Goal: Task Accomplishment & Management: Manage account settings

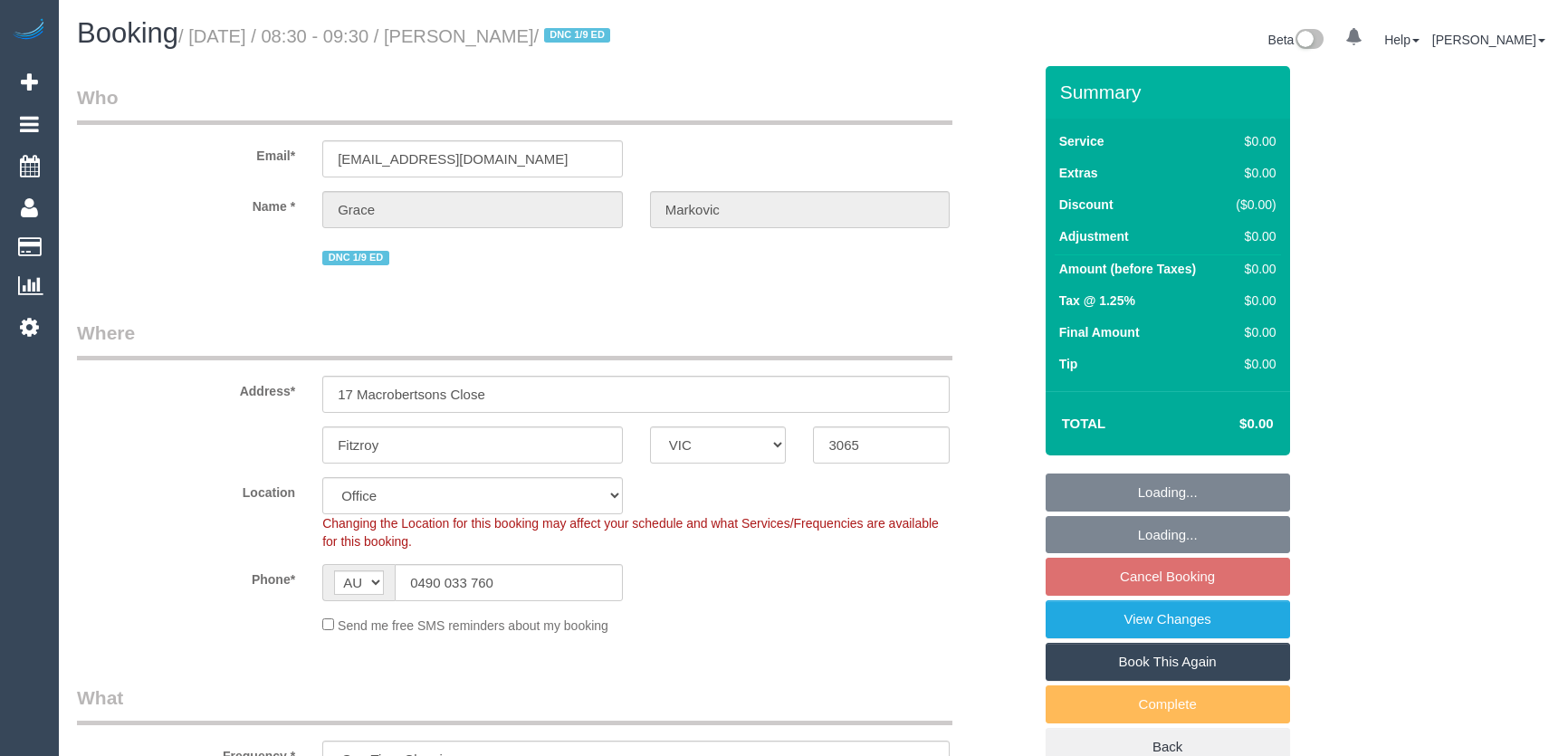
select select "VIC"
select select "number:28"
select select "number:14"
select select "number:19"
select select "number:25"
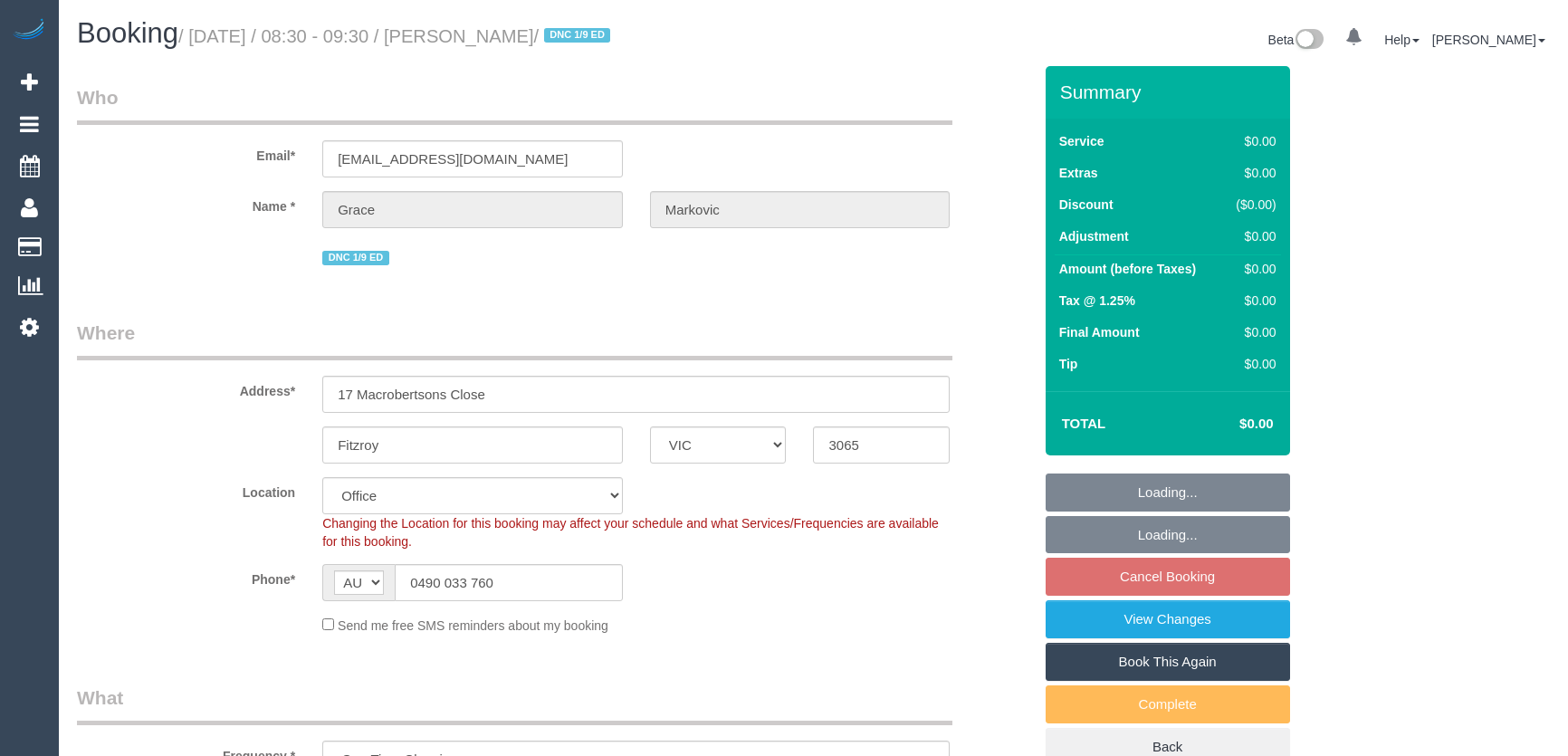
select select "number:13"
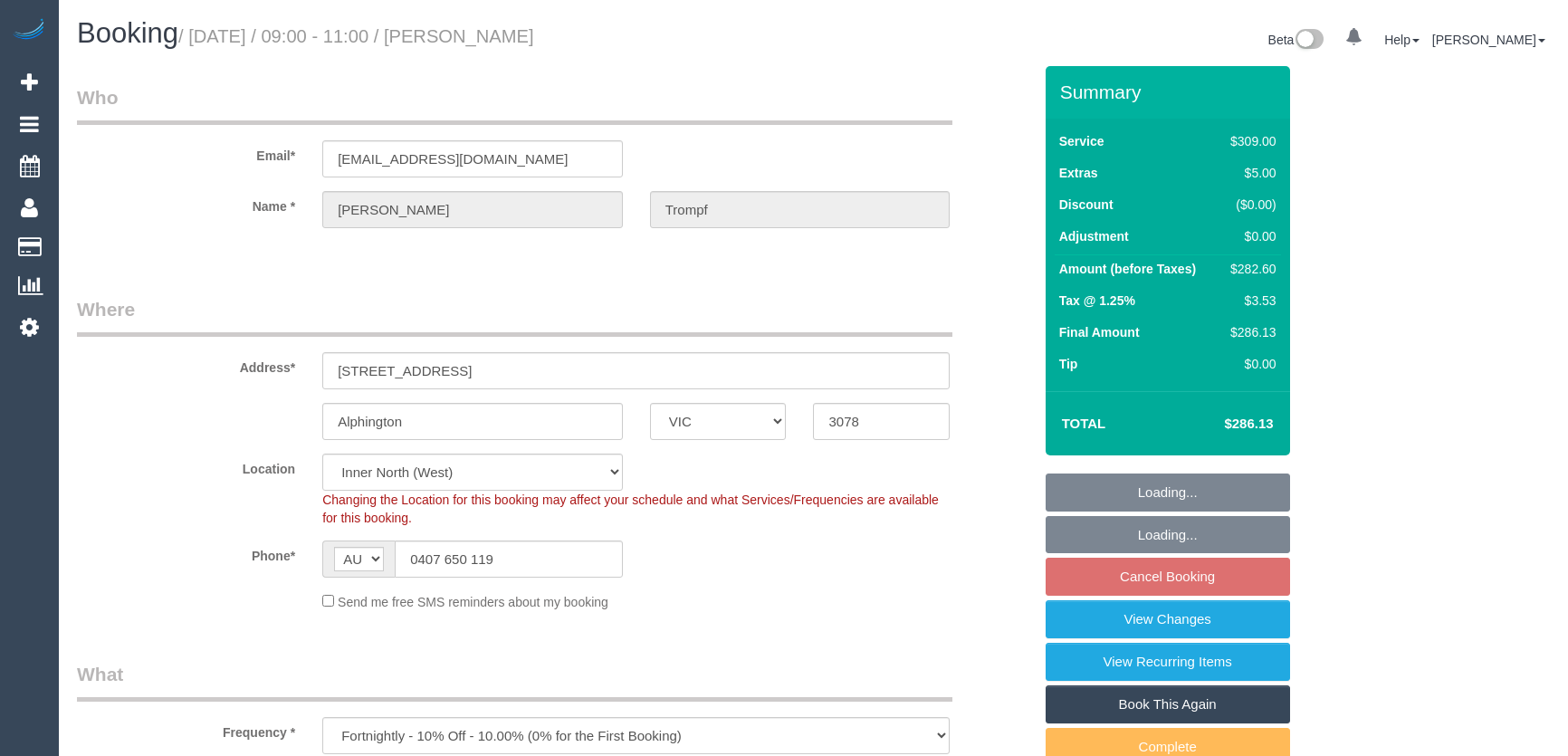
select select "VIC"
select select "number:29"
select select "number:14"
select select "number:19"
select select "number:22"
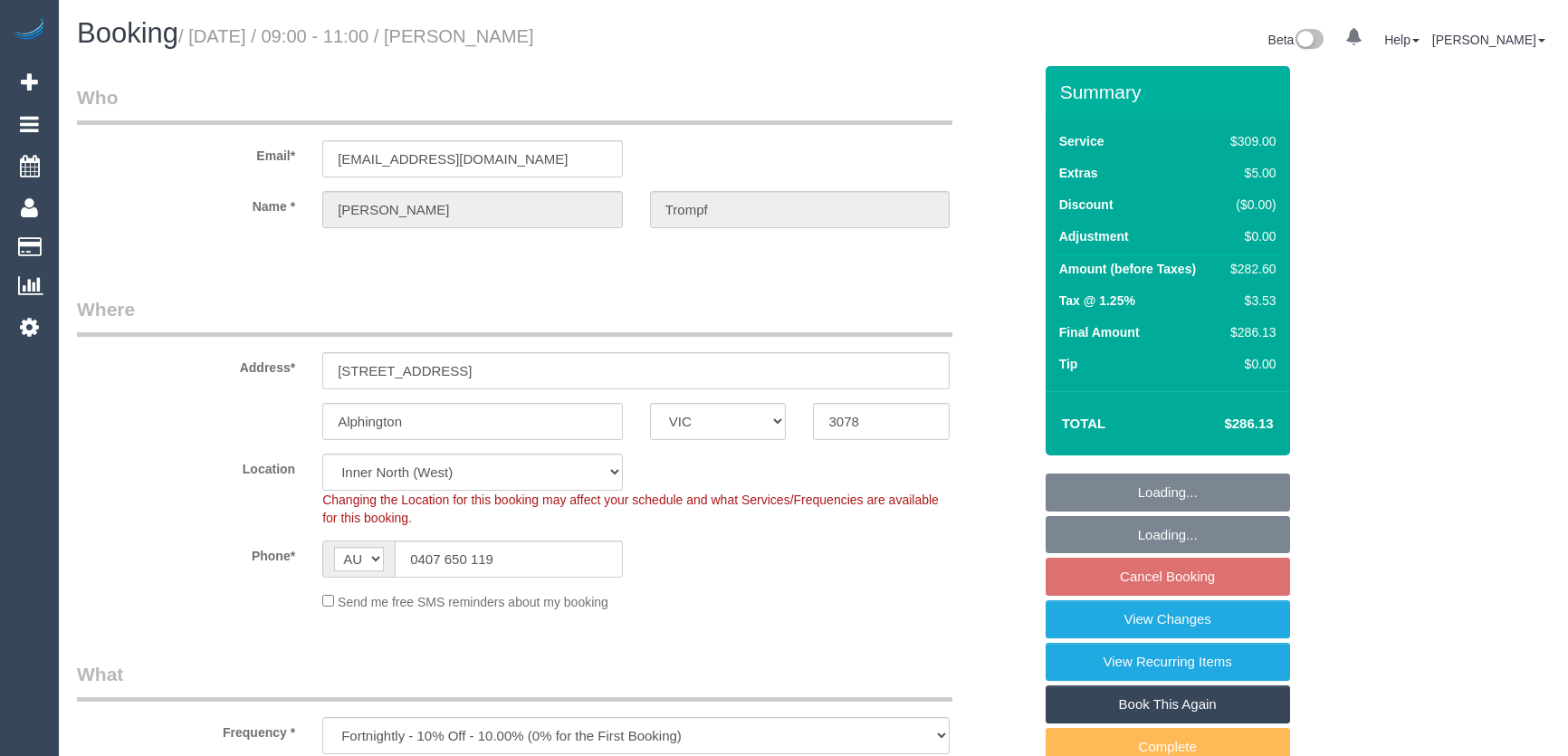
select select "number:26"
select select "object:1663"
select select "spot3"
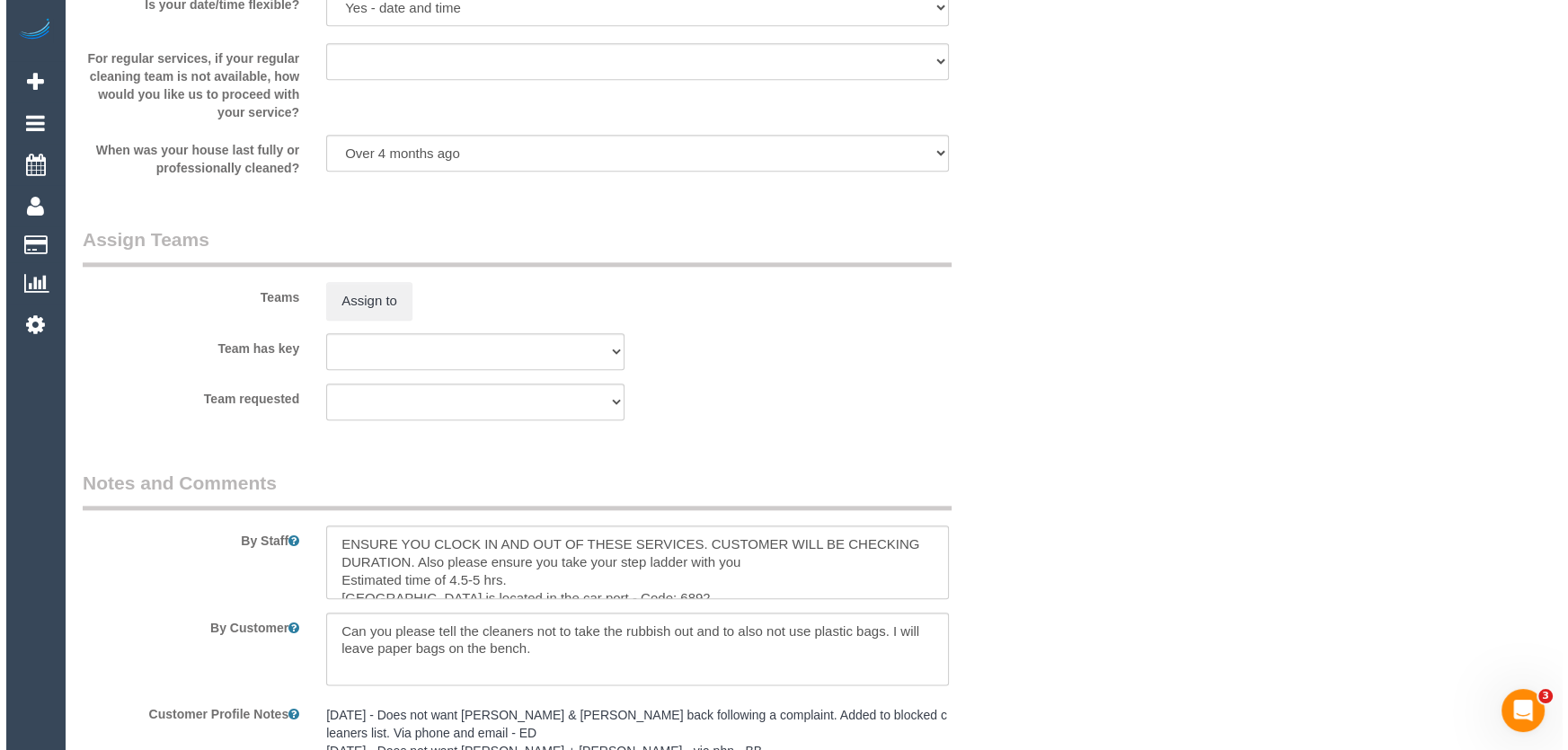
scroll to position [2531, 0]
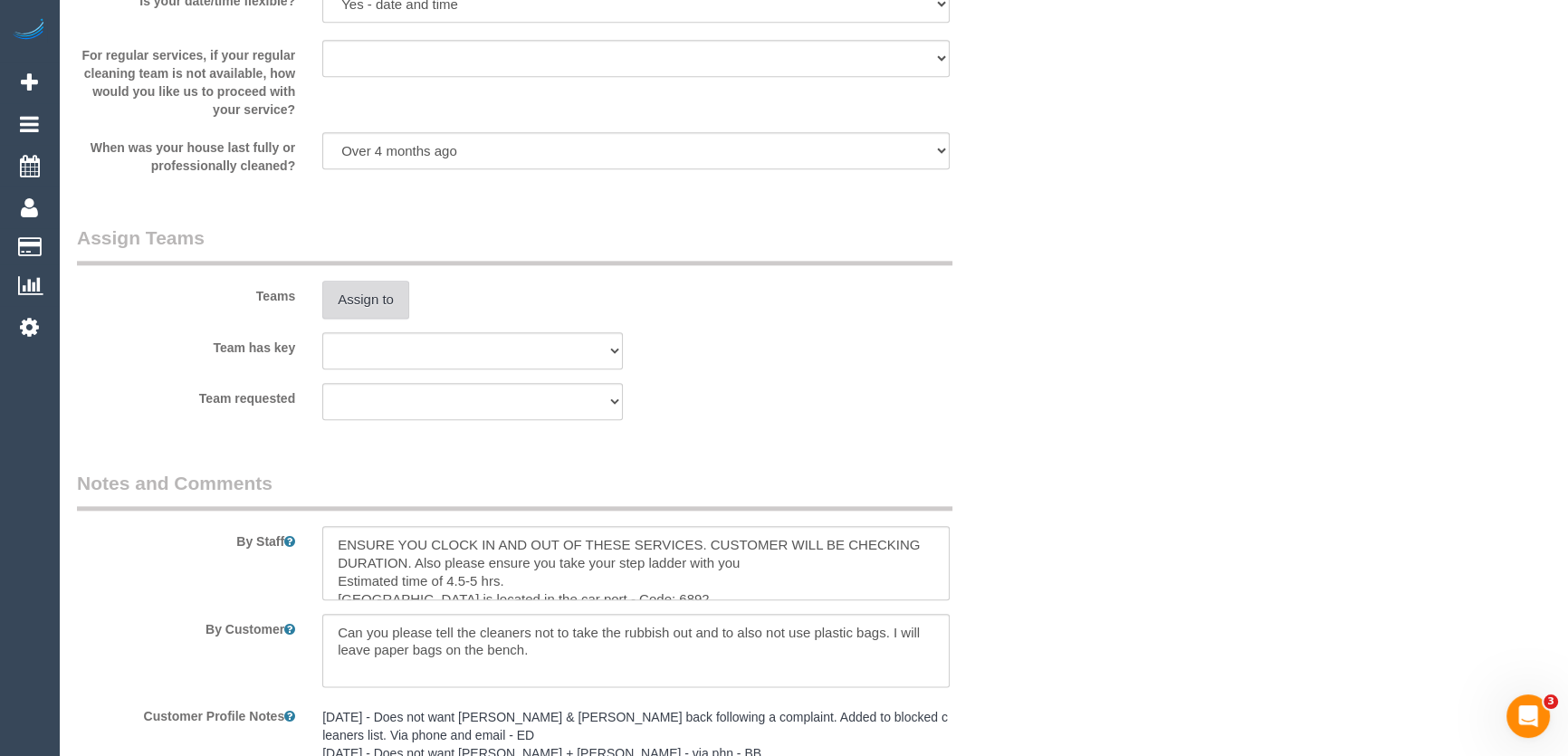
click at [342, 304] on button "Assign to" at bounding box center [366, 299] width 87 height 38
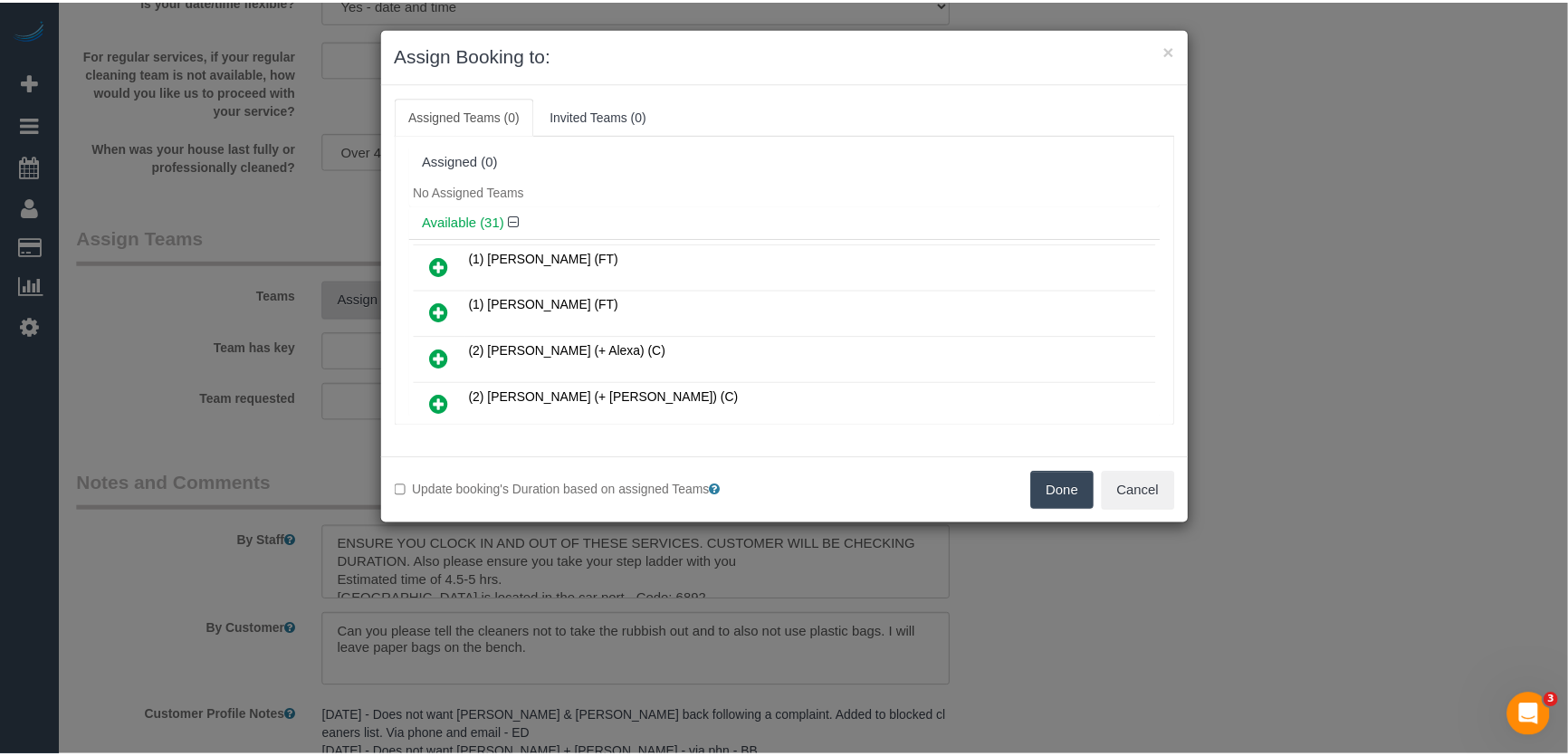
scroll to position [4233, 0]
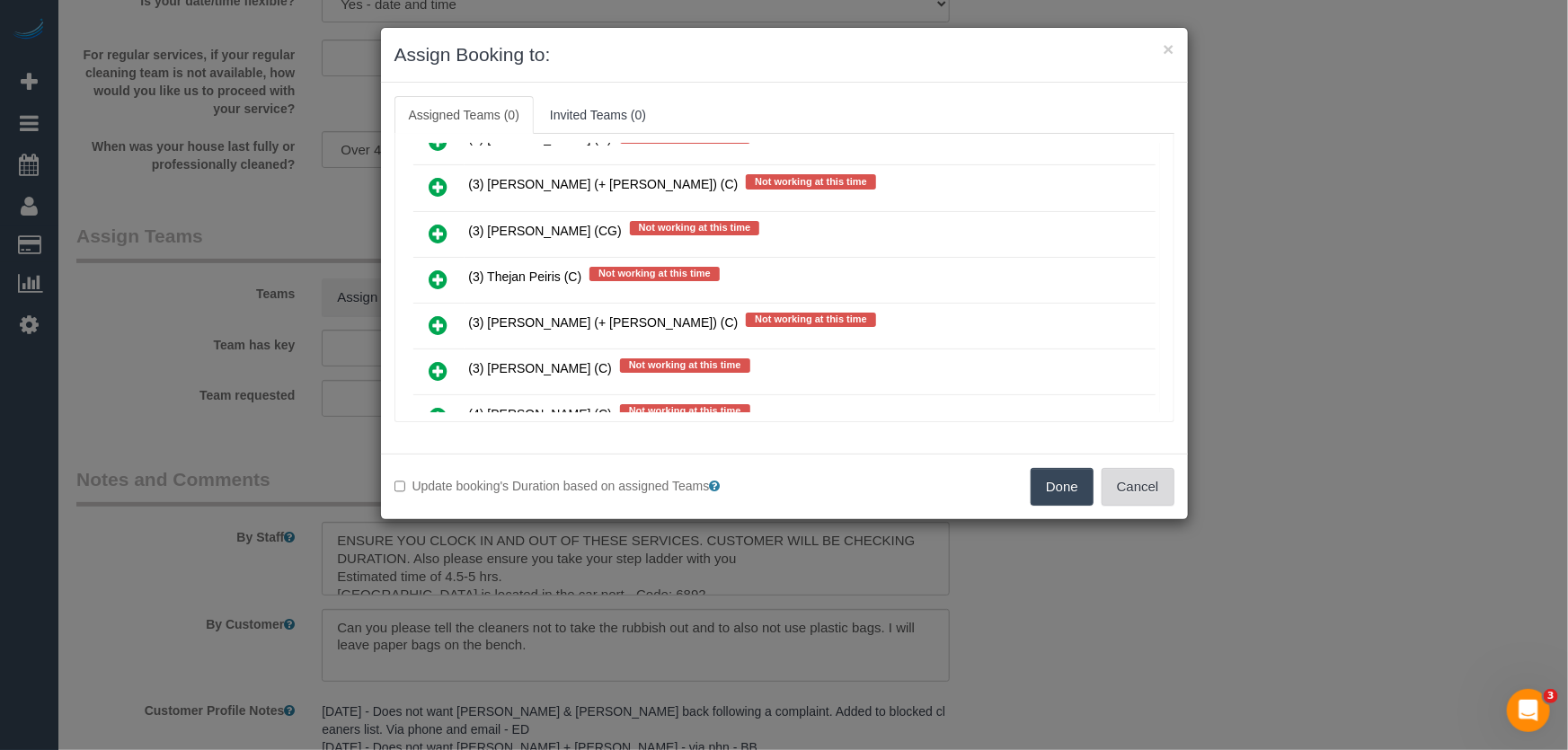
click at [1127, 493] on button "Cancel" at bounding box center [1138, 487] width 73 height 38
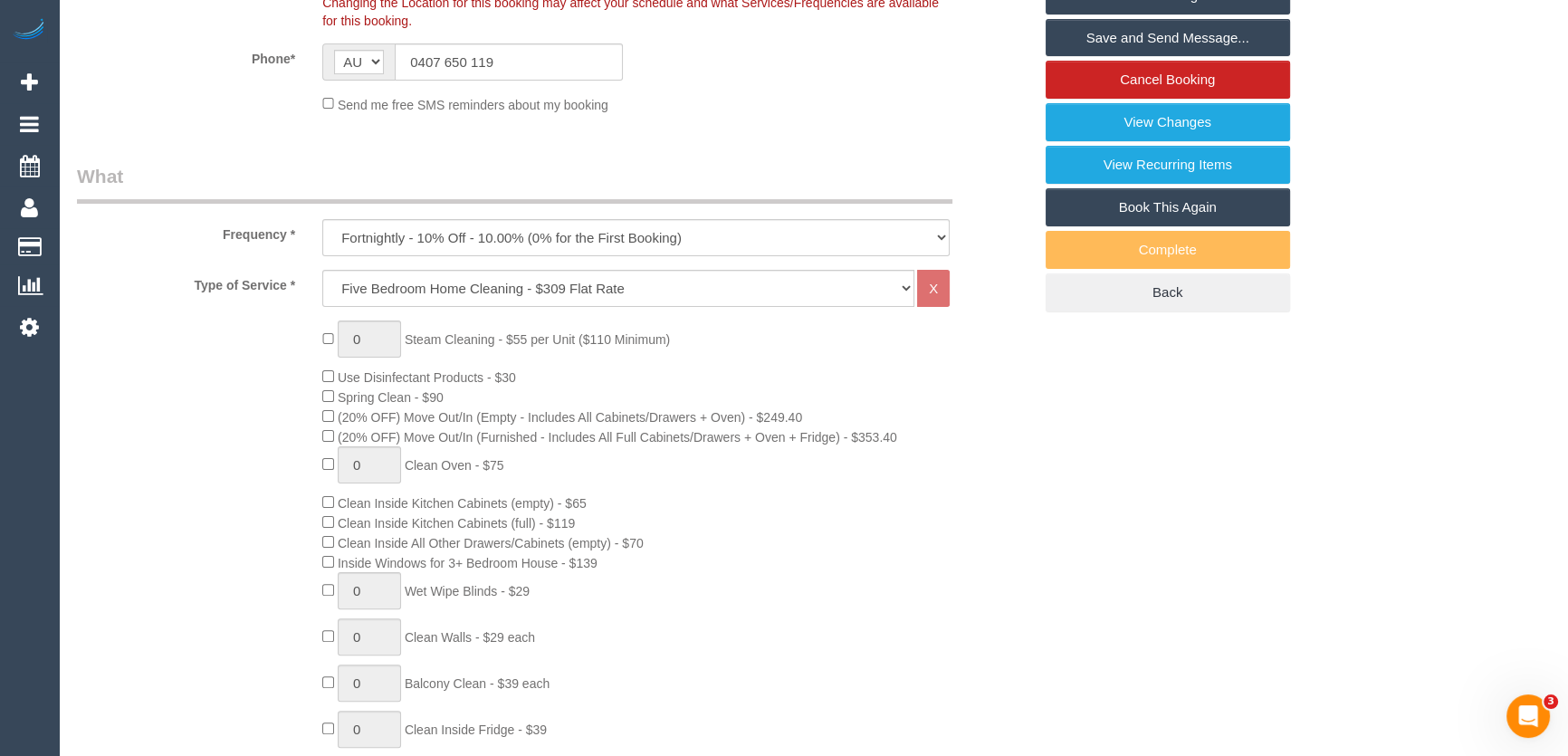
scroll to position [328, 0]
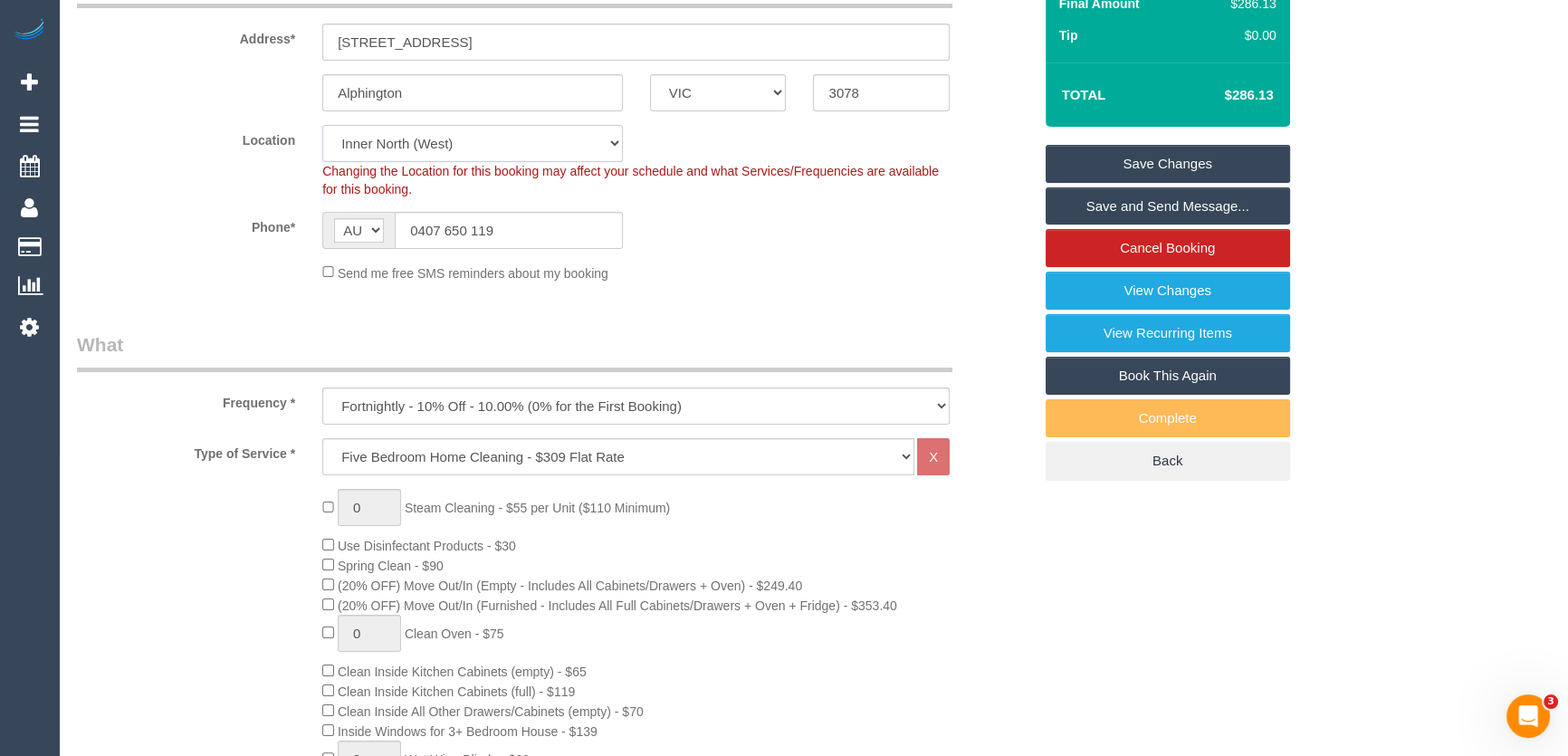
click at [409, 144] on select "Office City East (North) East (South) Inner East Inner North (East) Inner North…" at bounding box center [473, 144] width 300 height 38
select select "50"
click at [323, 125] on select "Office City East (North) East (South) Inner East Inner North (East) Inner North…" at bounding box center [473, 144] width 300 height 38
select select "object:5517"
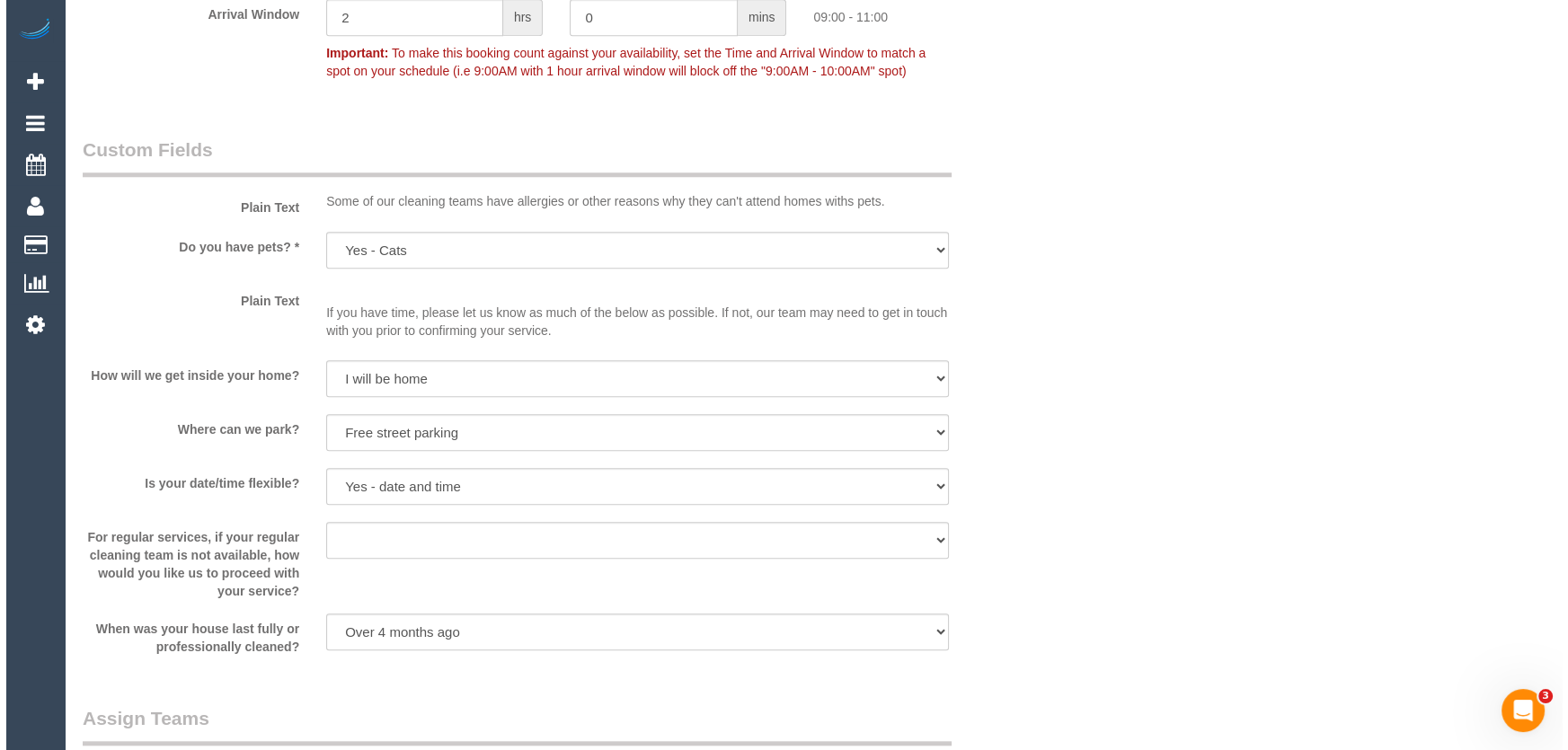
scroll to position [2286, 0]
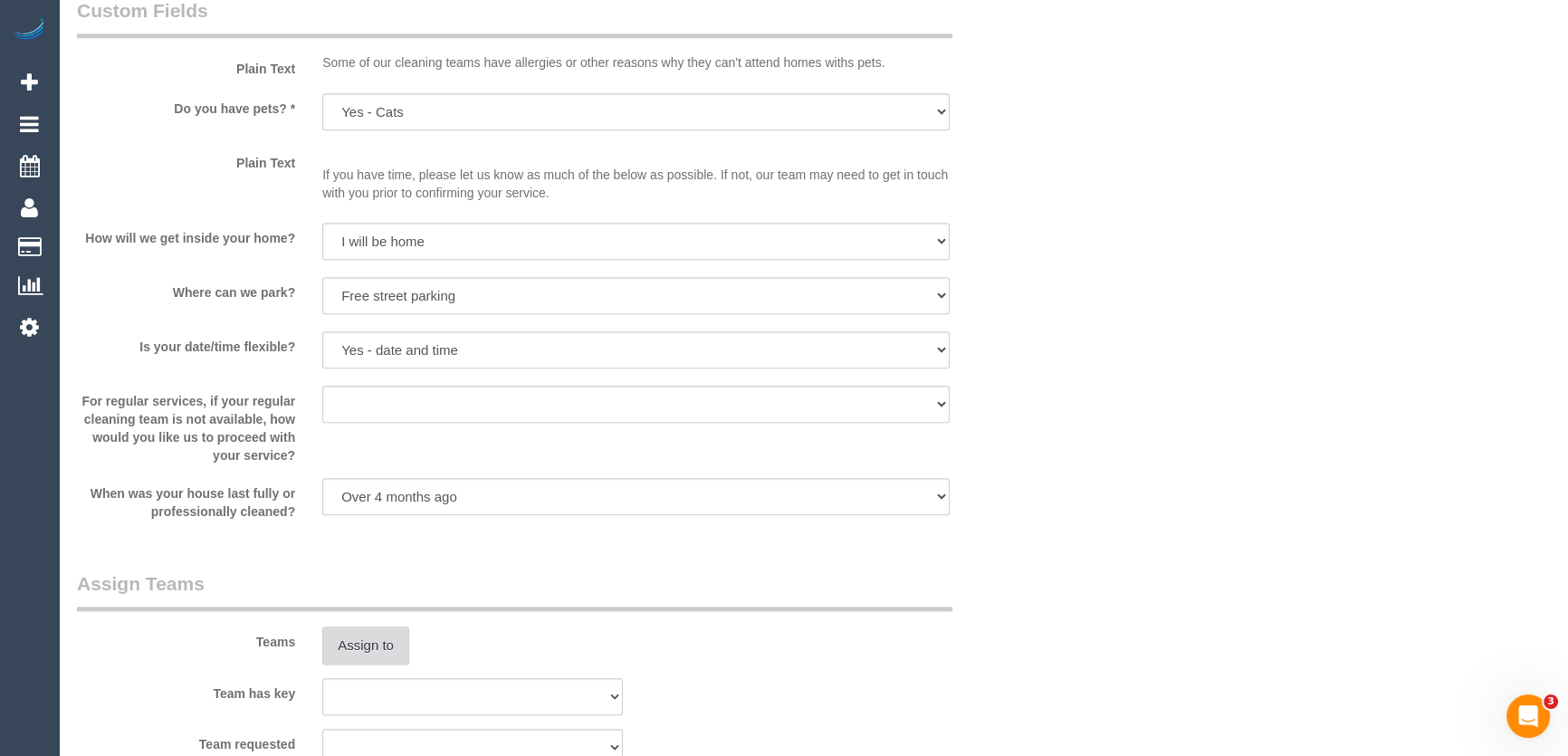
click at [352, 640] on button "Assign to" at bounding box center [366, 645] width 87 height 38
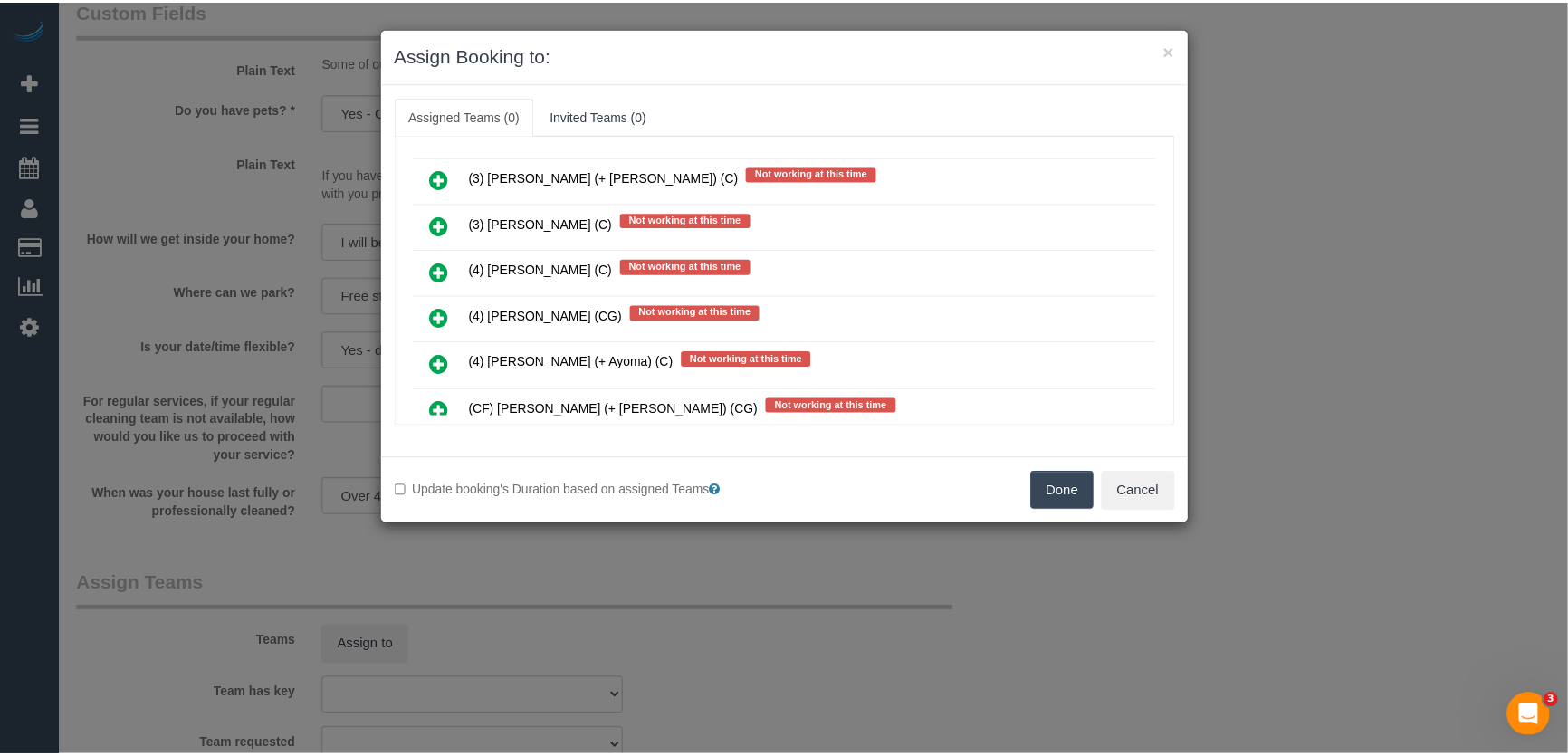
scroll to position [4233, 0]
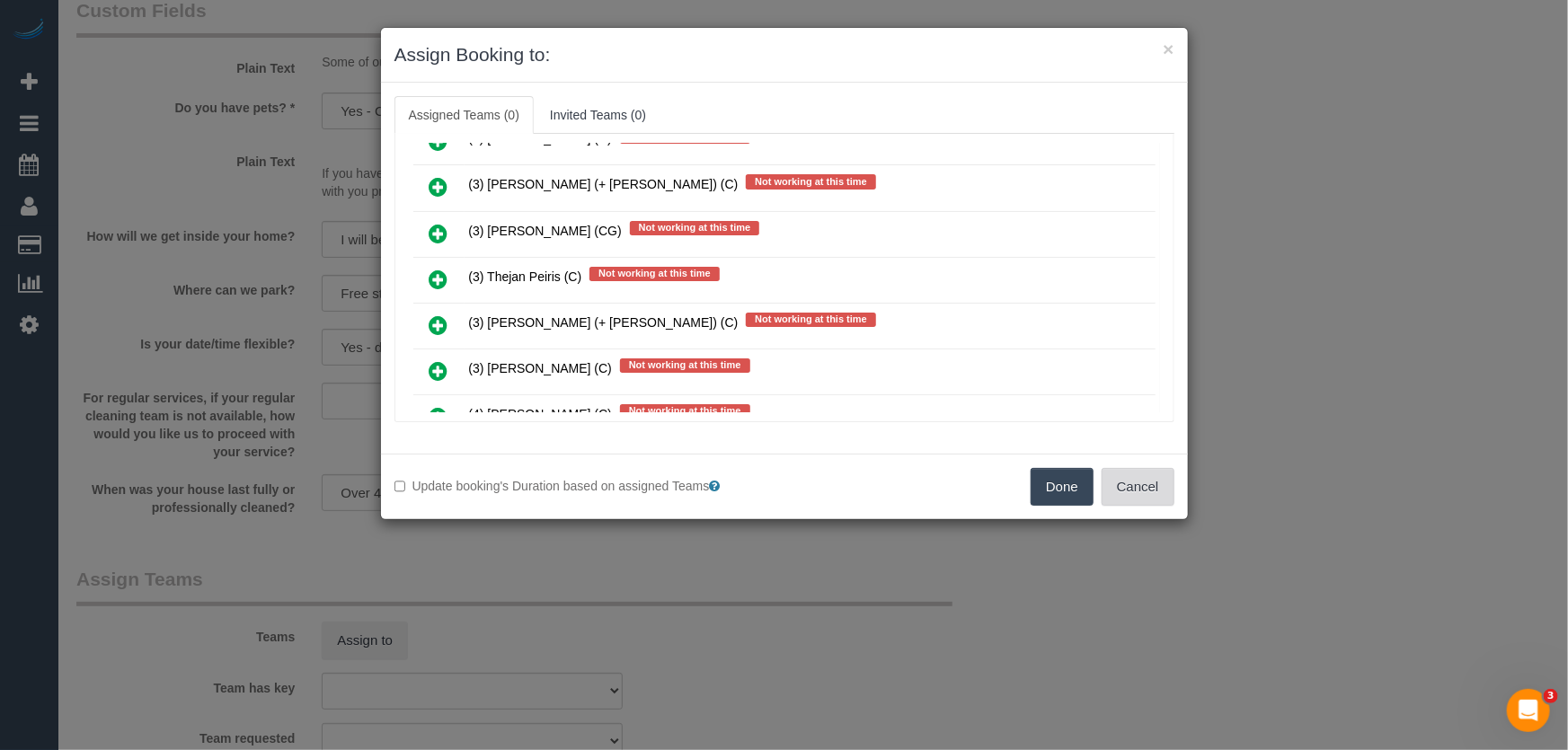
click at [1124, 476] on button "Cancel" at bounding box center [1138, 487] width 73 height 38
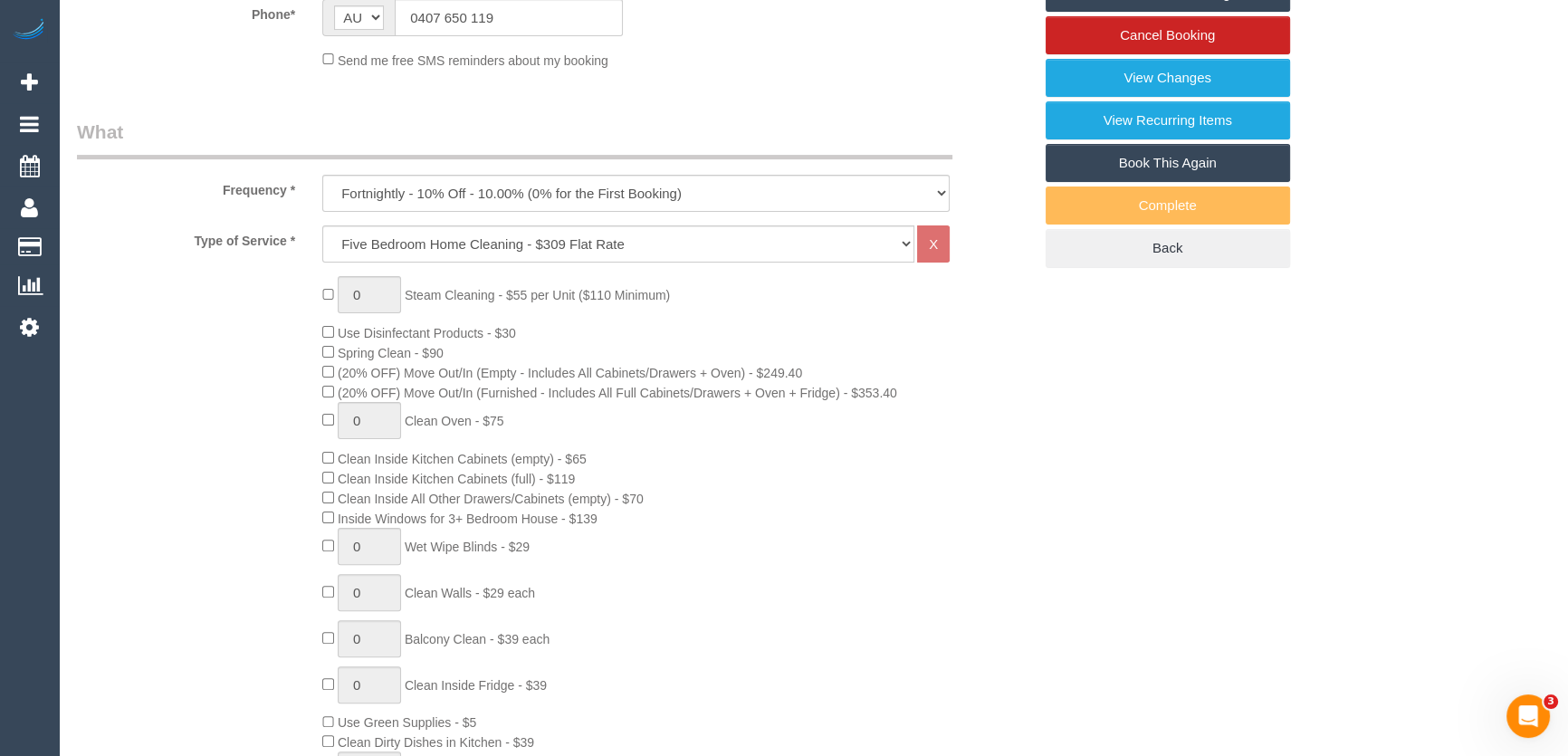
scroll to position [328, 0]
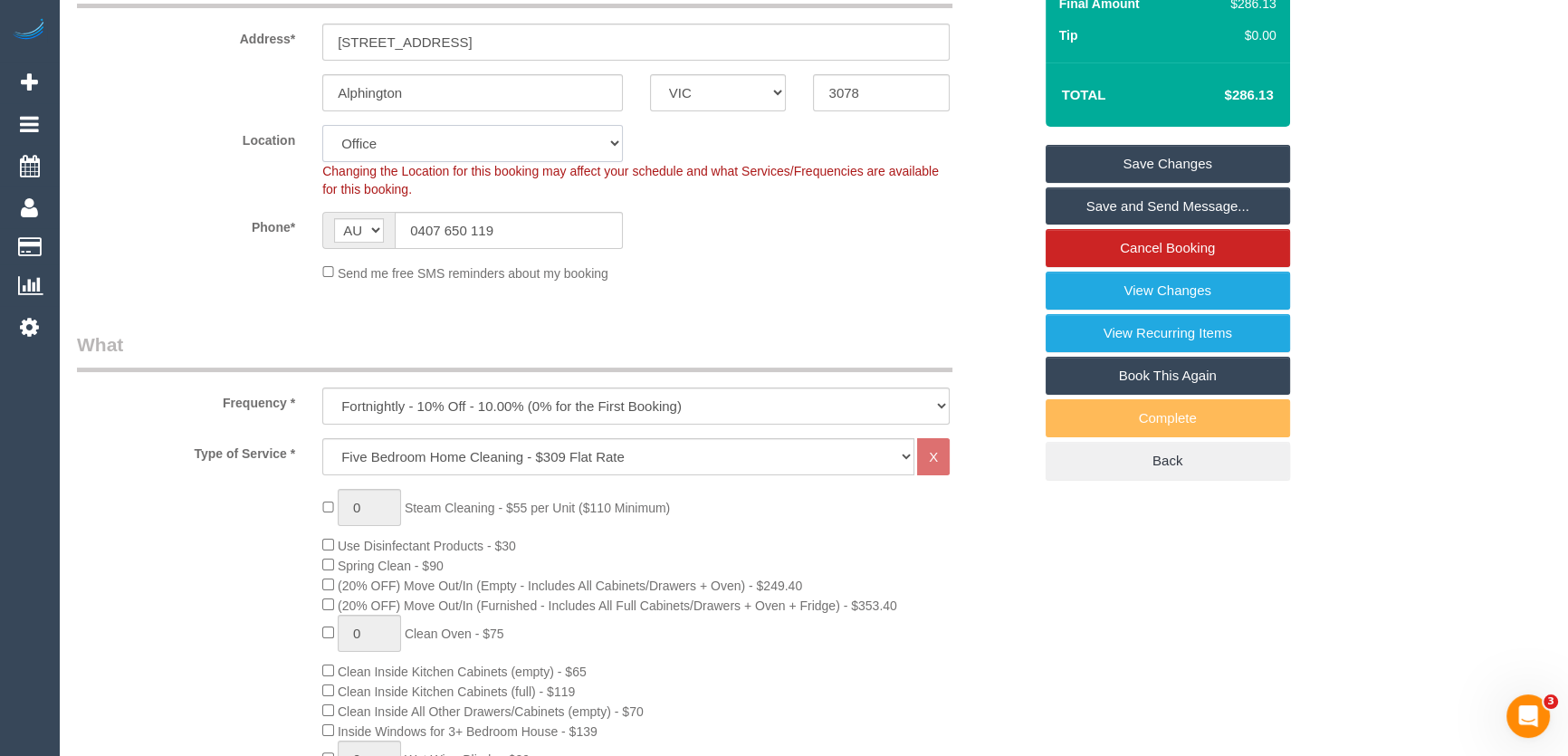
click at [371, 136] on select "Office City East (North) East (South) Inner East Inner North (East) Inner North…" at bounding box center [473, 144] width 300 height 38
click at [323, 125] on select "Office City East (North) East (South) Inner East Inner North (East) Inner North…" at bounding box center [473, 144] width 300 height 38
click at [780, 263] on div "Send me free SMS reminders about my booking" at bounding box center [636, 272] width 655 height 20
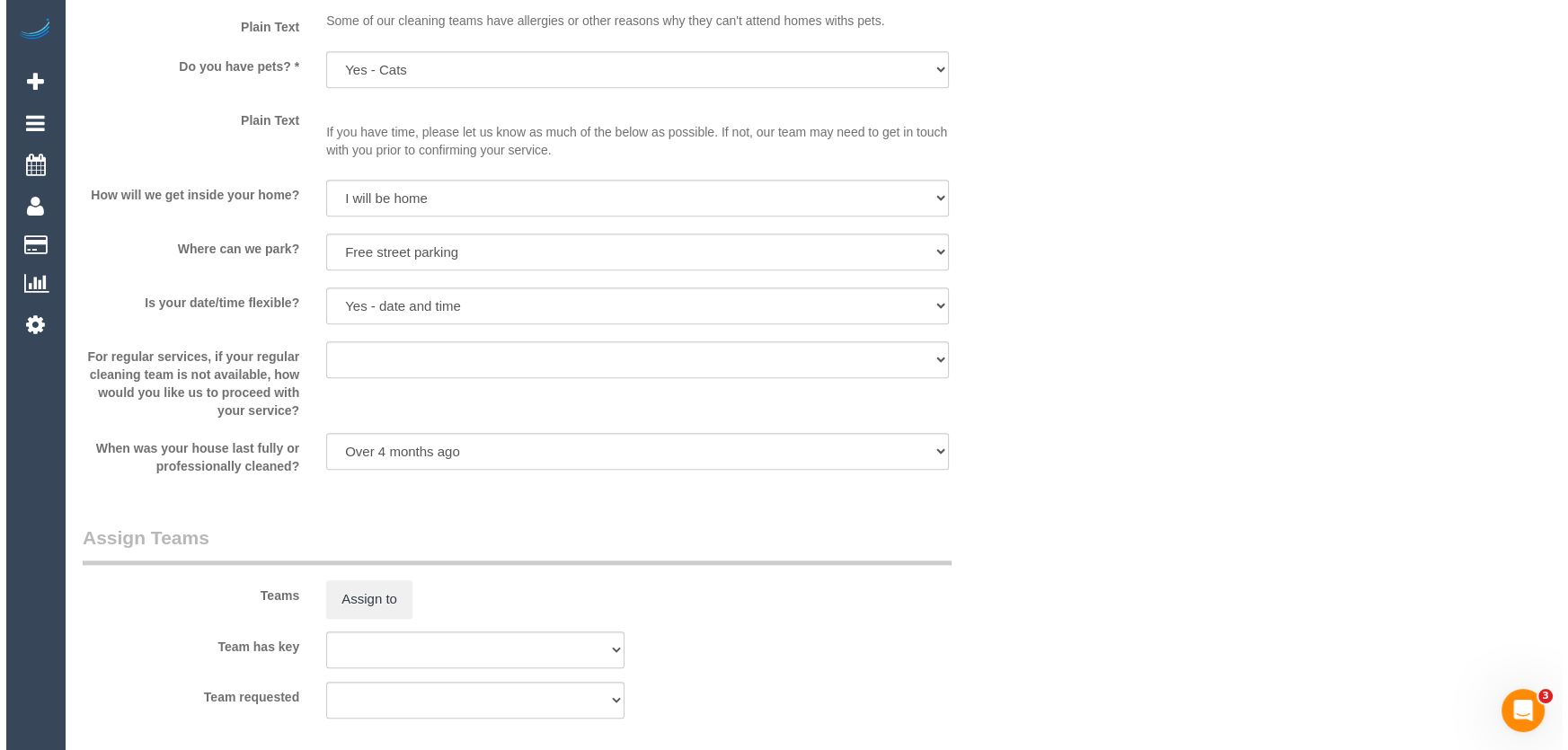
scroll to position [2449, 0]
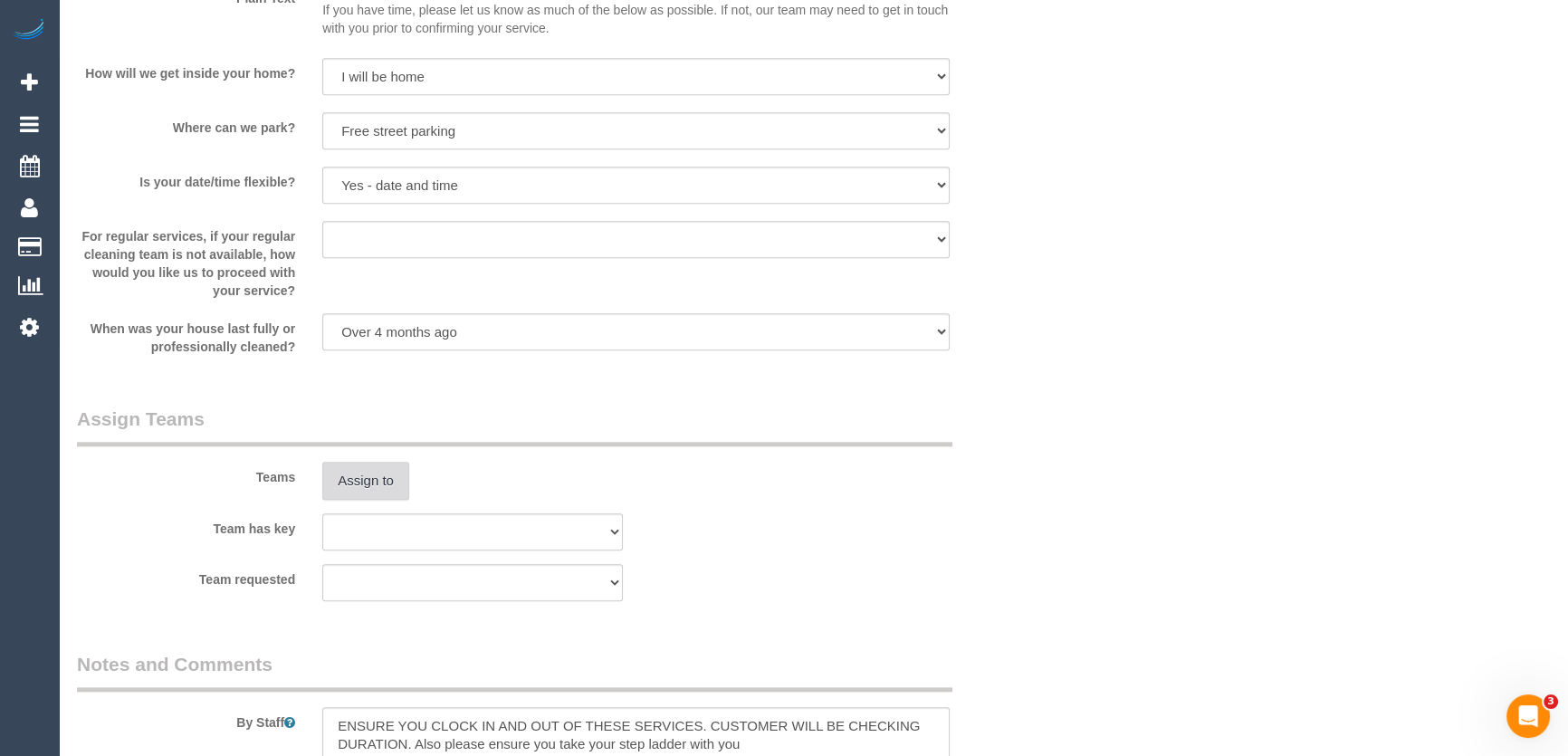
click at [377, 486] on button "Assign to" at bounding box center [366, 480] width 87 height 38
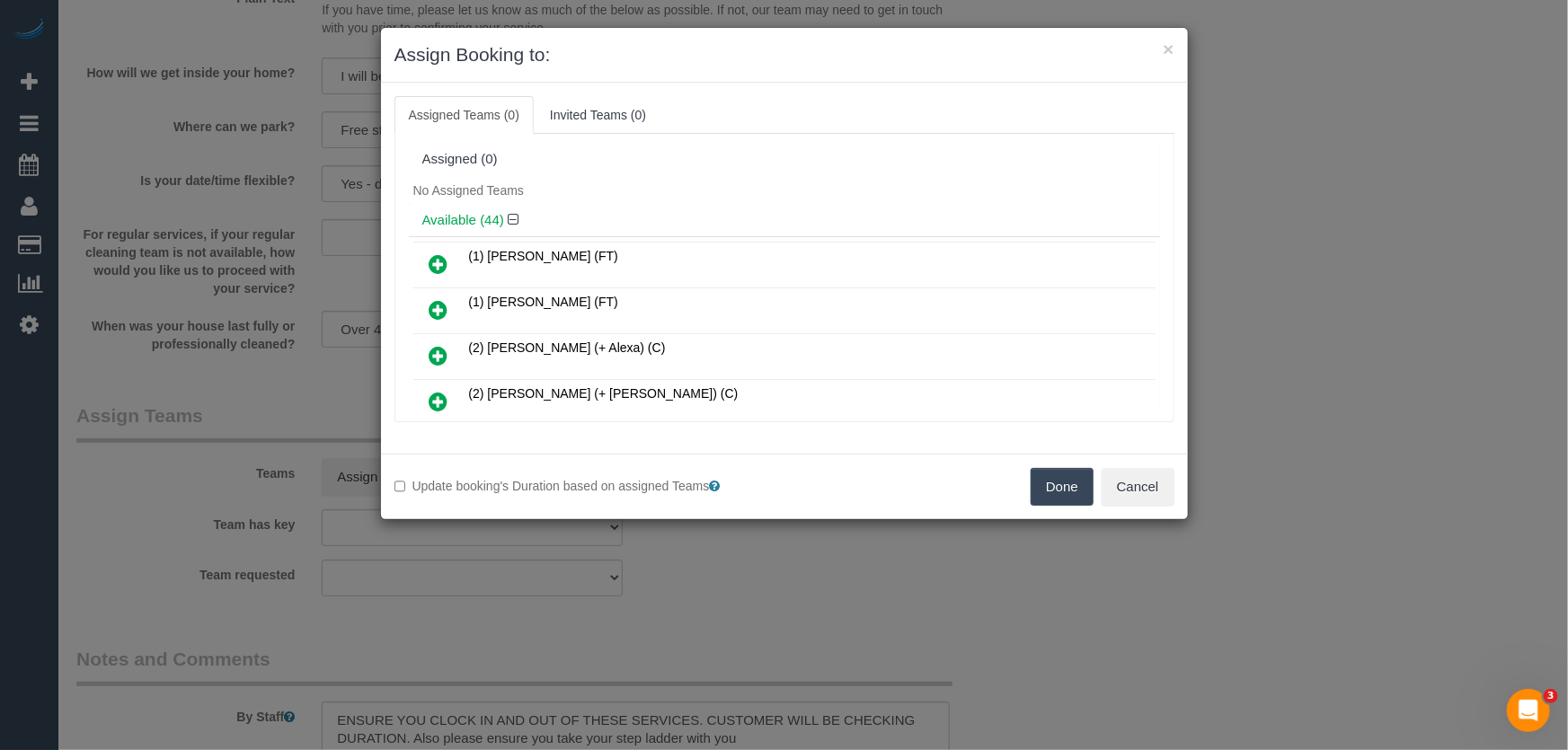
scroll to position [877, 0]
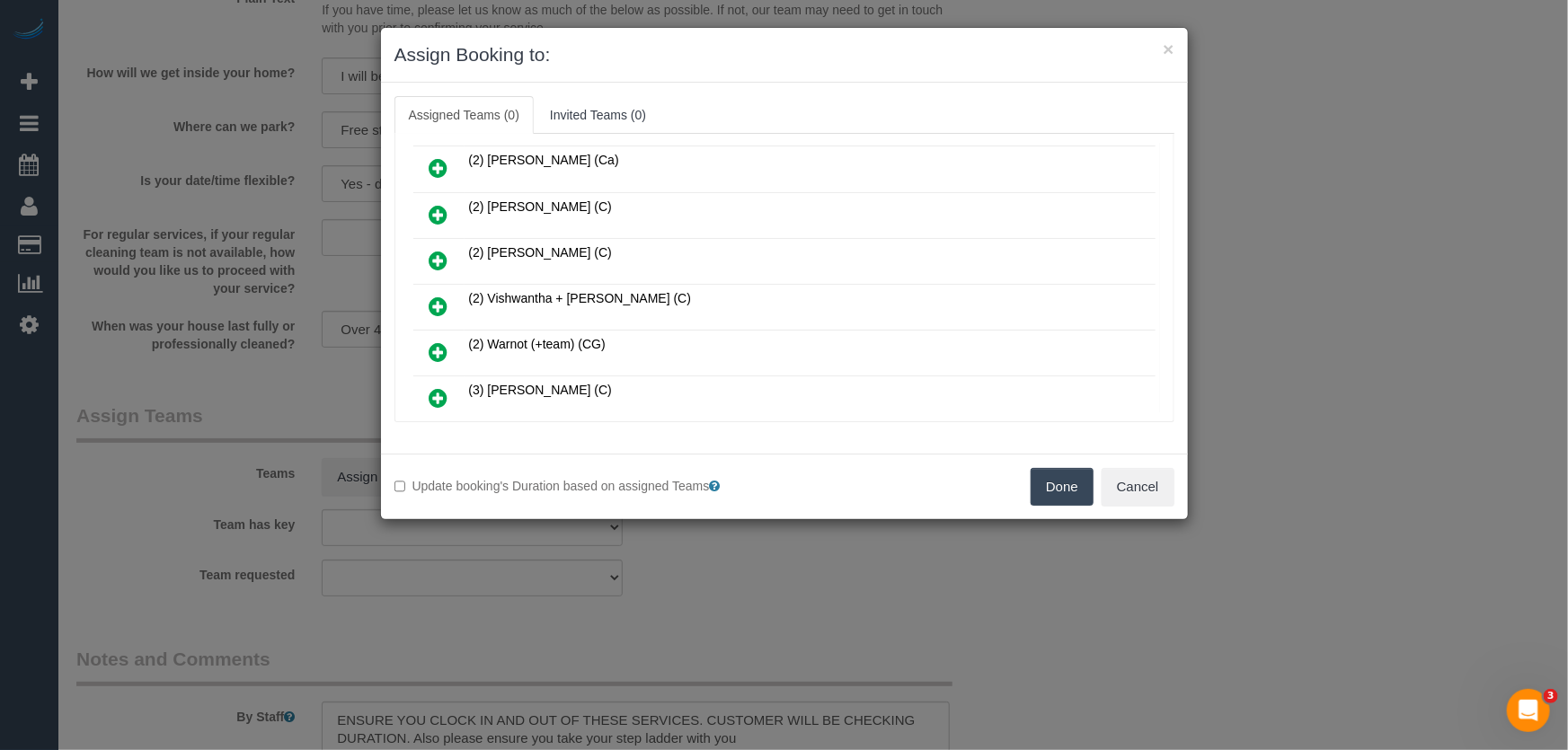
click at [438, 296] on icon at bounding box center [439, 306] width 19 height 21
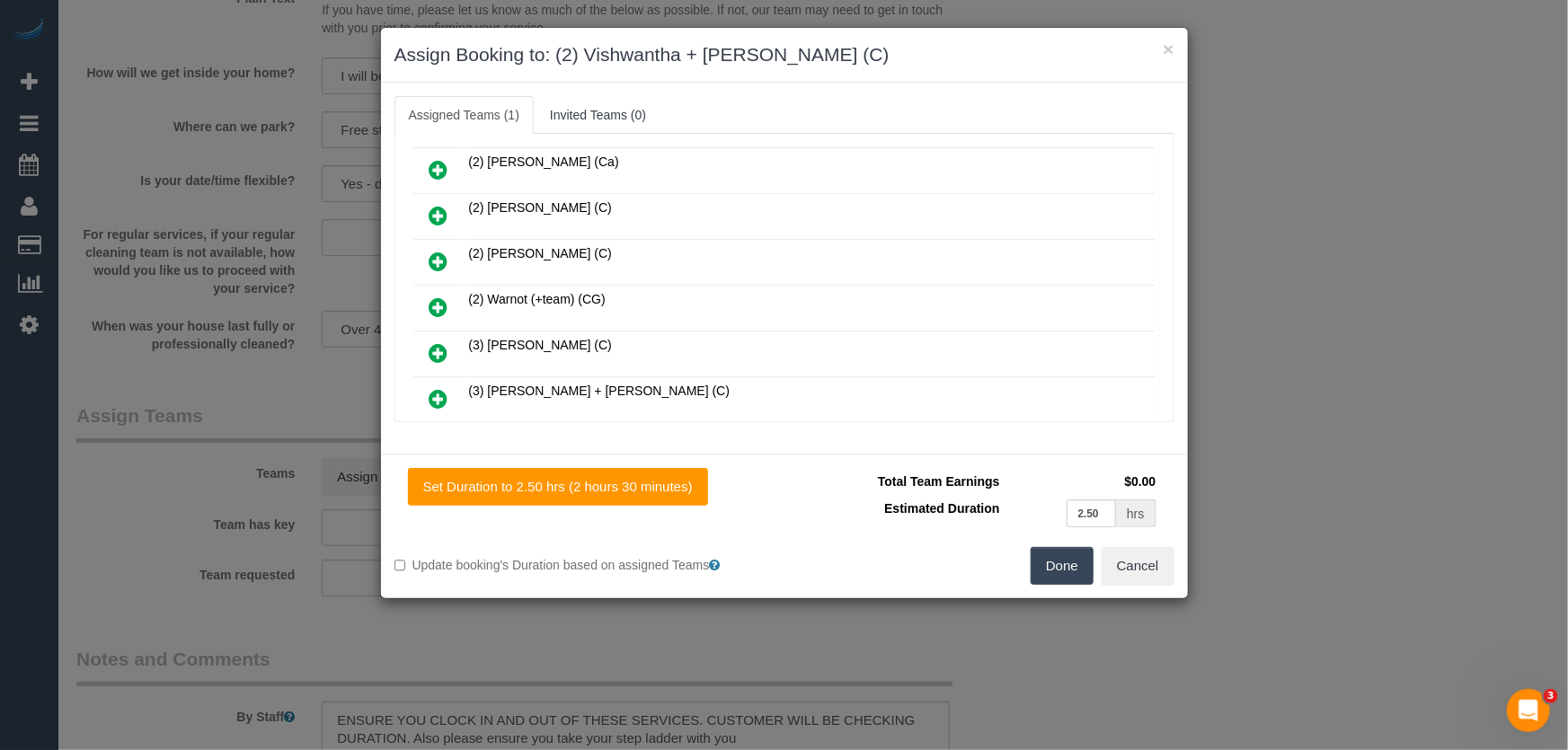
click at [1047, 566] on button "Done" at bounding box center [1062, 566] width 63 height 38
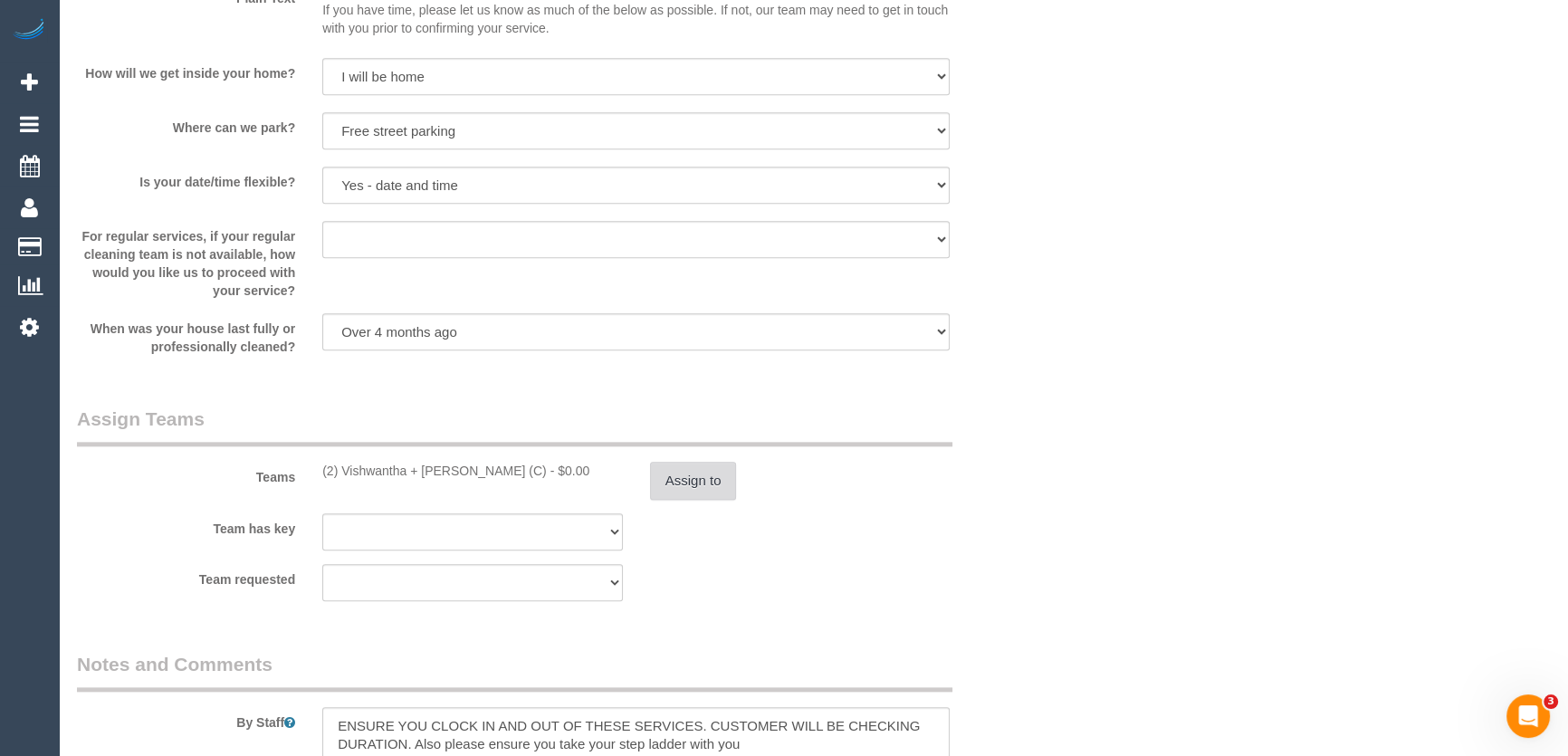
click at [693, 480] on button "Assign to" at bounding box center [693, 480] width 87 height 38
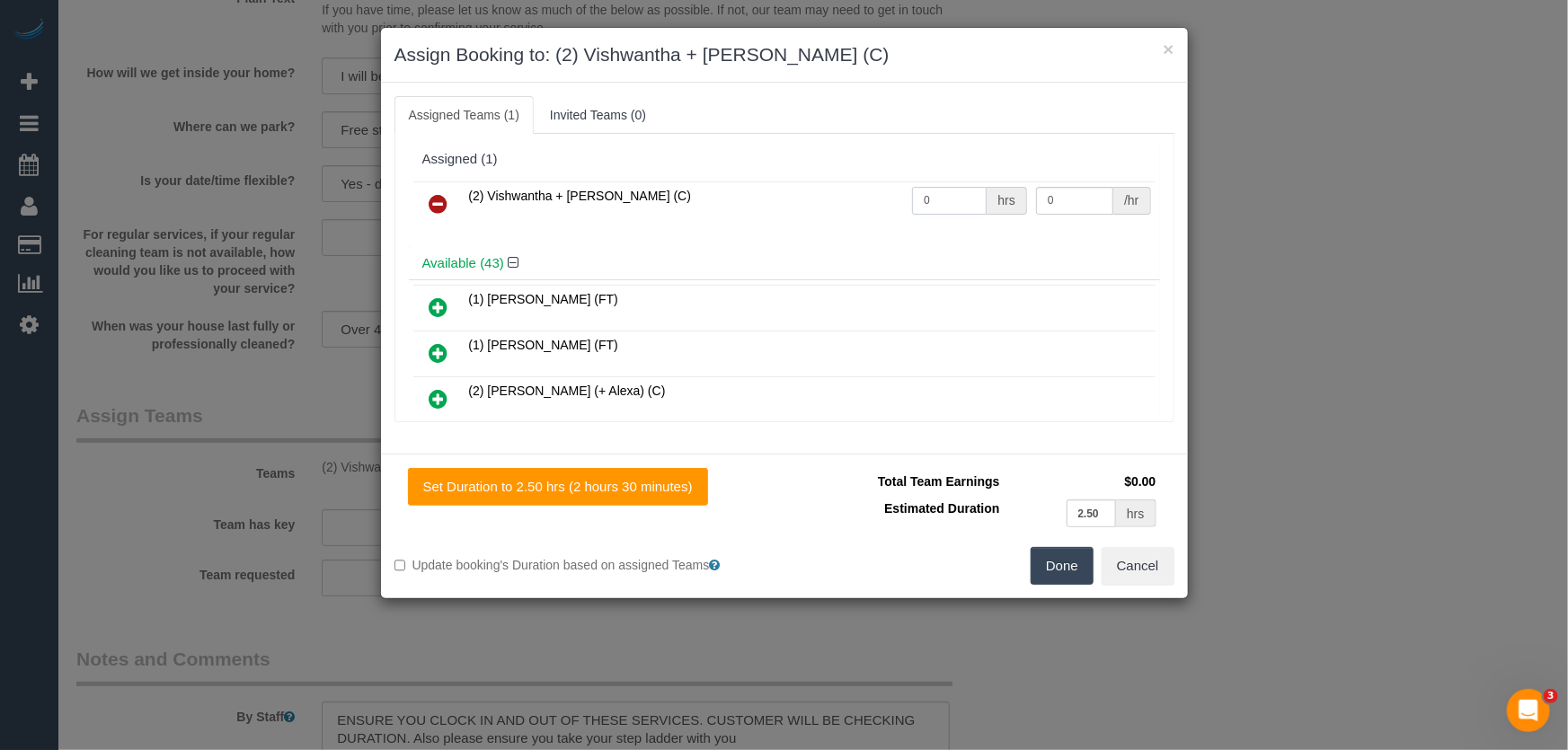
click at [942, 194] on input "0" at bounding box center [950, 201] width 74 height 28
type input "1"
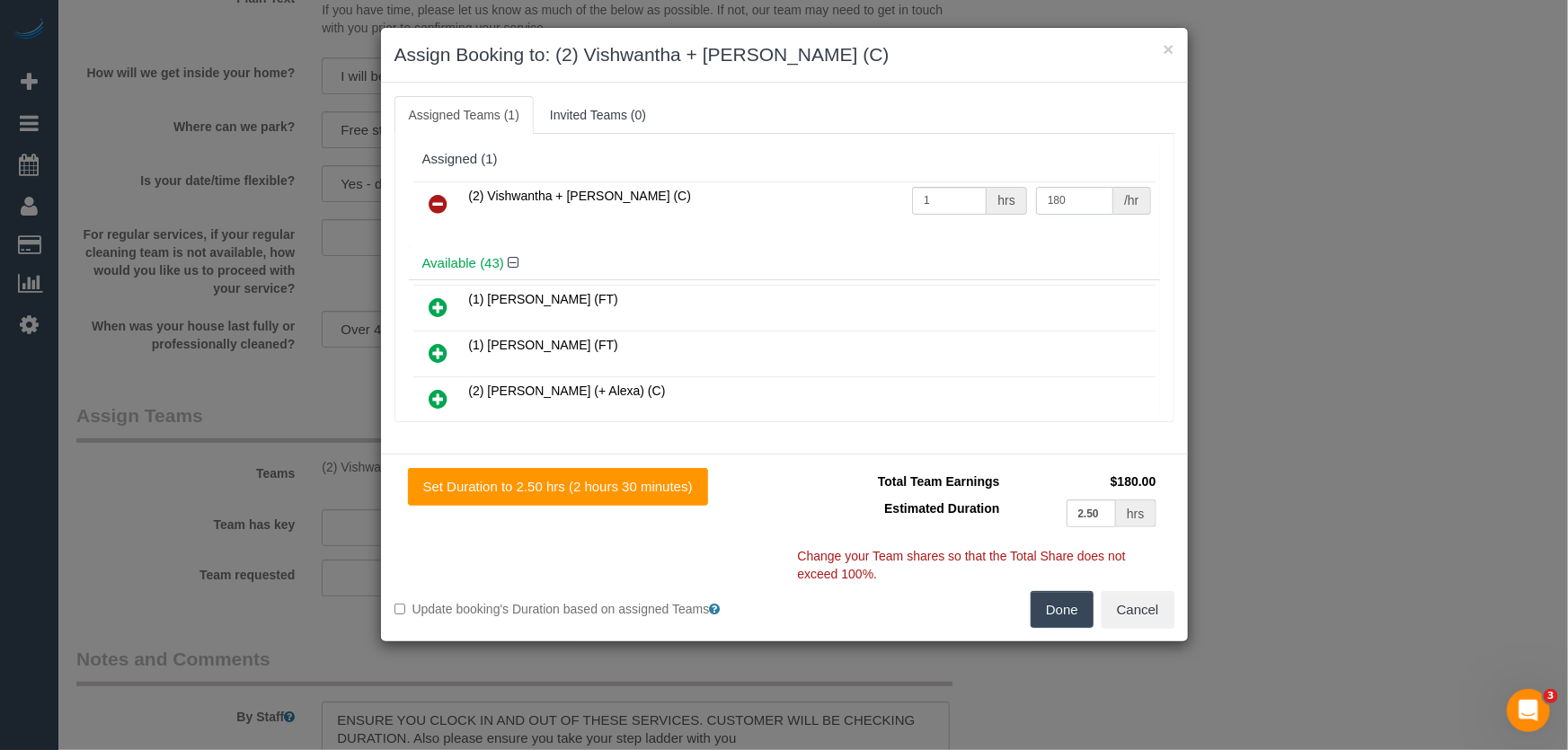
type input "180"
click at [1060, 609] on button "Done" at bounding box center [1062, 609] width 63 height 38
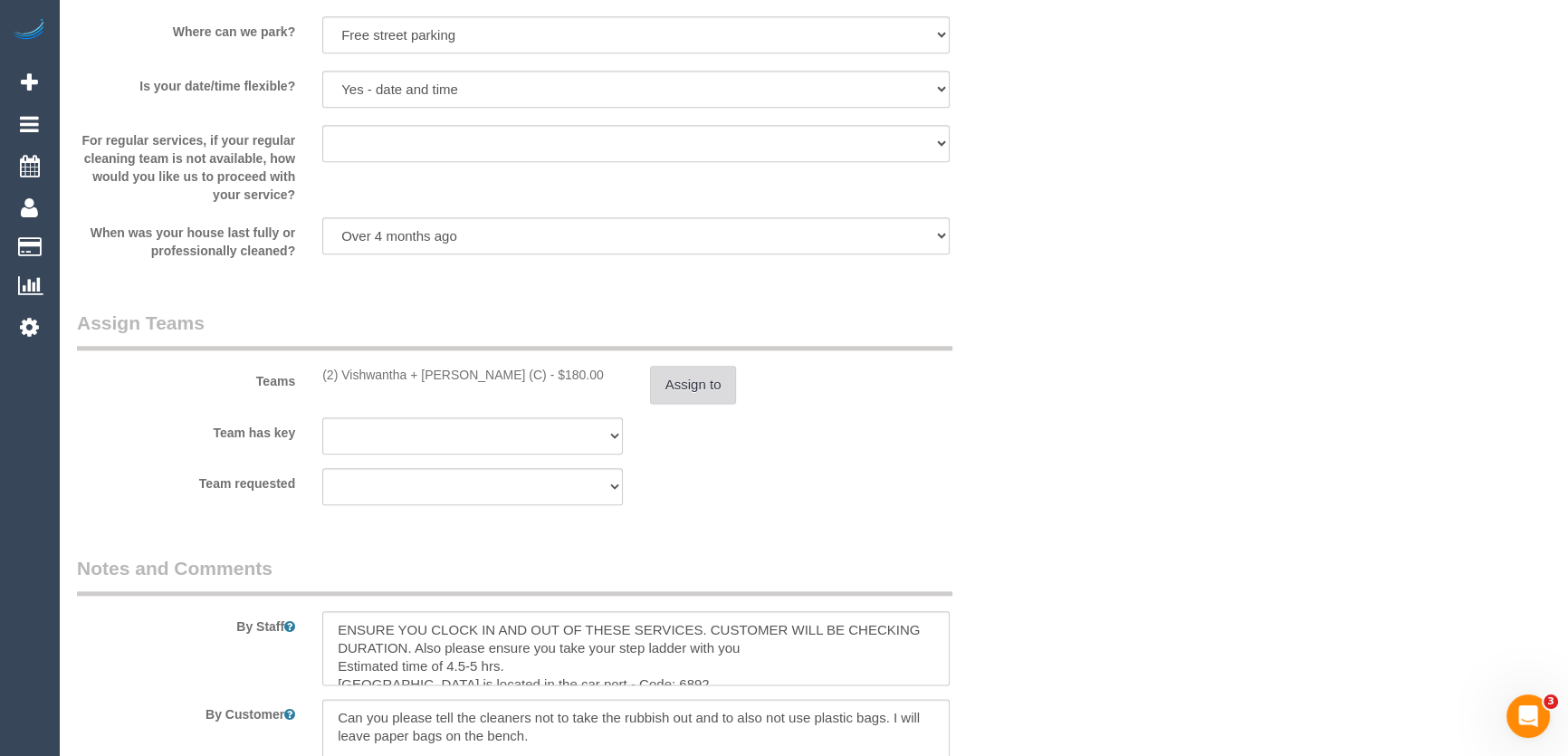
scroll to position [2716, 0]
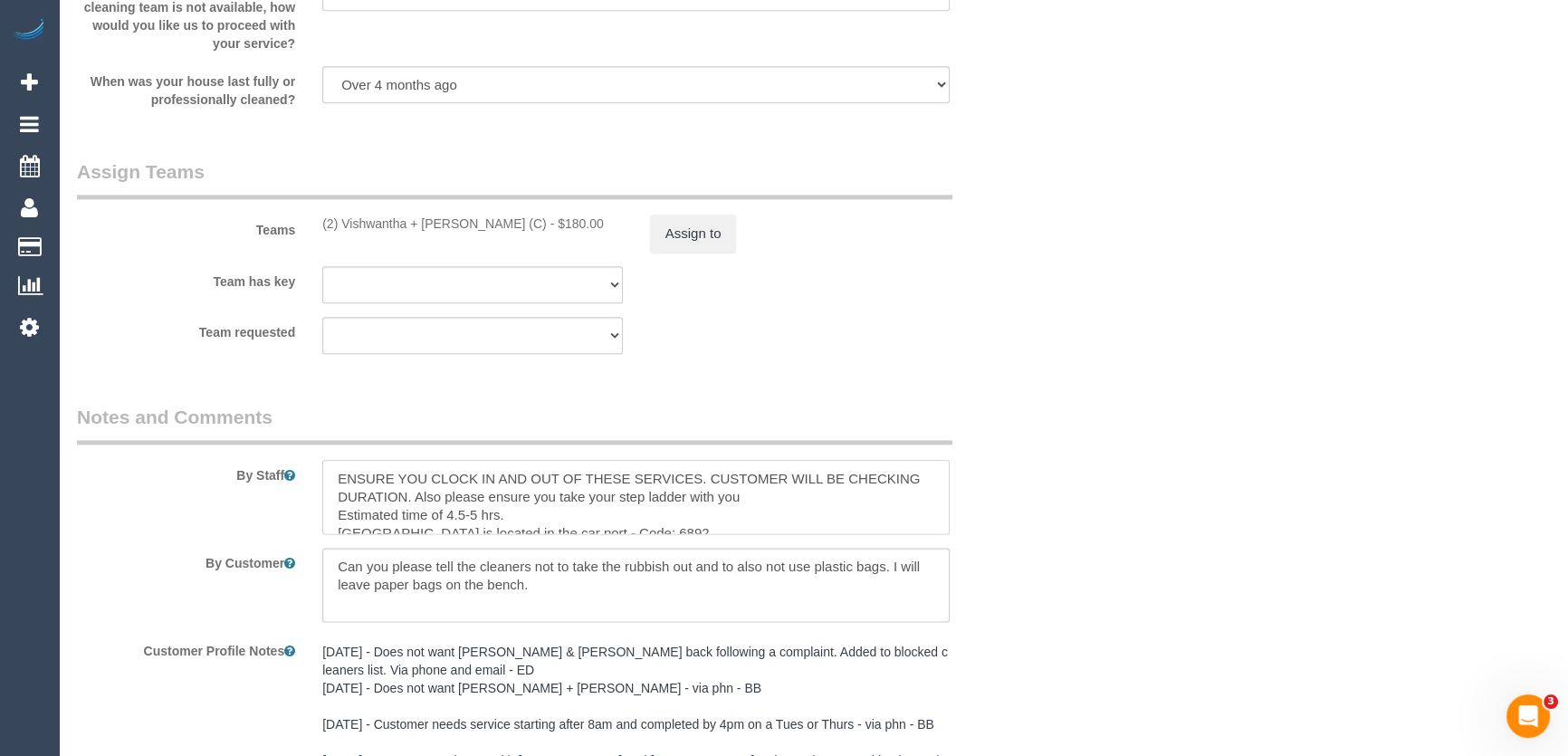
click at [330, 484] on textarea at bounding box center [636, 496] width 627 height 74
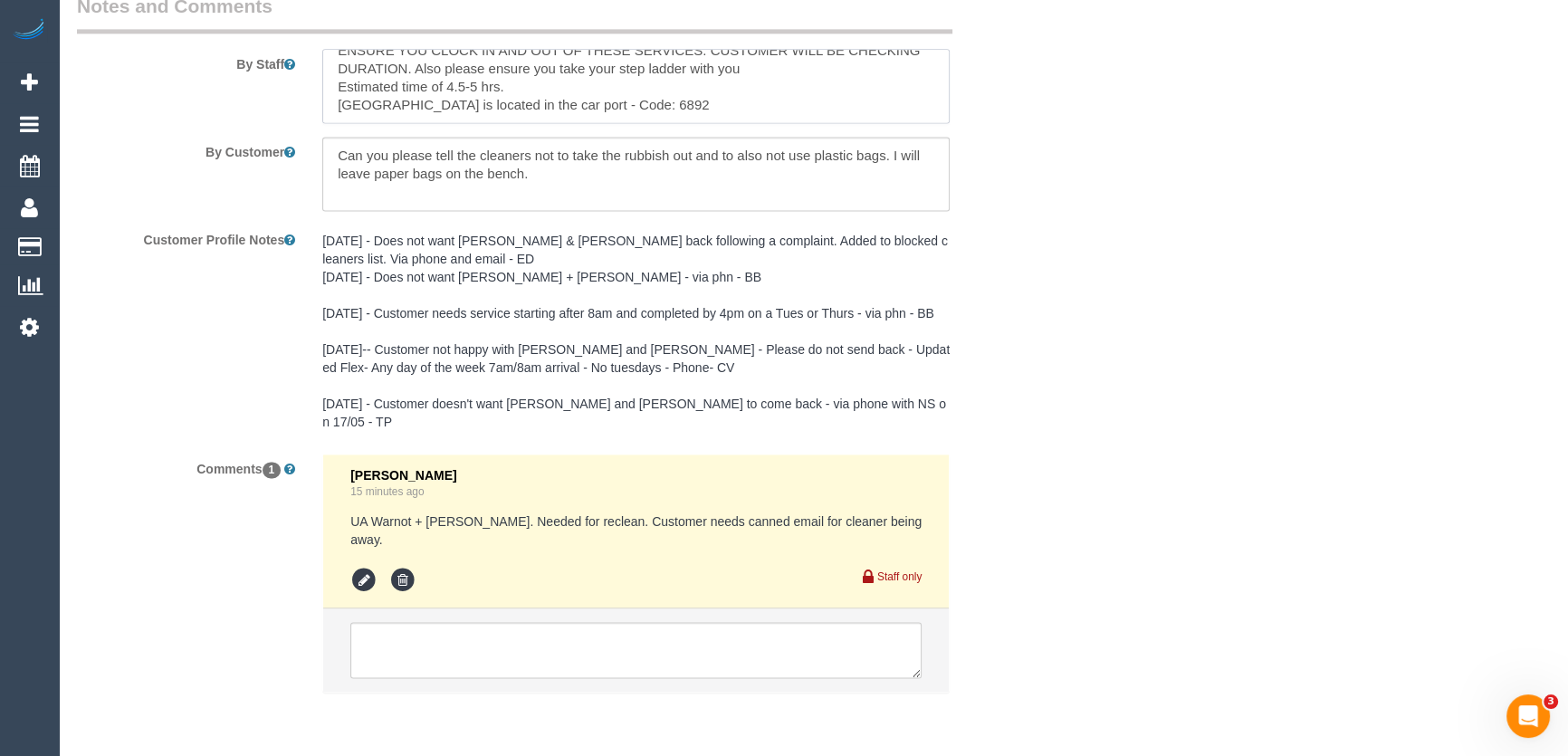
scroll to position [3161, 0]
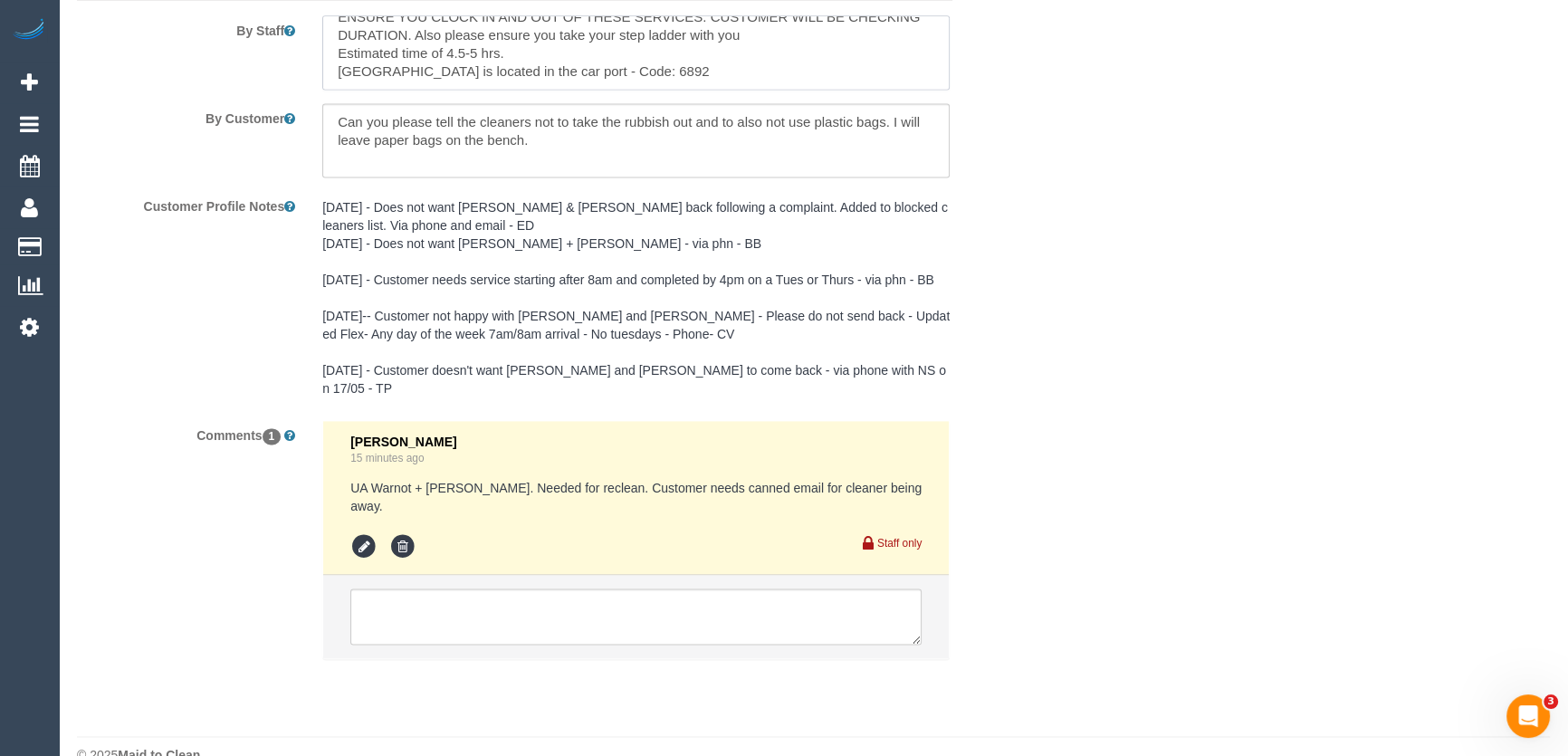
type textarea "*cover* ENSURE YOU CLOCK IN AND OUT OF THESE SERVICES. CUSTOMER WILL BE CHECKIN…"
click at [474, 588] on textarea at bounding box center [636, 616] width 571 height 56
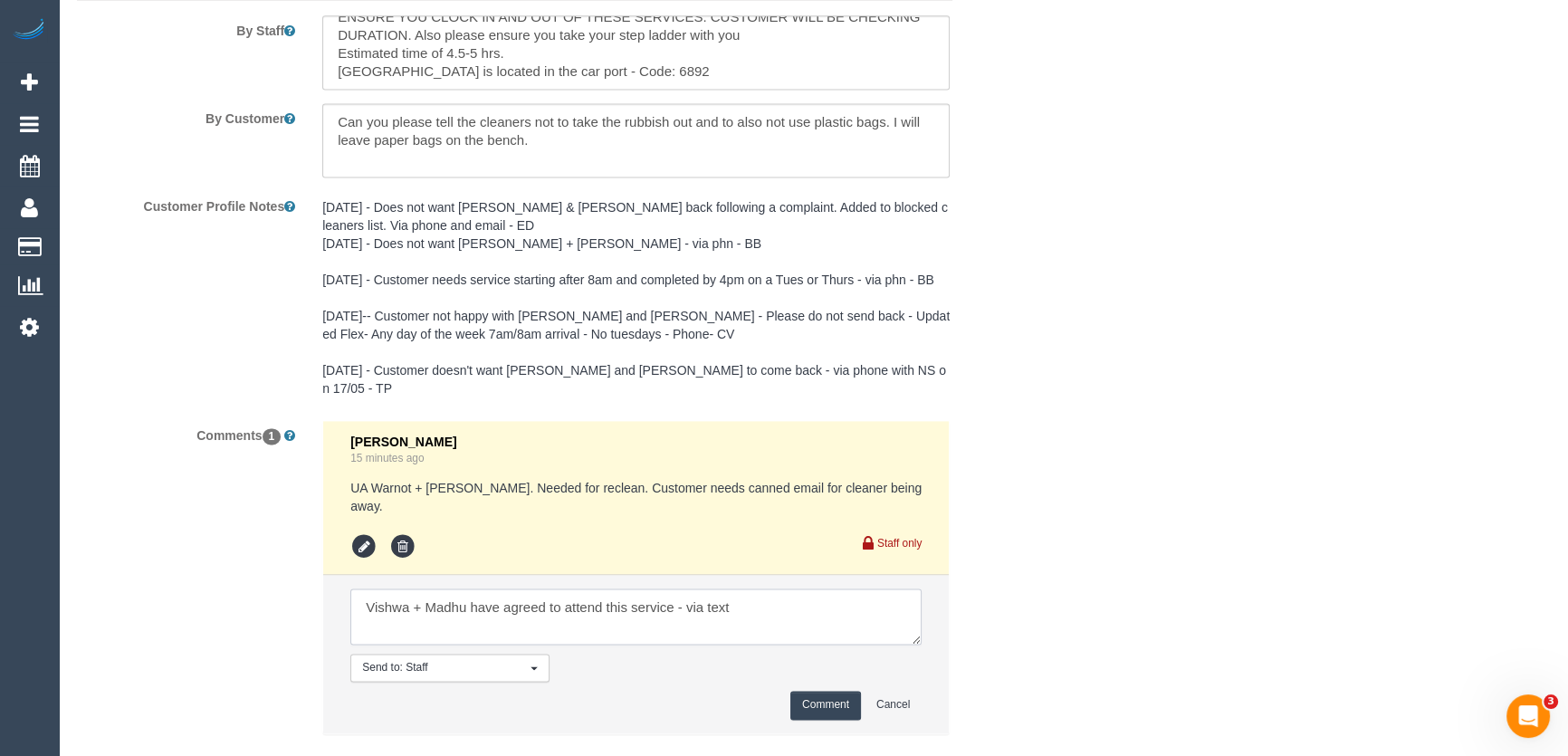
type textarea "Vishwa + Madhu have agreed to attend this service - via text"
click at [850, 691] on button "Comment" at bounding box center [825, 705] width 70 height 28
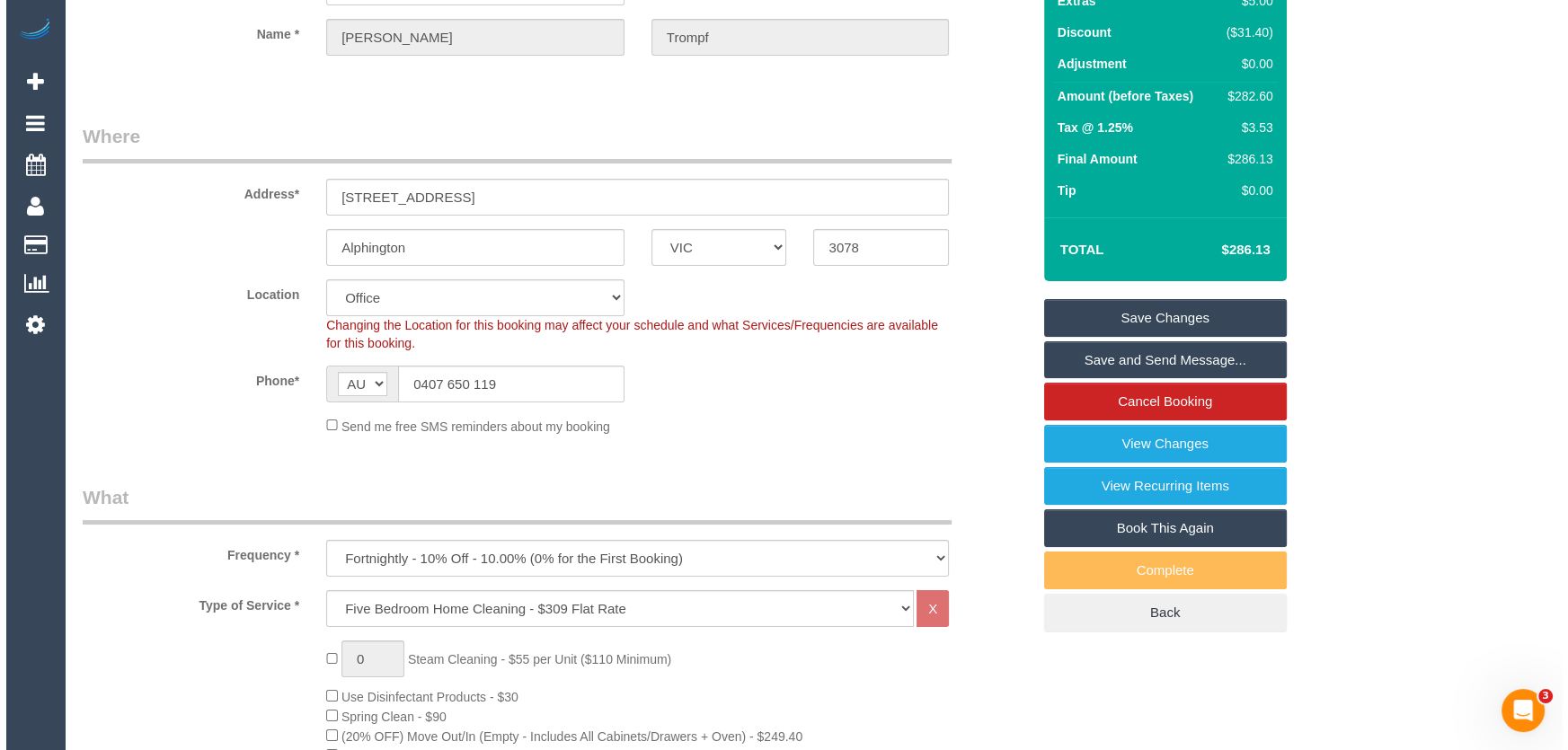
scroll to position [0, 0]
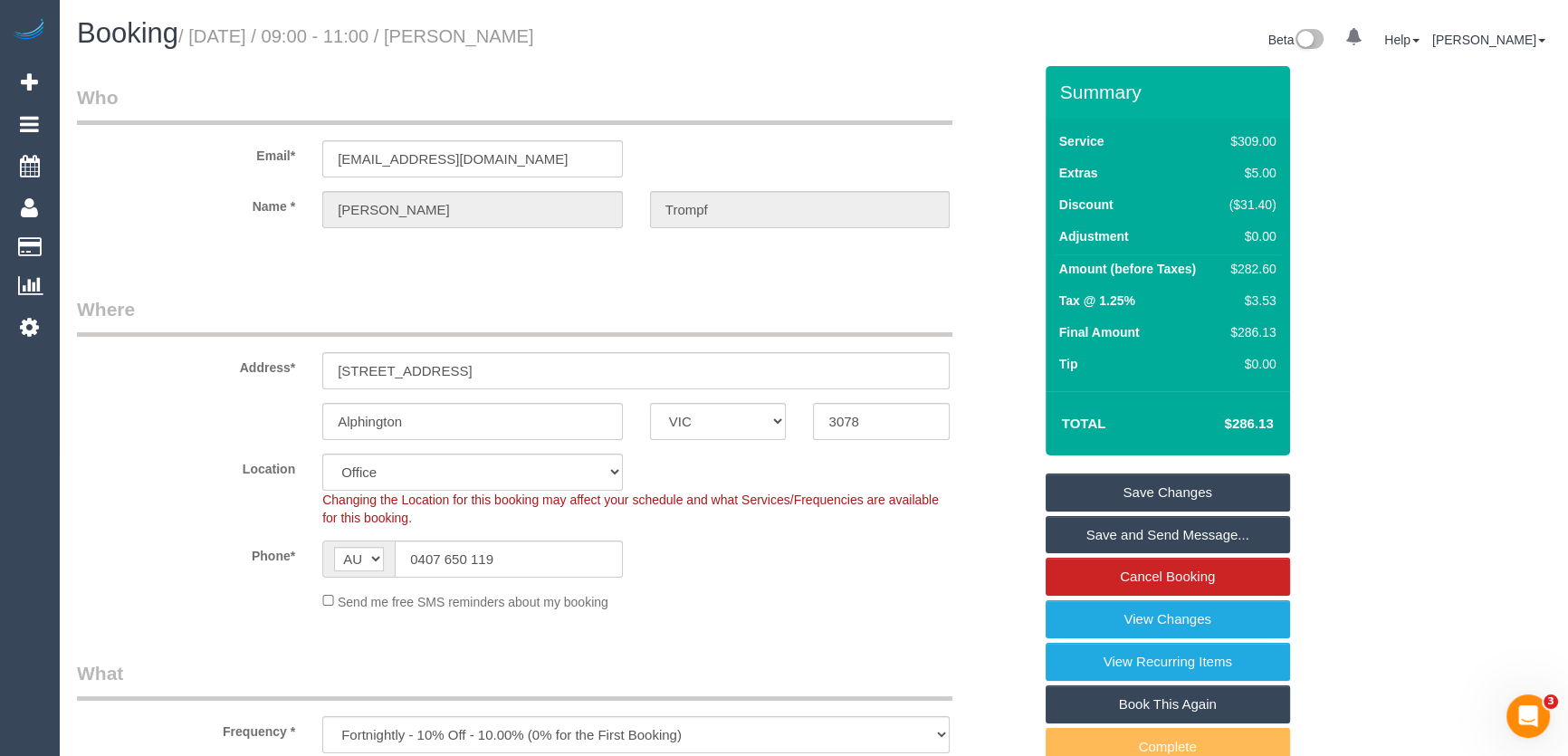
click at [533, 40] on small "/ September 09, 2025 / 09:00 - 11:00 / Amelia Trompf" at bounding box center [355, 36] width 355 height 20
copy small "Amelia Trompf"
click at [1119, 534] on link "Save and Send Message..." at bounding box center [1168, 535] width 245 height 38
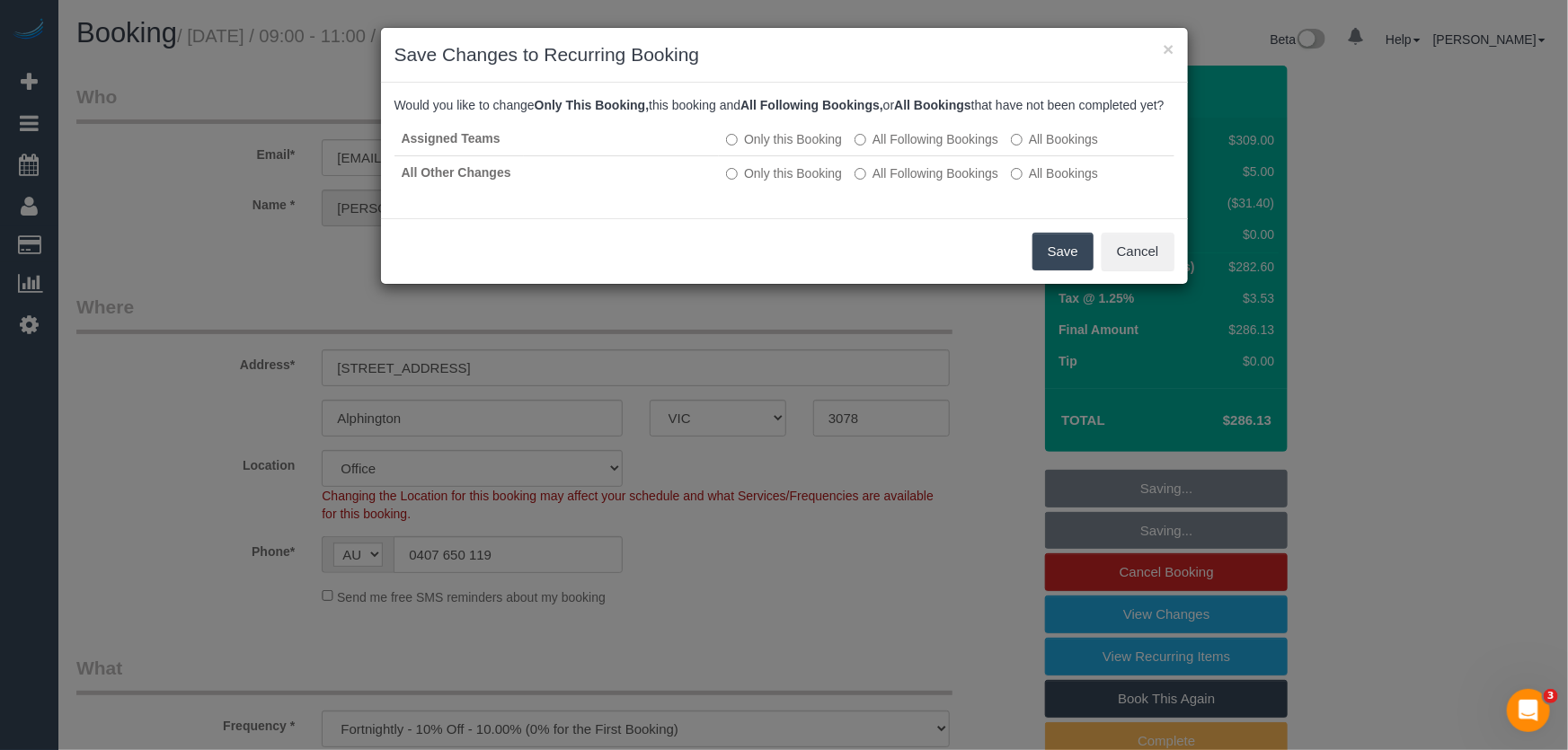
click at [1061, 271] on button "Save" at bounding box center [1063, 251] width 61 height 38
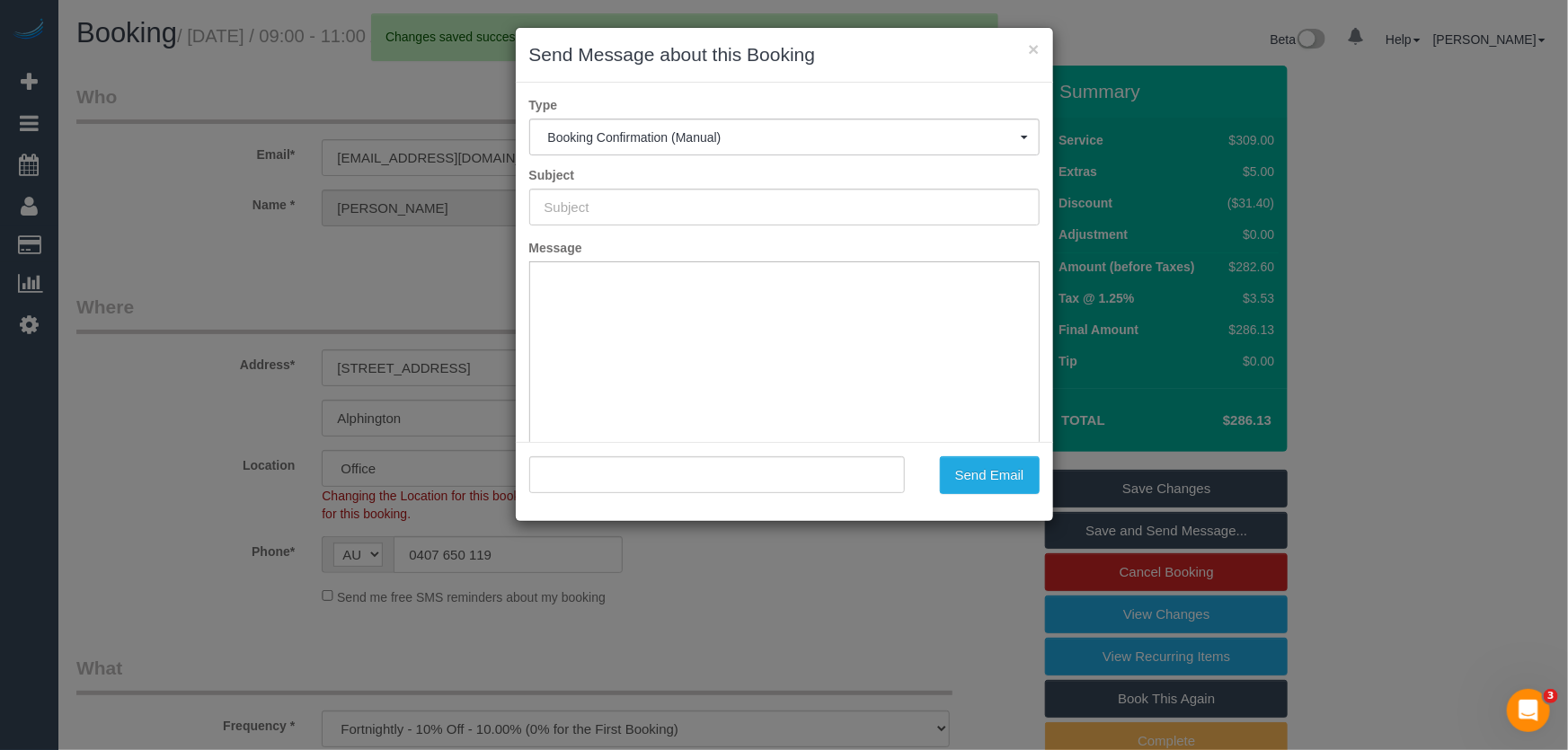
type input "Booking Confirmed"
type input ""Amelia Trompf" <ameliatrompf@gmail.com>"
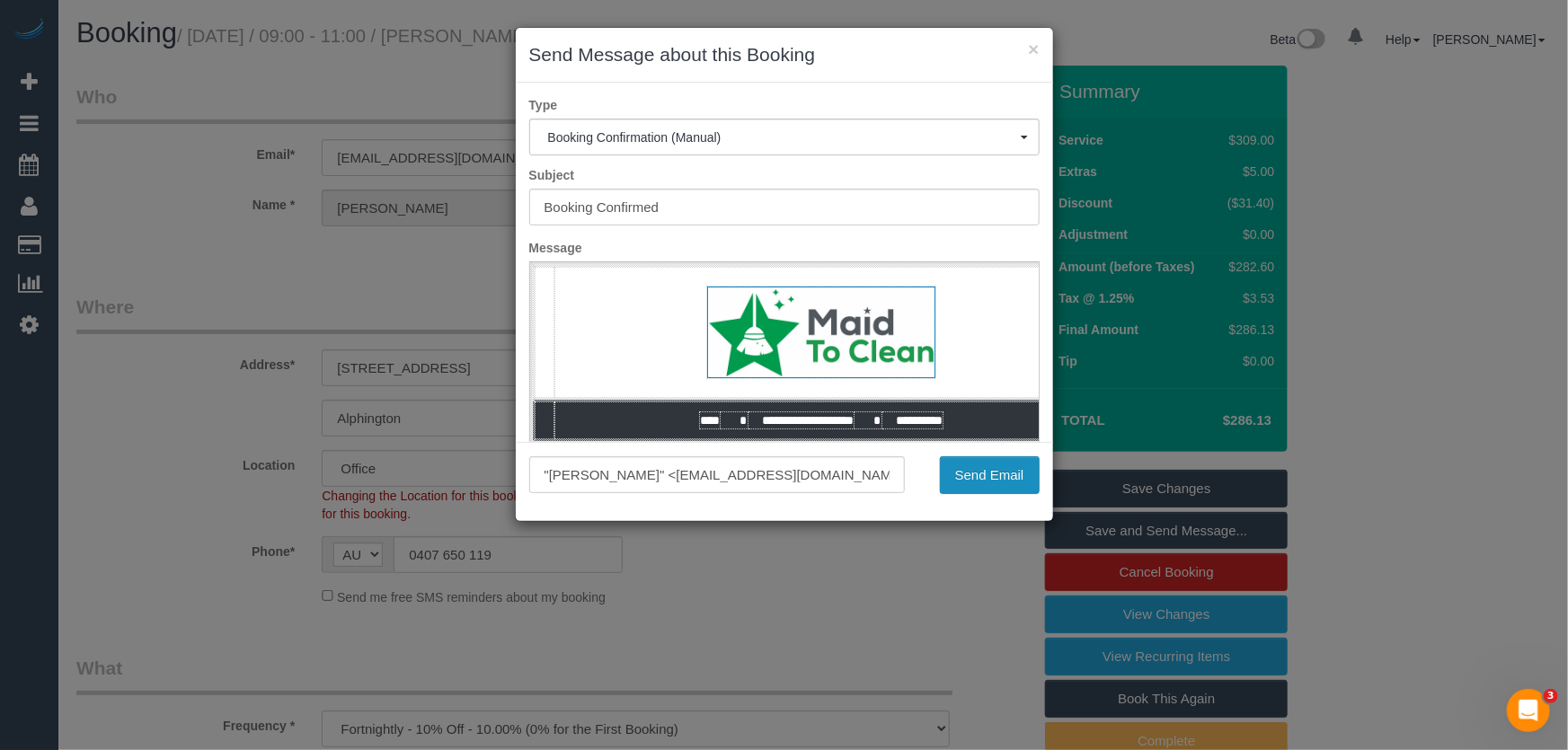
click at [994, 485] on button "Send Email" at bounding box center [990, 475] width 100 height 38
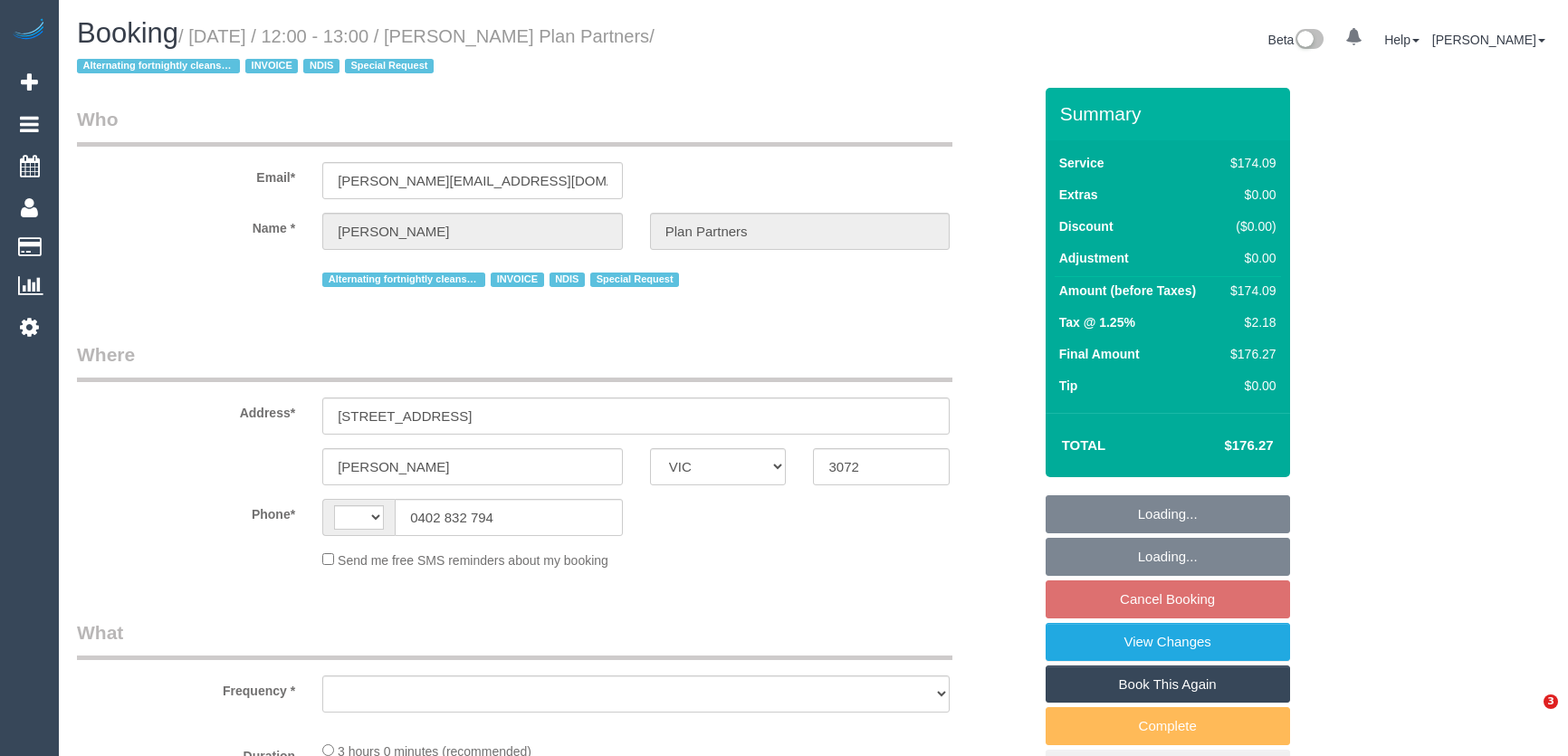
select select "VIC"
select select "string:AU"
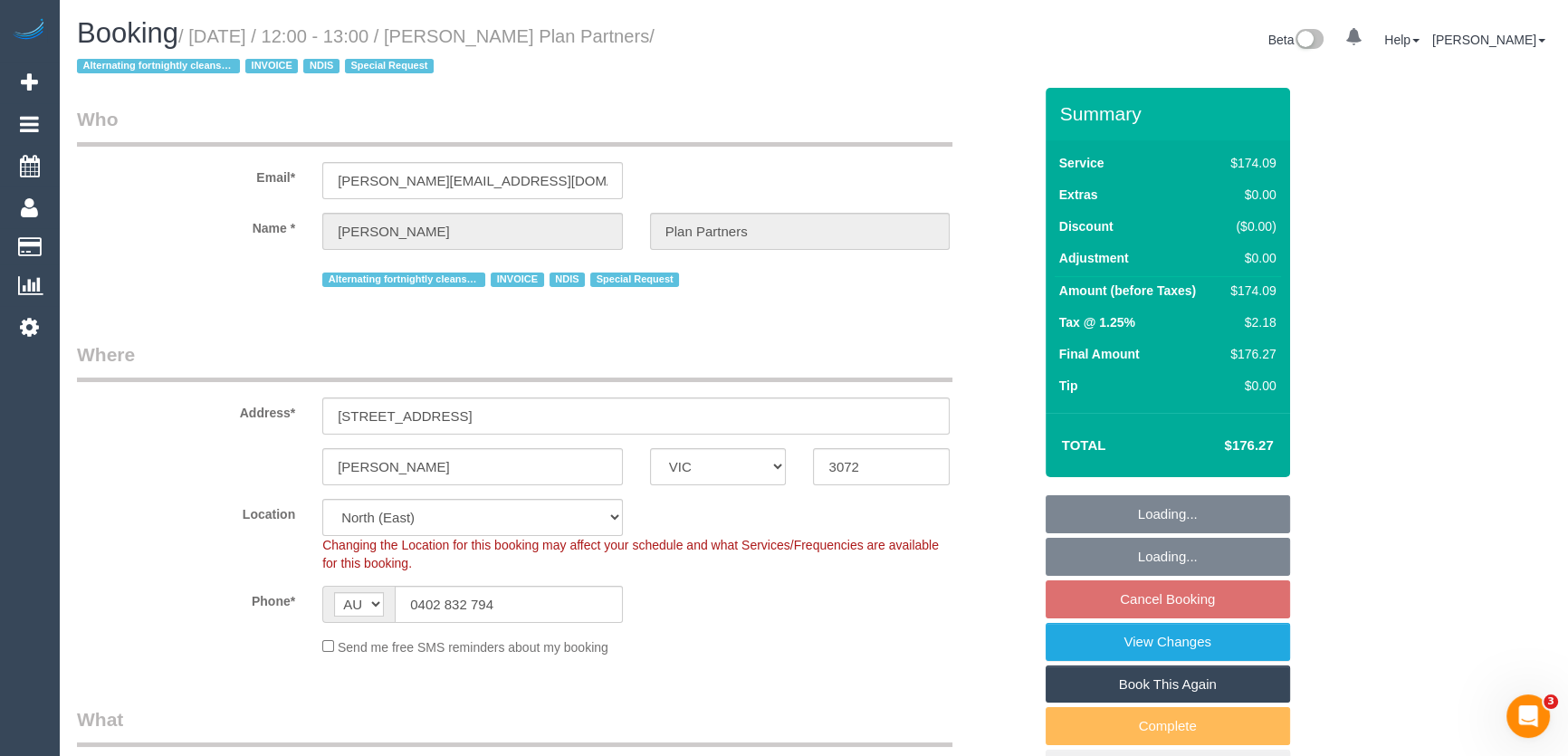
select select "number:28"
select select "number:14"
select select "number:19"
select select "number:25"
select select "number:35"
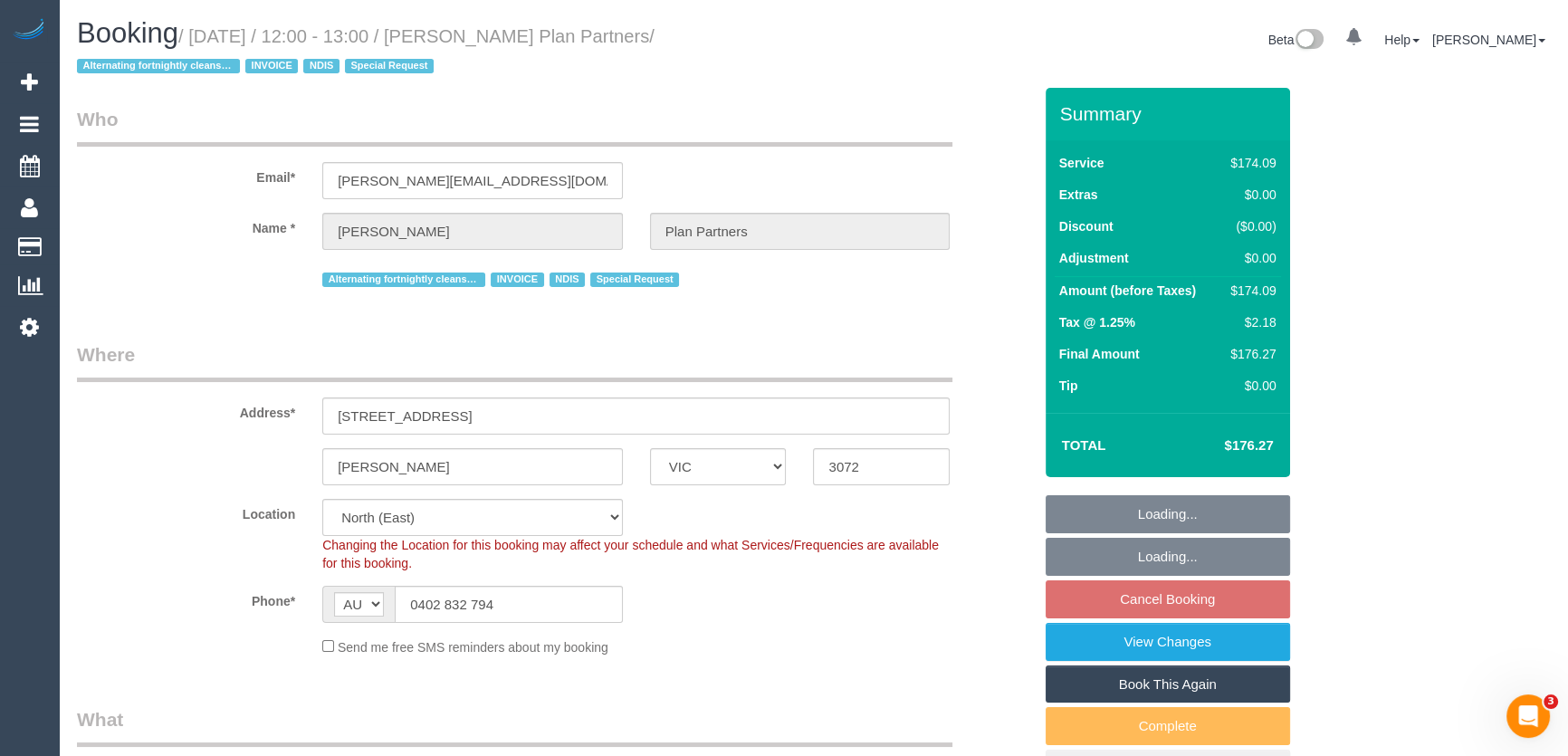
select select "number:11"
select select "object:800"
select select "180"
select select "object:877"
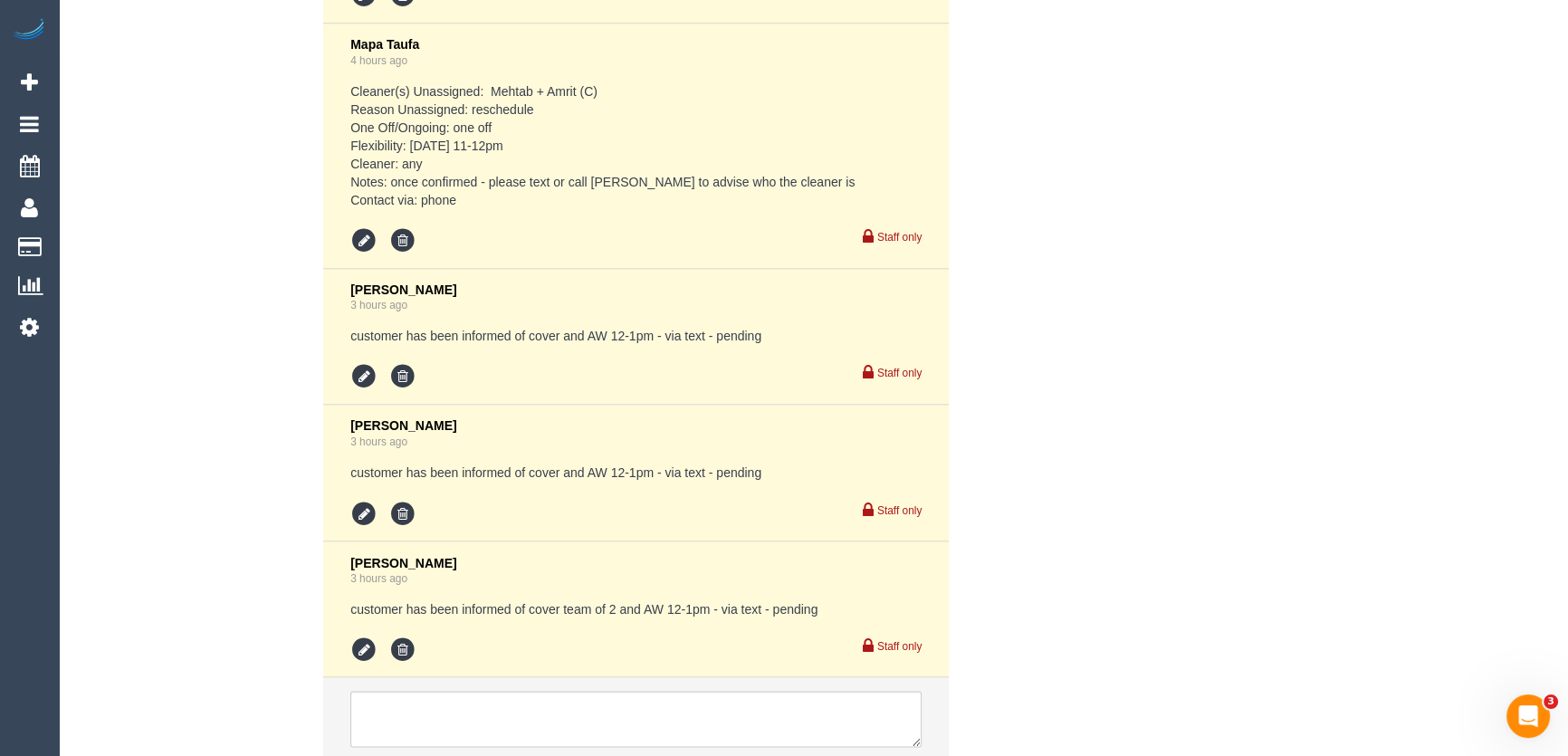
scroll to position [3917, 0]
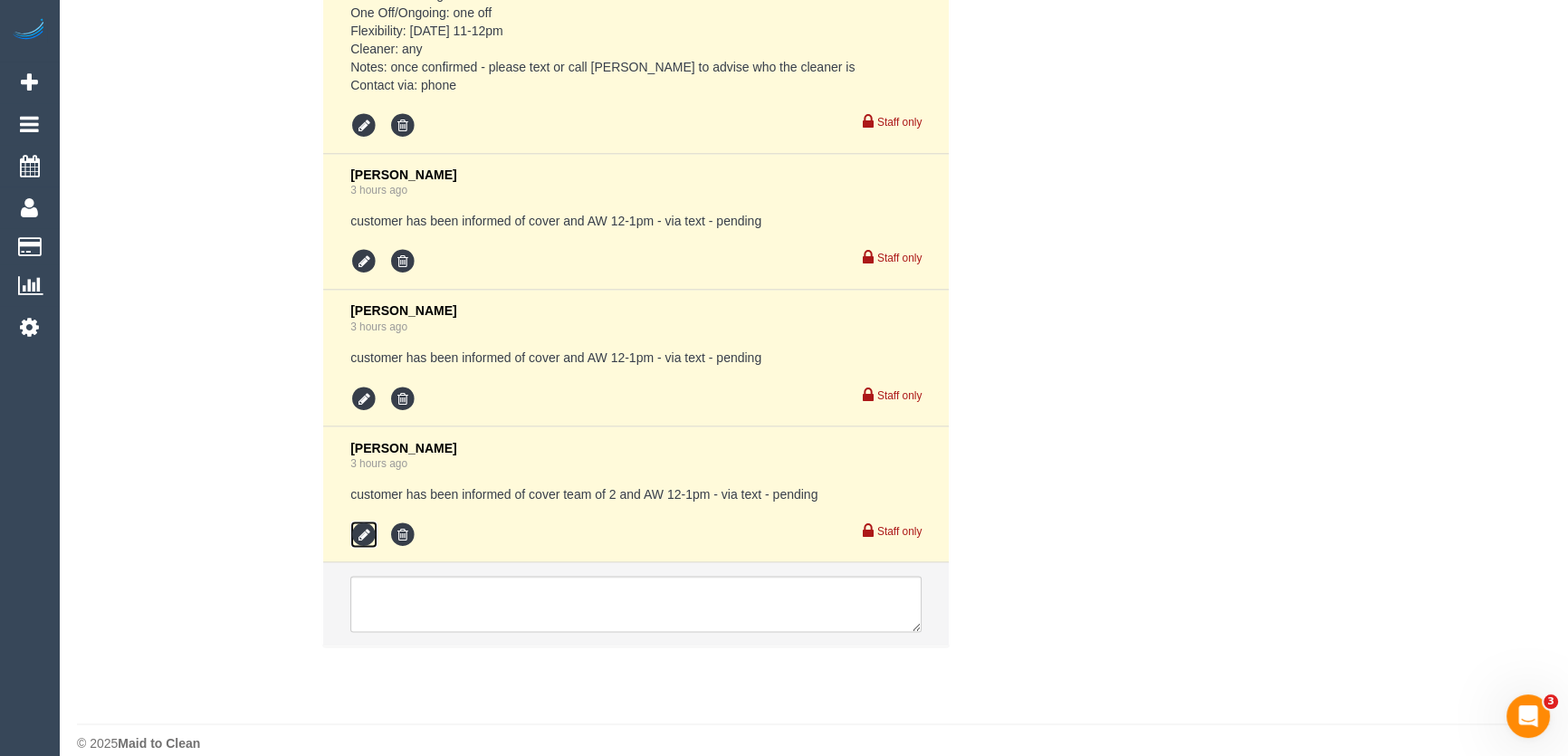
click at [356, 521] on icon at bounding box center [364, 534] width 27 height 27
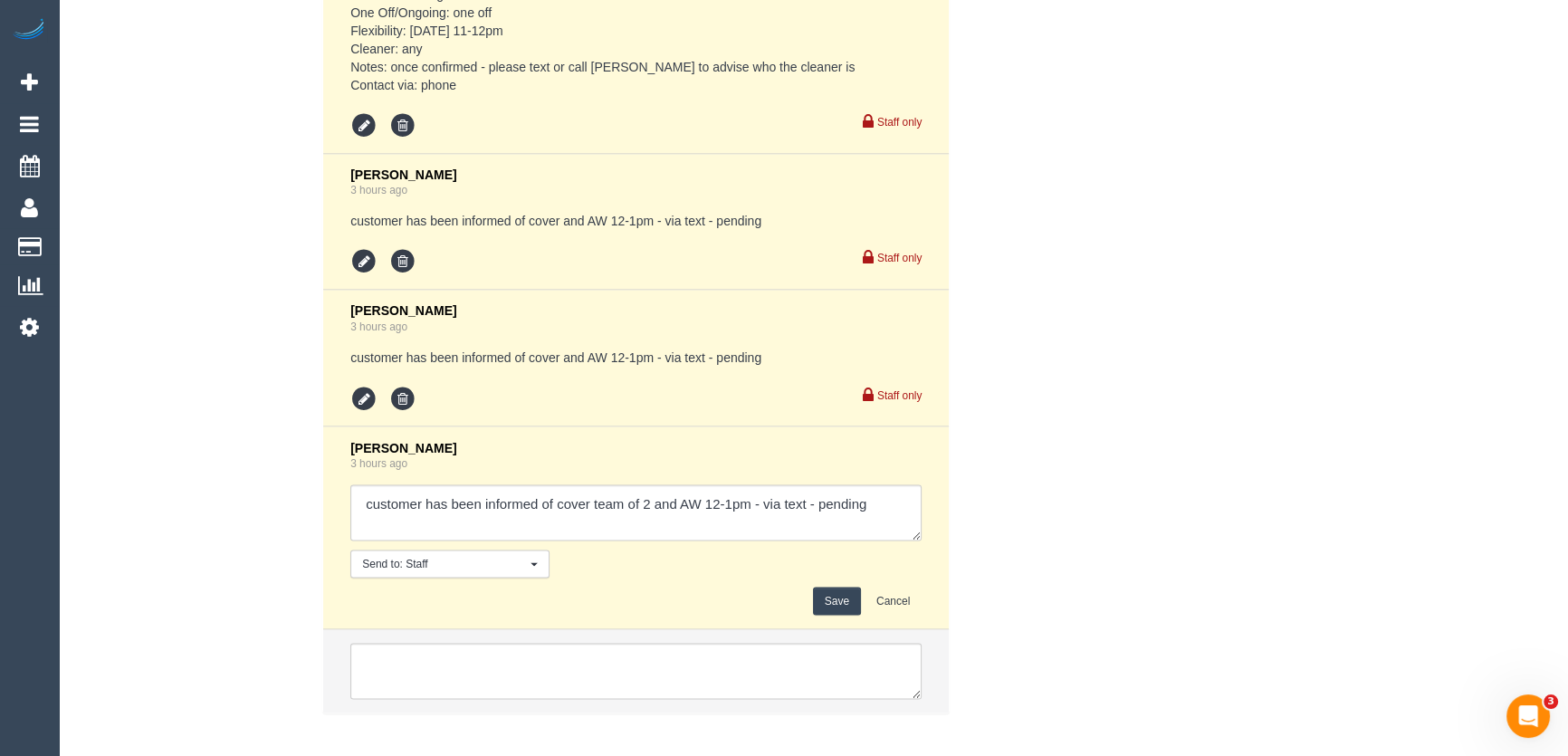
click at [877, 485] on textarea at bounding box center [636, 512] width 571 height 56
type textarea "customer has been informed of cover team of 2 and AW 12-1pm - via text - confir…"
click at [841, 587] on button "Save" at bounding box center [837, 601] width 48 height 28
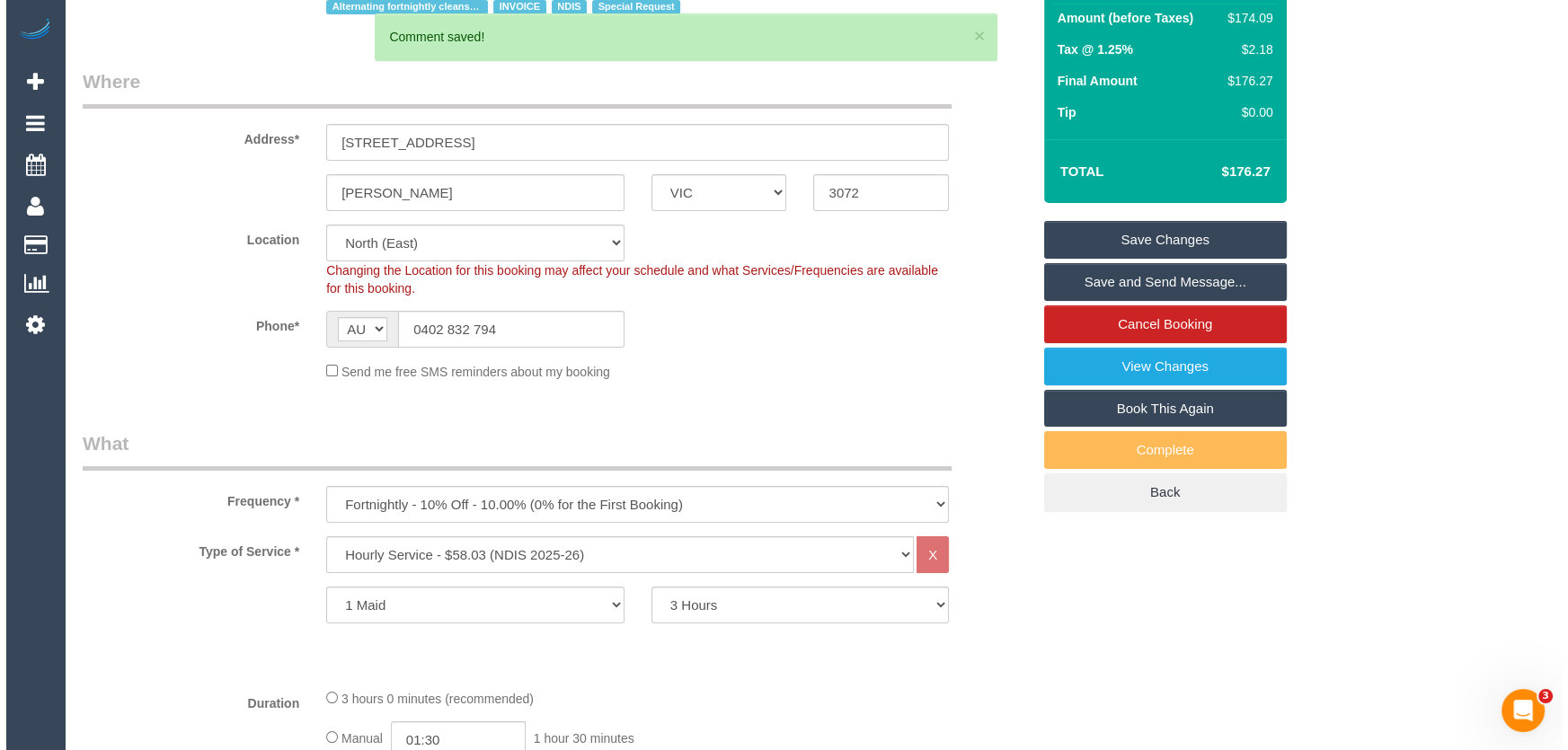
scroll to position [0, 0]
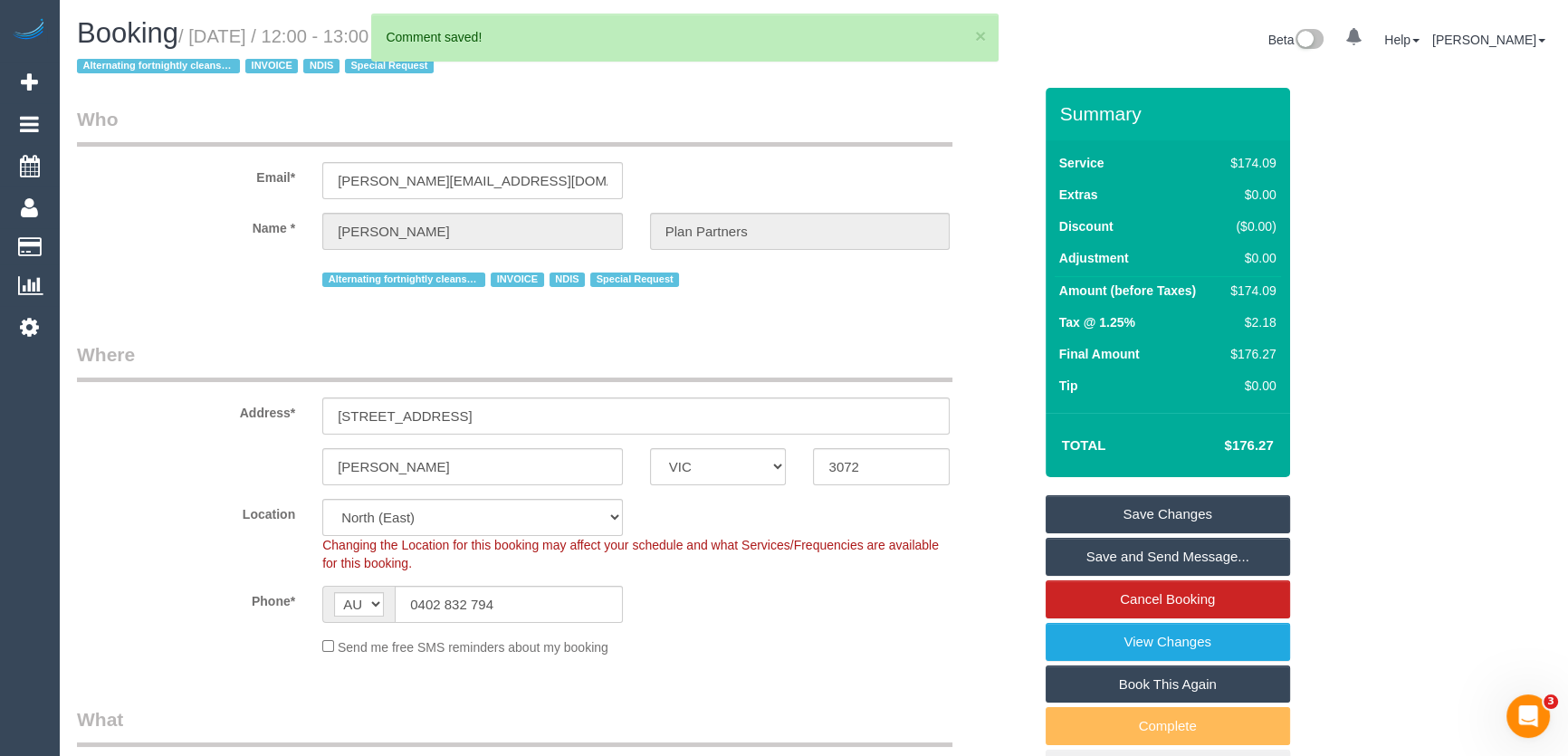
click at [1119, 560] on link "Save and Send Message..." at bounding box center [1168, 556] width 245 height 38
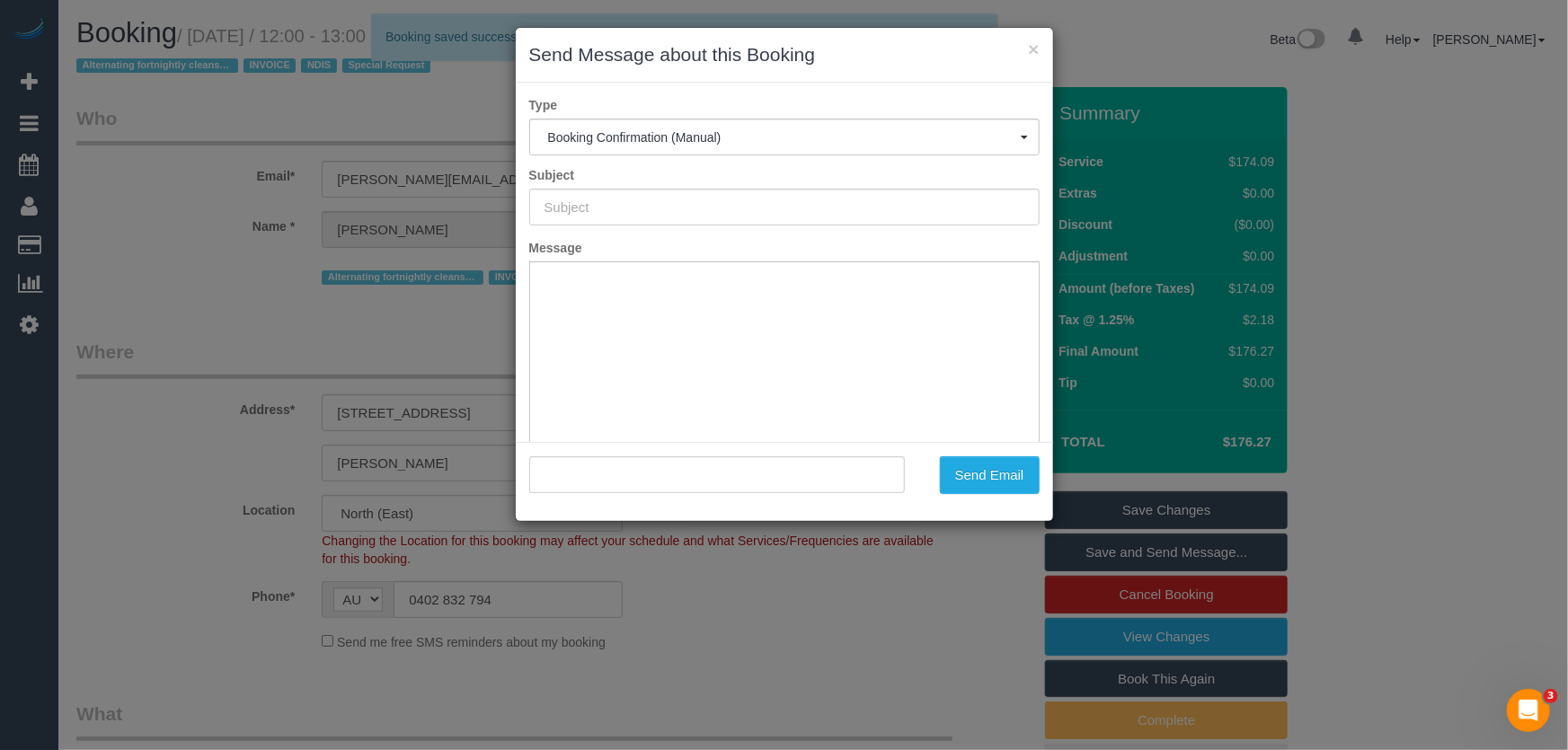
type input "Booking Confirmed"
type input ""Phillip Chatzis Plan Partners" <phillip.planpartners@fake.com>"
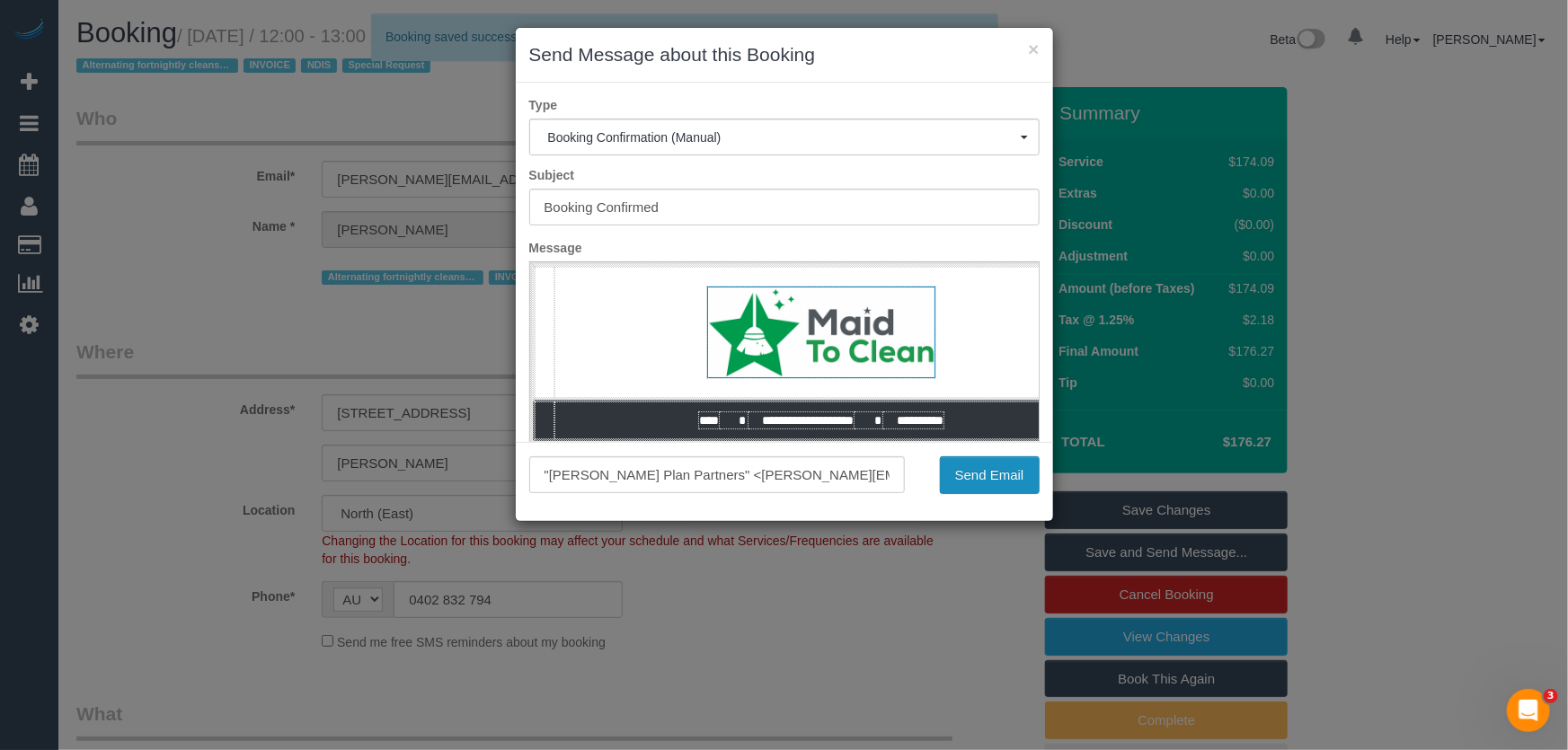
click at [1006, 474] on button "Send Email" at bounding box center [990, 475] width 100 height 38
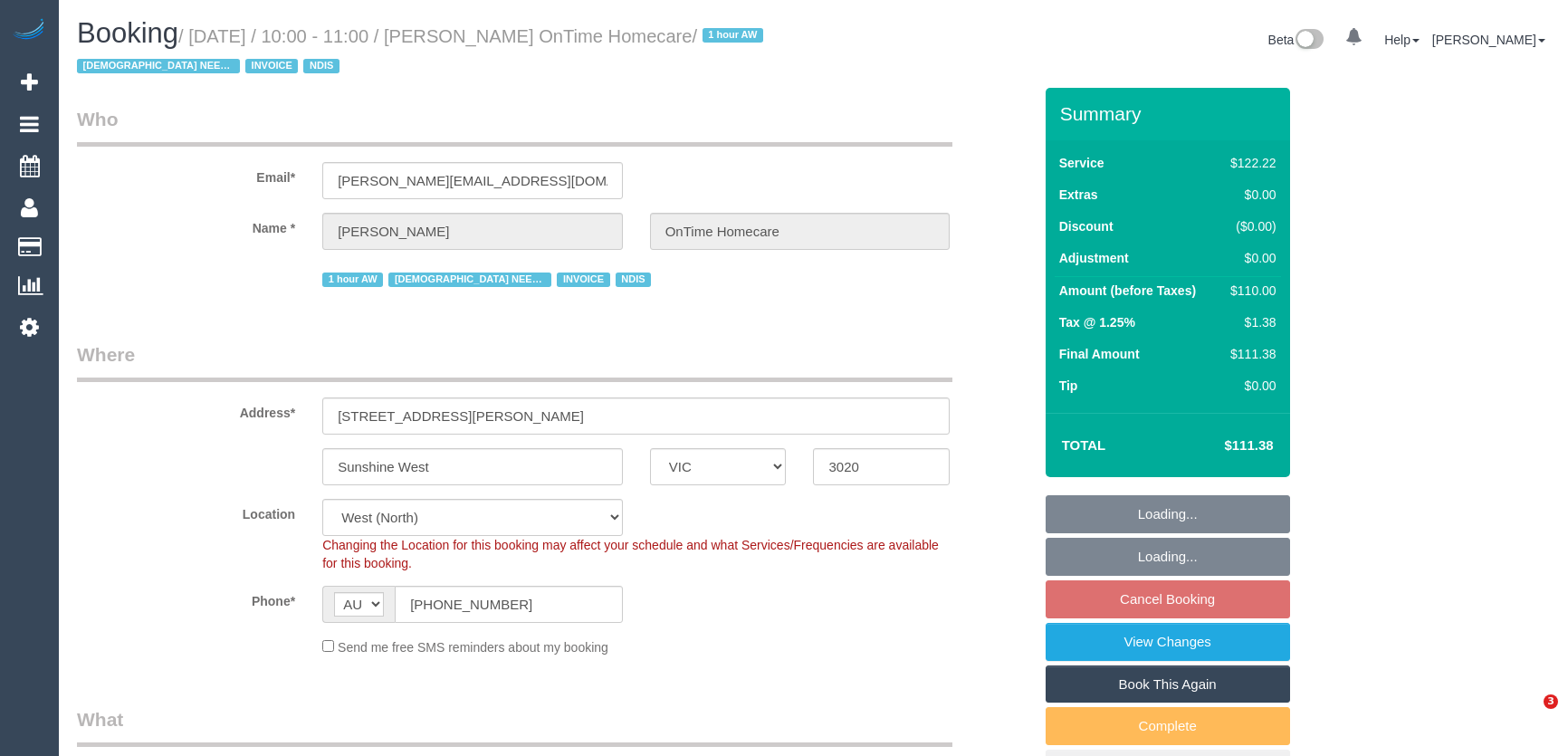
select select "VIC"
select select "number:28"
select select "number:14"
select select "number:19"
select select "number:25"
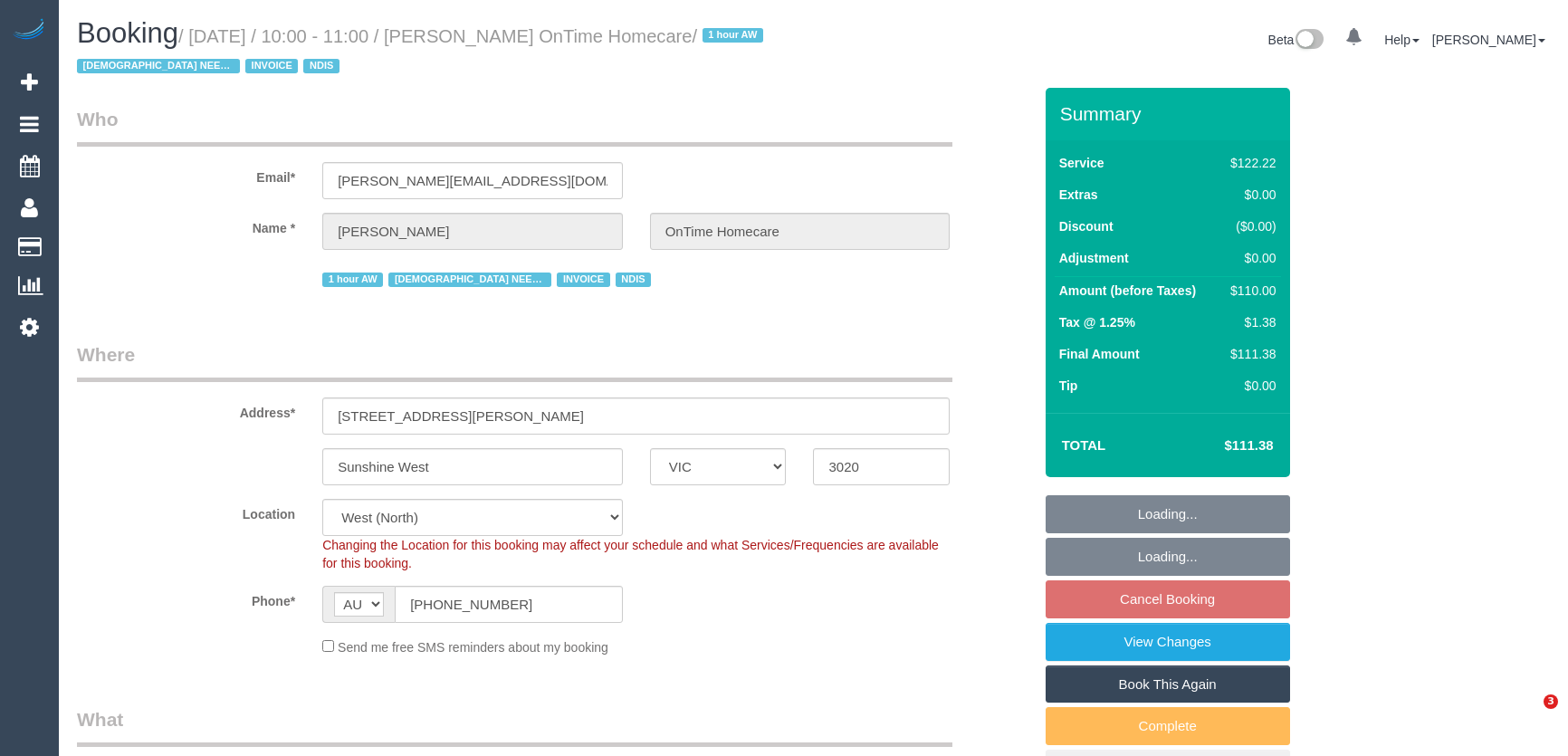
select select "number:35"
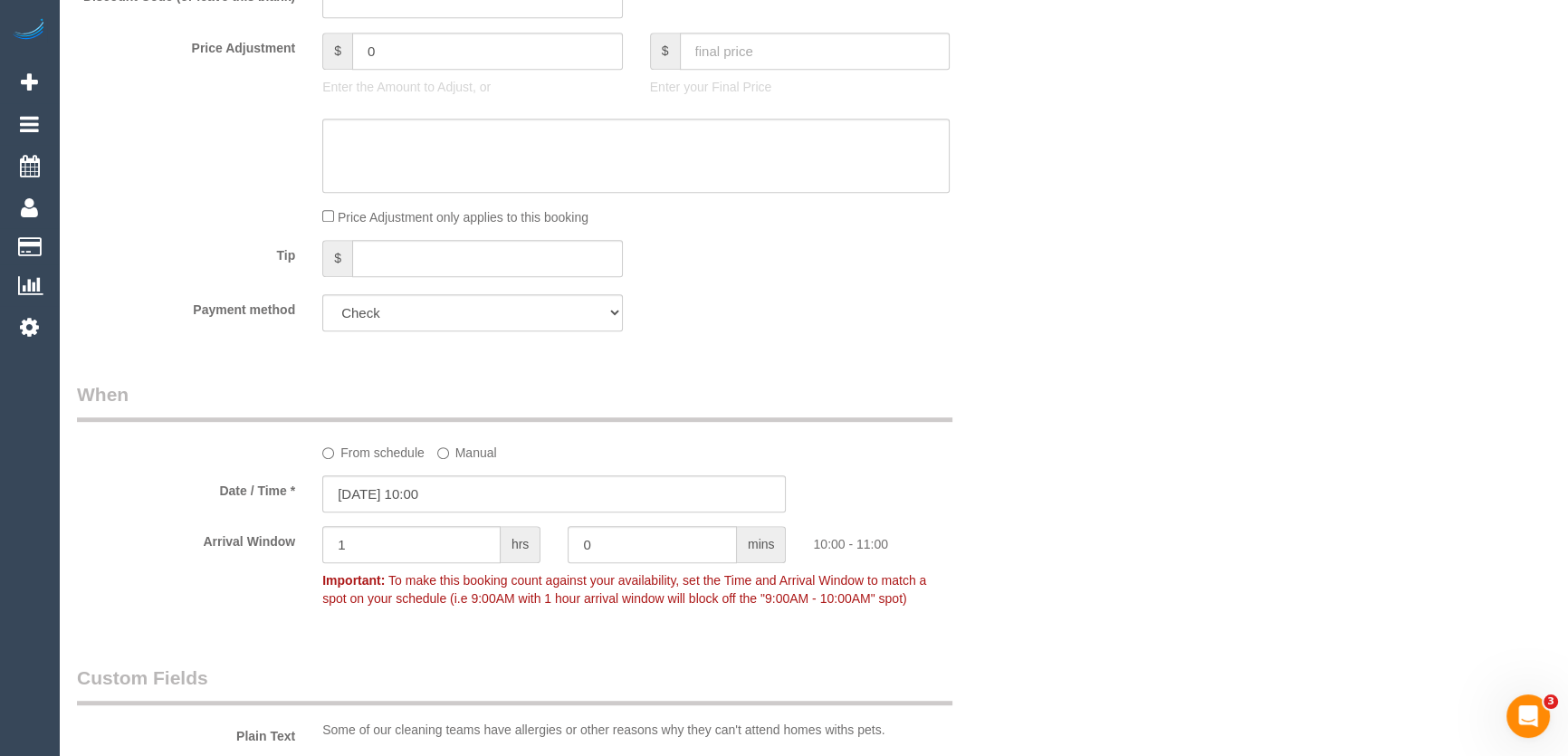
scroll to position [1317, 0]
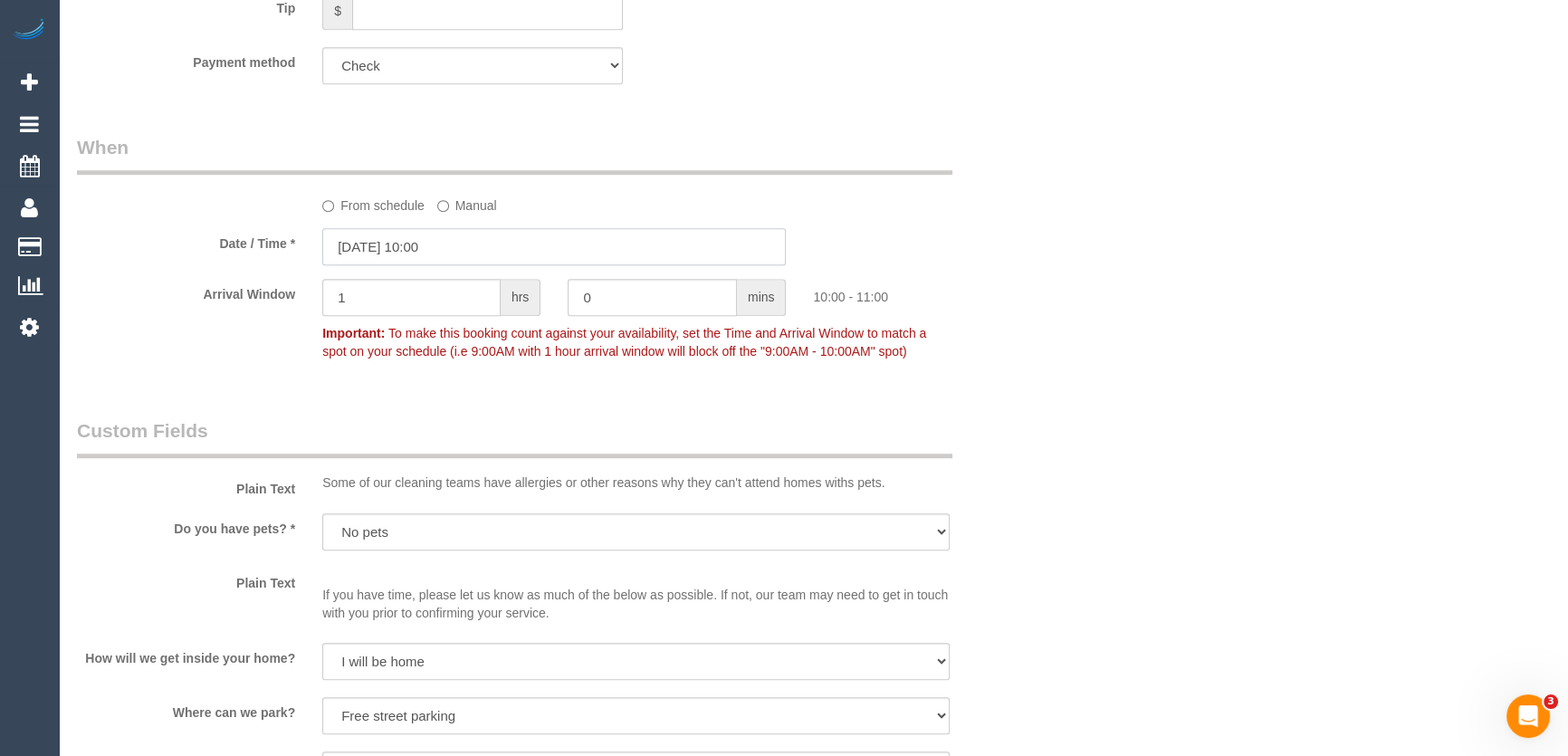
click at [471, 248] on input "[DATE] 10:00" at bounding box center [554, 247] width 463 height 38
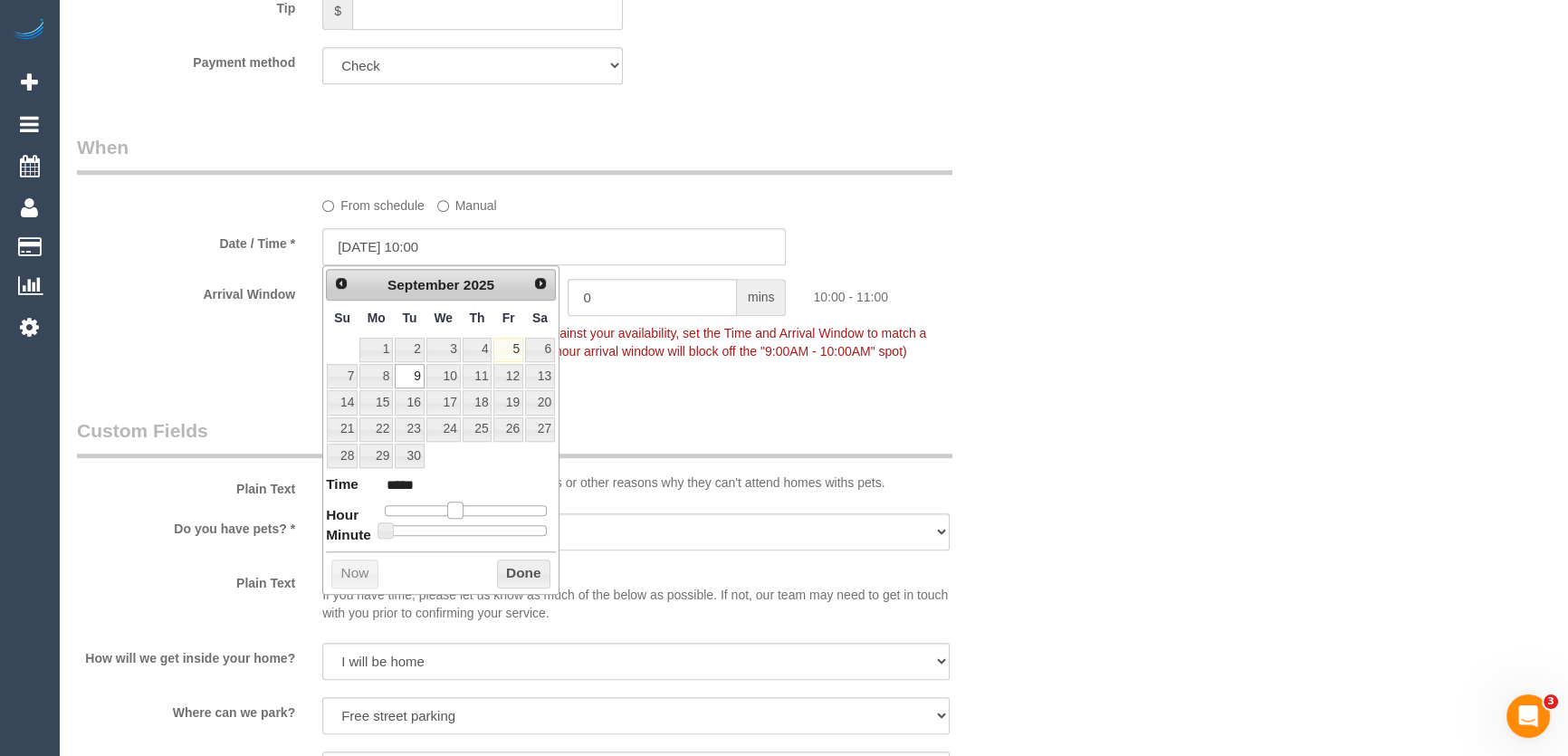
type input "[DATE] 11:00"
type input "*****"
type input "[DATE] 12:00"
type input "*****"
drag, startPoint x: 452, startPoint y: 507, endPoint x: 467, endPoint y: 507, distance: 15.0
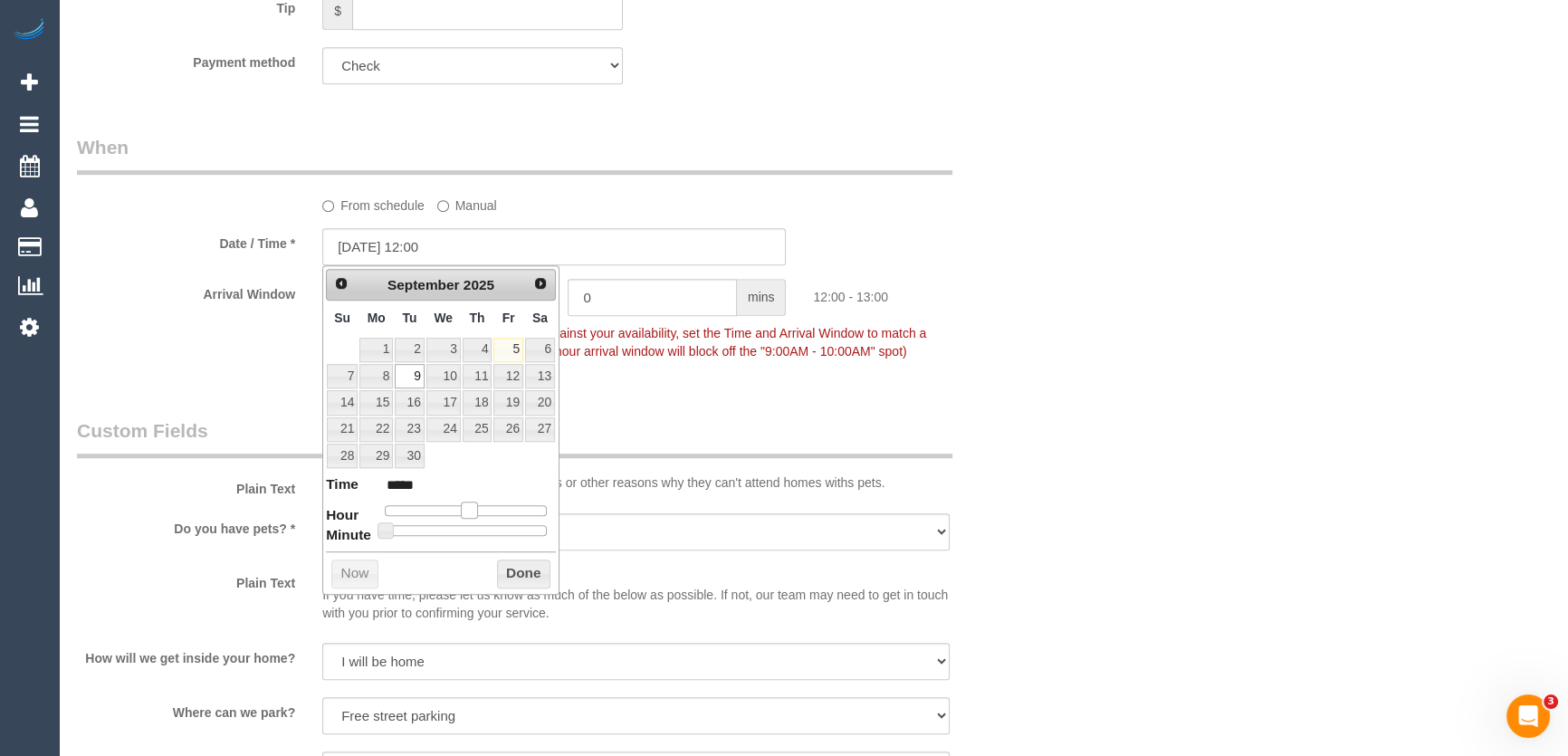
click at [467, 507] on span at bounding box center [468, 509] width 16 height 16
click at [646, 388] on div "Who Email* frances.ontimehomecare@fake.com Name * Frances Plant OnTime Homecare…" at bounding box center [554, 632] width 982 height 3722
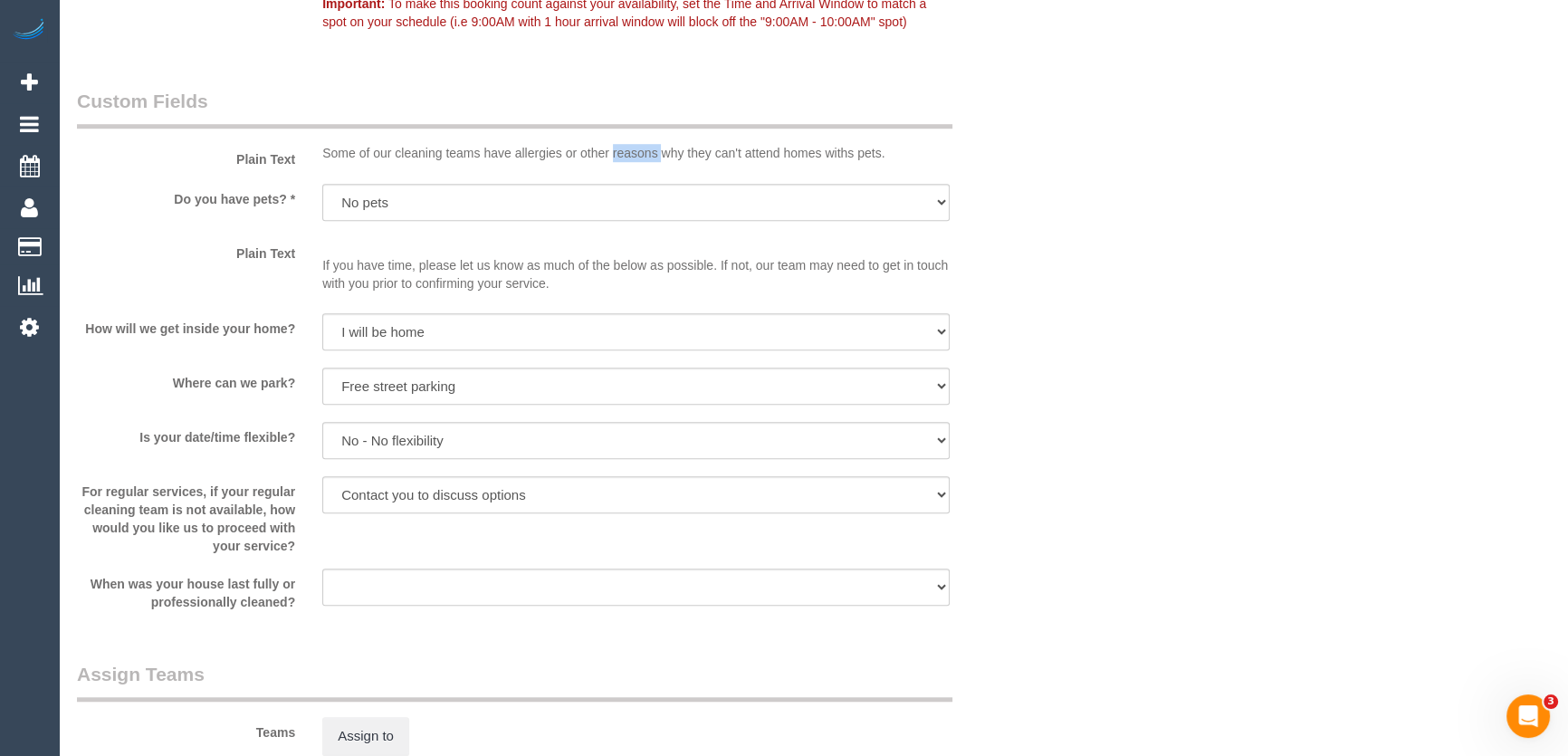
scroll to position [1766, 0]
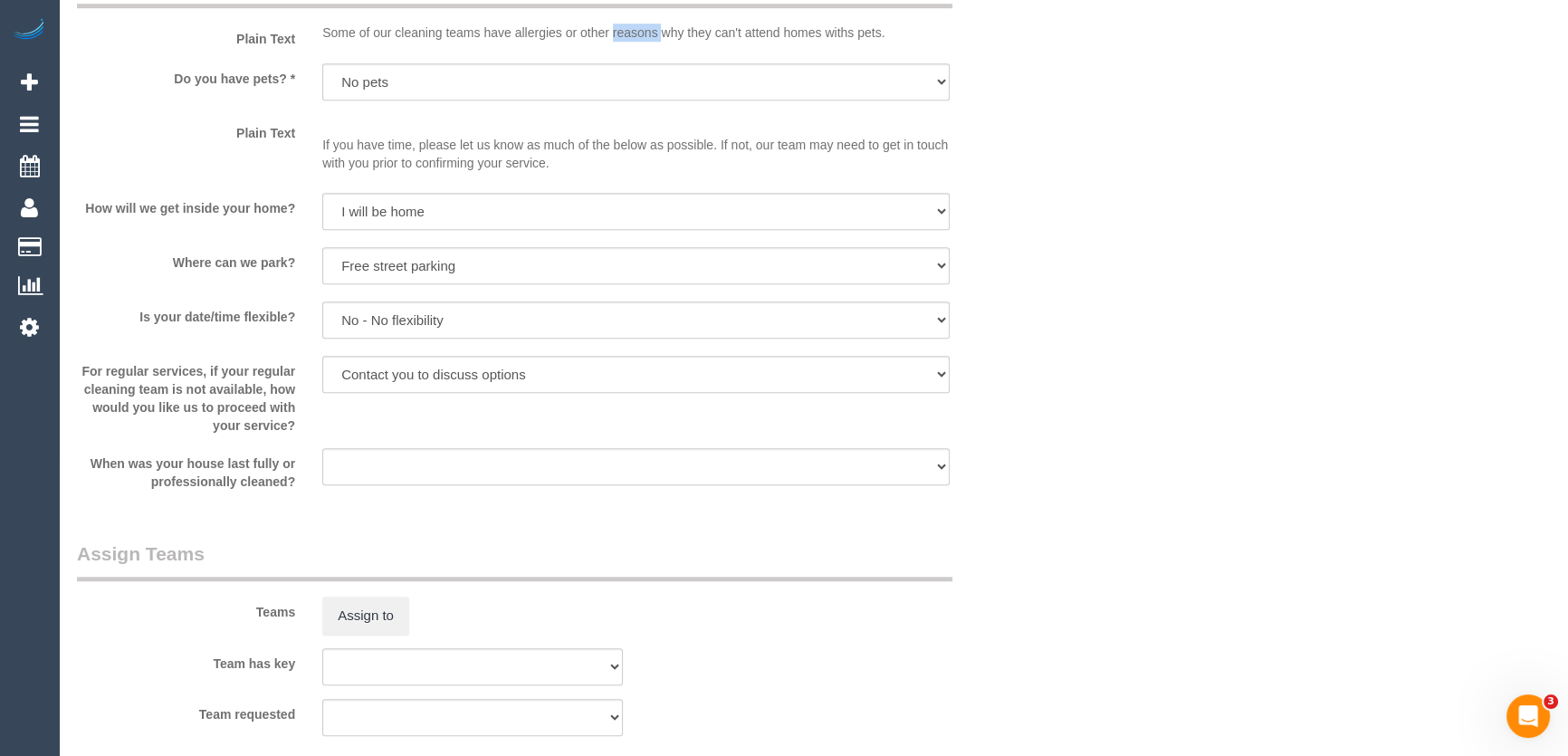
click at [354, 540] on div "Teams Assign to" at bounding box center [554, 587] width 982 height 94
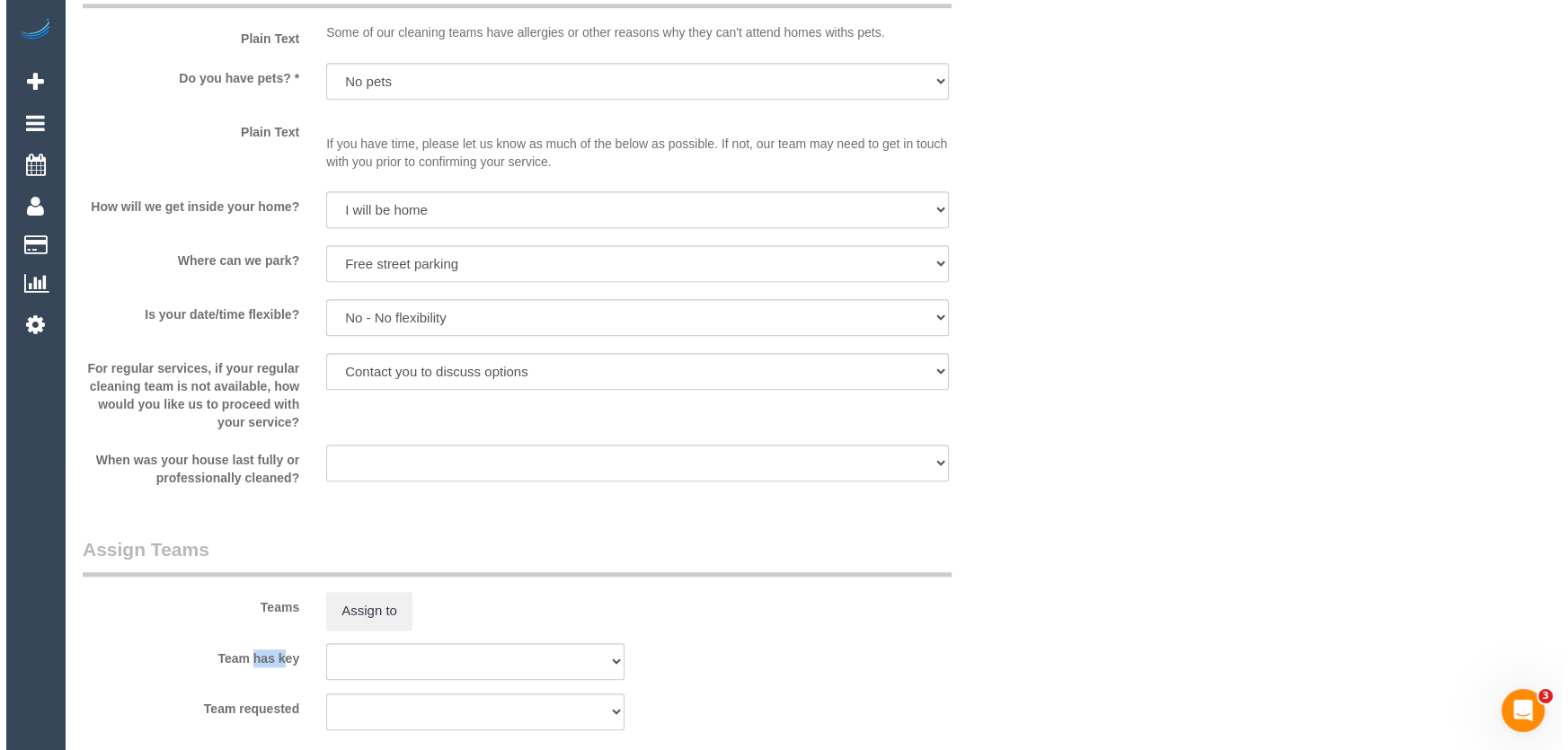
scroll to position [1877, 0]
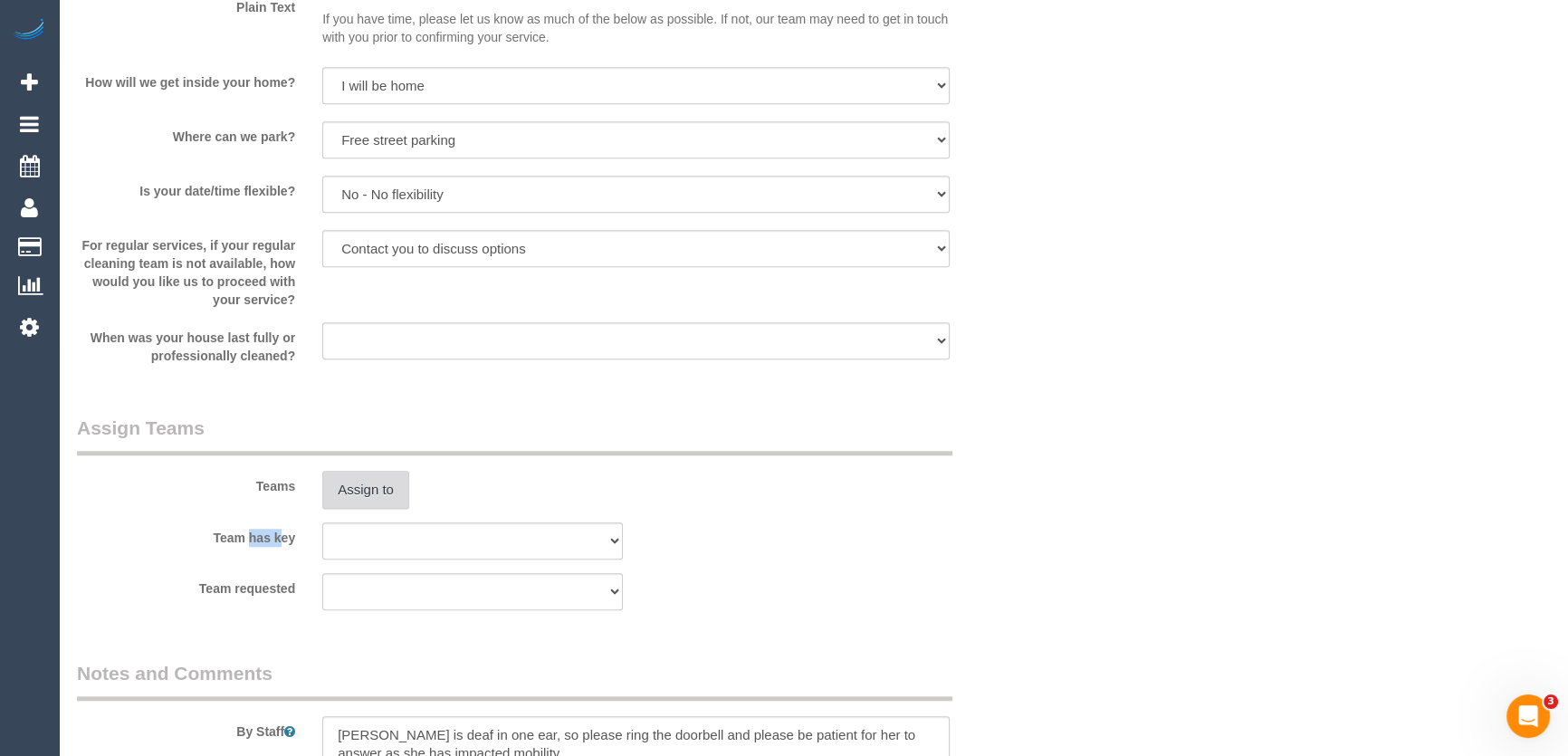
click at [371, 482] on button "Assign to" at bounding box center [366, 490] width 87 height 38
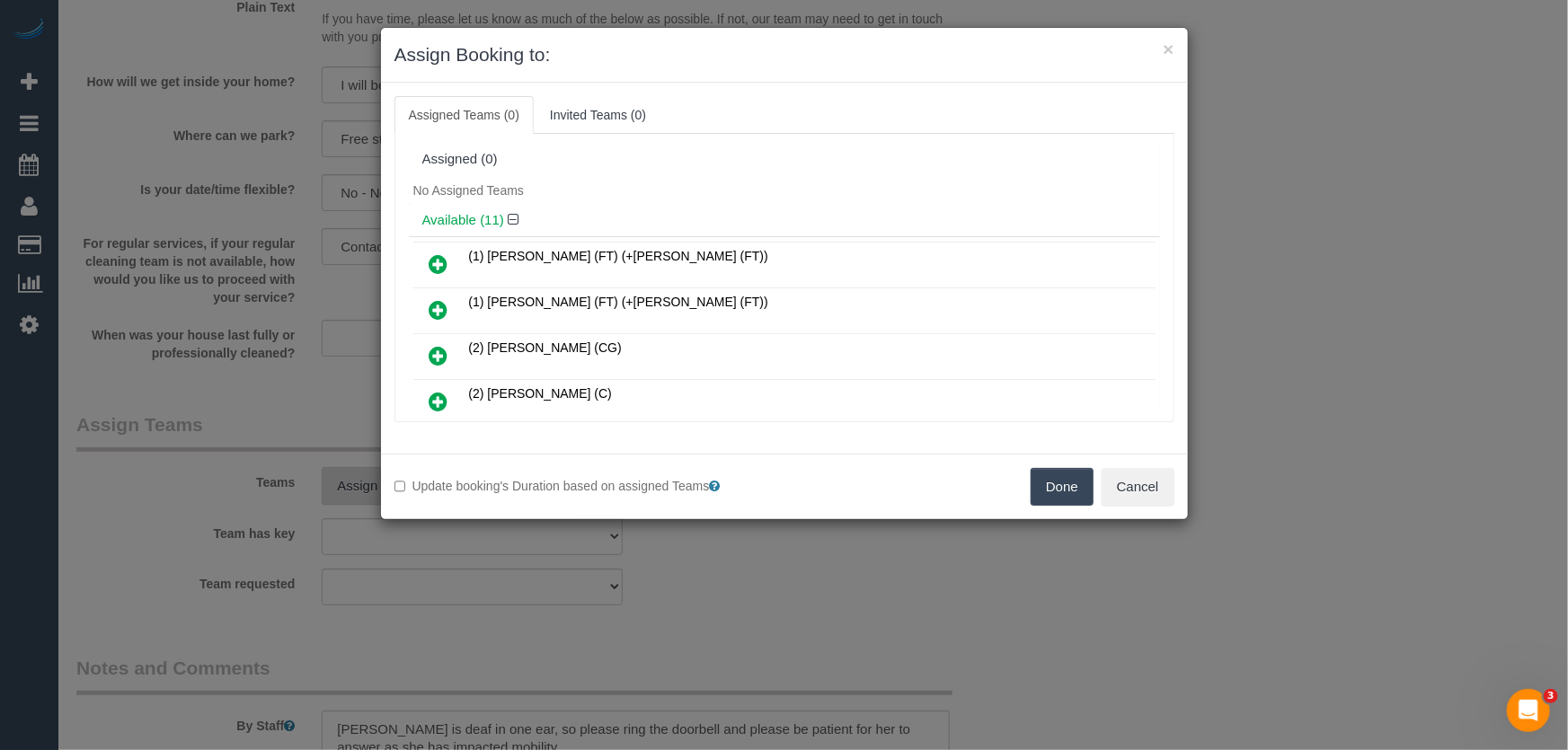
scroll to position [427, 0]
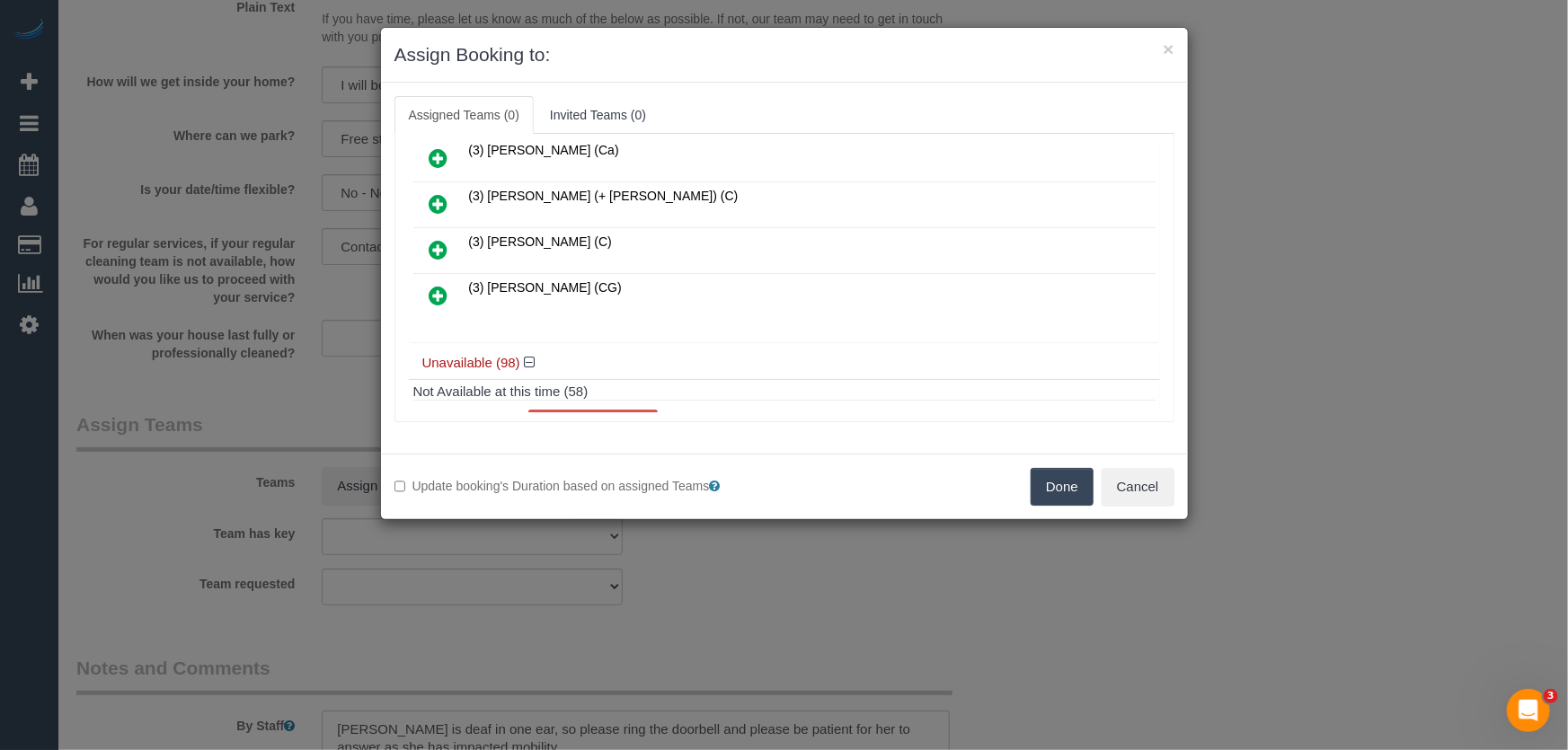
click at [435, 291] on icon at bounding box center [439, 295] width 19 height 21
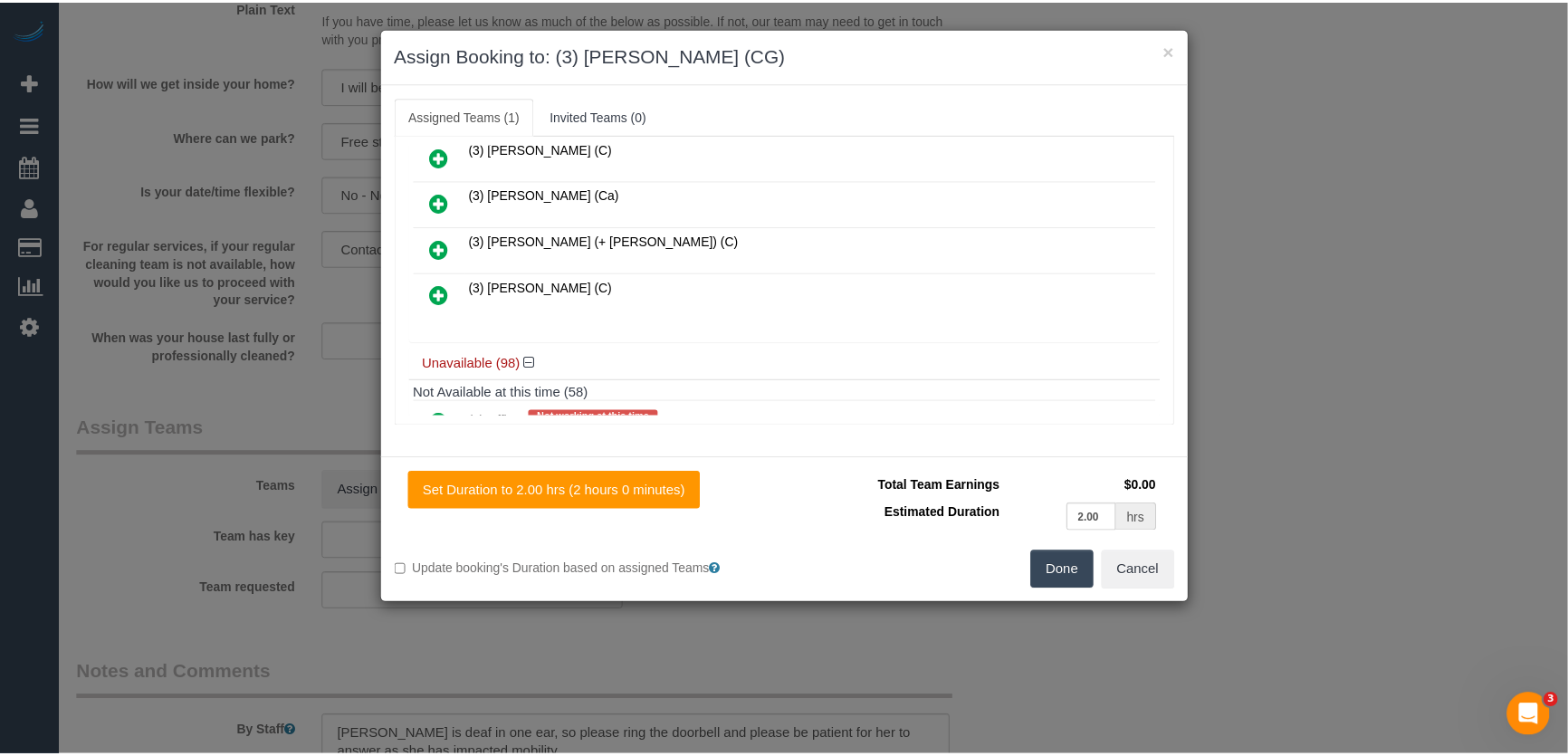
scroll to position [473, 0]
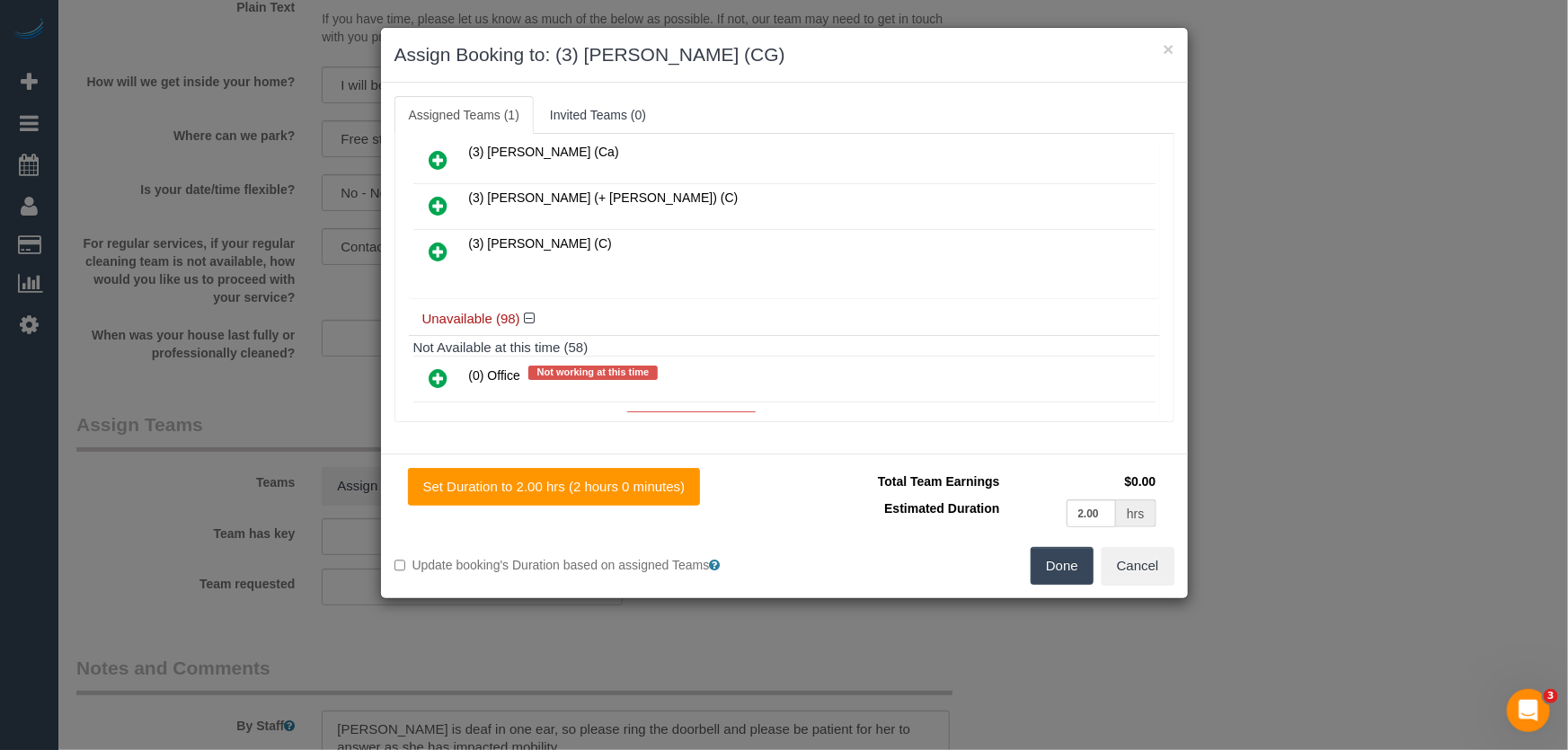
click at [1075, 583] on button "Done" at bounding box center [1062, 566] width 63 height 38
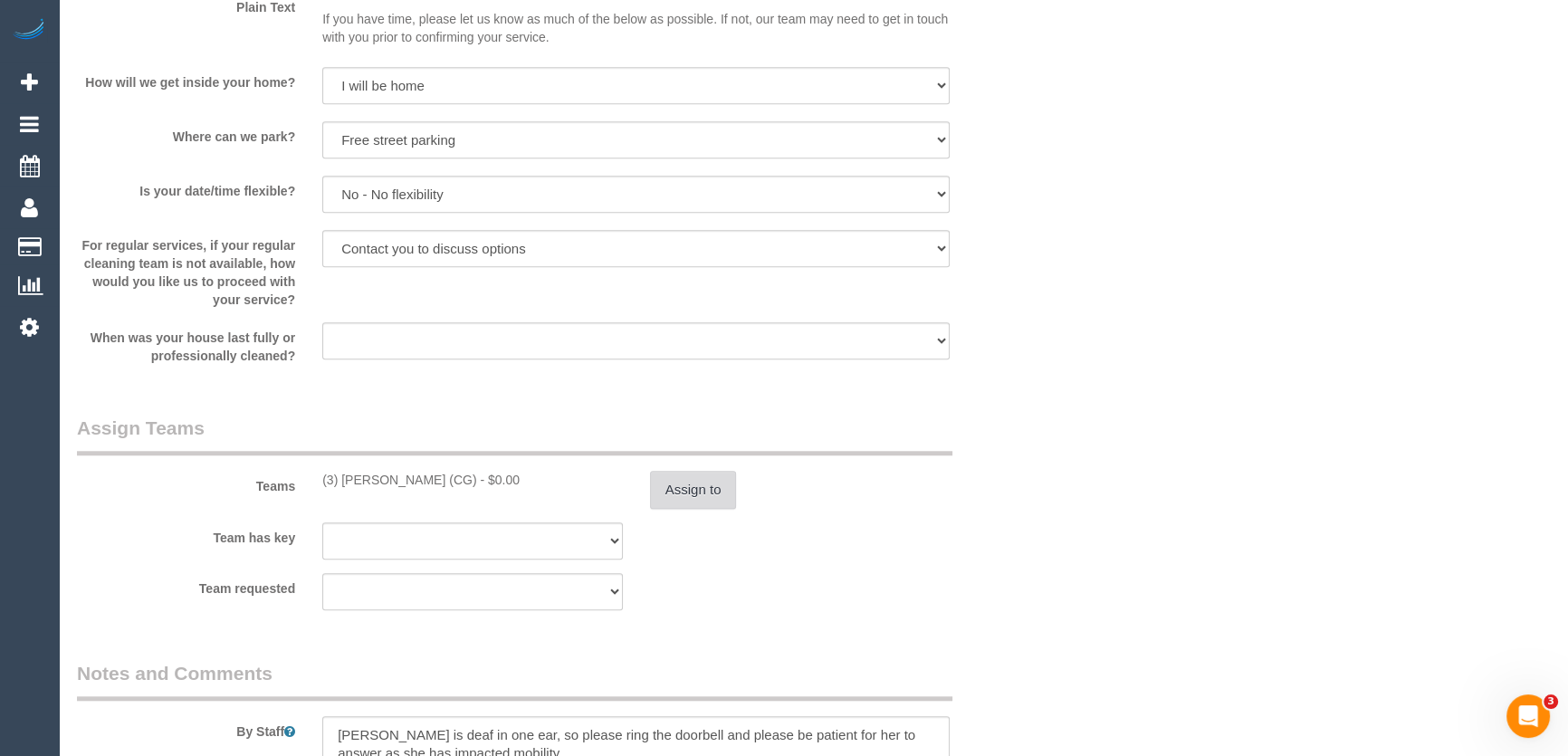
click at [670, 480] on button "Assign to" at bounding box center [693, 490] width 87 height 38
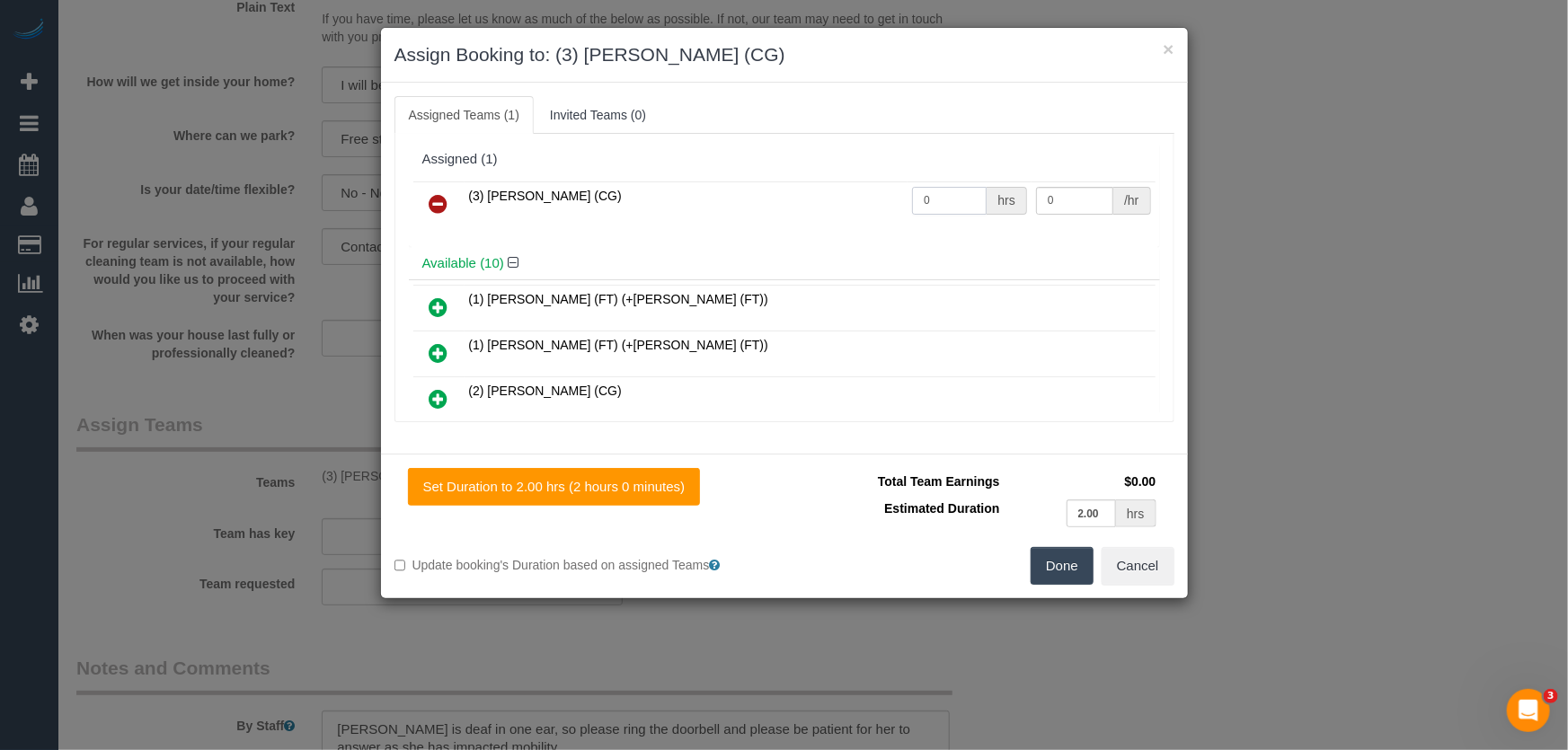
click at [944, 196] on input "0" at bounding box center [950, 201] width 74 height 28
type input "2"
click at [1061, 565] on button "Done" at bounding box center [1062, 566] width 63 height 38
click at [1061, 565] on div "Done Cancel" at bounding box center [986, 566] width 403 height 38
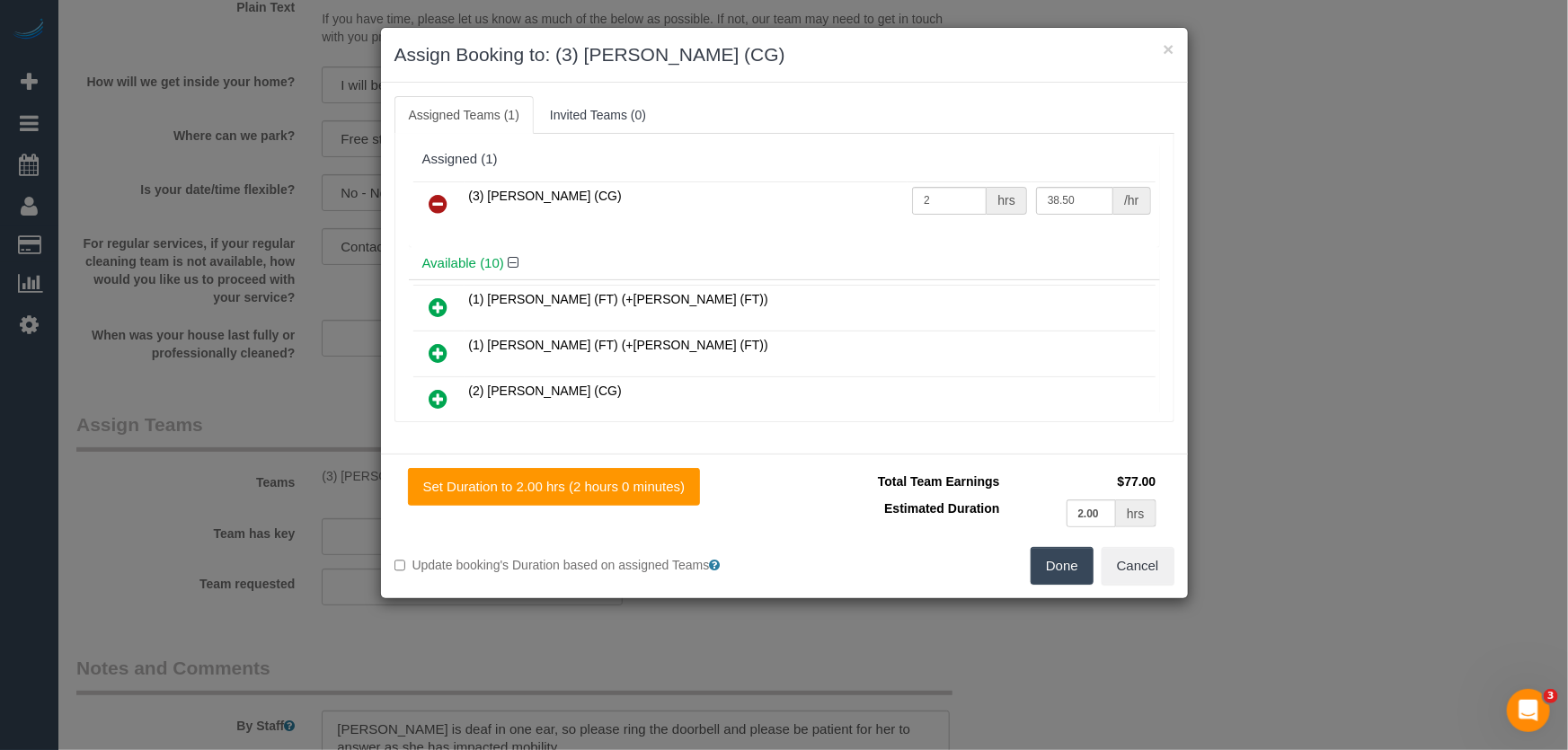
type input "38.5"
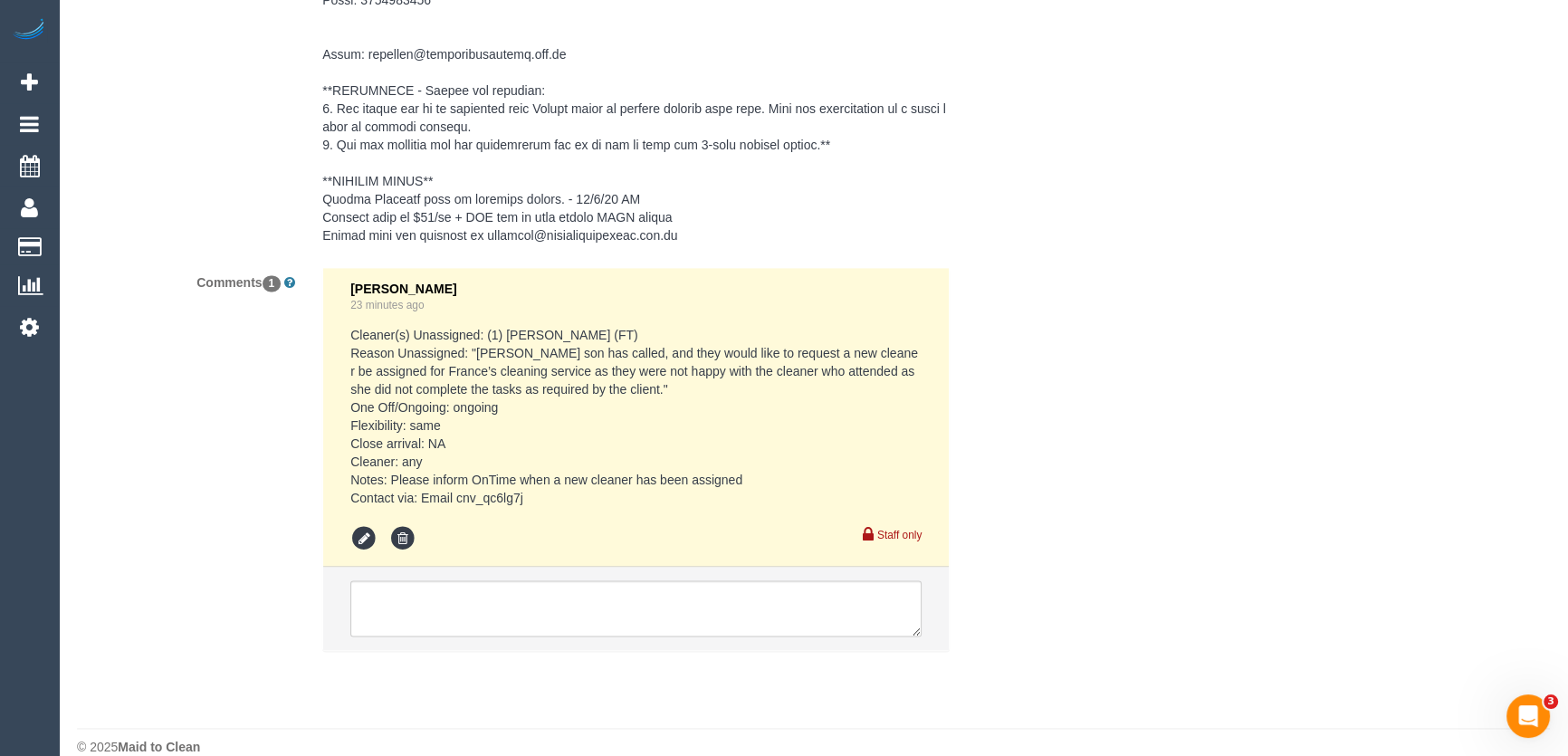
scroll to position [3114, 0]
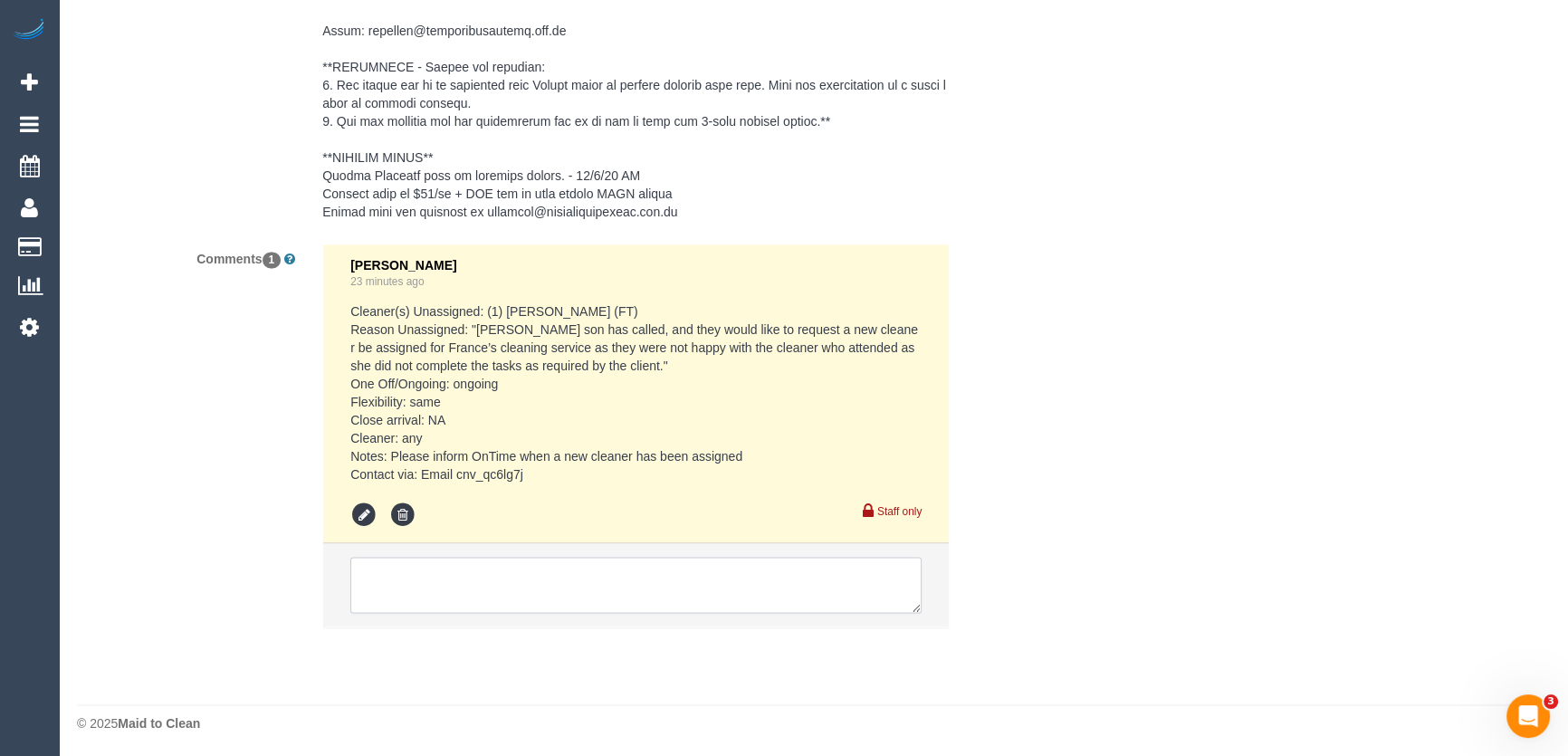
click at [470, 581] on textarea at bounding box center [636, 585] width 571 height 56
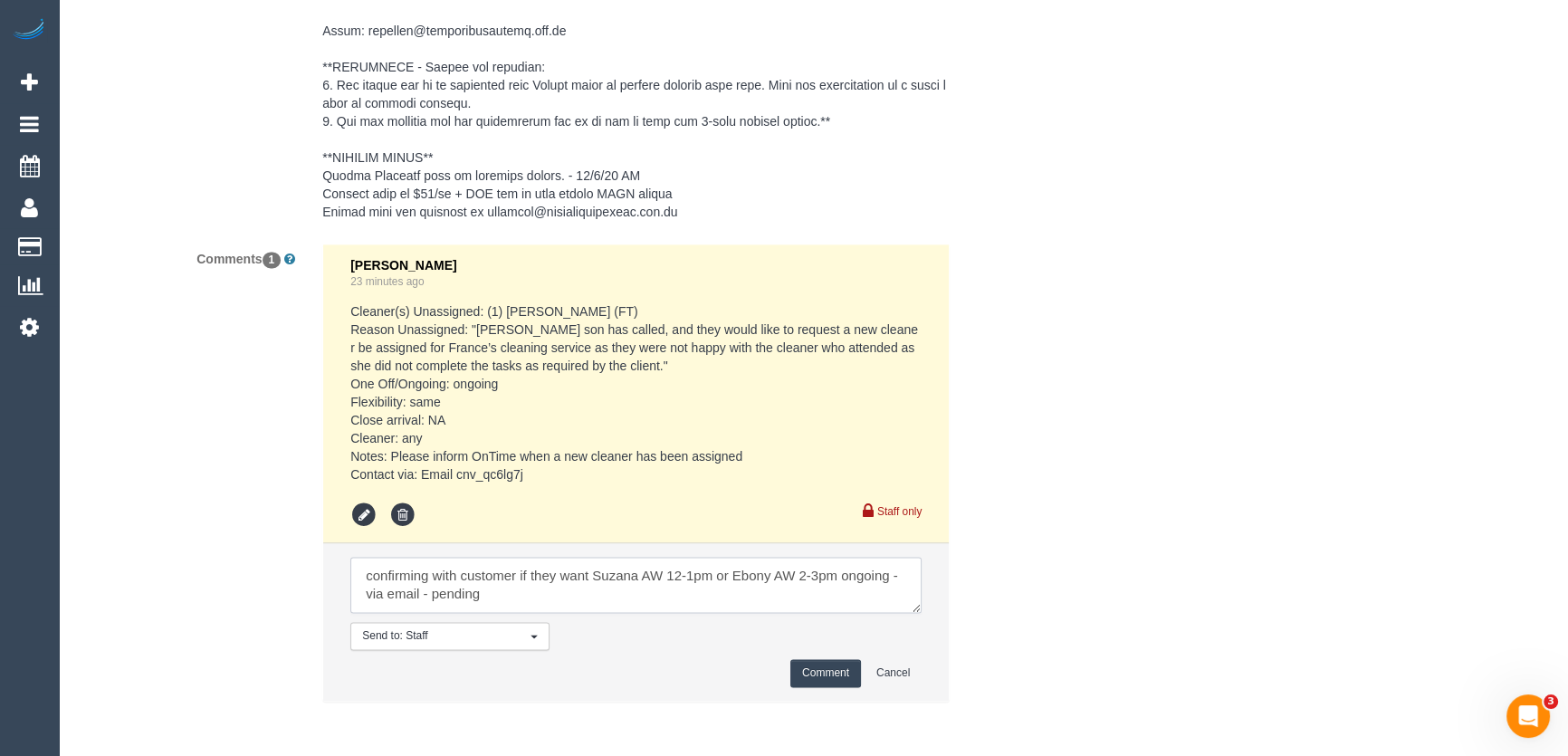
type textarea "confirming with customer if they want Suzana AW 12-1pm or Ebony AW 2-3pm ongoin…"
click at [837, 667] on button "Comment" at bounding box center [825, 673] width 70 height 28
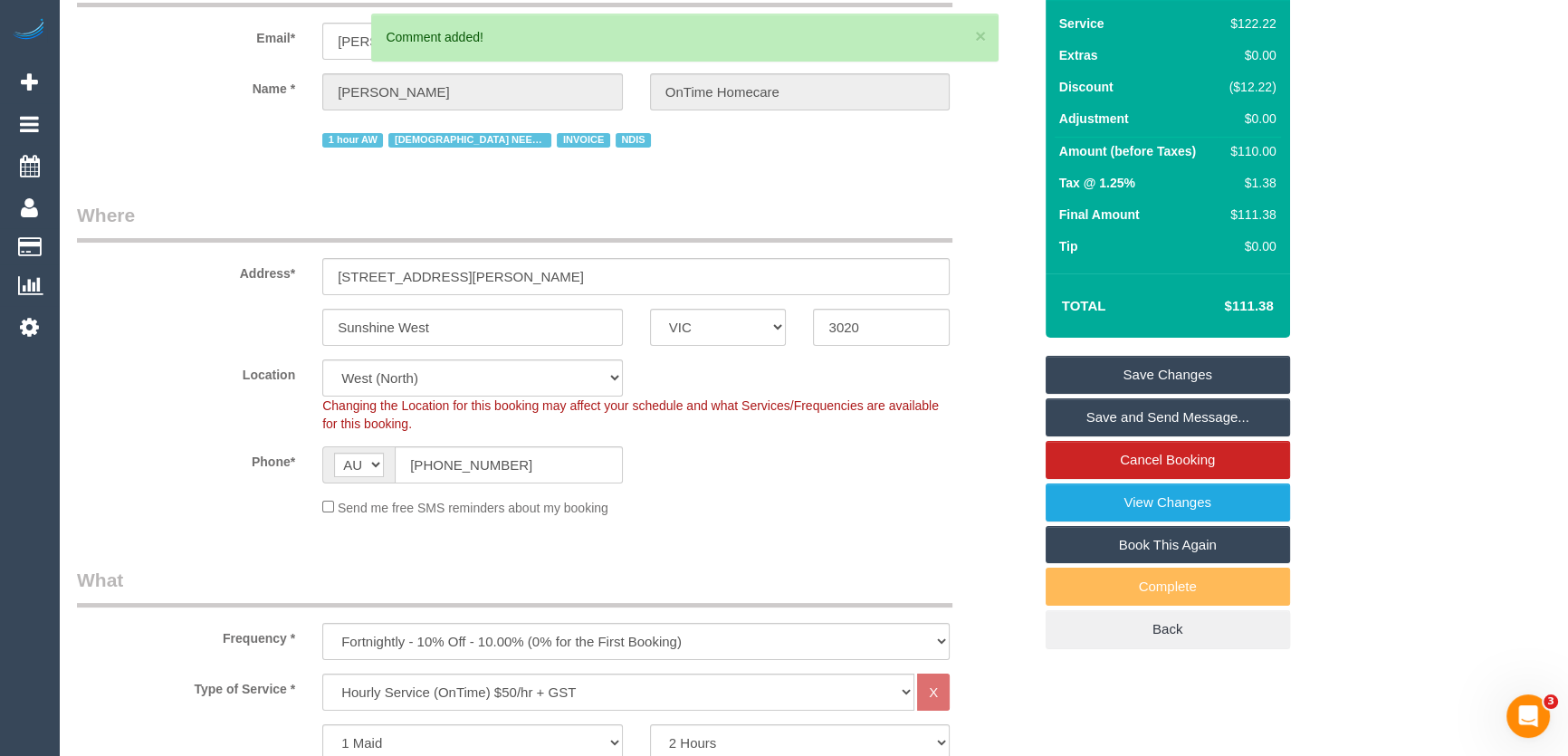
scroll to position [0, 0]
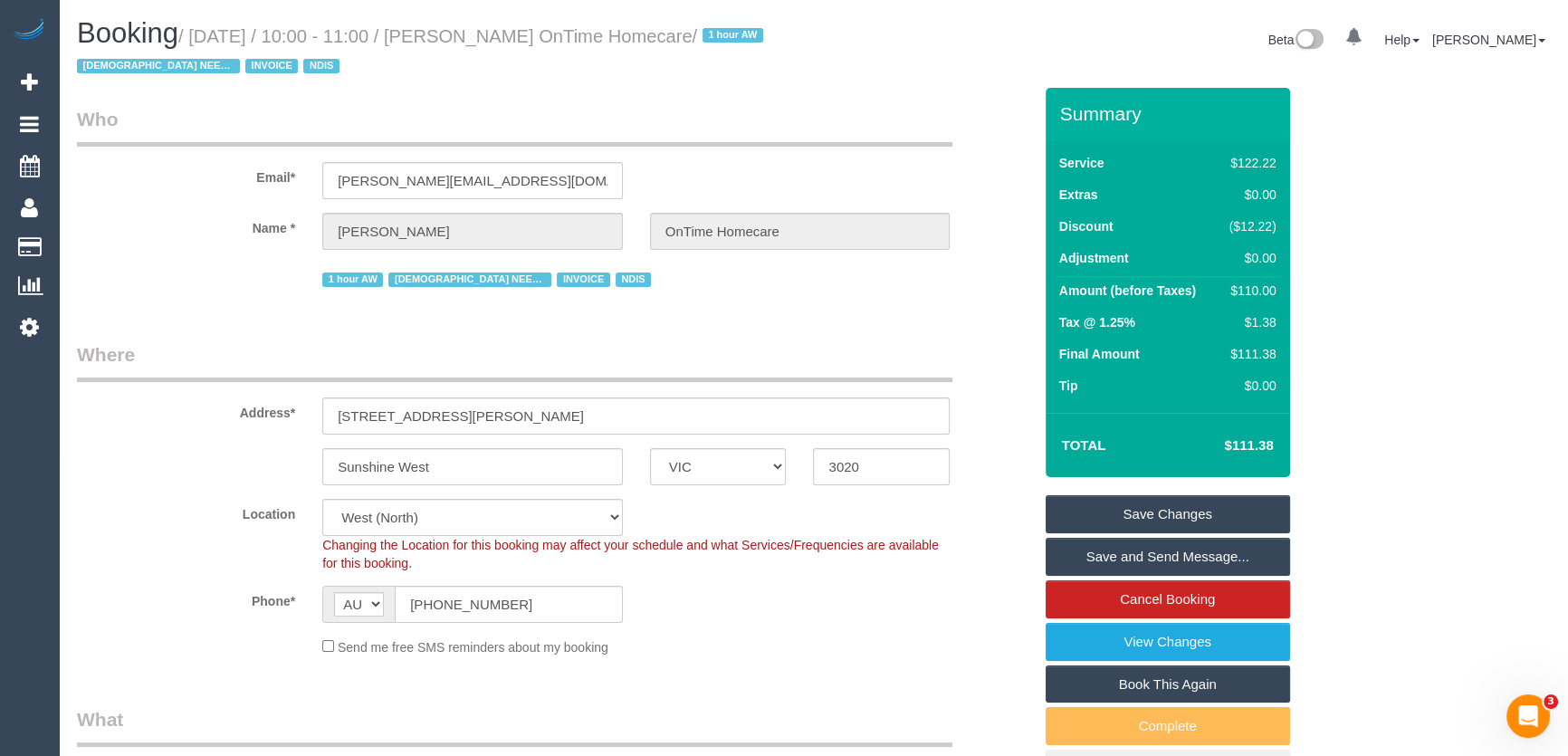
click at [533, 42] on small "/ September 09, 2025 / 10:00 - 11:00 / Frances Plant OnTime Homecare / 1 hour A…" at bounding box center [422, 52] width 691 height 51
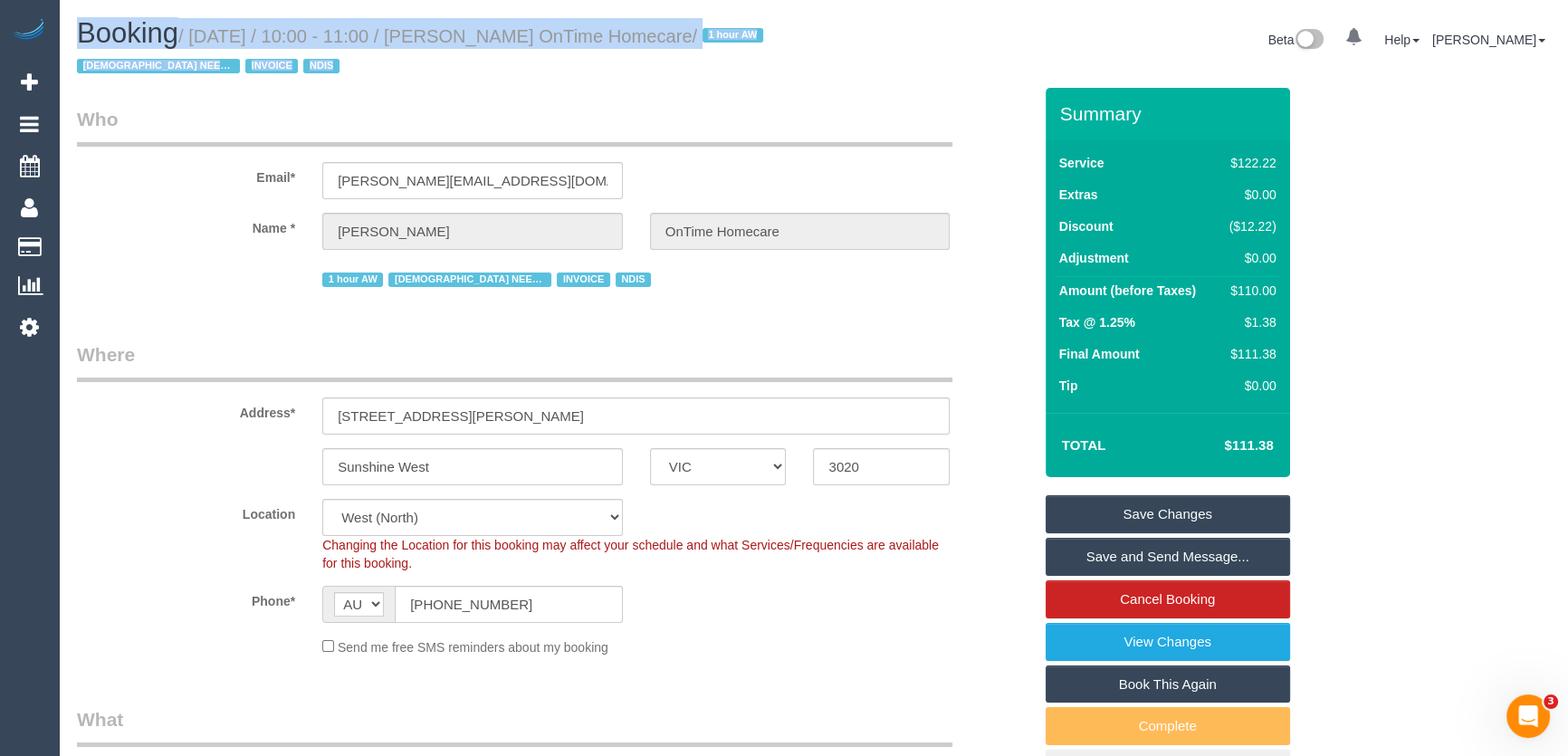
click at [533, 42] on small "/ September 09, 2025 / 10:00 - 11:00 / Frances Plant OnTime Homecare / 1 hour A…" at bounding box center [422, 52] width 691 height 51
click at [530, 44] on small "/ September 09, 2025 / 10:00 - 11:00 / Frances Plant OnTime Homecare / 1 hour A…" at bounding box center [422, 52] width 691 height 51
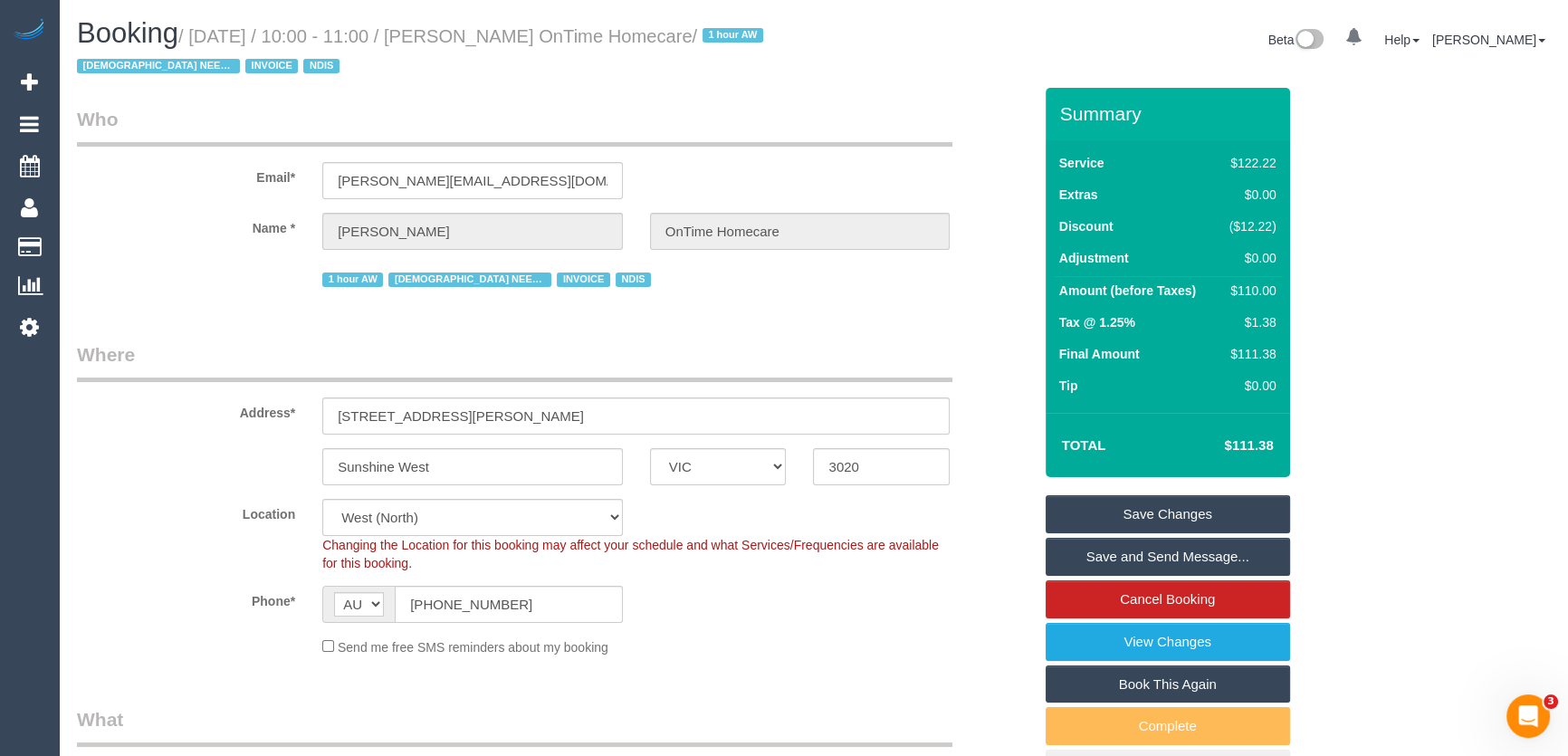
click at [530, 44] on small "/ September 09, 2025 / 10:00 - 11:00 / Frances Plant OnTime Homecare / 1 hour A…" at bounding box center [422, 52] width 691 height 51
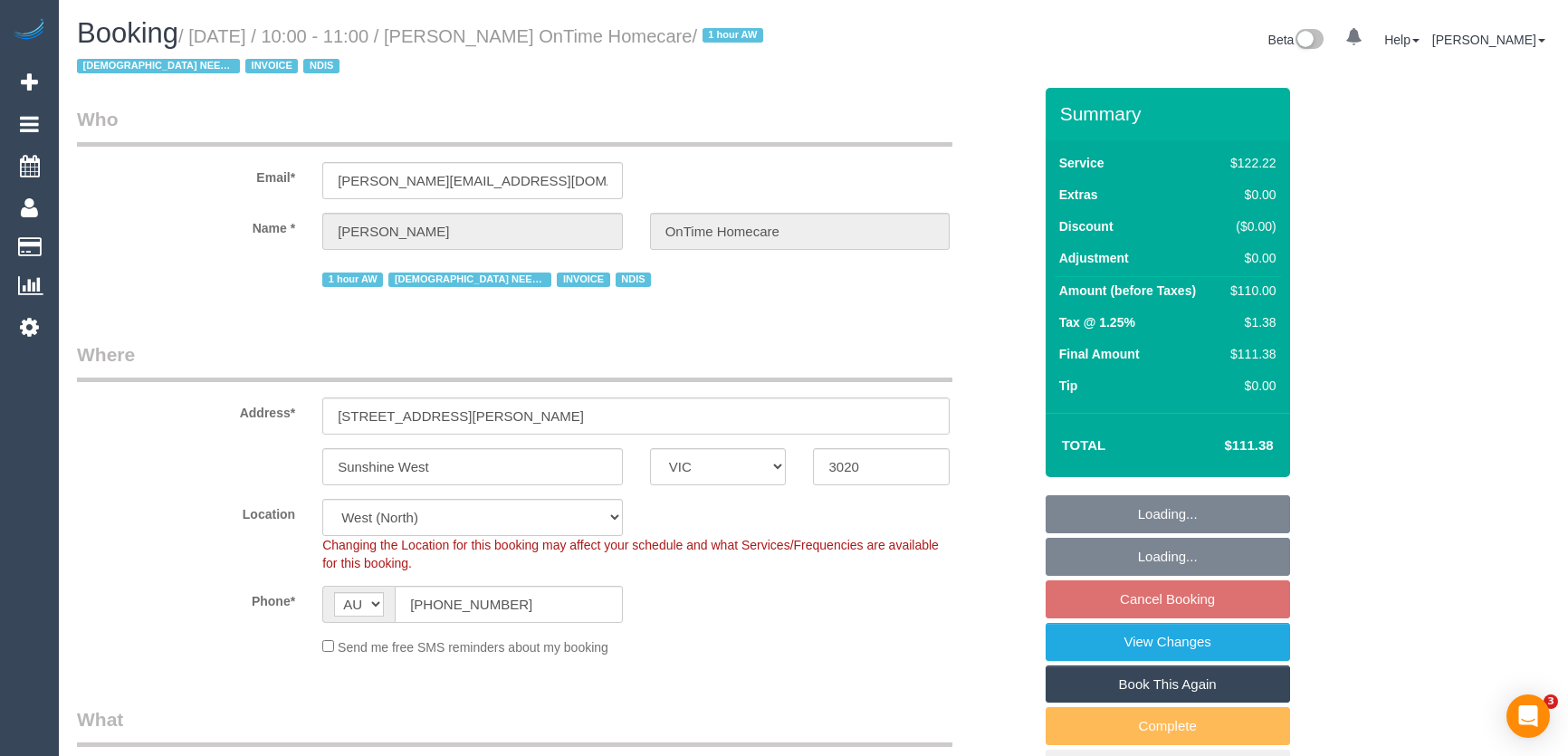
select select "VIC"
select select "number:28"
select select "number:14"
select select "number:19"
select select "number:25"
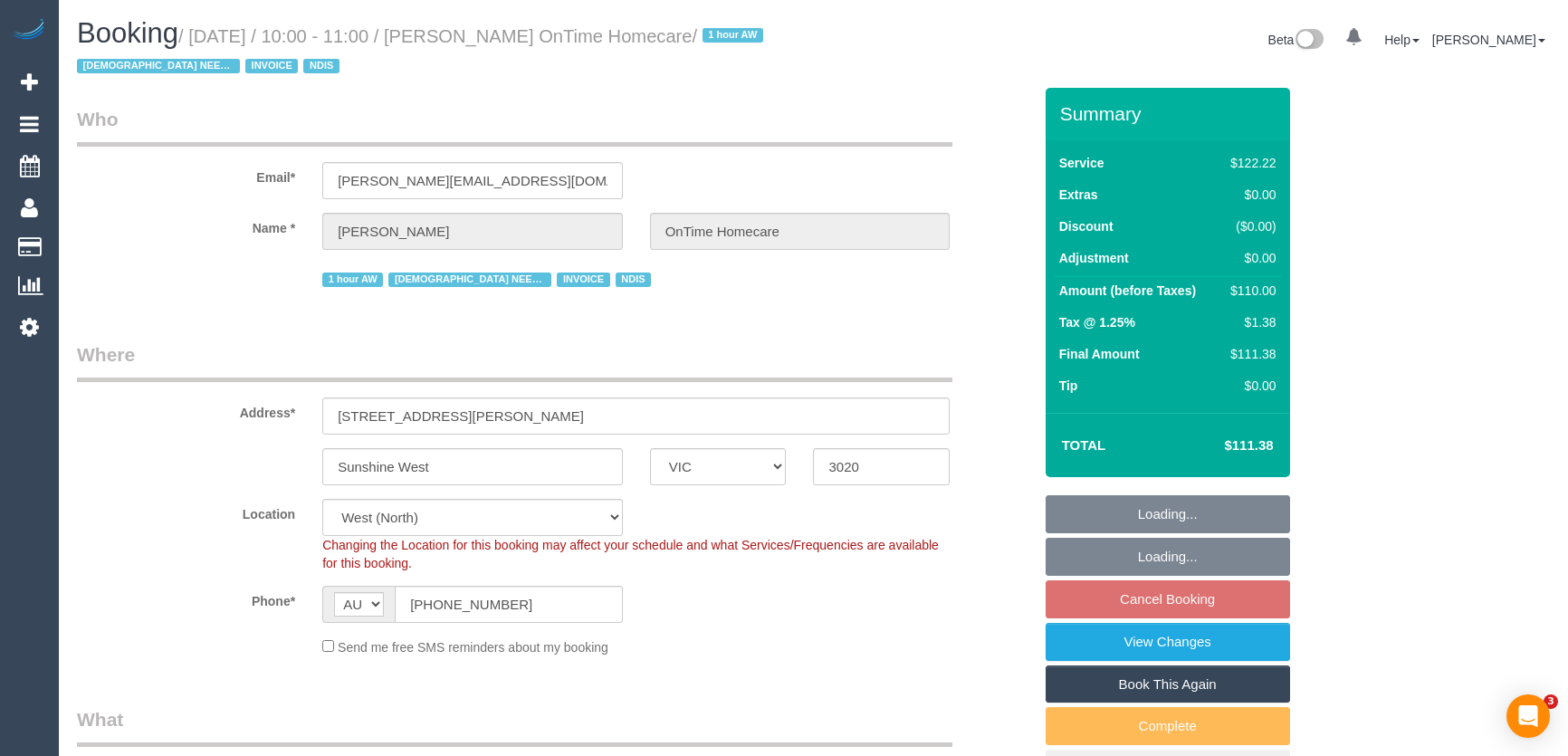
select select "number:35"
select select "object:1325"
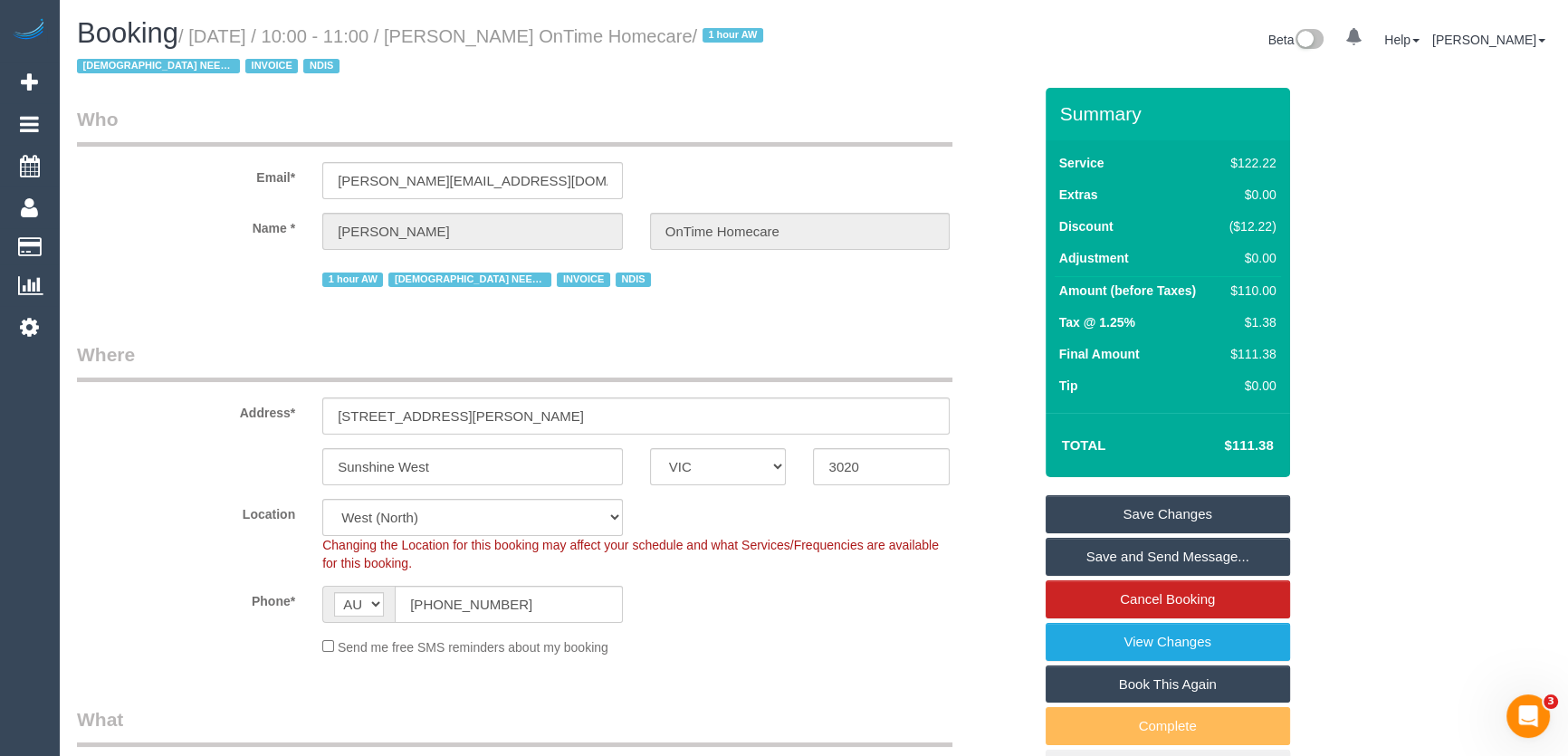
click at [1129, 516] on link "Save Changes" at bounding box center [1168, 514] width 245 height 38
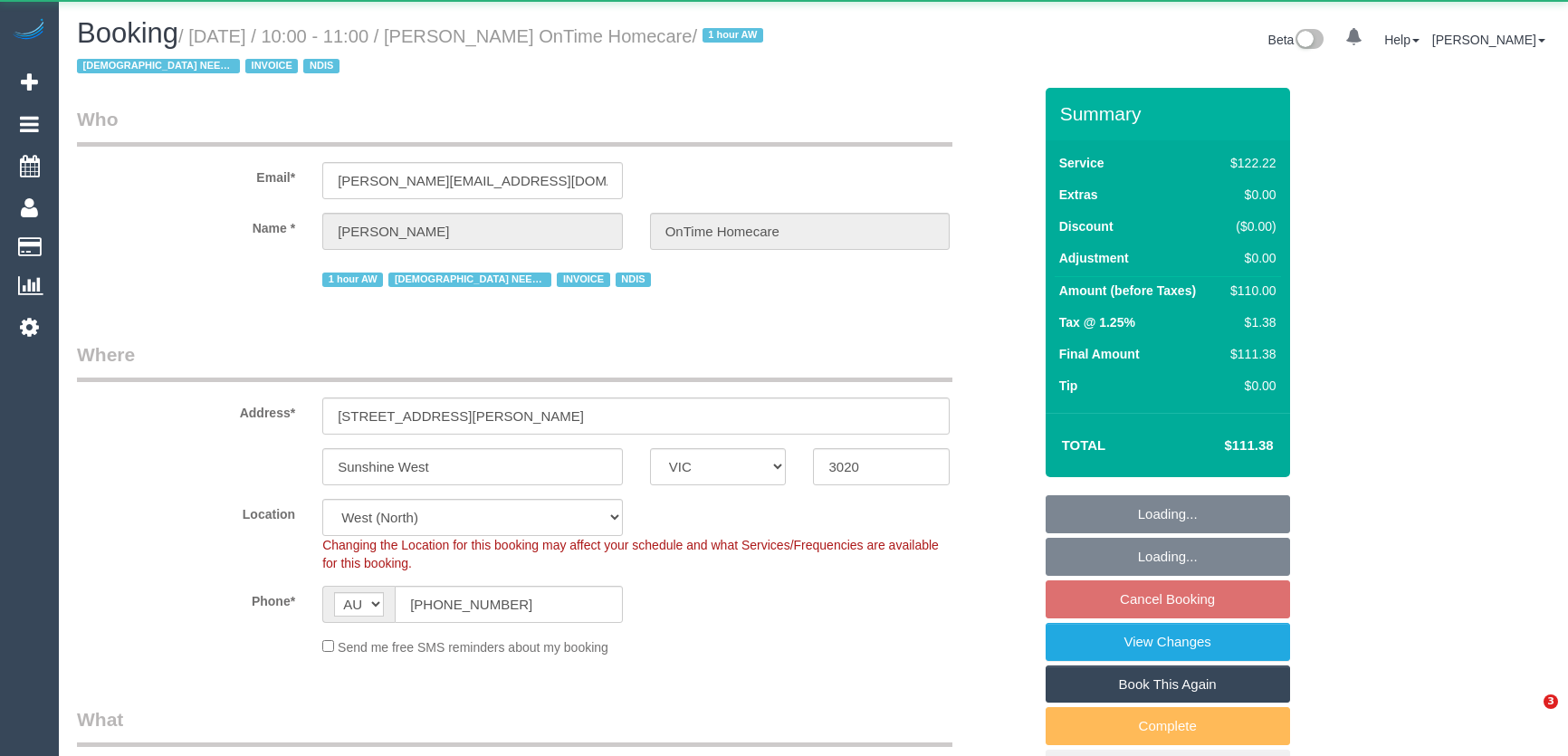
select select "VIC"
select select "number:28"
select select "number:14"
select select "number:19"
select select "number:25"
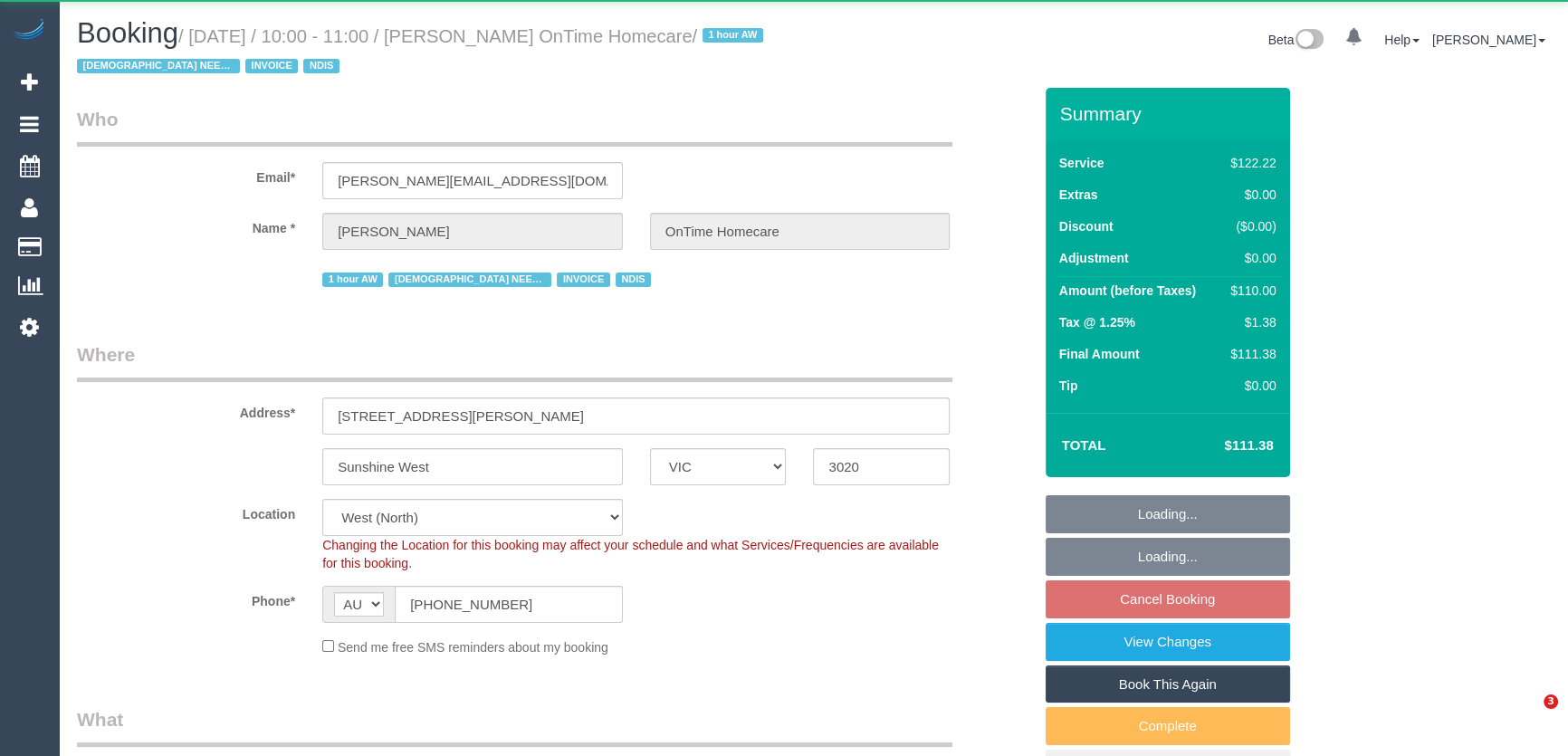
select select "number:35"
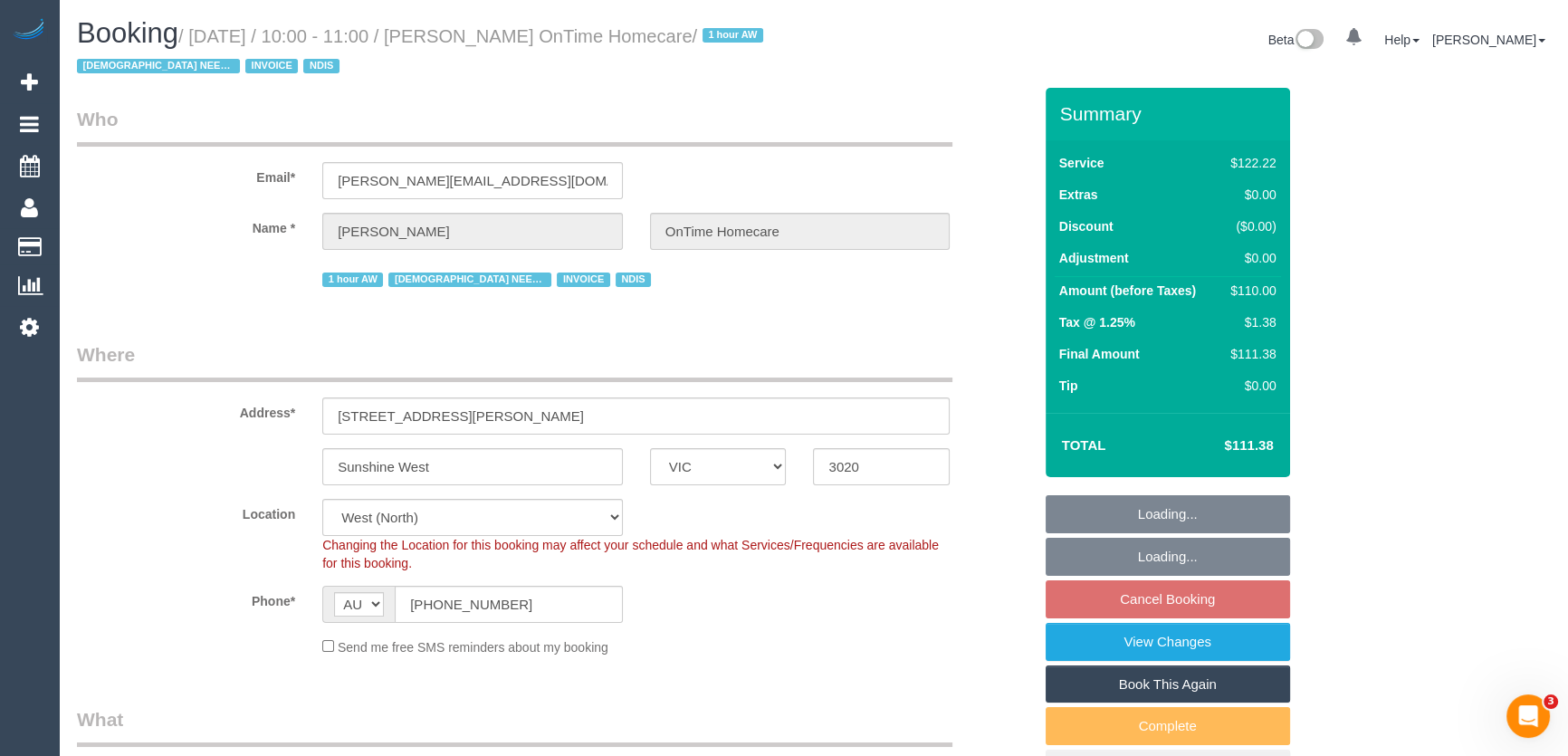
select select "object:1343"
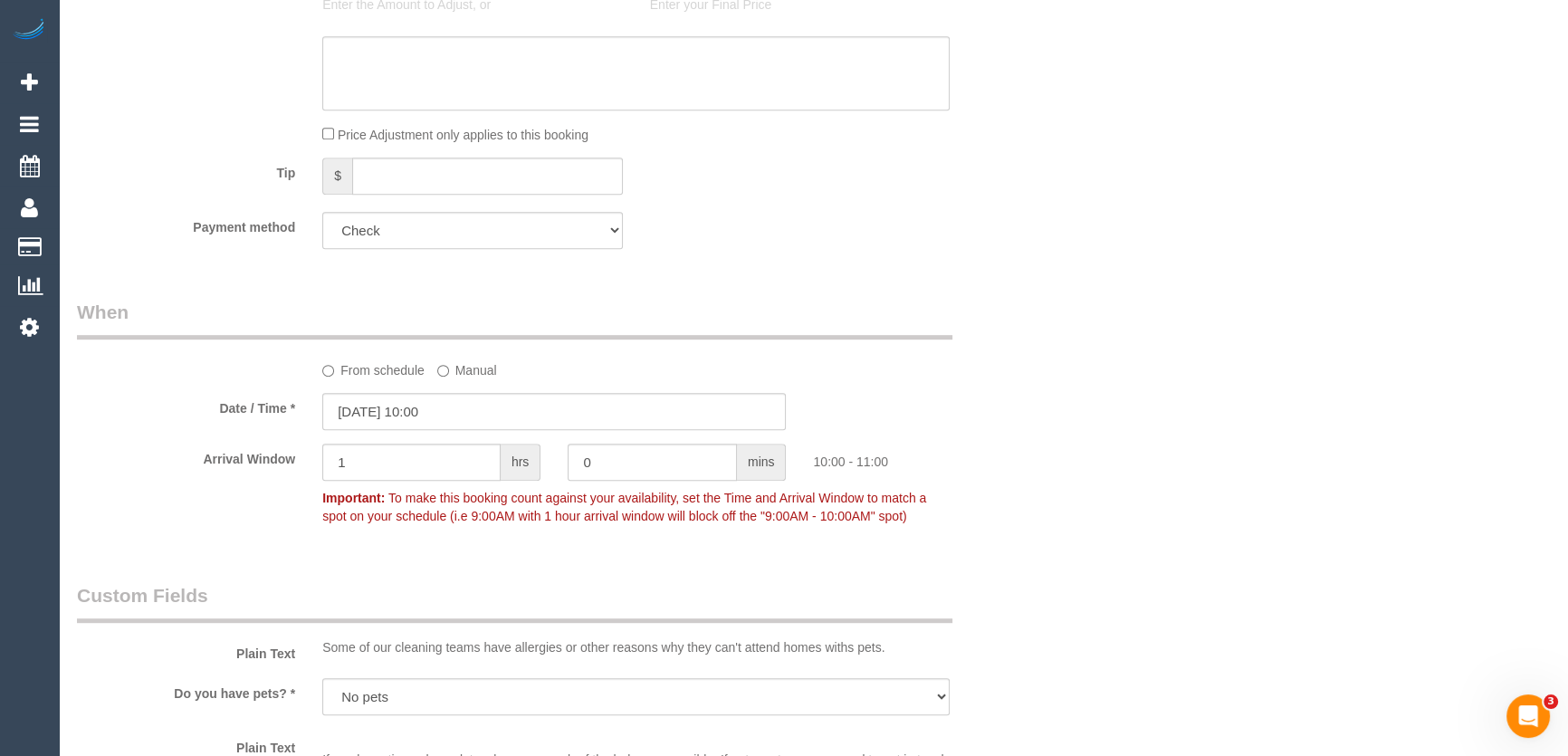
scroll to position [1399, 0]
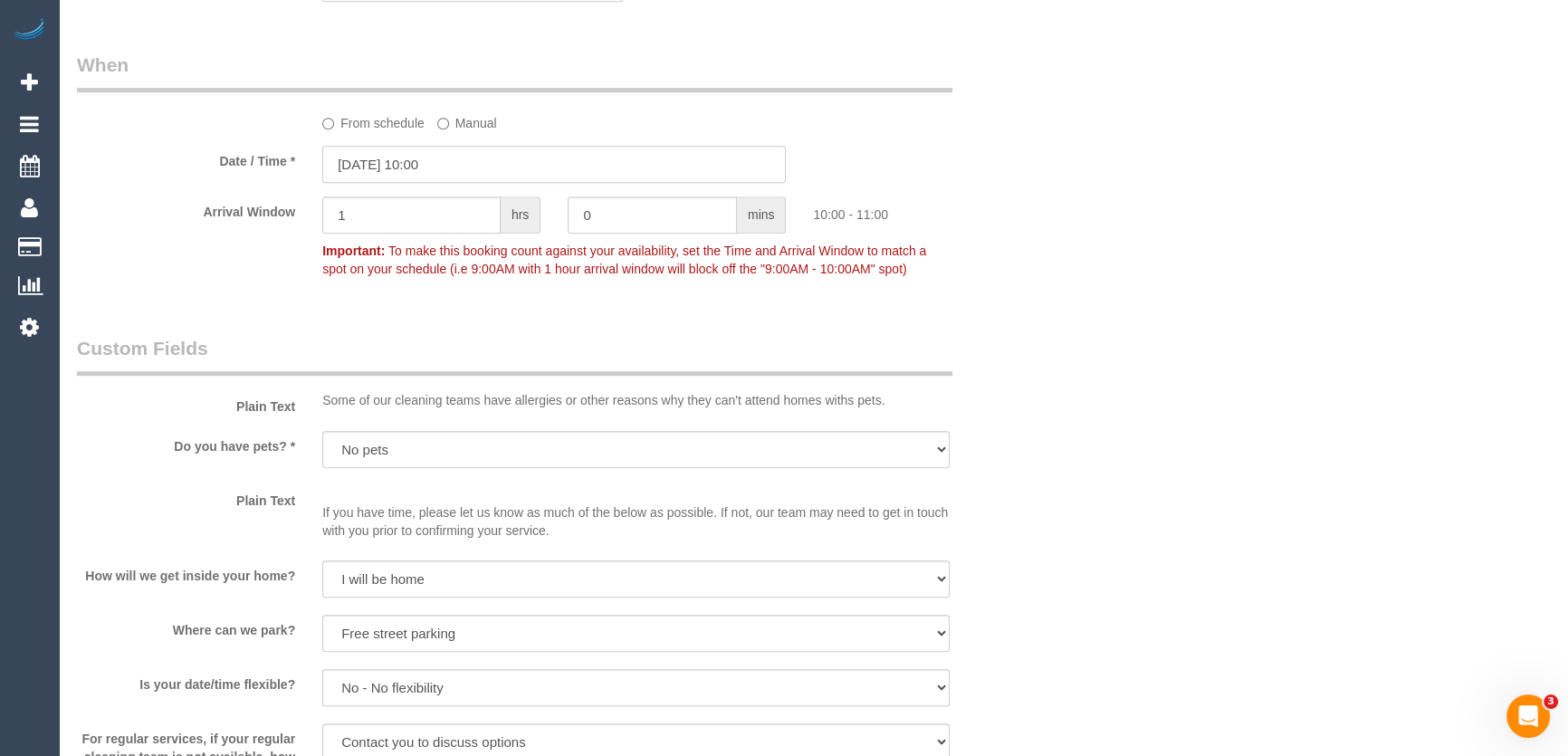
click at [487, 168] on input "09/09/2025 10:00" at bounding box center [554, 164] width 463 height 38
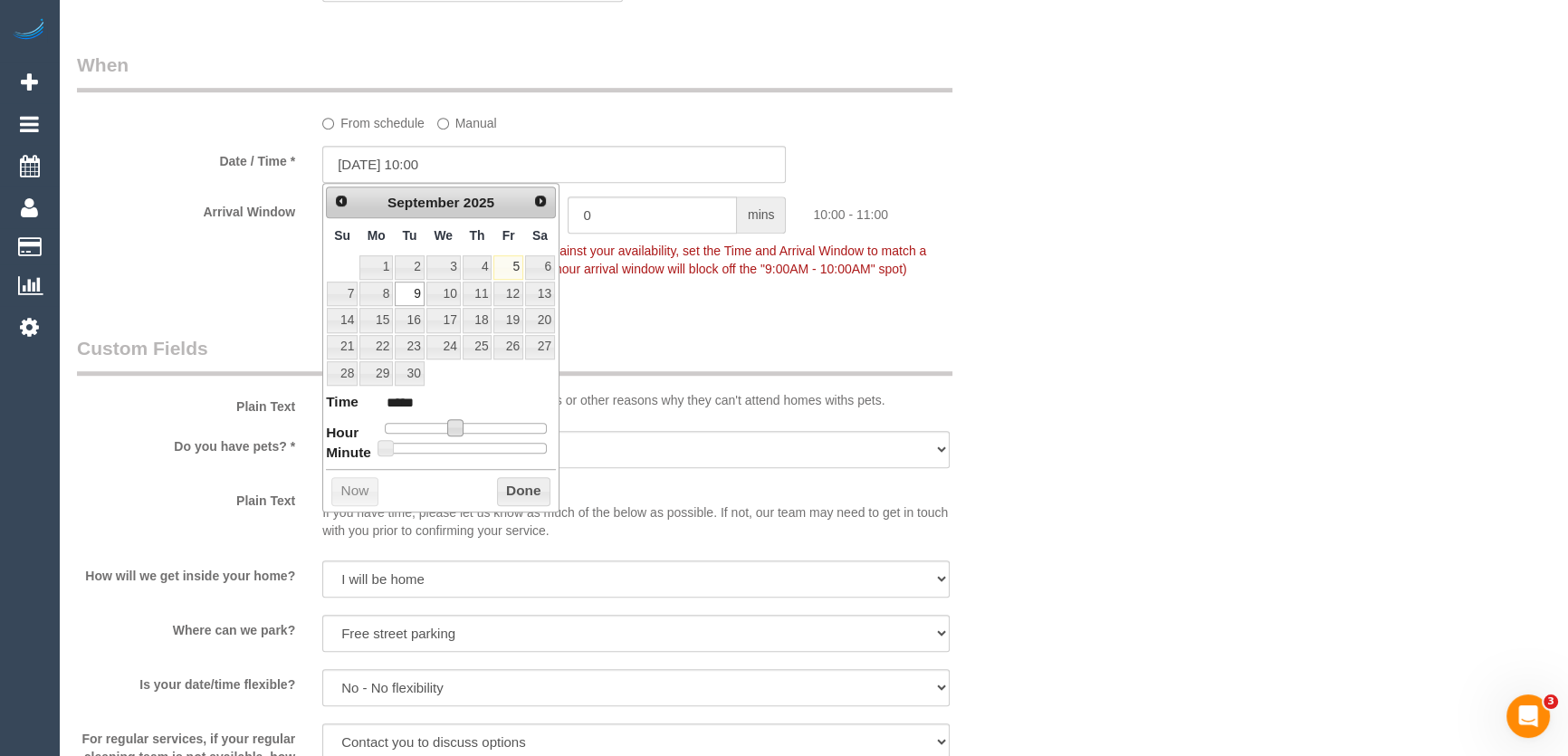
click at [457, 427] on span at bounding box center [455, 427] width 16 height 16
click at [461, 427] on span at bounding box center [455, 427] width 16 height 16
type input "09/09/2025 11:00"
type input "*****"
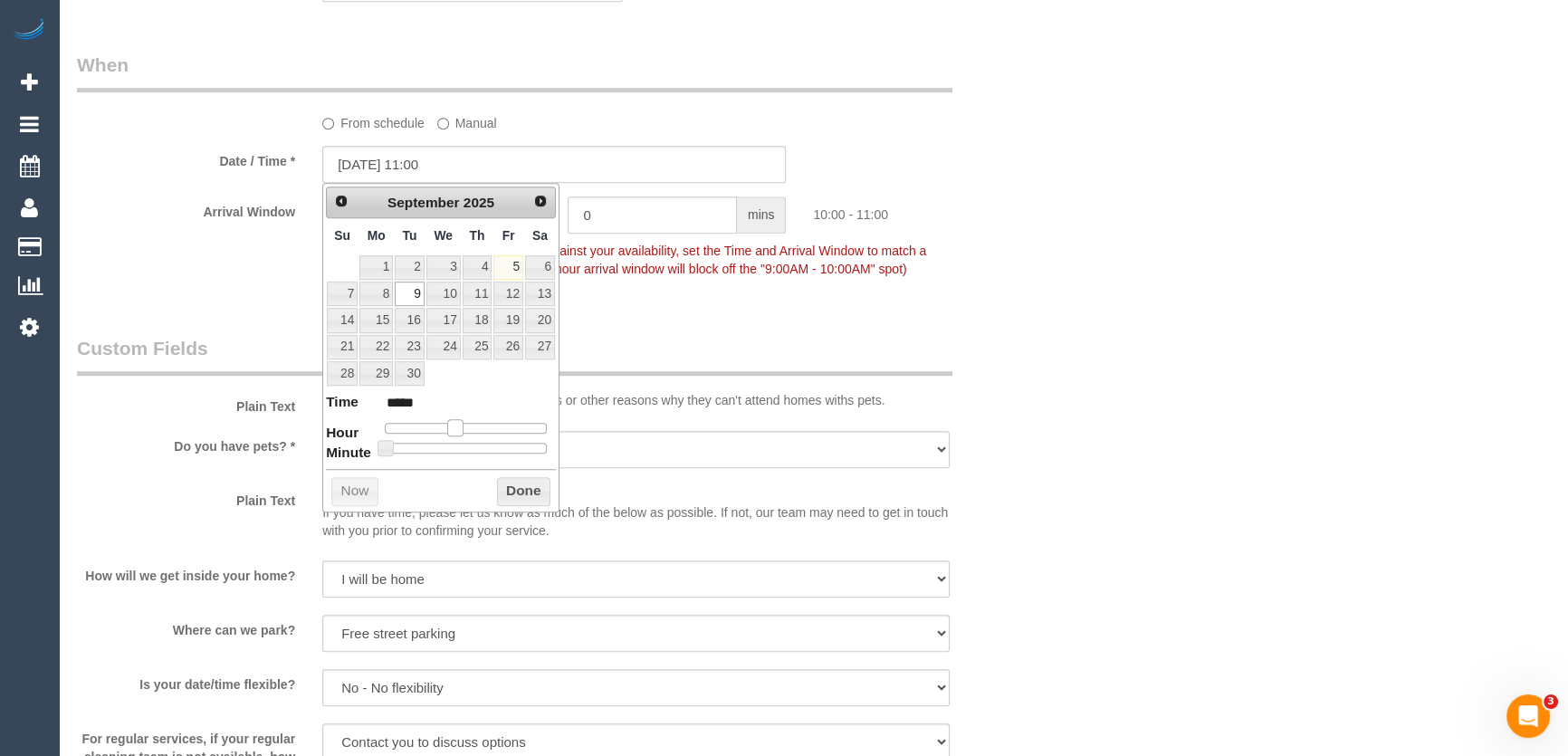
click at [462, 427] on span at bounding box center [455, 427] width 16 height 16
click at [463, 427] on span at bounding box center [455, 427] width 16 height 16
click at [470, 427] on span at bounding box center [461, 427] width 16 height 16
type input "[DATE] 12:00"
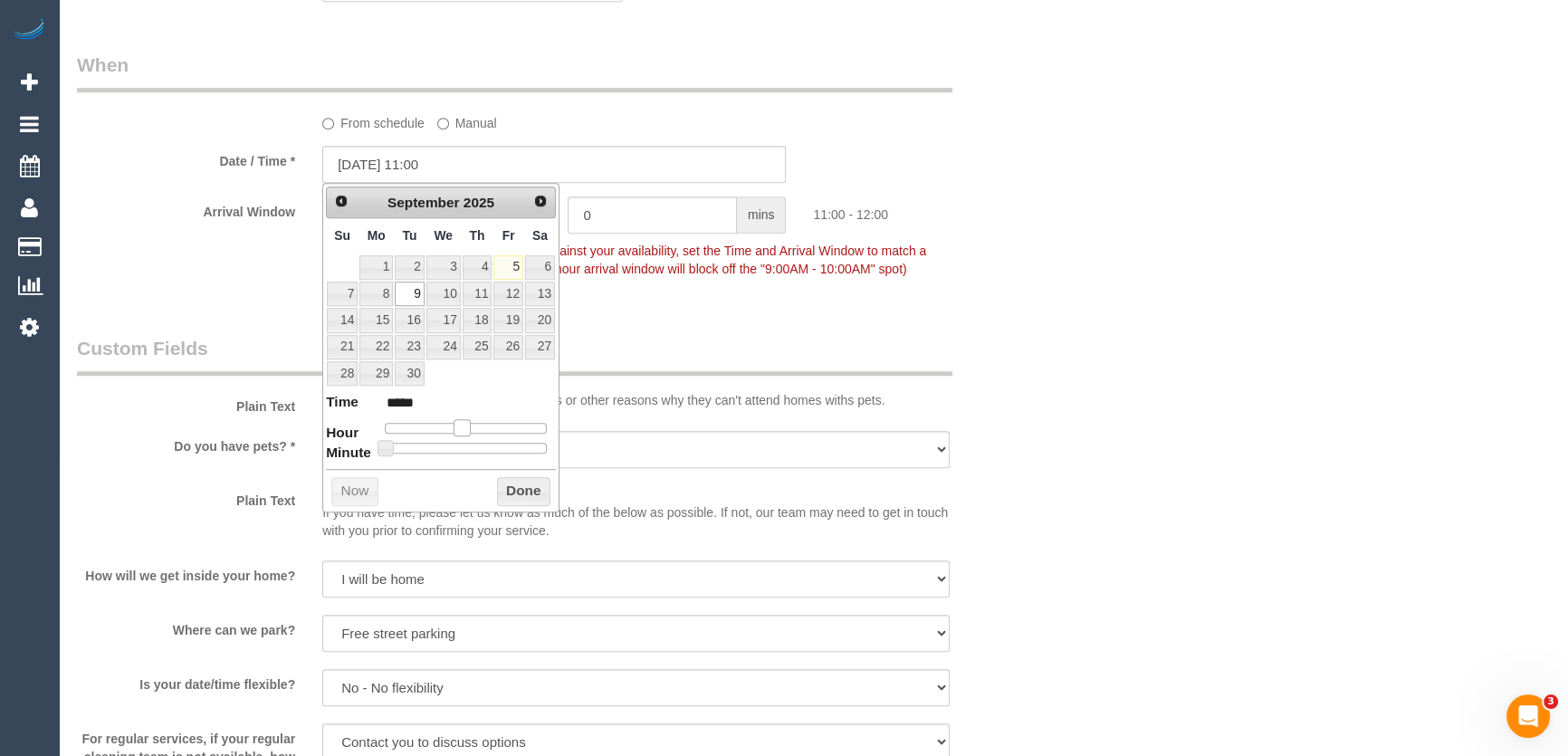
type input "*****"
type input "09/09/2025 13:00"
type input "*****"
type input "[DATE] 12:00"
type input "*****"
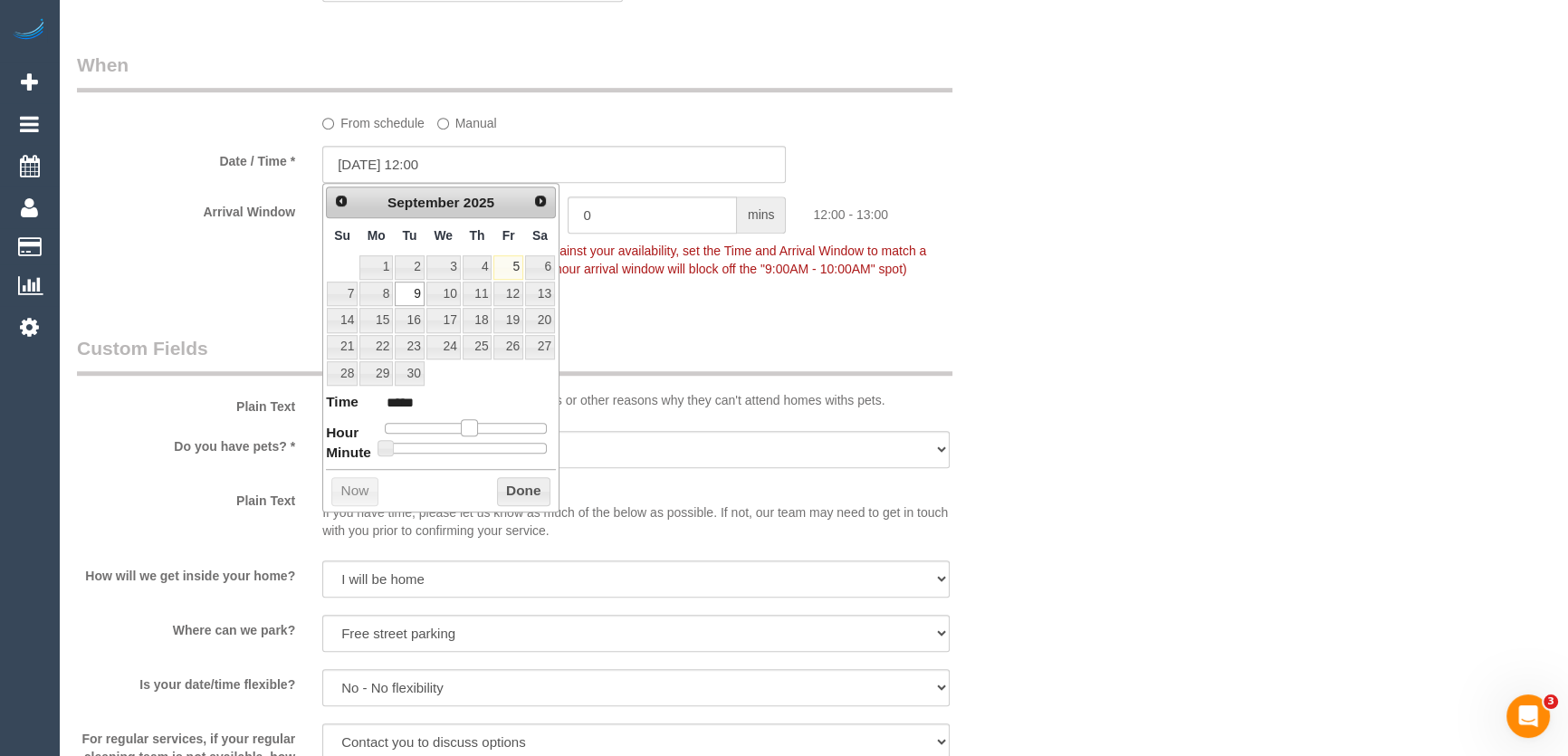
click at [472, 429] on div at bounding box center [465, 429] width 162 height 11
click at [710, 298] on fieldset "When From schedule Manual Date / Time * 09/09/2025 12:00 Arrival Window 1 hrs 0…" at bounding box center [554, 175] width 955 height 248
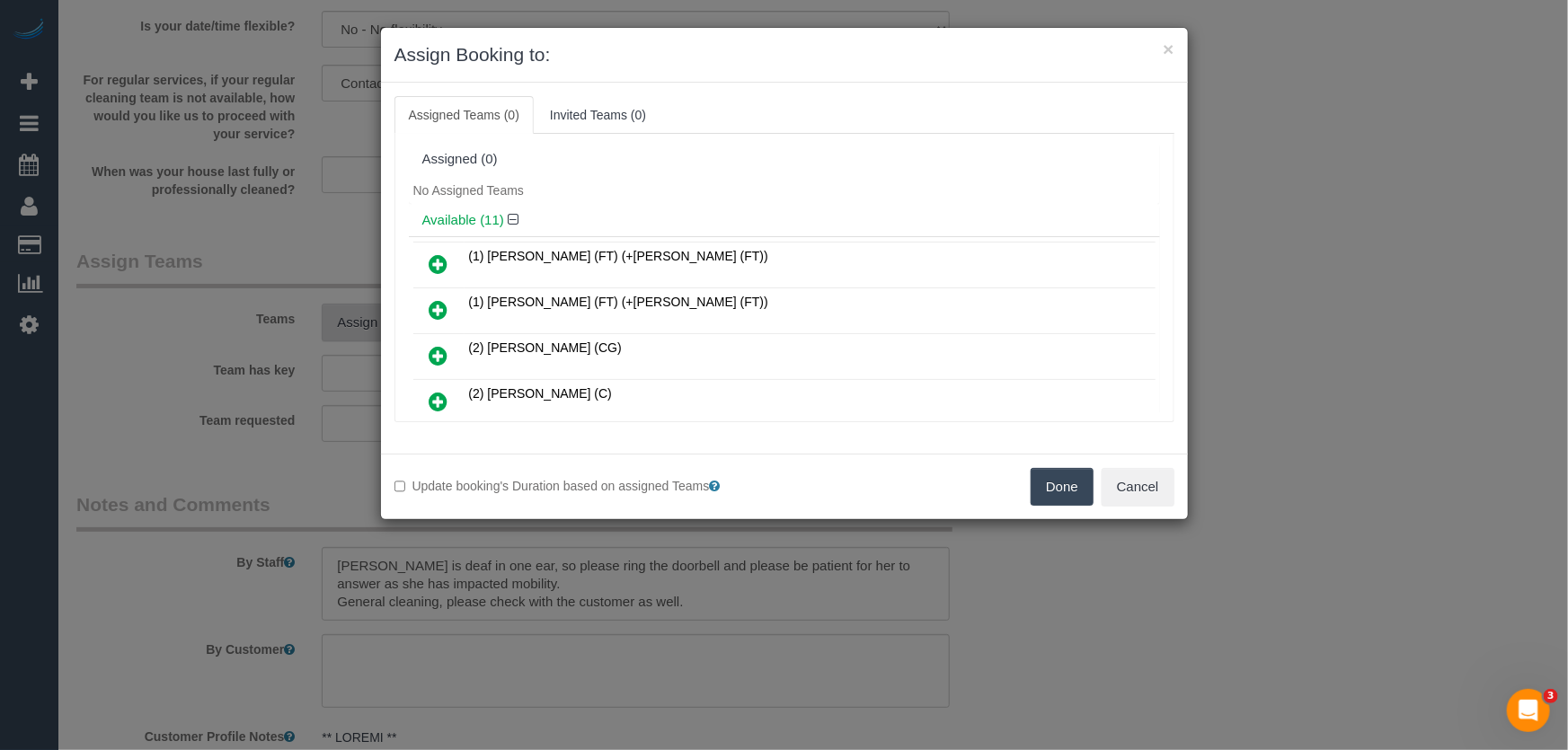
scroll to position [427, 0]
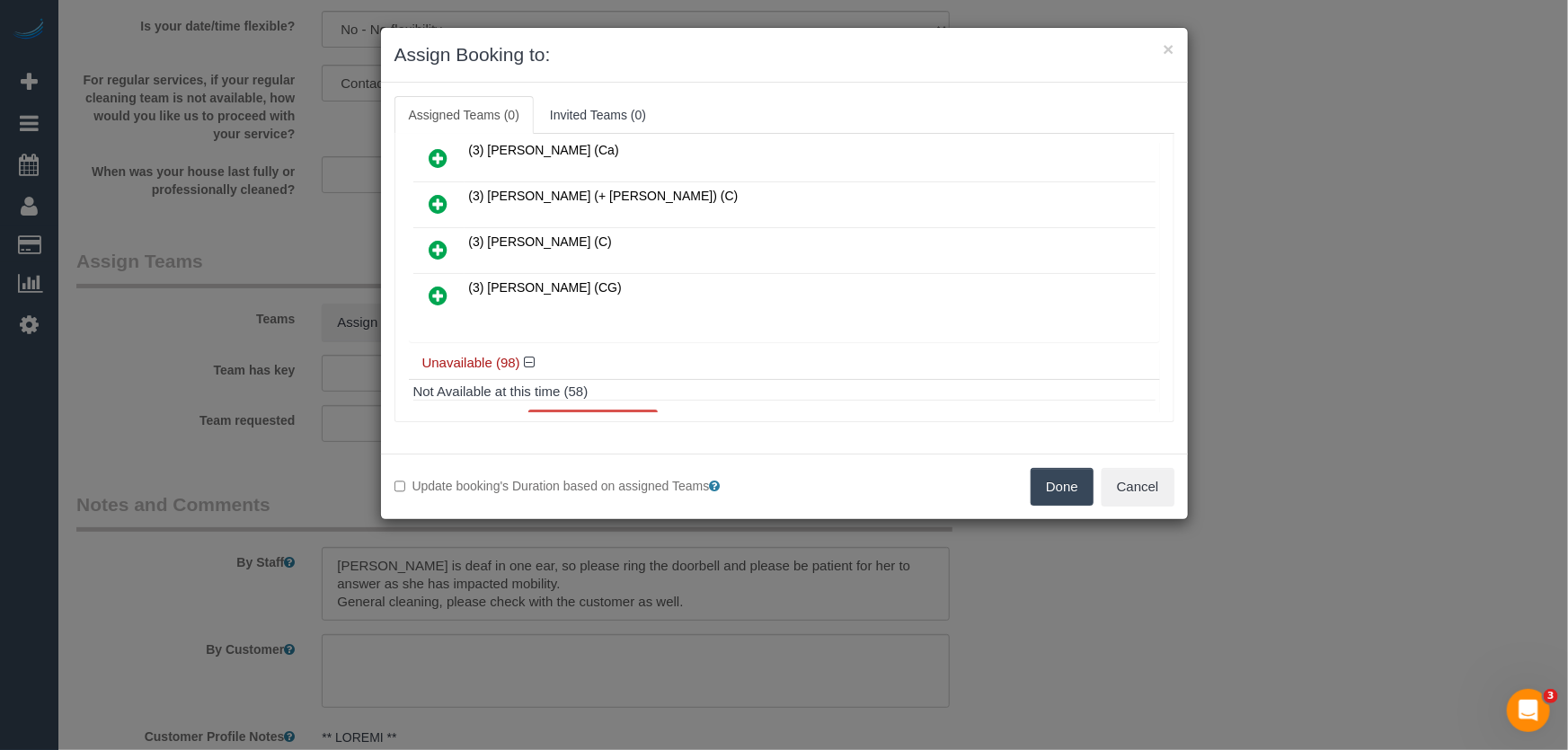
click at [442, 291] on icon at bounding box center [439, 295] width 19 height 21
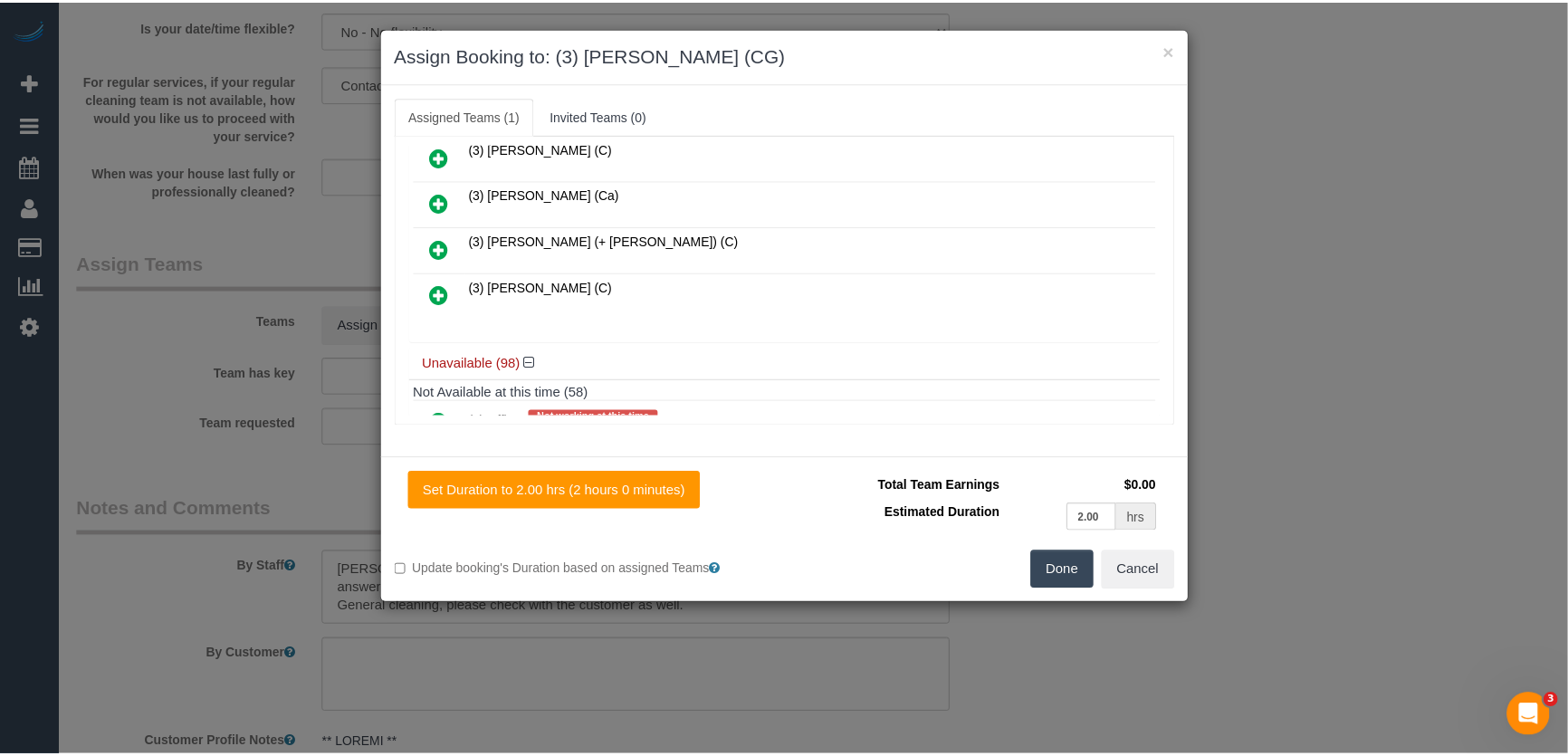
scroll to position [473, 0]
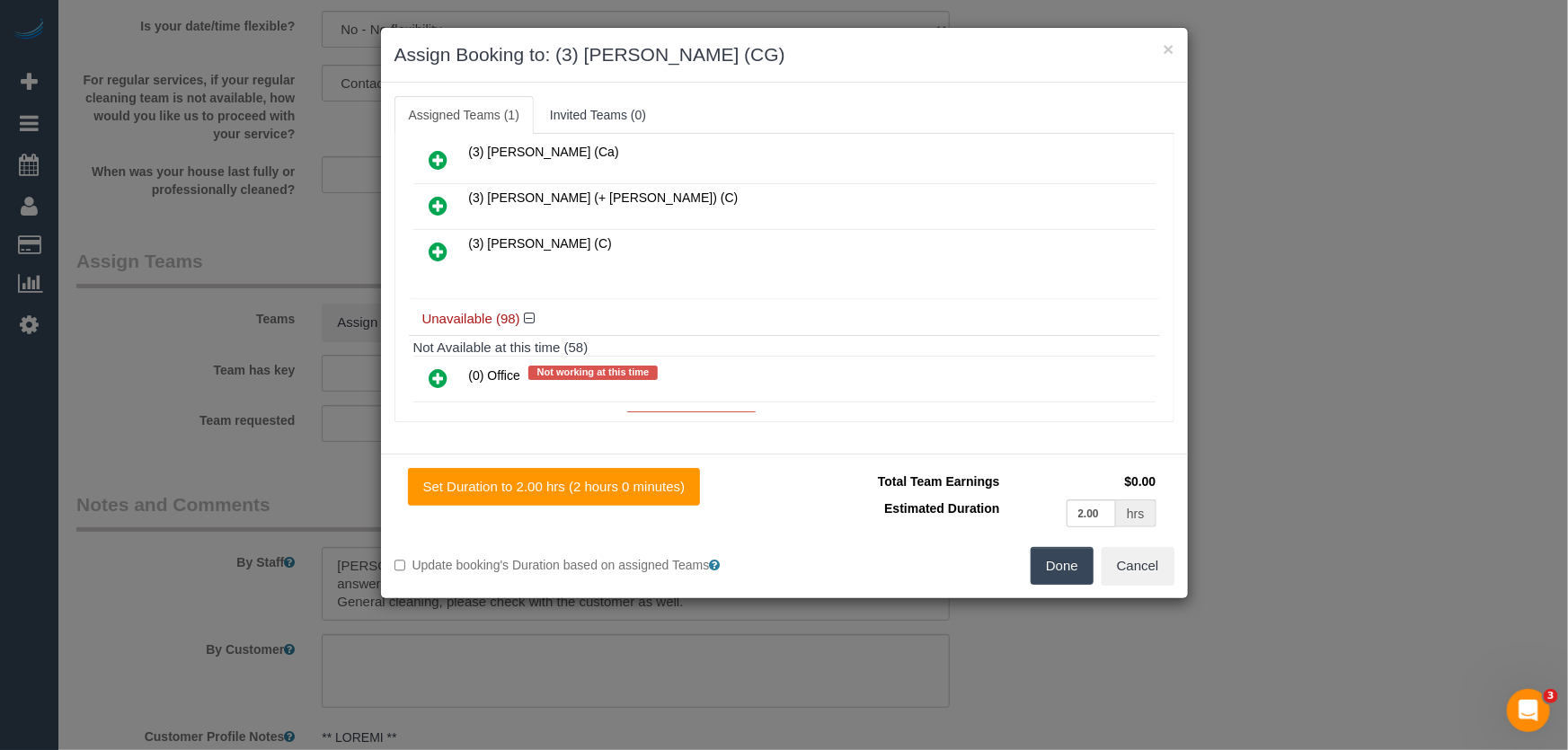
click at [1065, 566] on button "Done" at bounding box center [1062, 566] width 63 height 38
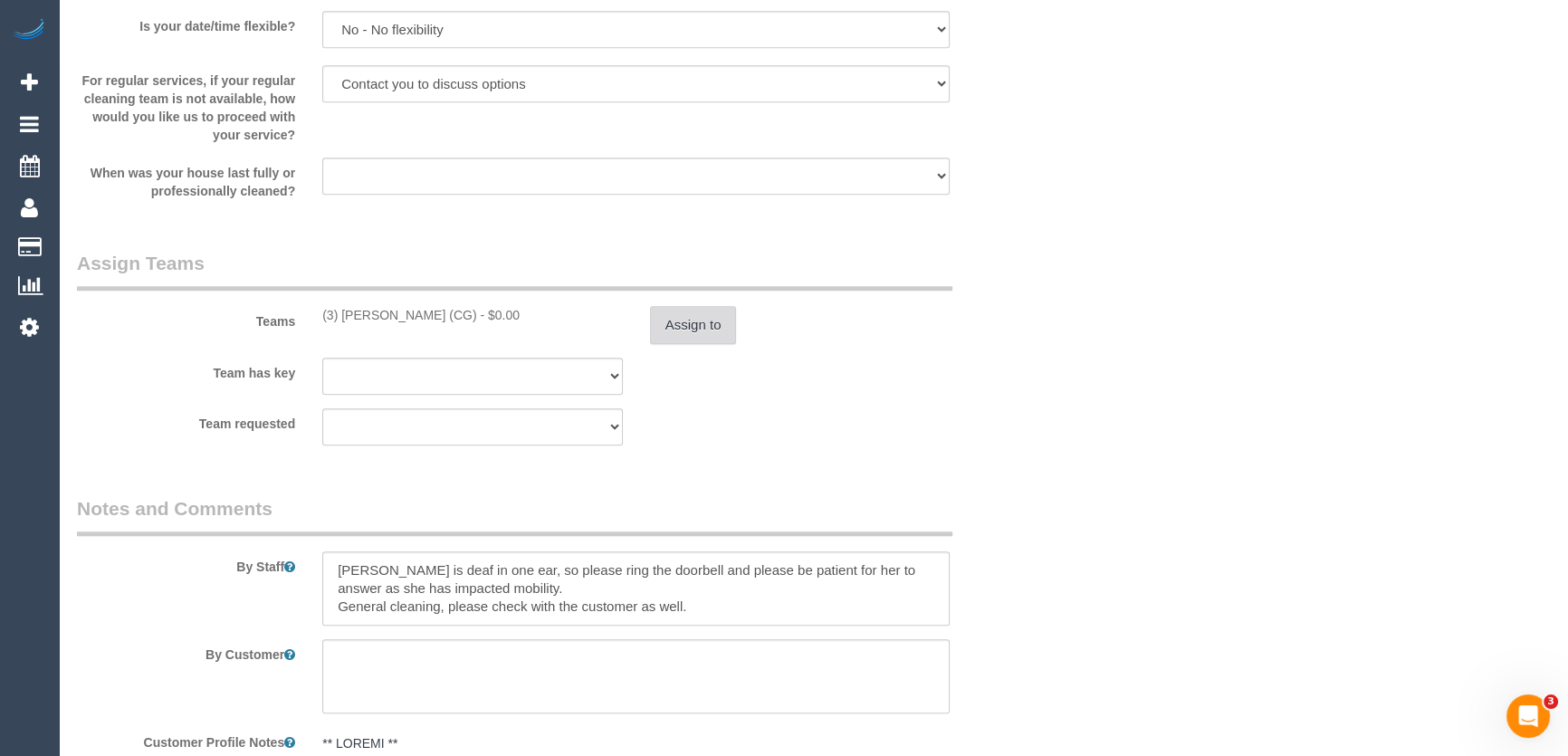
click at [691, 327] on button "Assign to" at bounding box center [693, 325] width 87 height 38
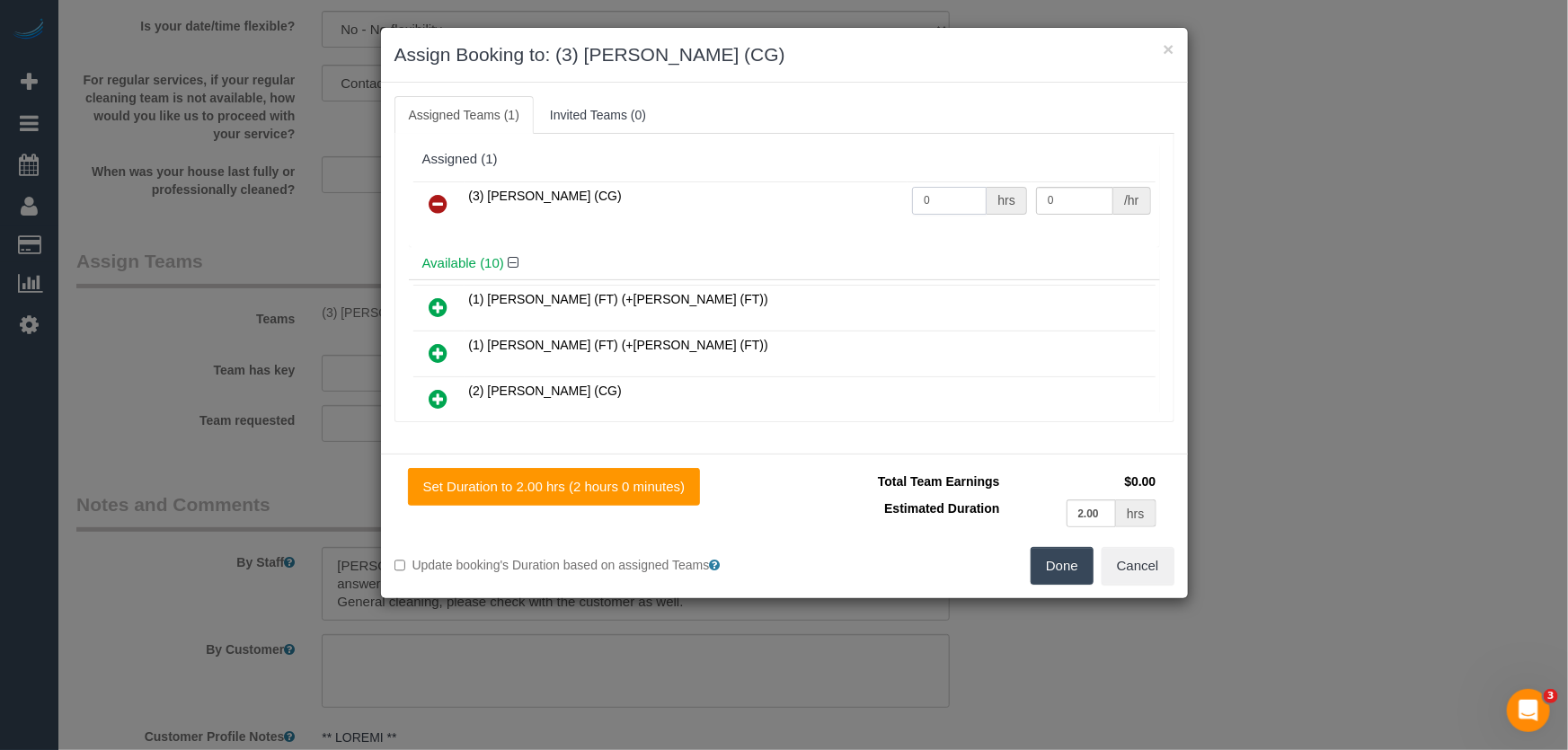
click at [948, 207] on input "0" at bounding box center [950, 201] width 74 height 28
type input "2"
type input "38.5"
click at [1054, 561] on button "Done" at bounding box center [1062, 566] width 63 height 38
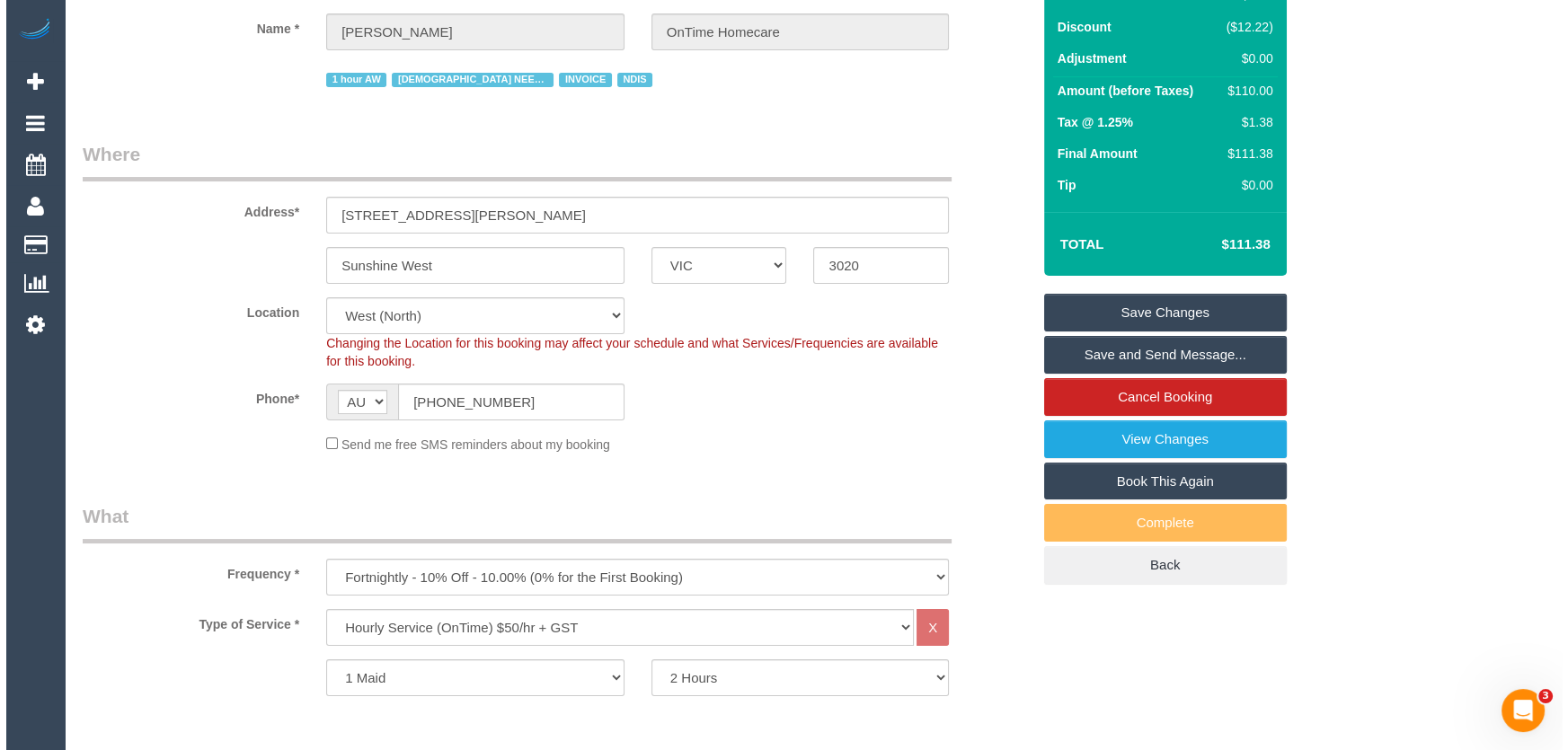
scroll to position [0, 0]
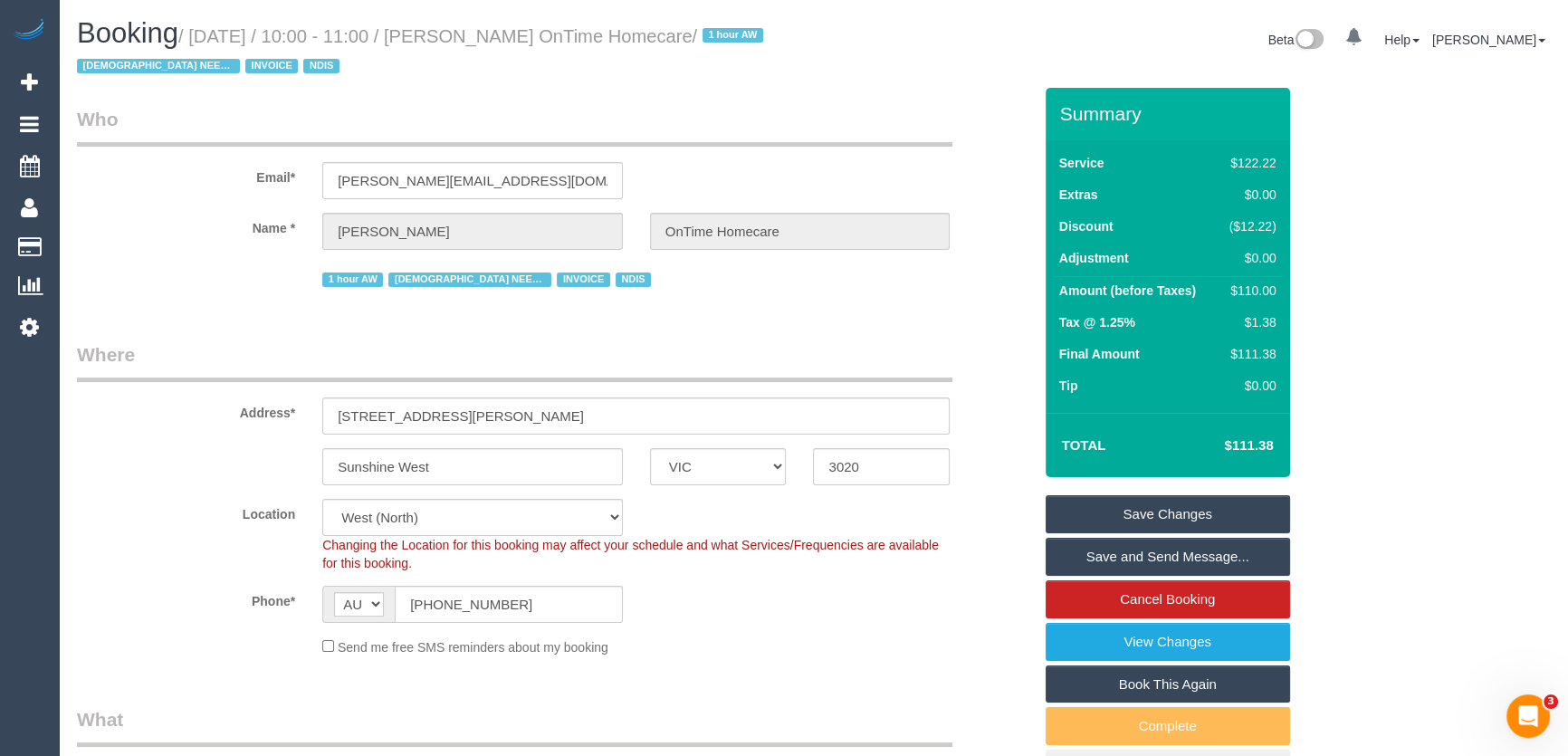
click at [1176, 506] on link "Save Changes" at bounding box center [1168, 514] width 245 height 38
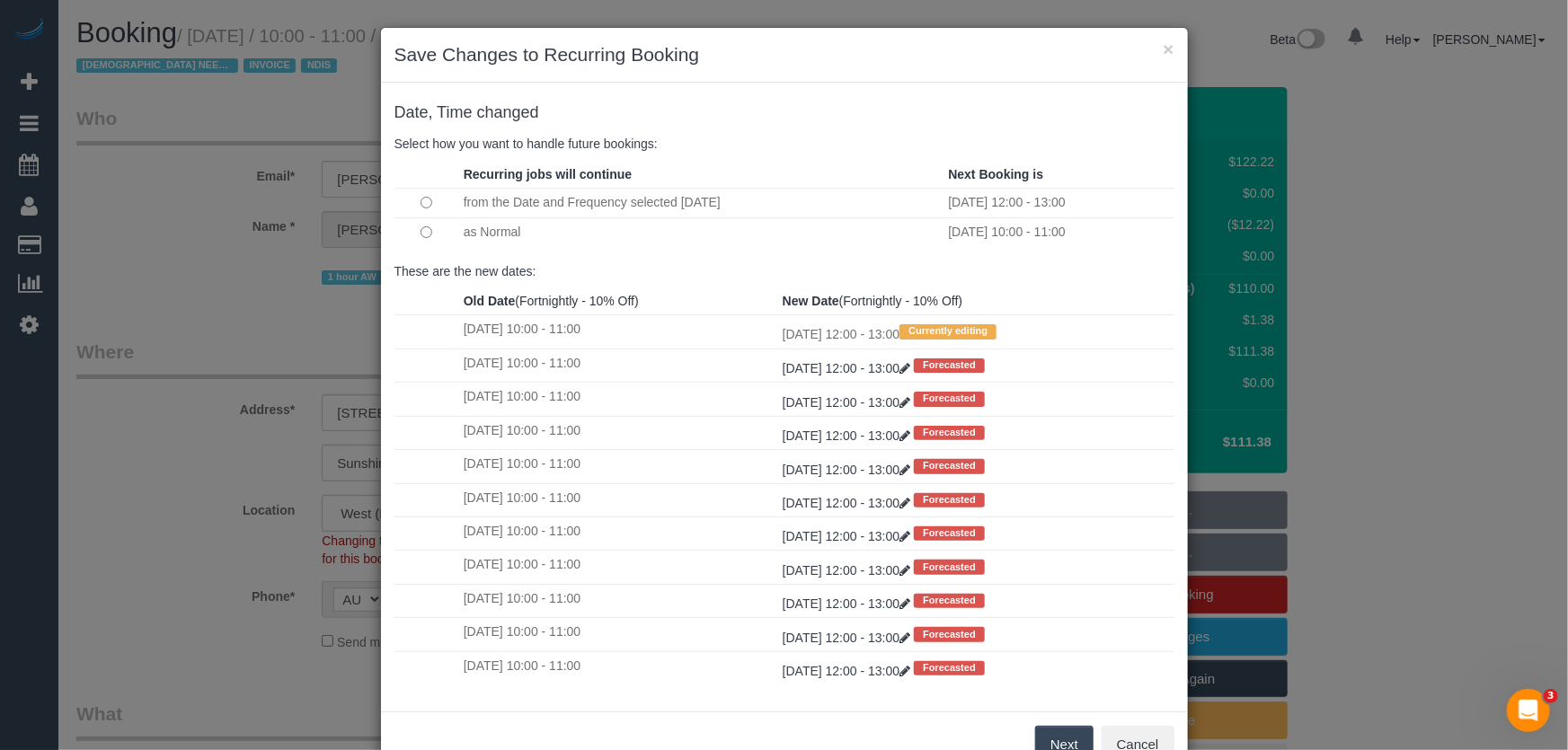
click at [1051, 738] on button "Next" at bounding box center [1064, 744] width 59 height 38
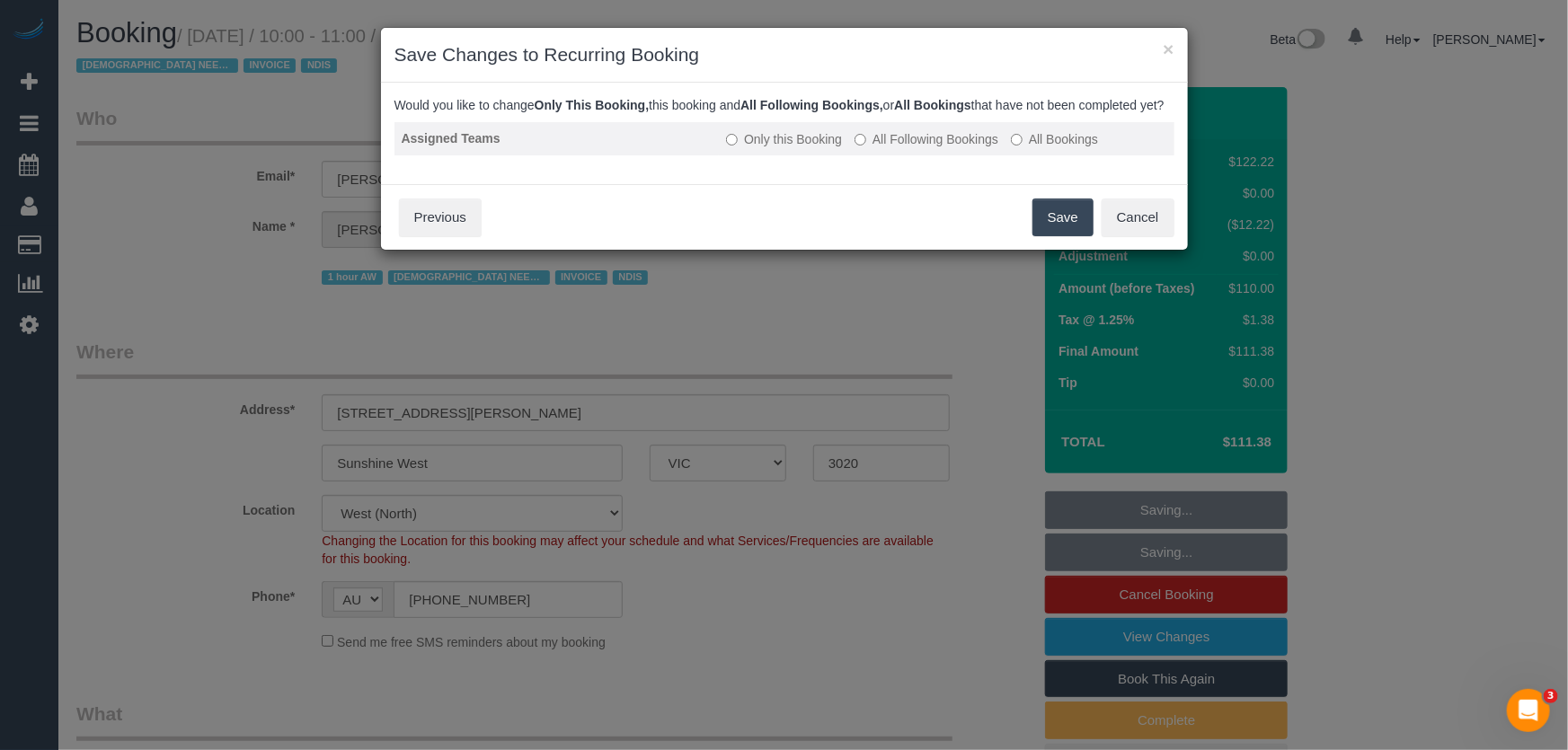
click at [913, 148] on label "All Following Bookings" at bounding box center [926, 139] width 143 height 18
click at [1041, 233] on button "Save" at bounding box center [1063, 217] width 61 height 38
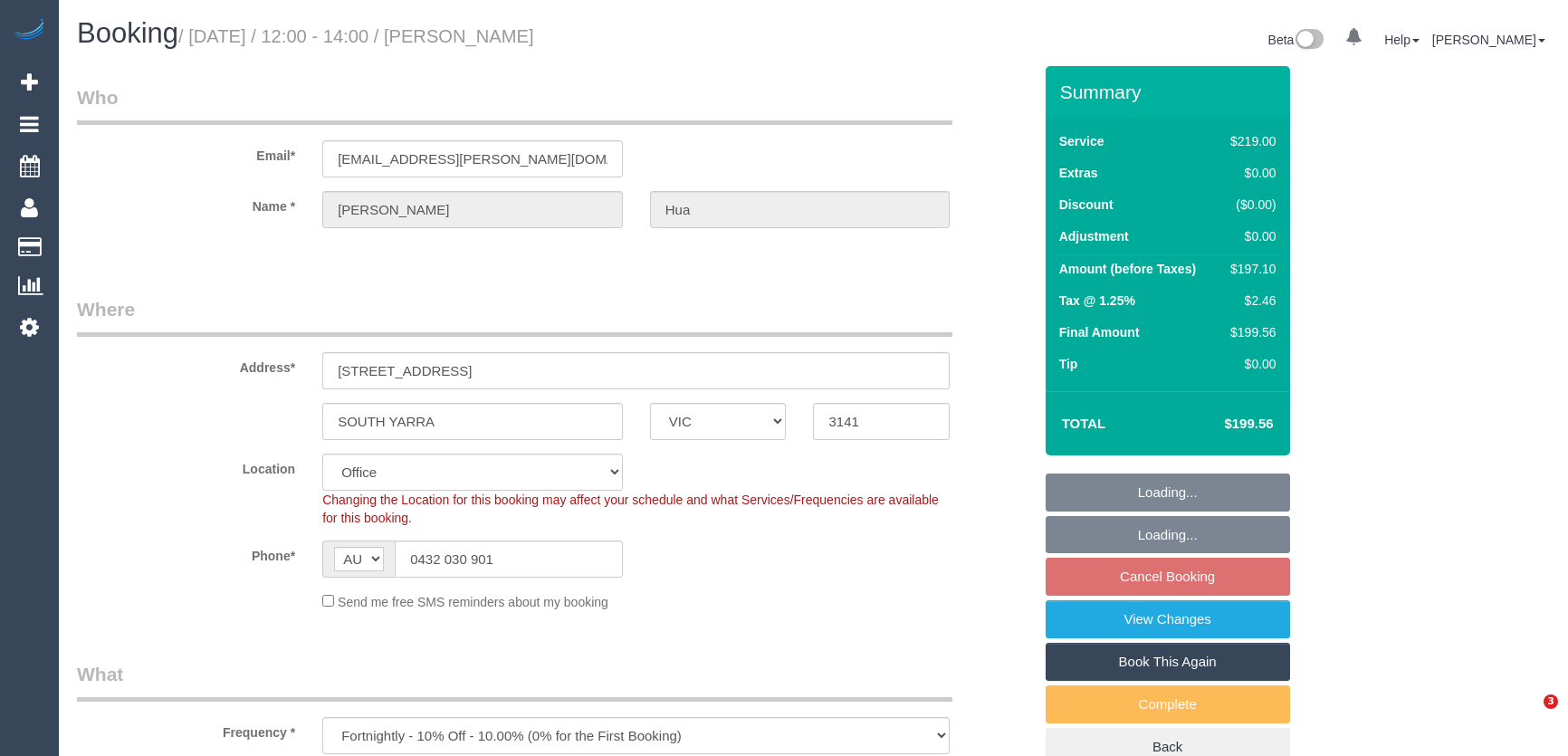
select select "VIC"
click at [524, 154] on input "[EMAIL_ADDRESS][PERSON_NAME][DOMAIN_NAME]" at bounding box center [473, 159] width 300 height 38
select select "number:27"
select select "number:16"
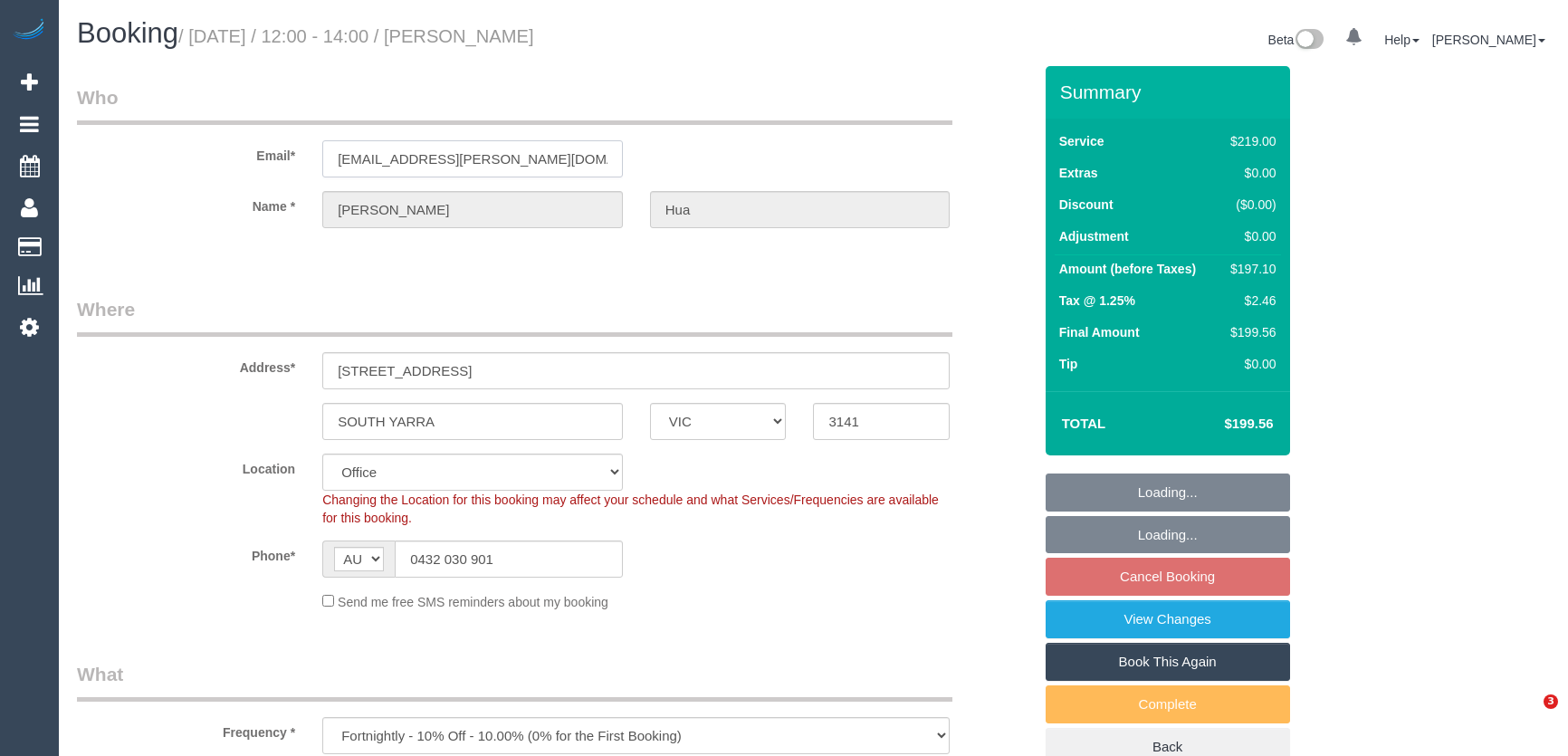
select select "number:18"
select select "number:22"
select select "number:34"
select select "number:12"
click at [524, 154] on input "[EMAIL_ADDRESS][PERSON_NAME][DOMAIN_NAME]" at bounding box center [473, 159] width 300 height 38
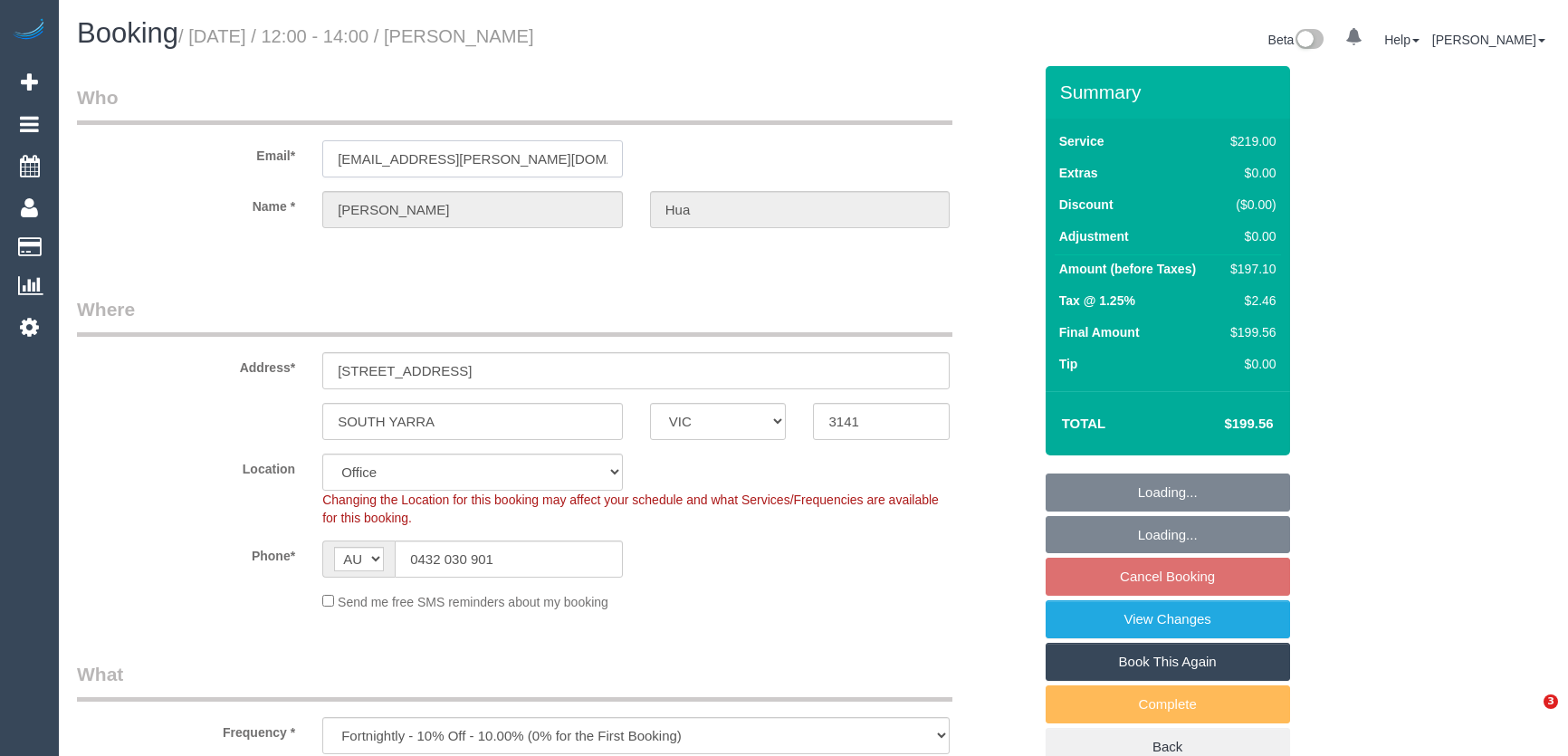
click at [524, 154] on input "[EMAIL_ADDRESS][PERSON_NAME][DOMAIN_NAME]" at bounding box center [473, 159] width 300 height 38
select select "object:2107"
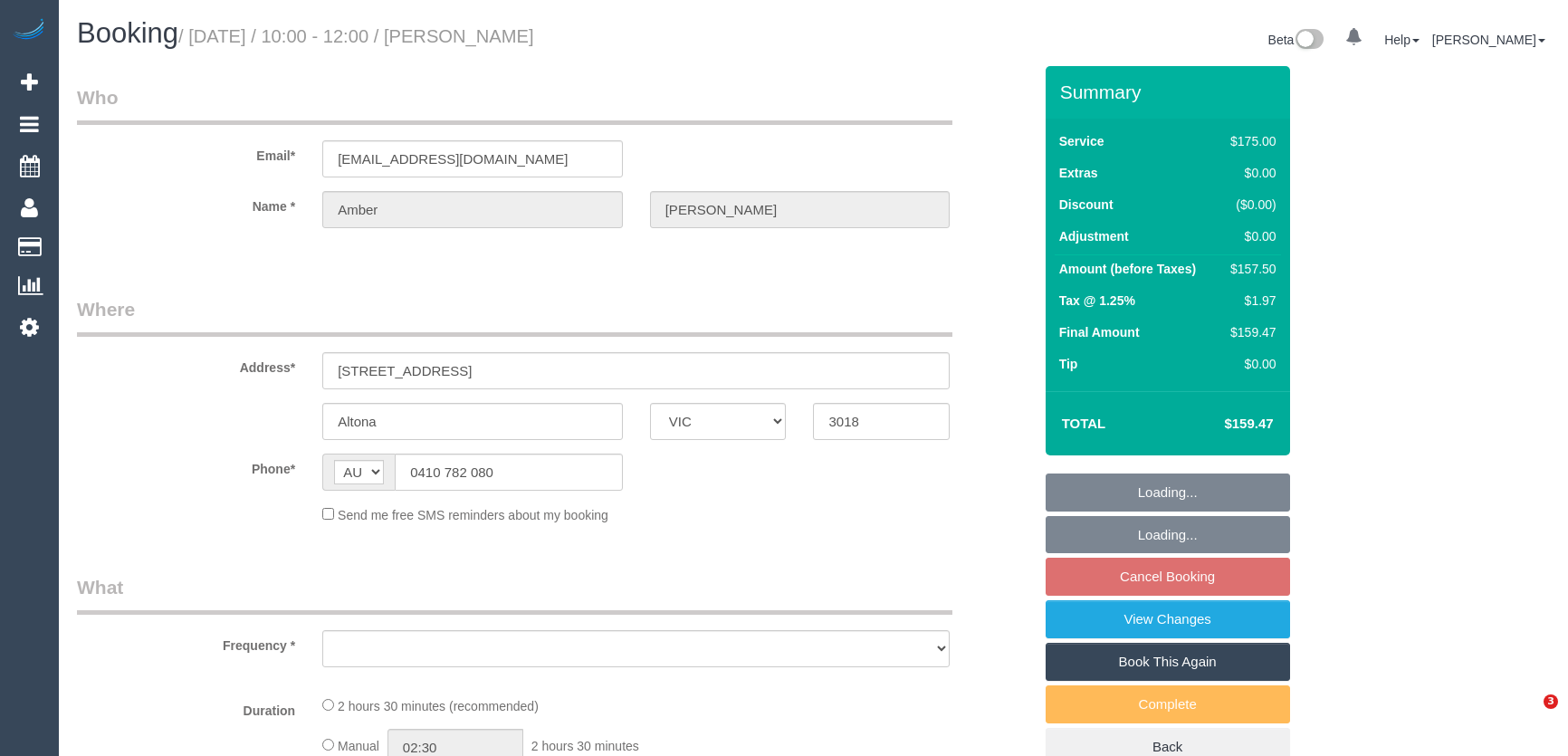
select select "VIC"
select select "object:695"
select select "string:stripe-pm_1Gbg3n2GScqysDRVniq1UvNd"
select select "150"
select select "number:28"
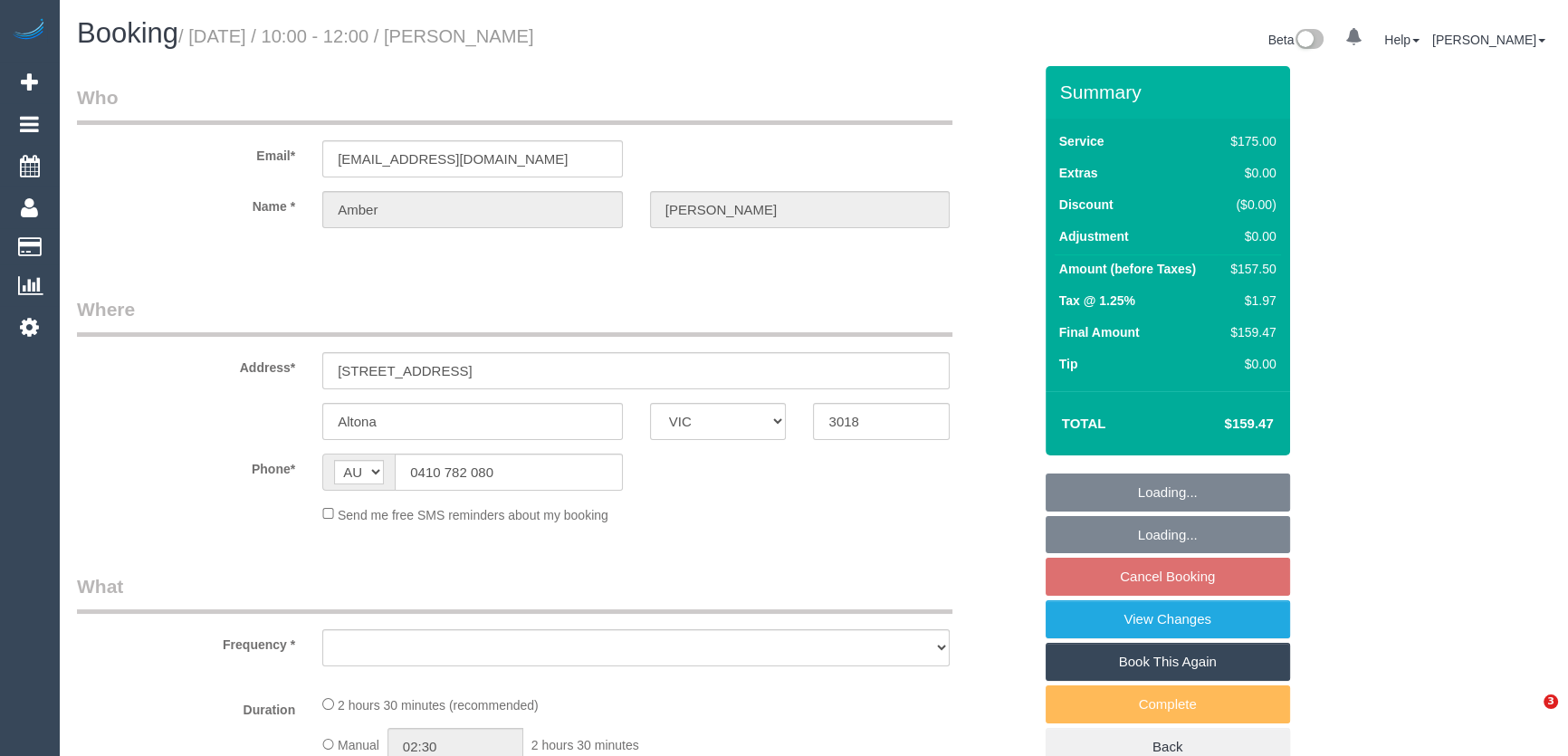
select select "number:14"
select select "number:18"
select select "number:24"
select select "number:12"
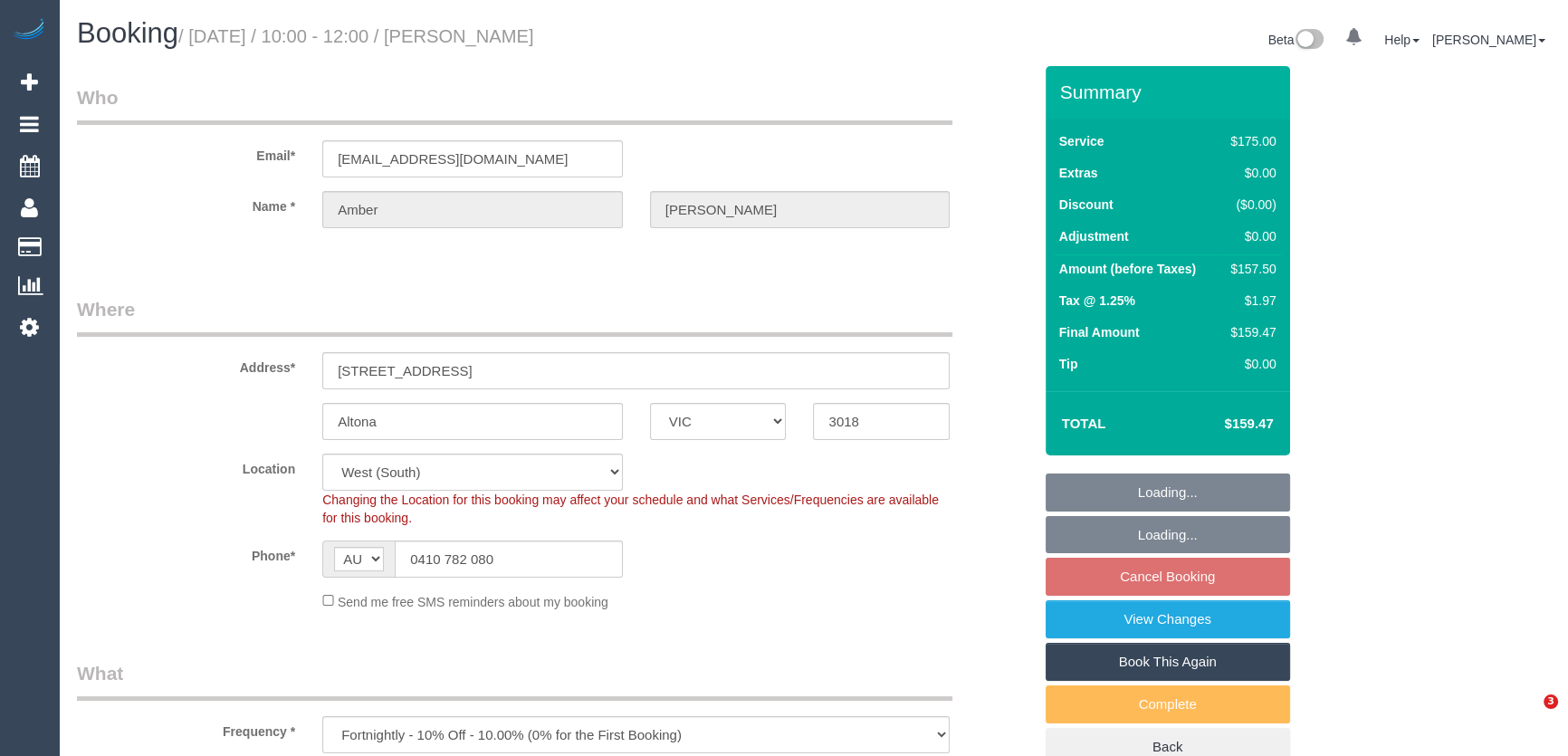
select select "object:866"
click at [517, 158] on input "amber21@fastmail.fm" at bounding box center [473, 159] width 300 height 38
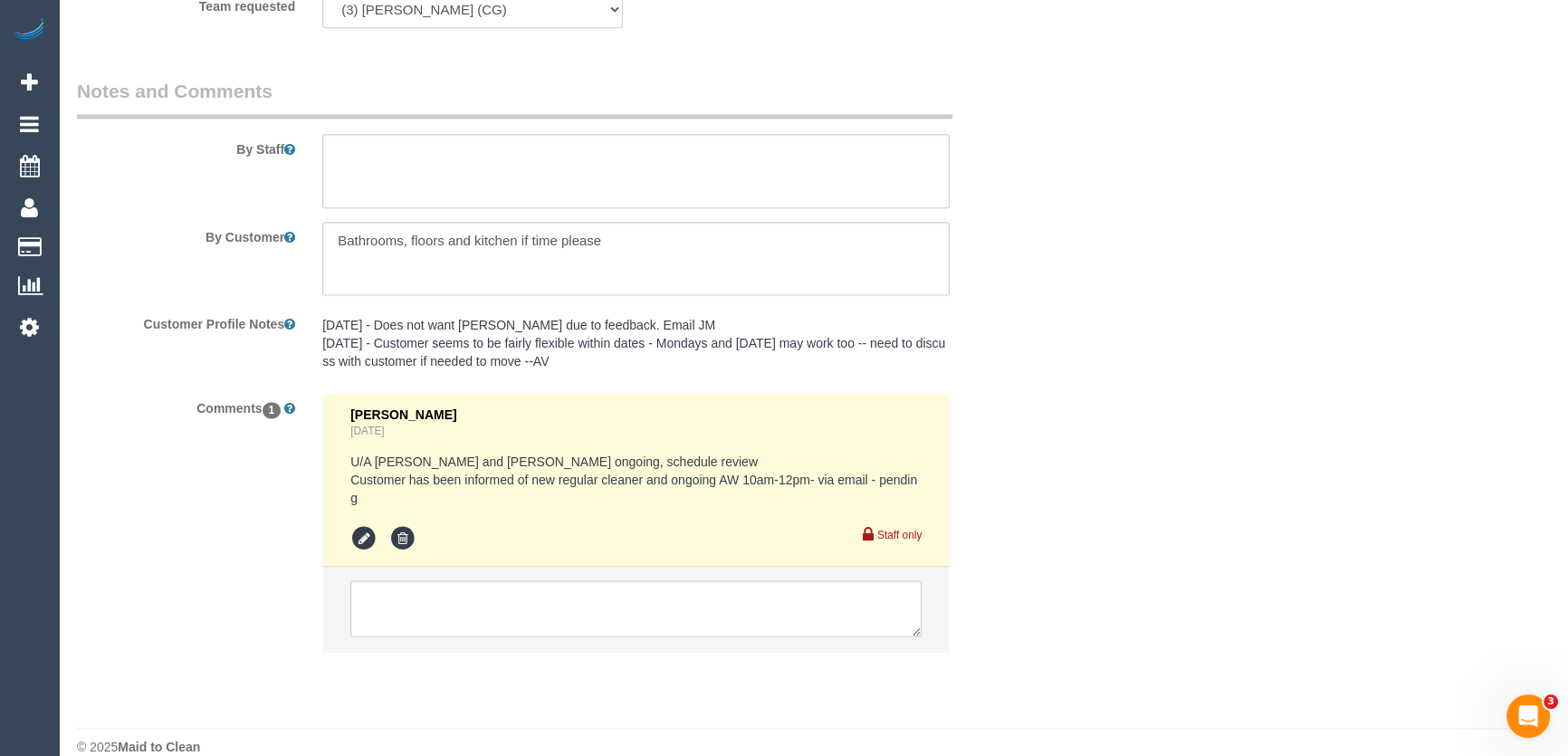
scroll to position [2988, 0]
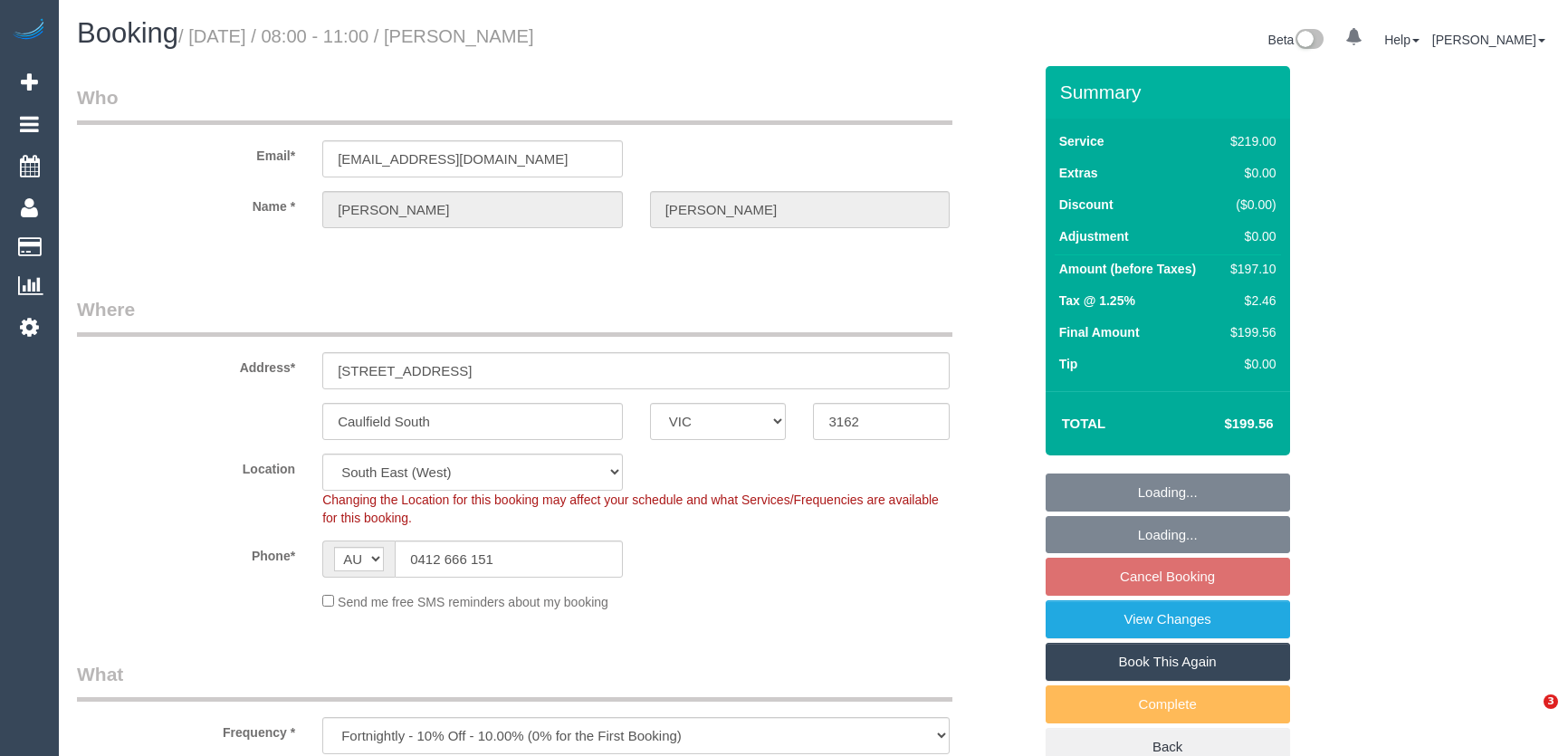
select select "VIC"
select select "string:stripe-pm_1IdQco2GScqysDRVnXvIGH2Q"
select select "number:28"
select select "number:14"
select select "number:19"
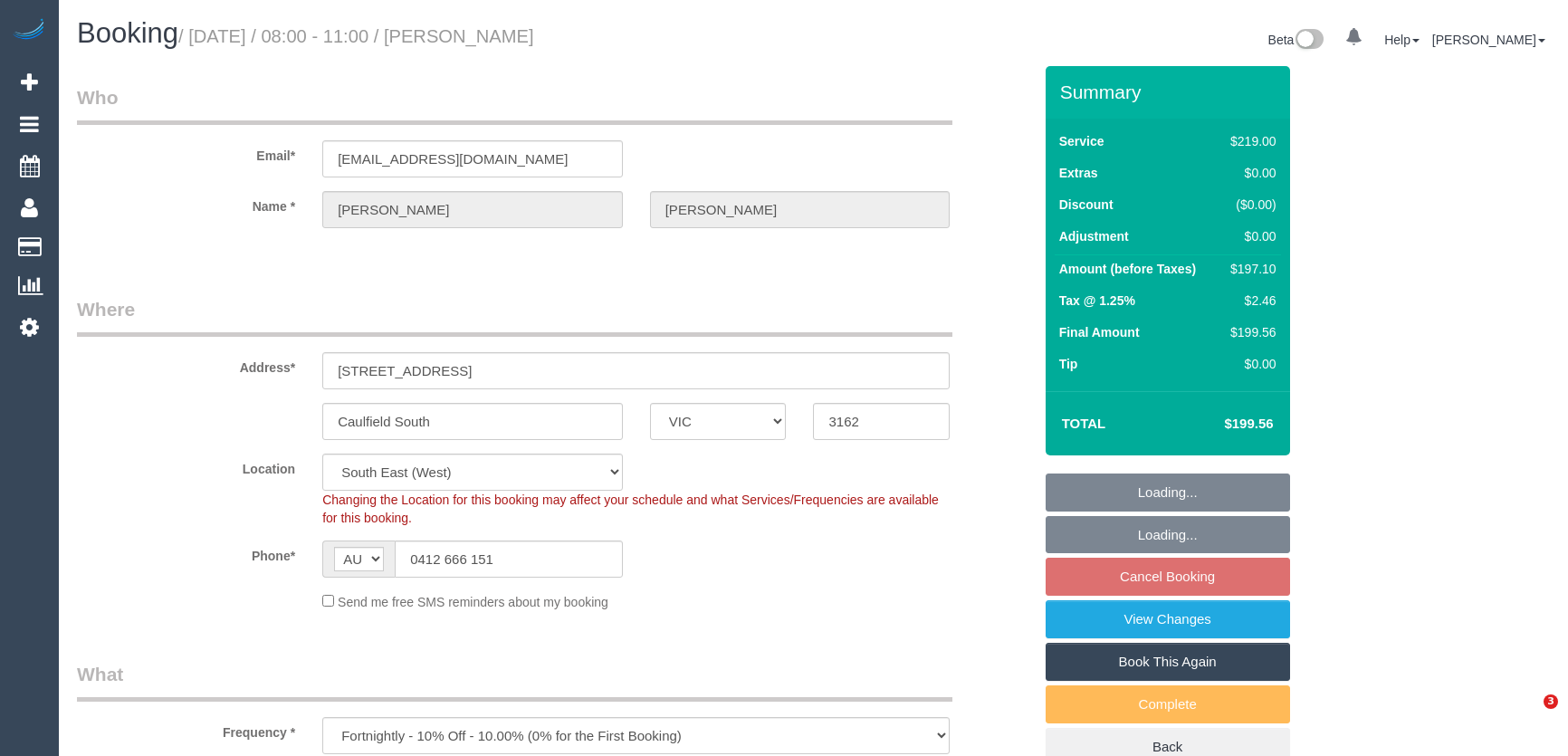
select select "number:35"
select select "21130"
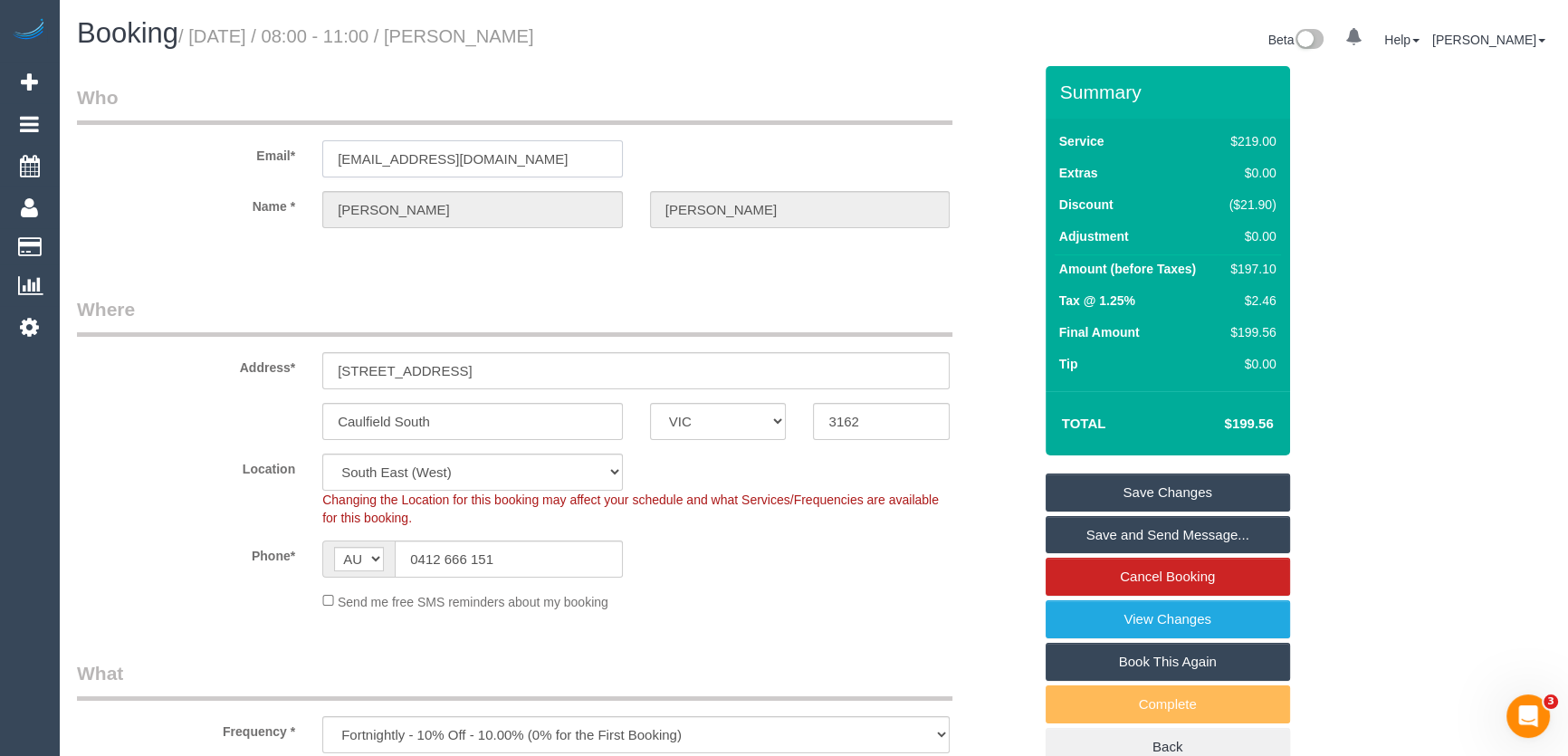
click at [513, 170] on input "[EMAIL_ADDRESS][DOMAIN_NAME]" at bounding box center [473, 159] width 300 height 38
click at [513, 170] on input "musicjjt1@gmail.com" at bounding box center [473, 159] width 300 height 38
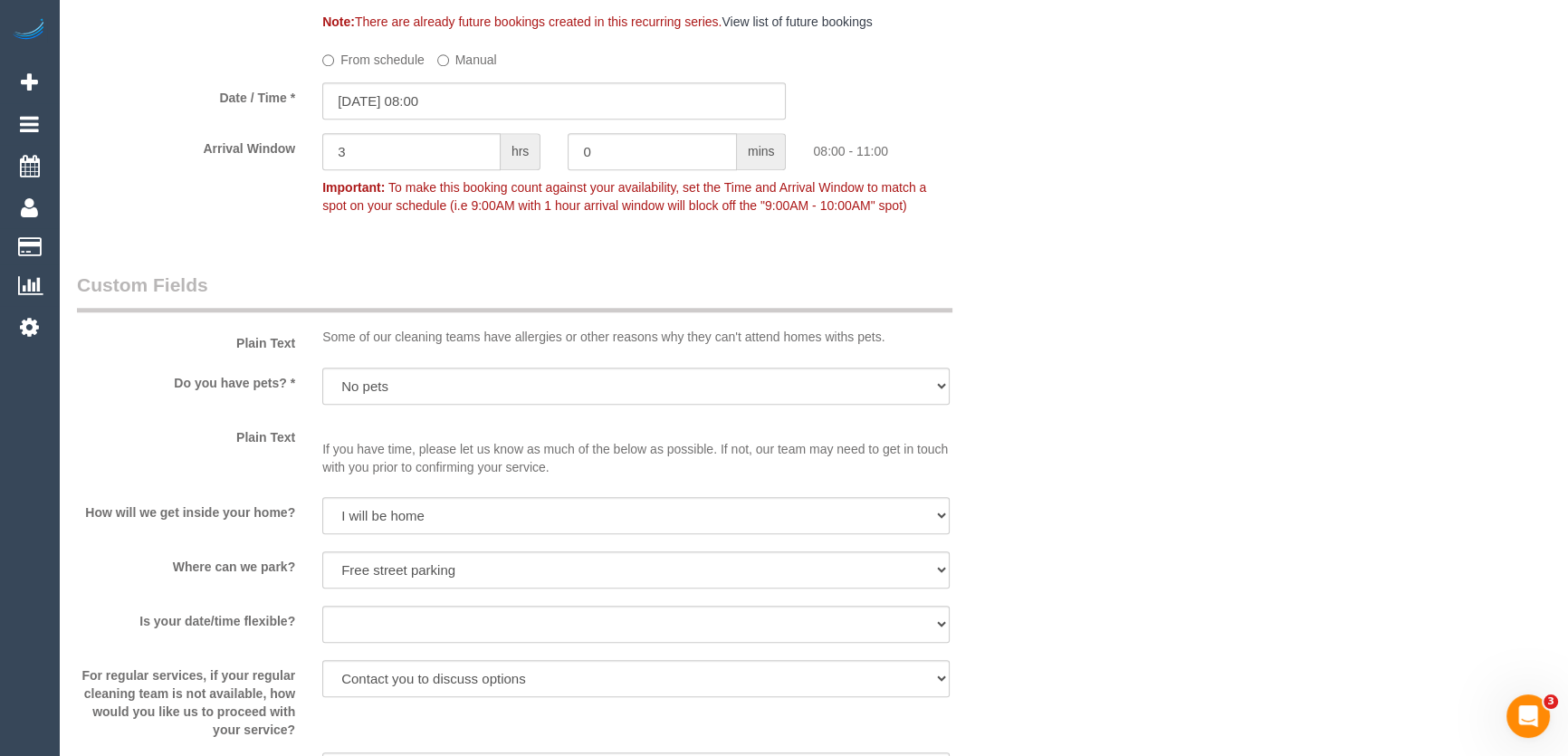
scroll to position [1951, 0]
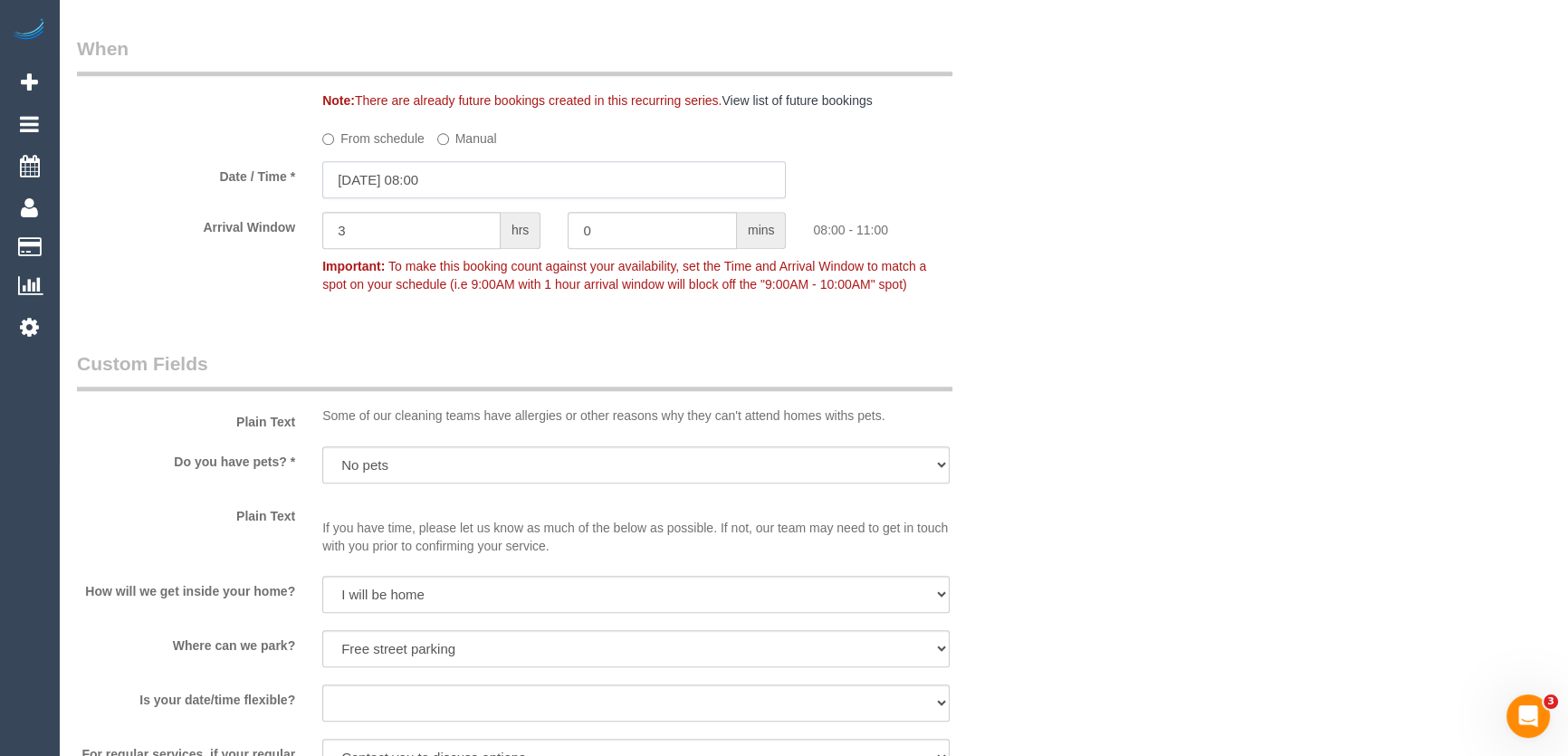
click at [451, 187] on input "12/09/2025 08:00" at bounding box center [554, 180] width 463 height 38
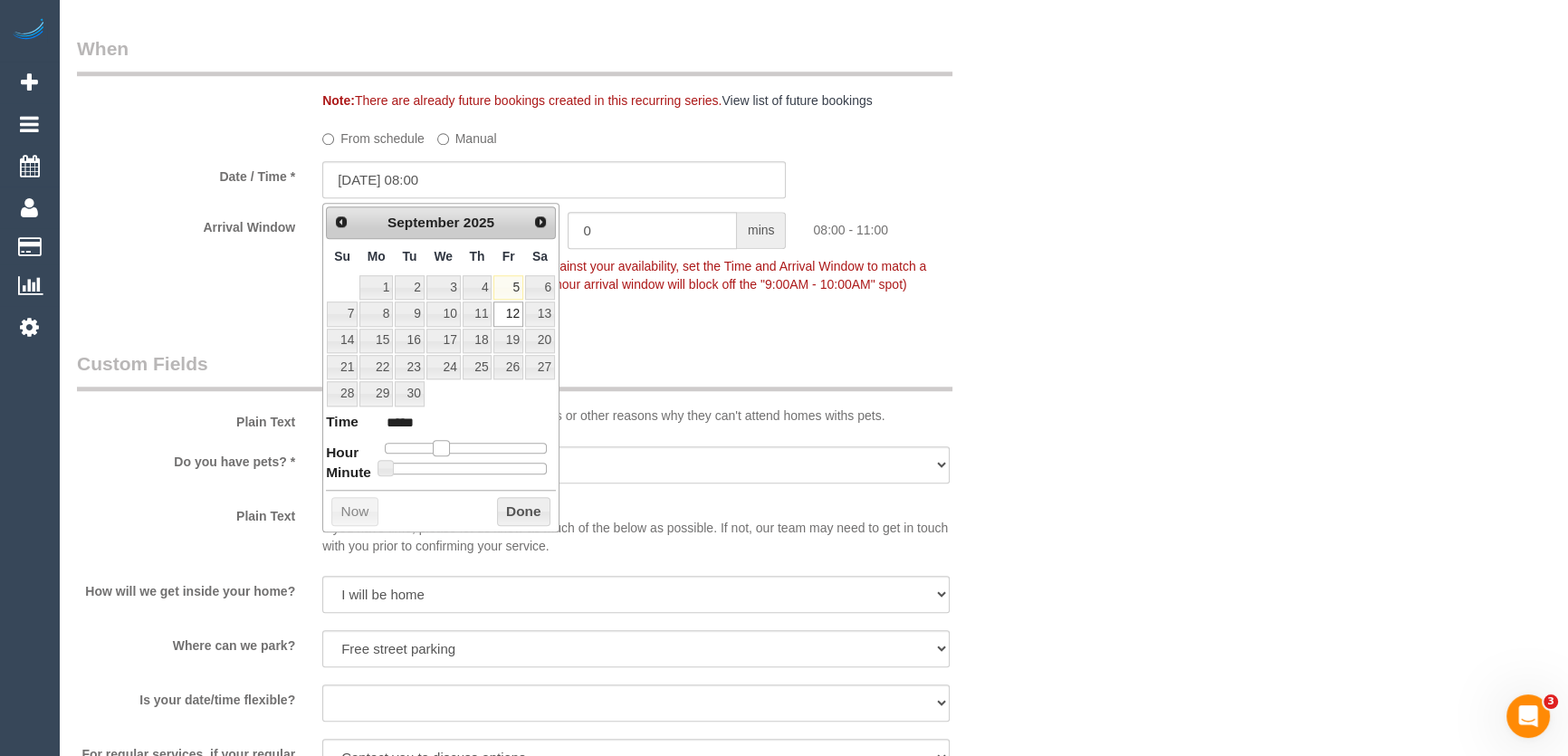
click at [443, 445] on span at bounding box center [440, 447] width 16 height 16
click at [445, 445] on span at bounding box center [440, 447] width 16 height 16
type input "12/09/2025 09:00"
type input "*****"
click at [452, 445] on span at bounding box center [447, 447] width 16 height 16
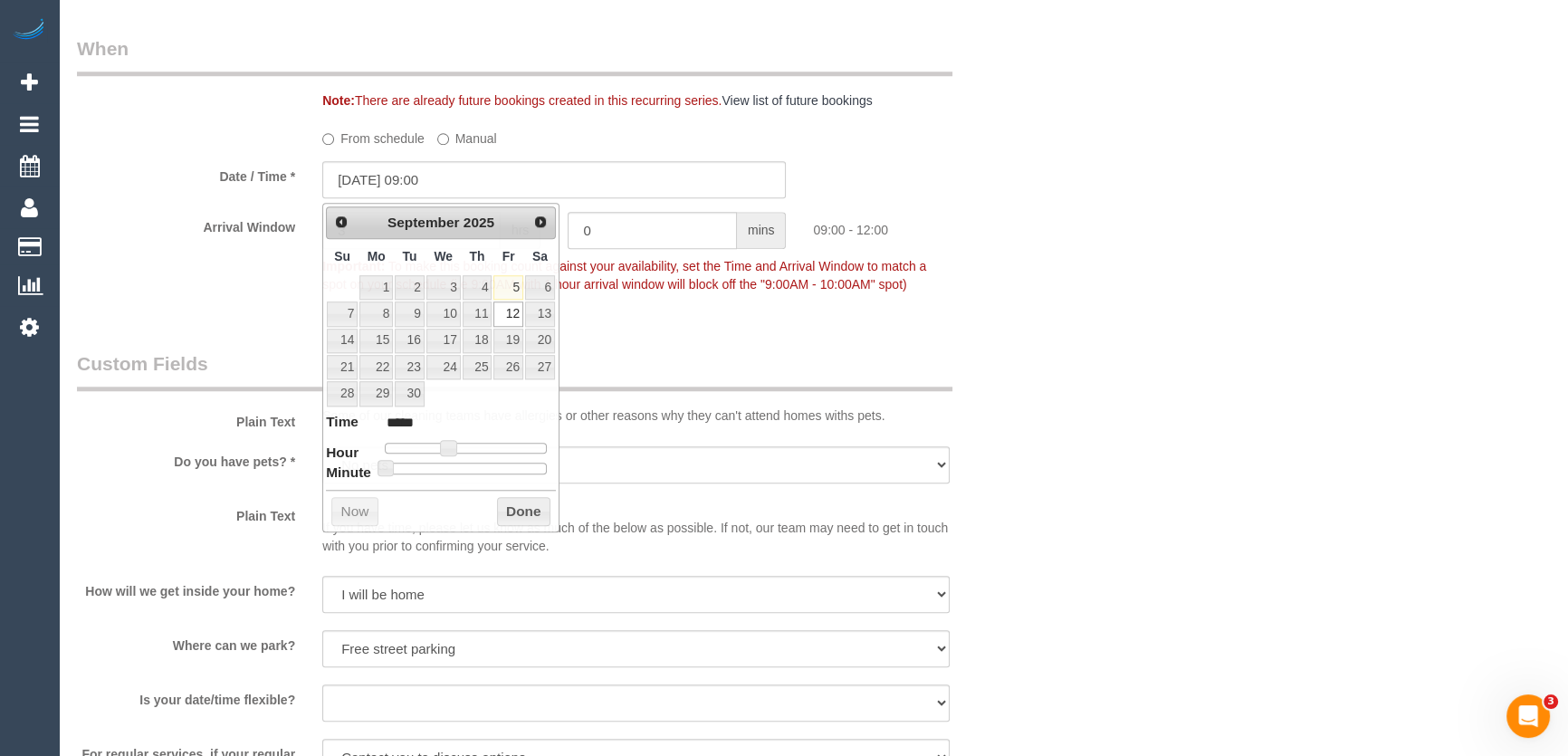
click at [666, 356] on legend "Custom Fields" at bounding box center [514, 370] width 875 height 40
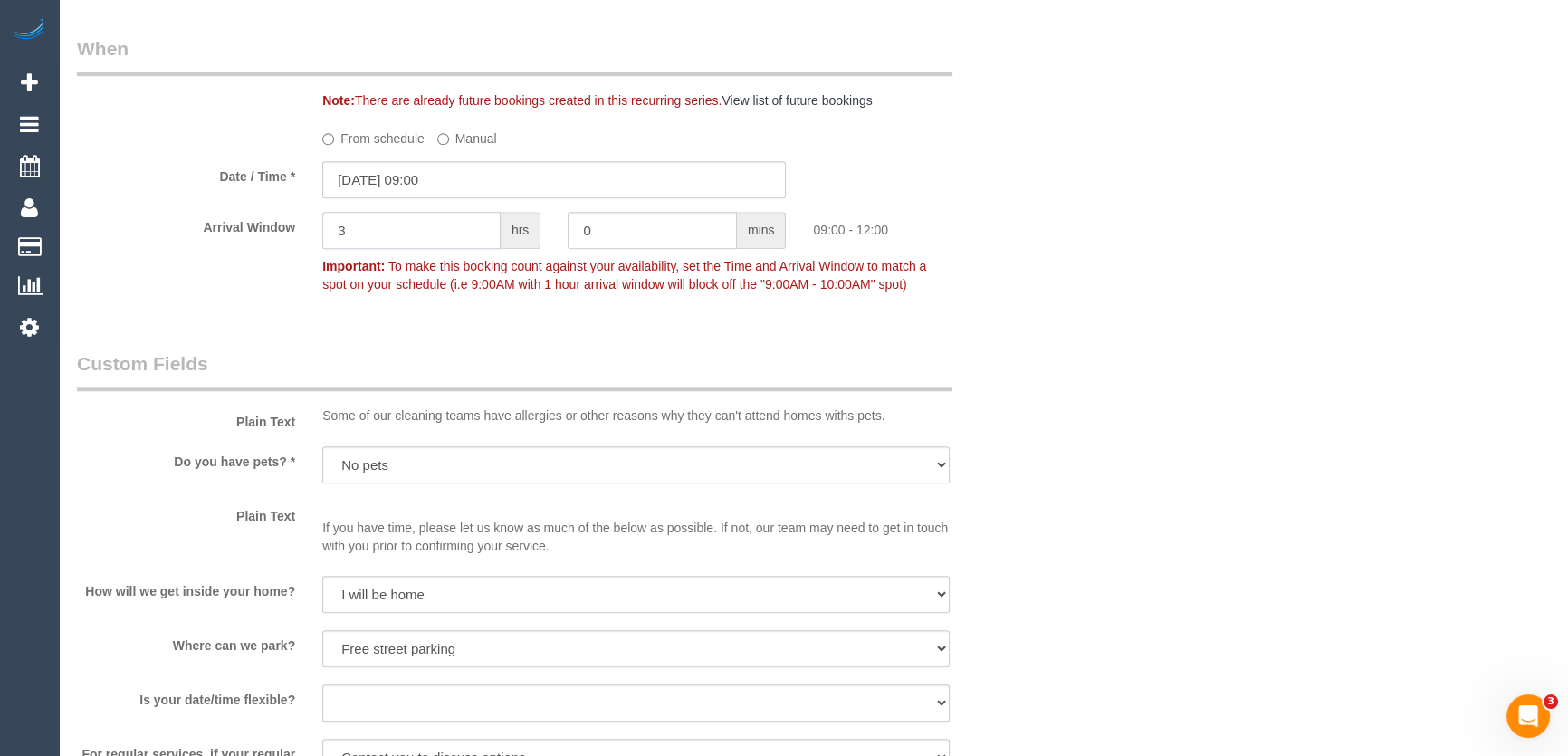
click at [423, 245] on input "3" at bounding box center [412, 231] width 178 height 38
type input "2"
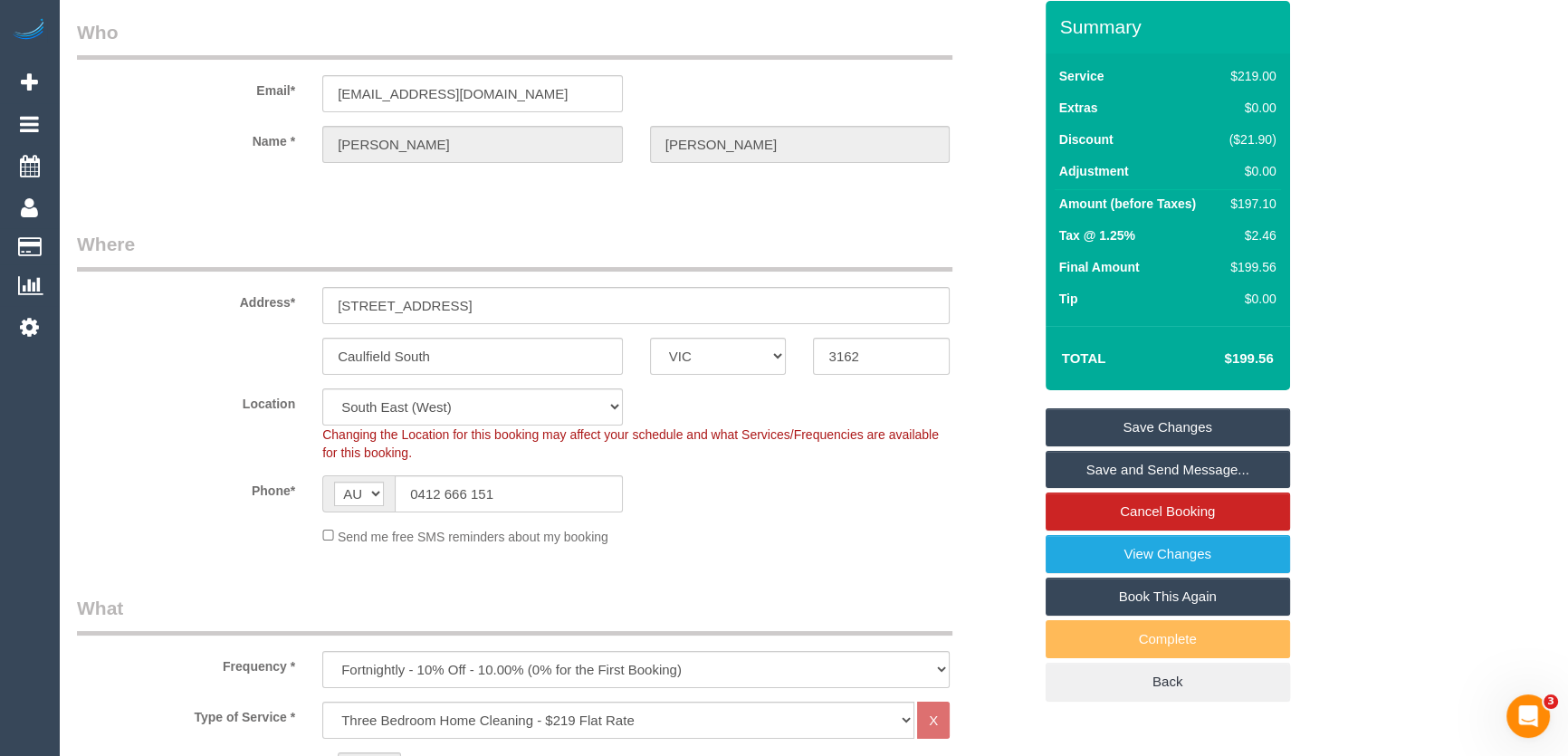
scroll to position [0, 0]
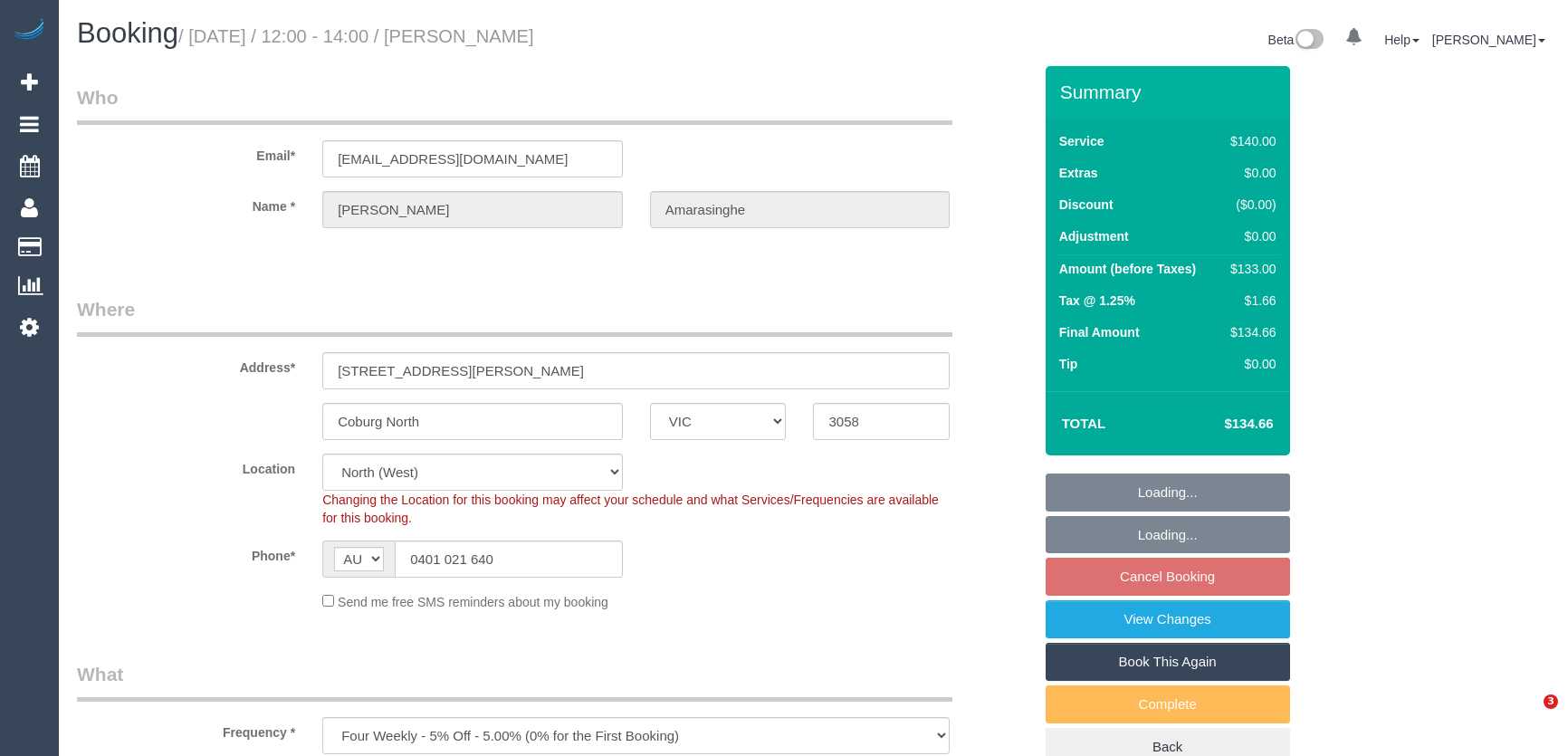
select select "VIC"
select select "number:27"
select select "number:16"
select select "number:18"
select select "number:24"
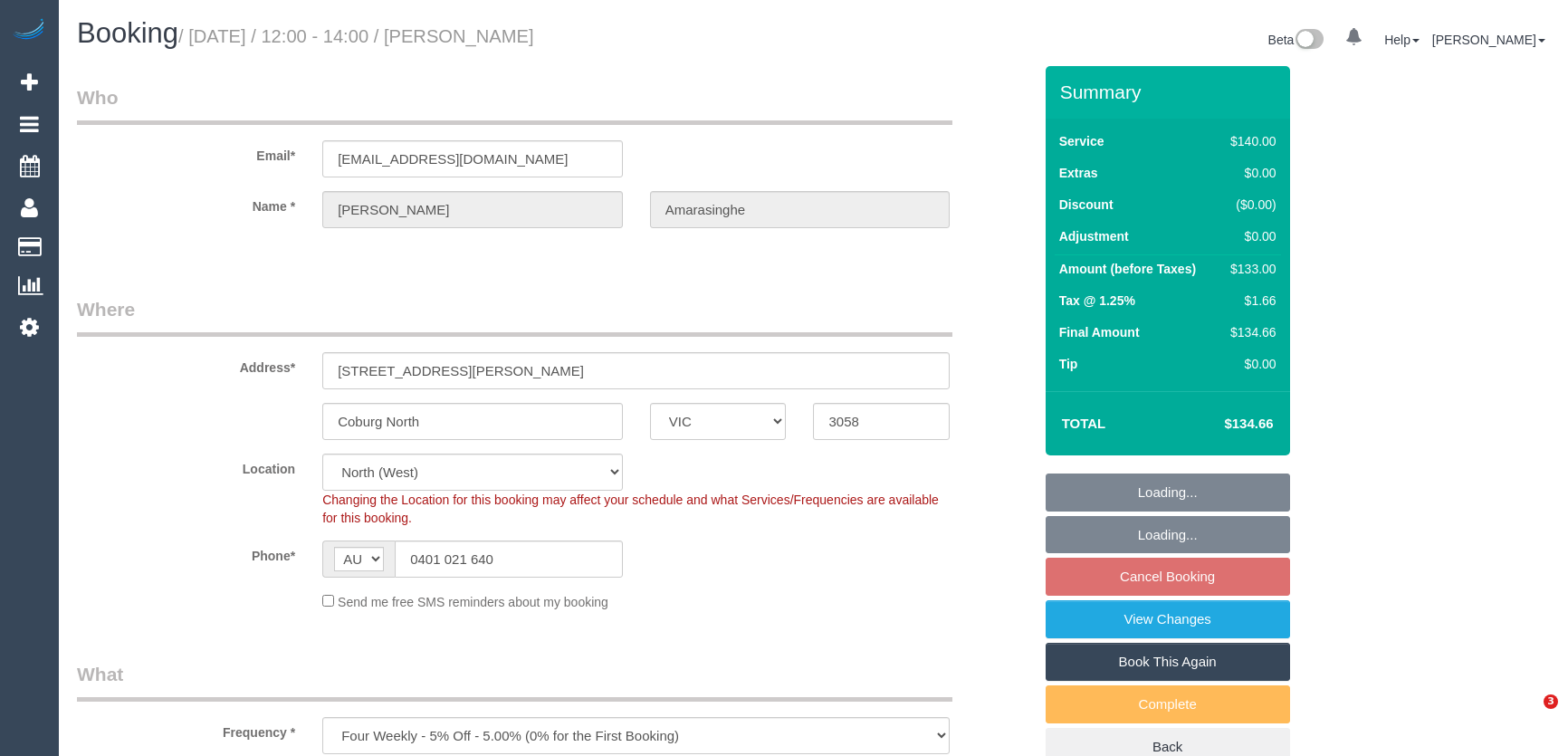
select select "number:34"
select select "number:26"
select select "spot4"
click at [531, 154] on input "[EMAIL_ADDRESS][DOMAIN_NAME]" at bounding box center [473, 159] width 300 height 38
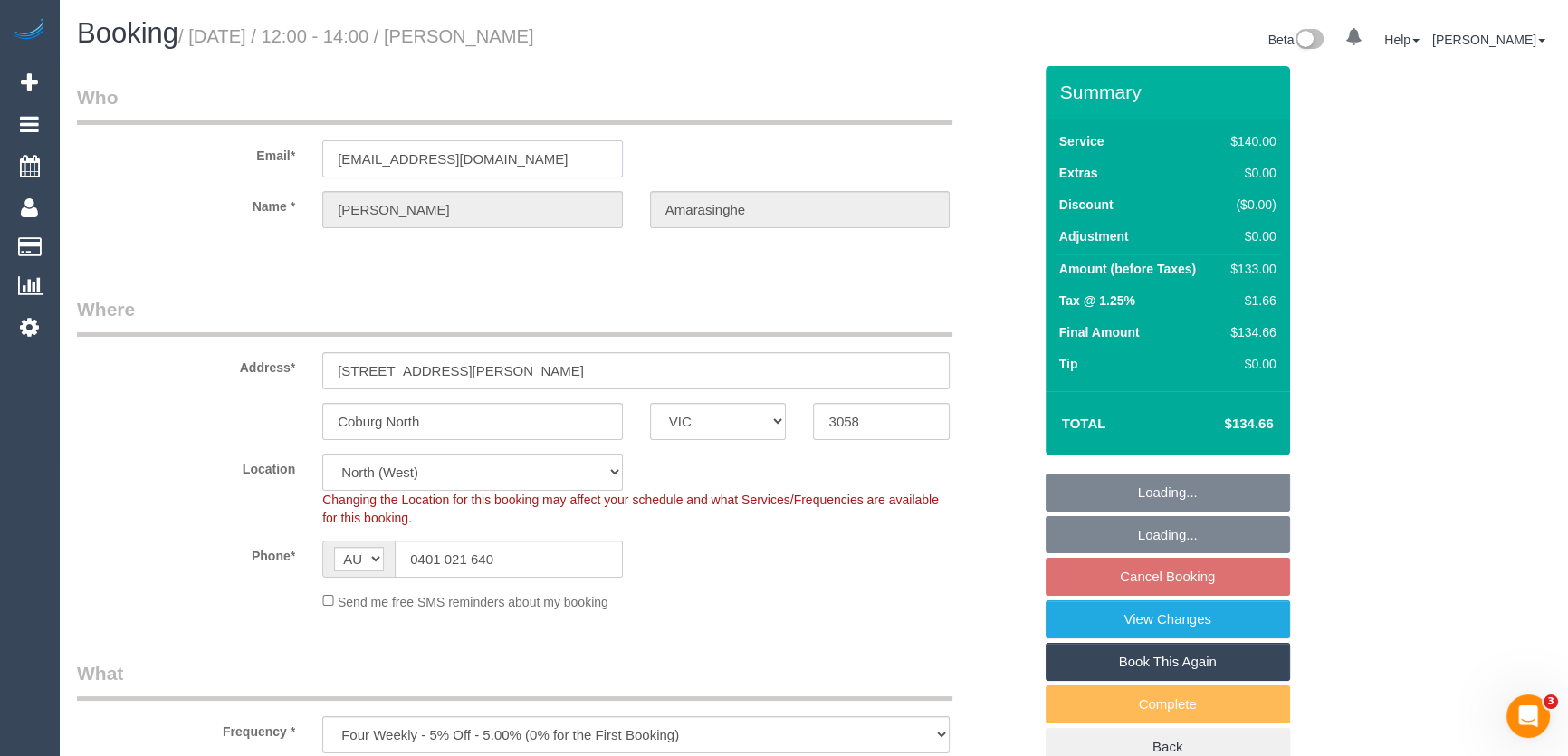
click at [531, 154] on input "[EMAIL_ADDRESS][DOMAIN_NAME]" at bounding box center [473, 159] width 300 height 38
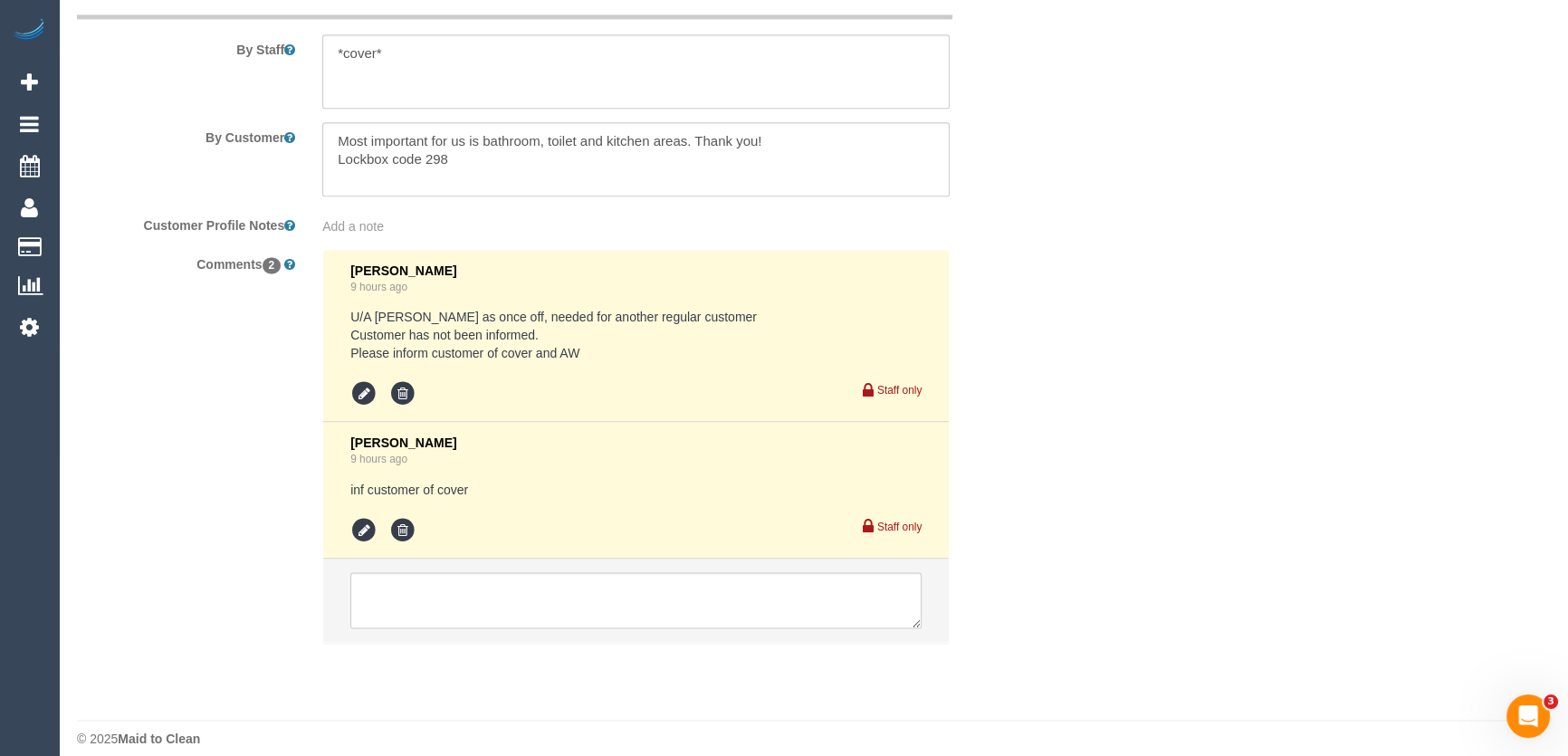
scroll to position [3012, 0]
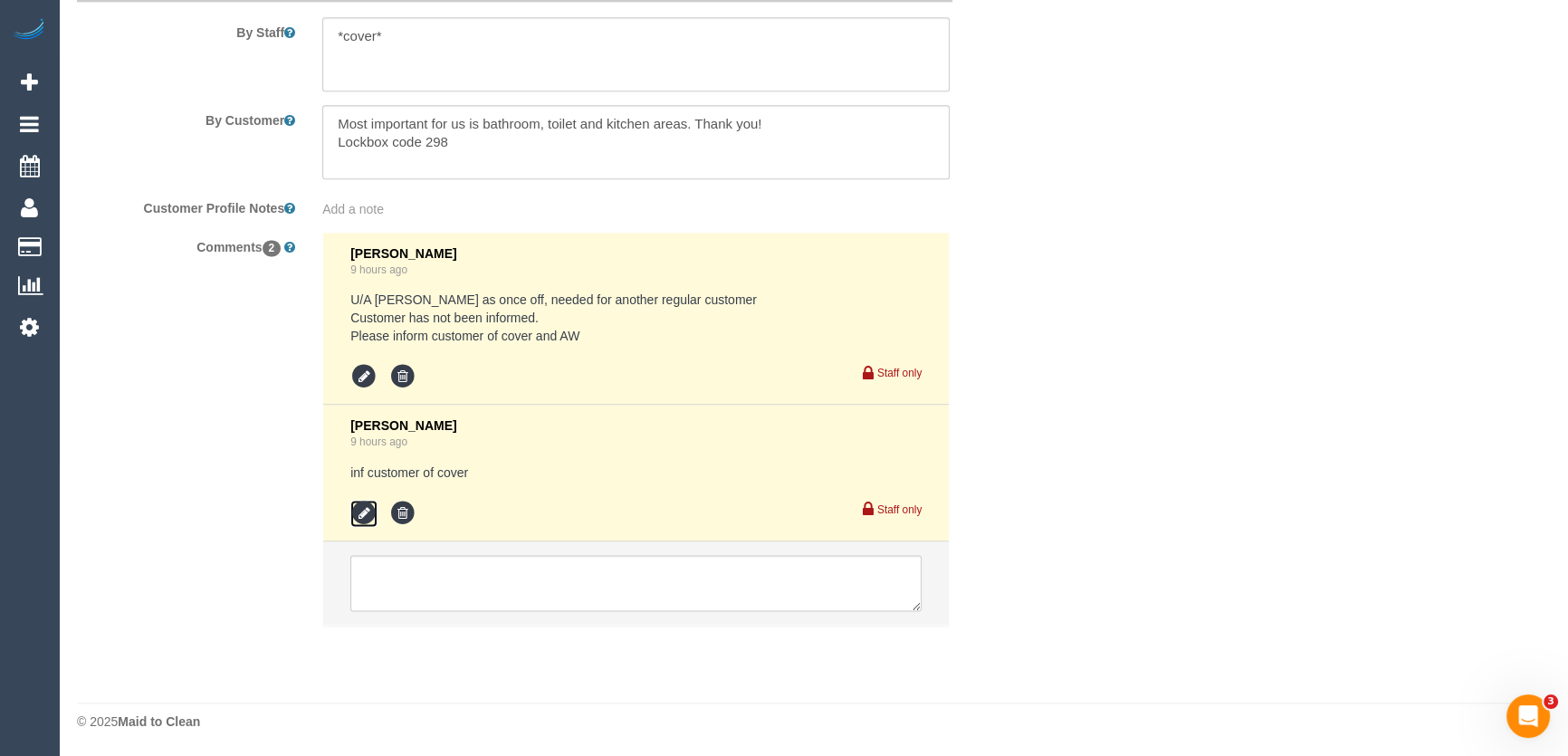
click at [362, 516] on icon at bounding box center [364, 513] width 27 height 27
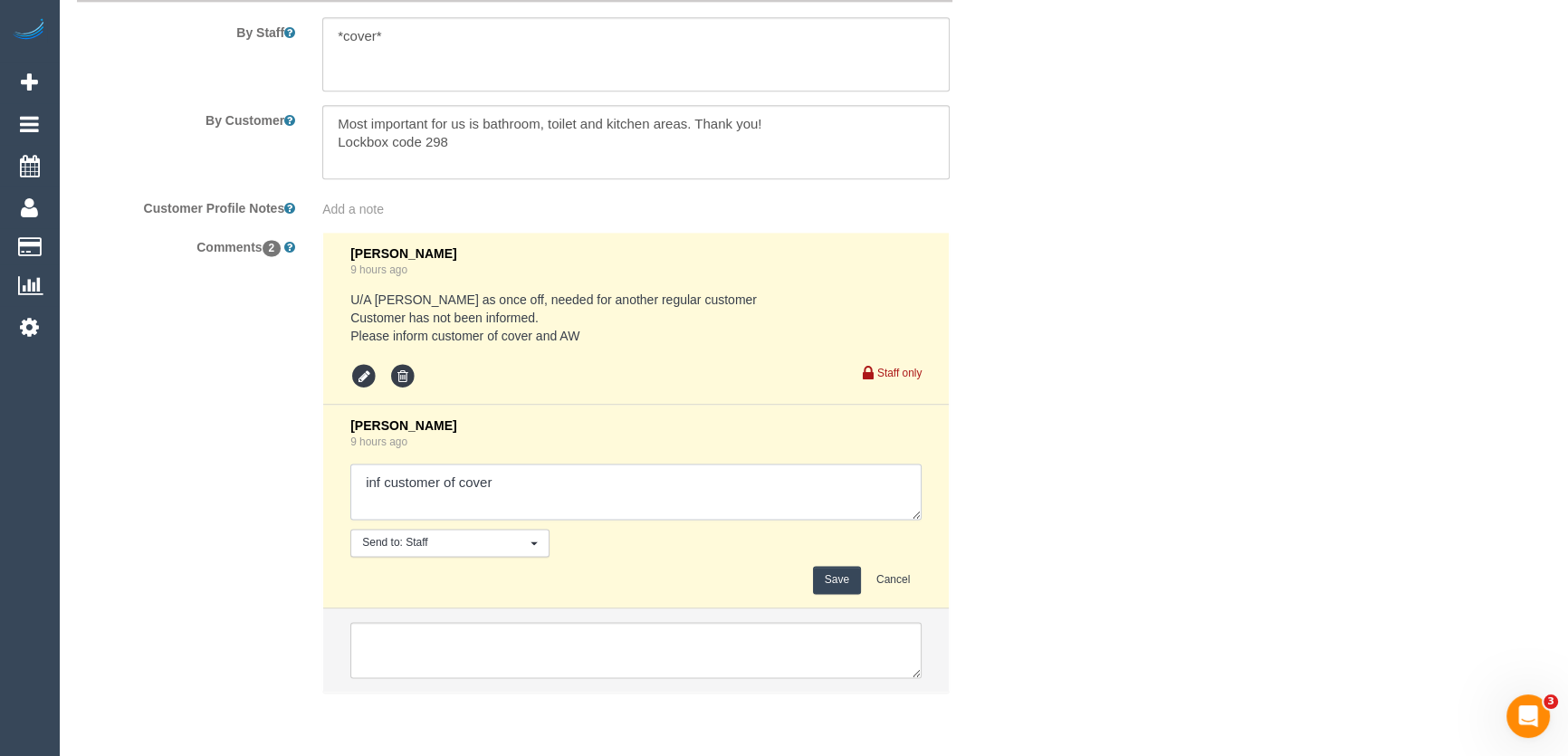
click at [514, 480] on textarea at bounding box center [636, 491] width 571 height 56
type textarea "inf customer of cover - via email - confirmed"
click at [832, 567] on button "Save" at bounding box center [837, 580] width 48 height 28
click at [831, 578] on button "Save" at bounding box center [837, 580] width 48 height 28
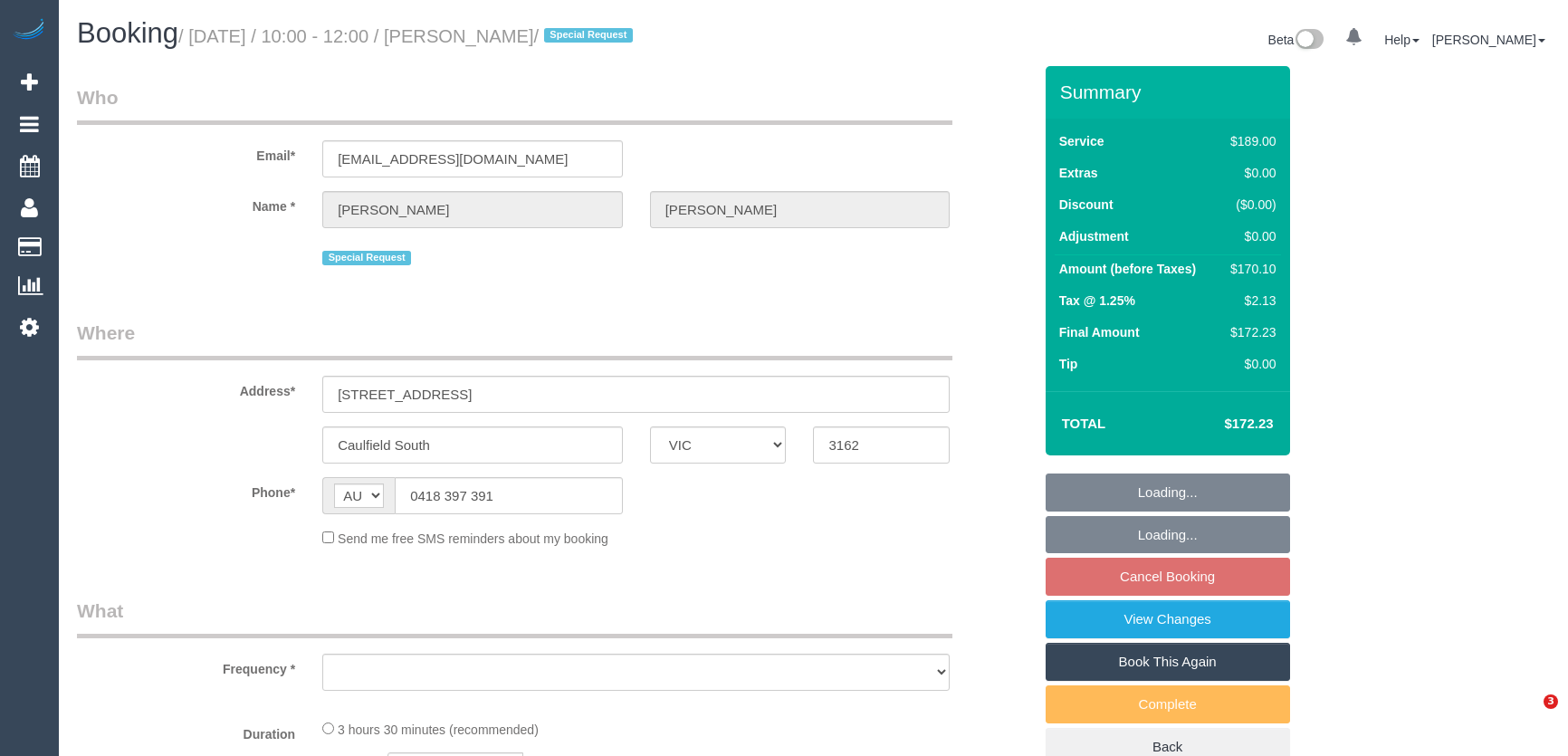
select select "VIC"
select select "number:27"
select select "number:14"
select select "number:19"
select select "number:24"
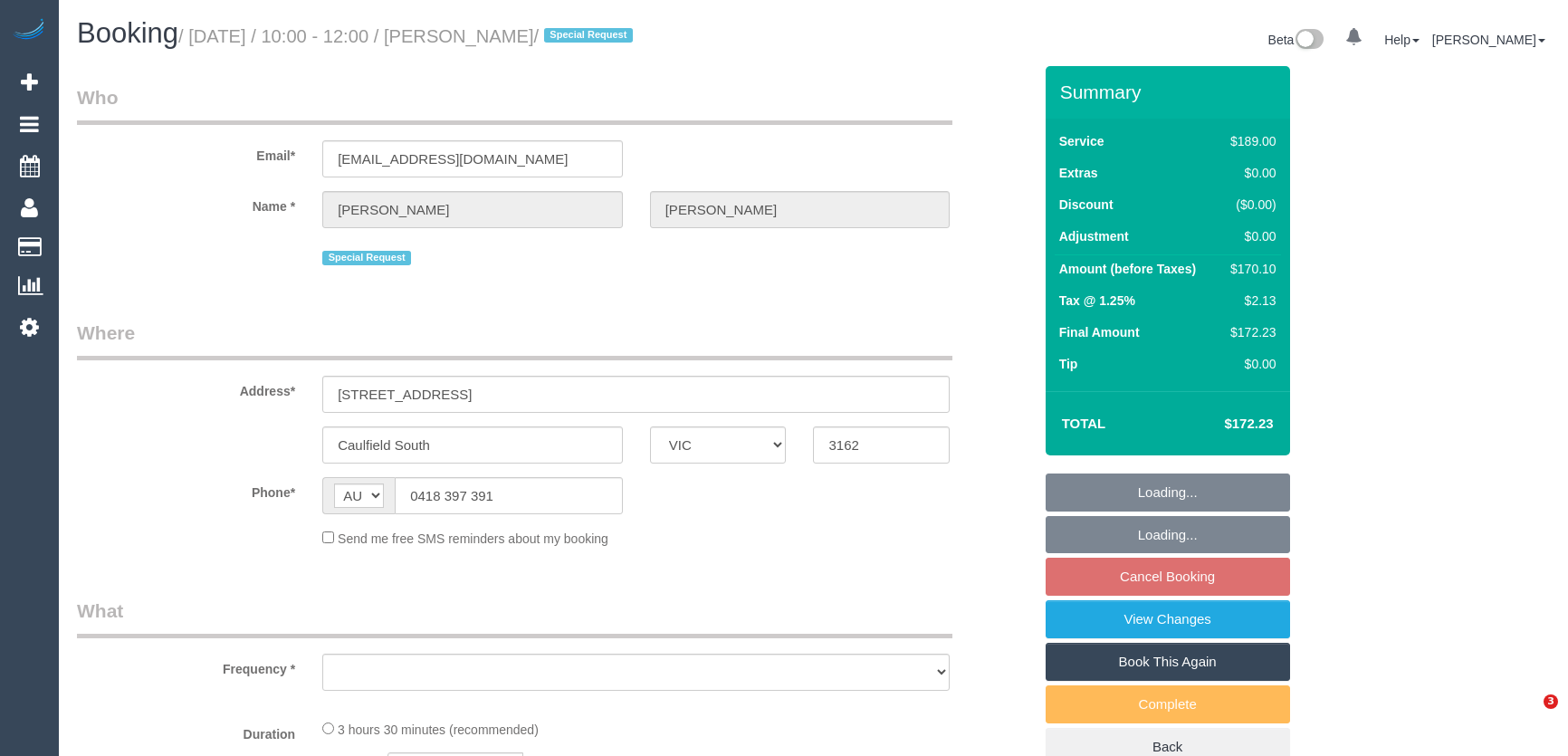
select select "number:11"
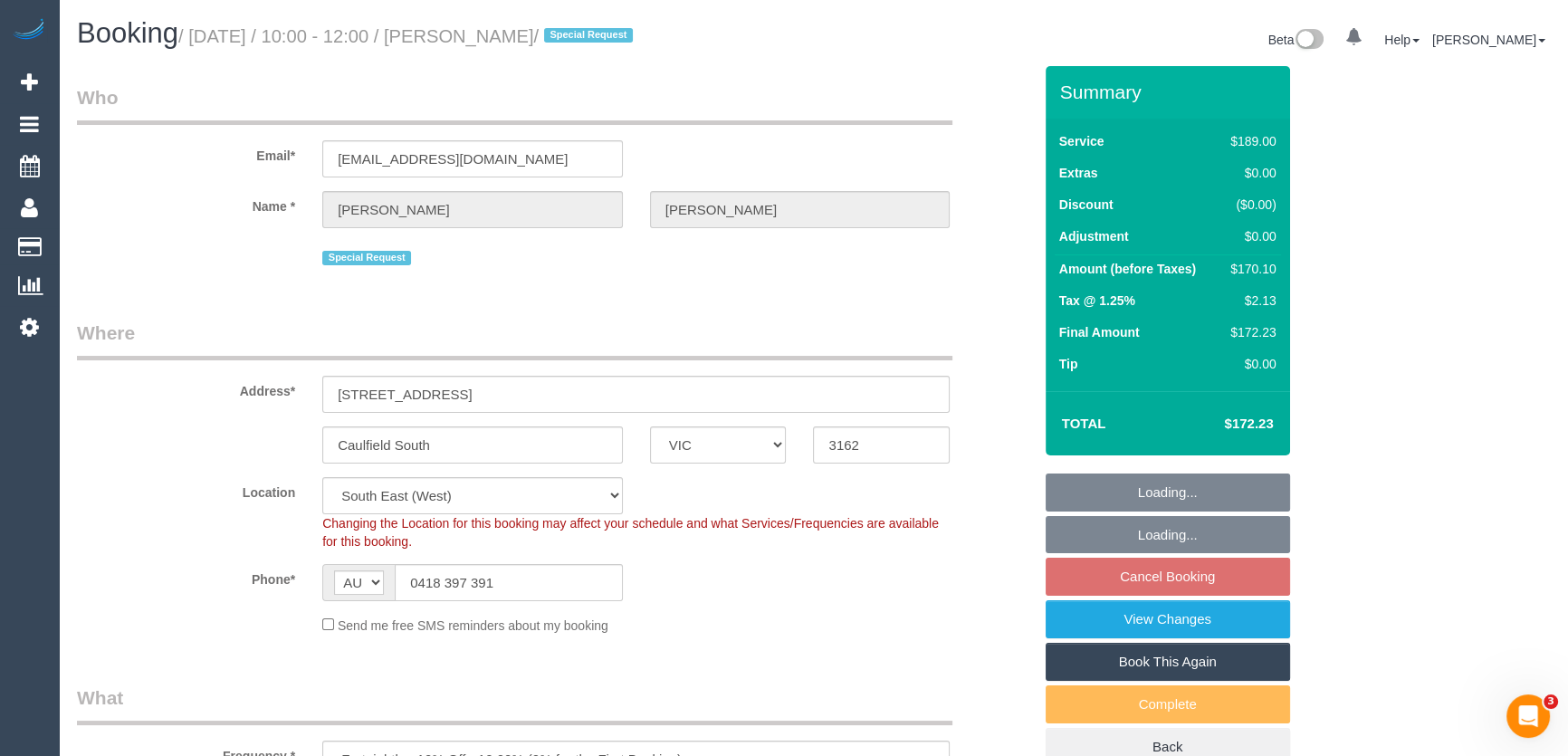
select select "object:1423"
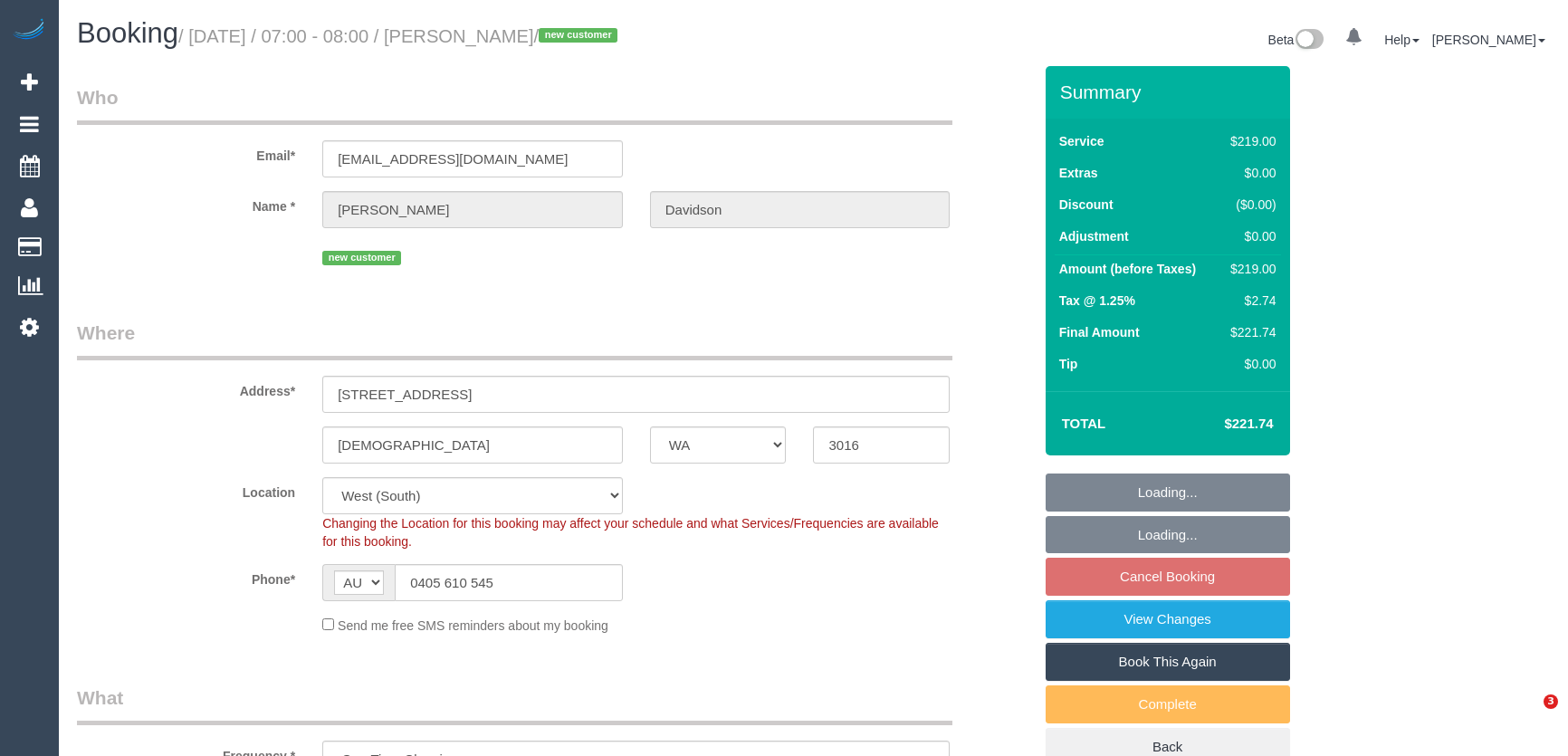
select select "WA"
select select "number:28"
select select "number:14"
select select "number:19"
select select "number:36"
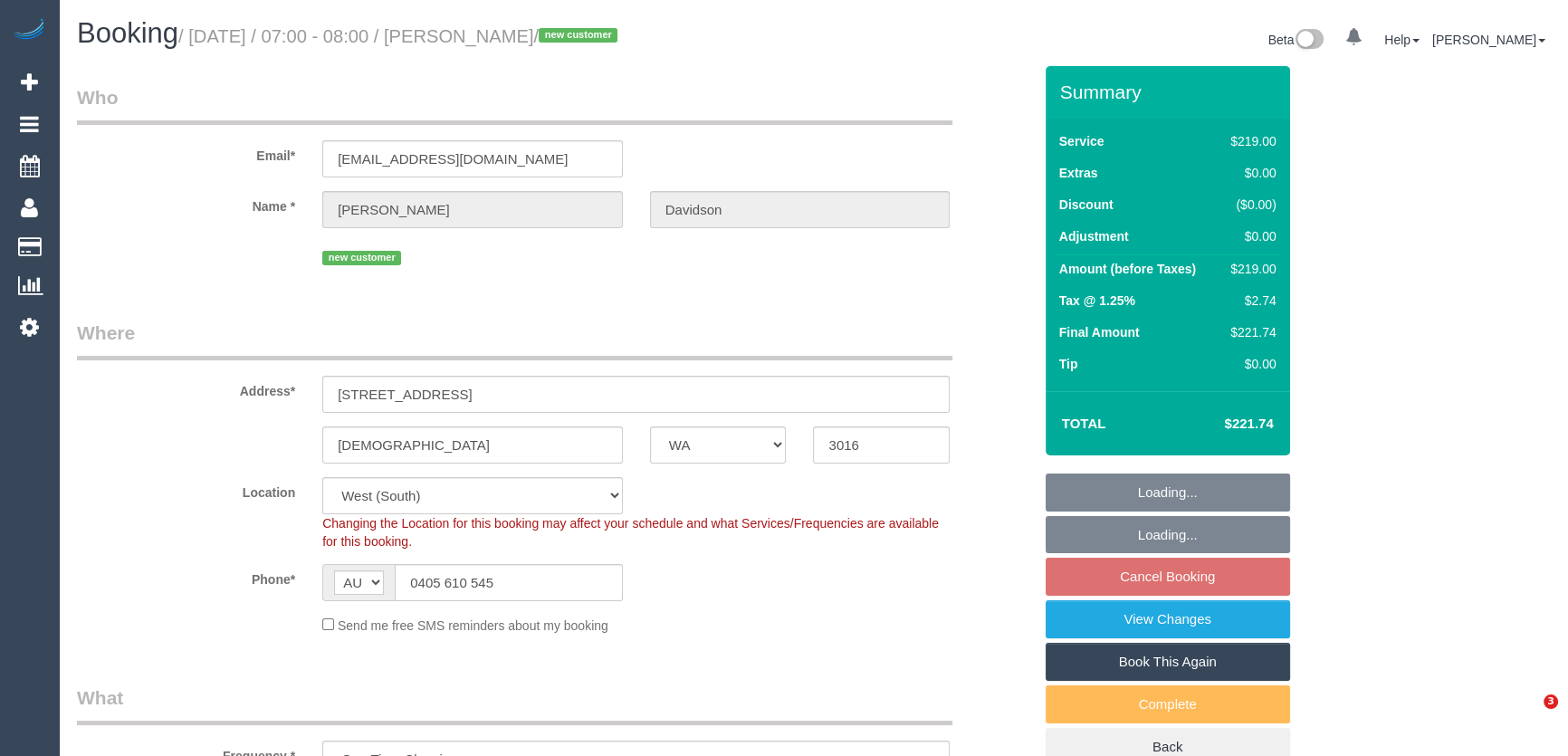
select select "spot1"
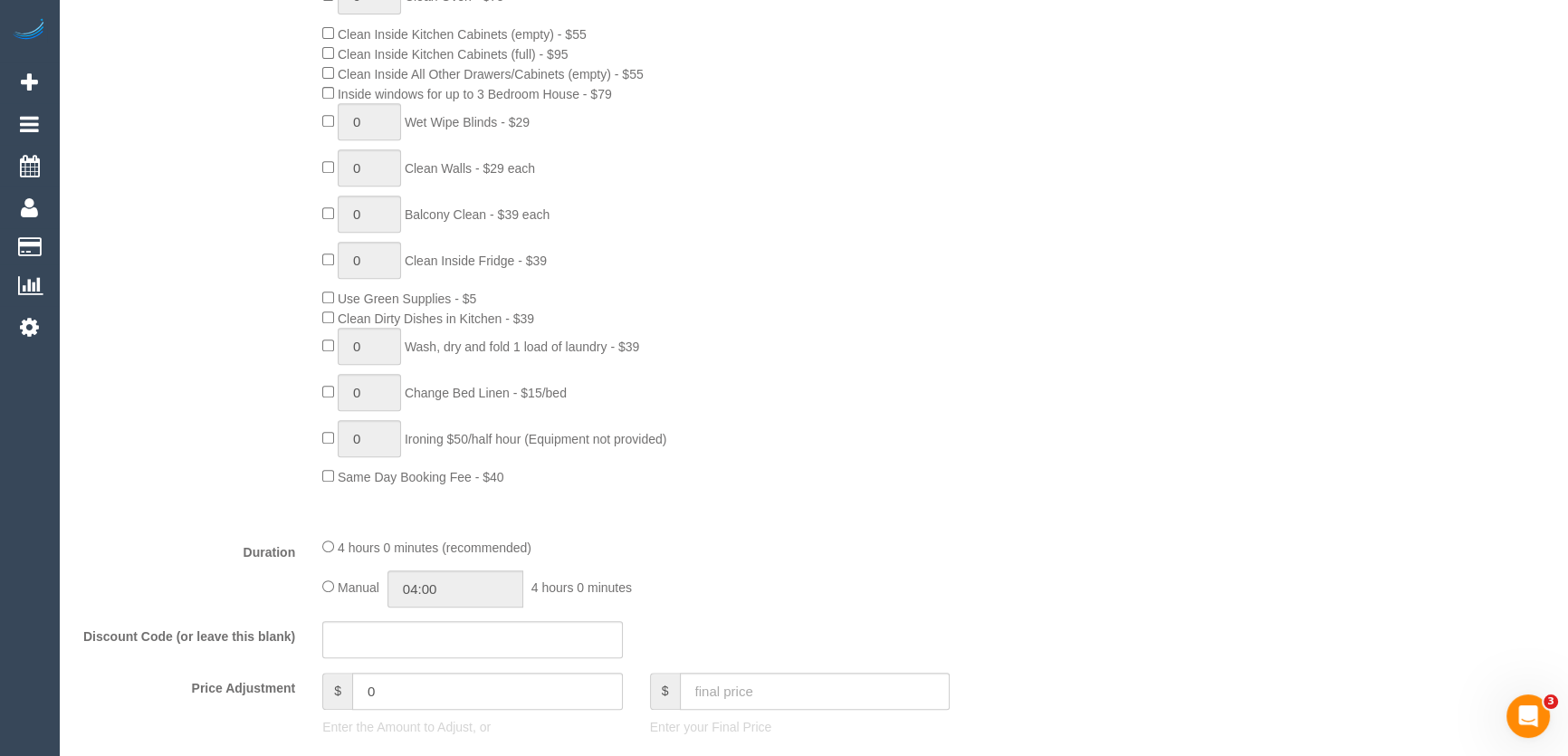
scroll to position [1069, 0]
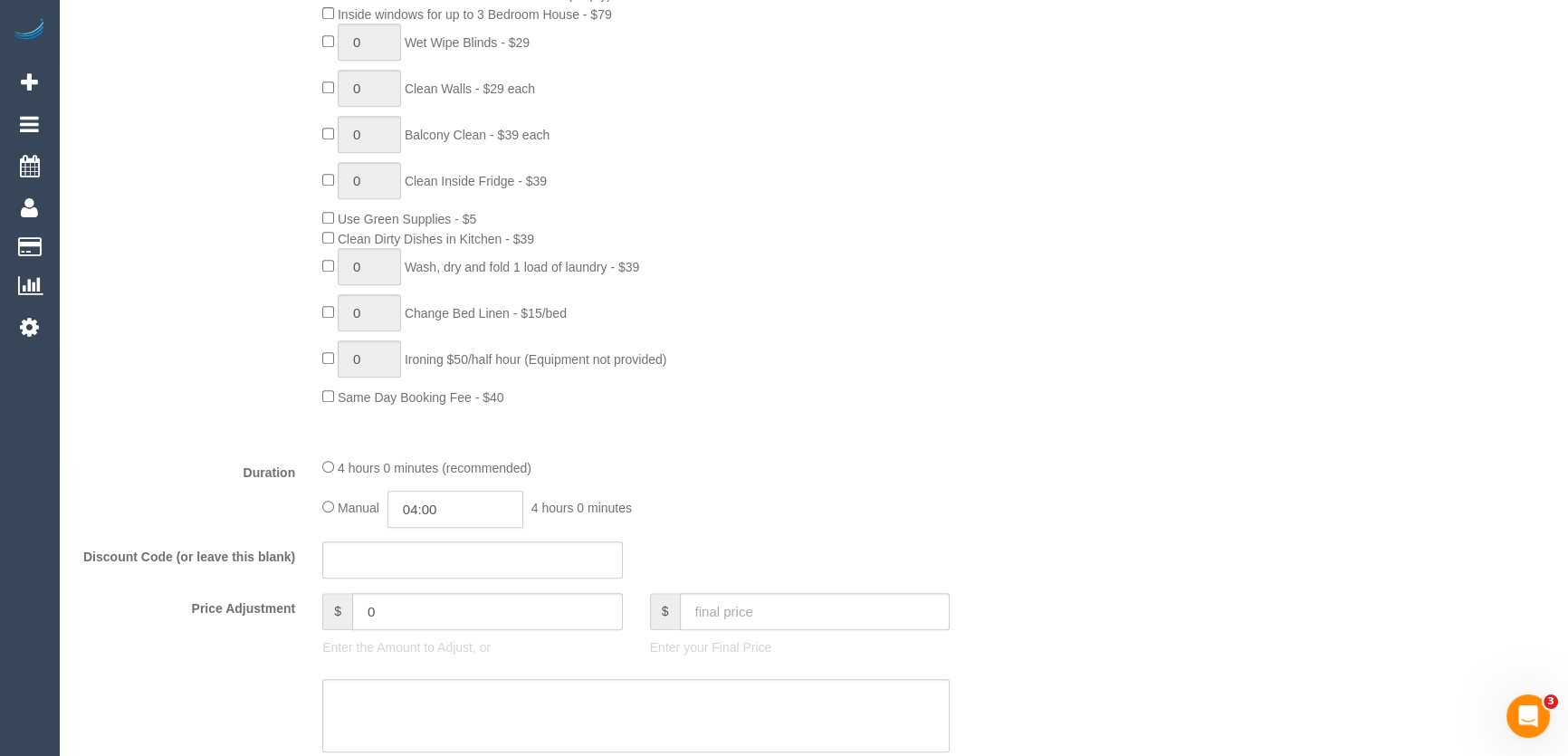
click at [464, 519] on input "04:00" at bounding box center [455, 509] width 136 height 38
click at [425, 606] on li "02:00" at bounding box center [436, 606] width 81 height 23
type input "02:00"
click at [801, 491] on div "4 hours 0 minutes (recommended) Manual 02:00 2 hours 0 minutes" at bounding box center [636, 491] width 655 height 70
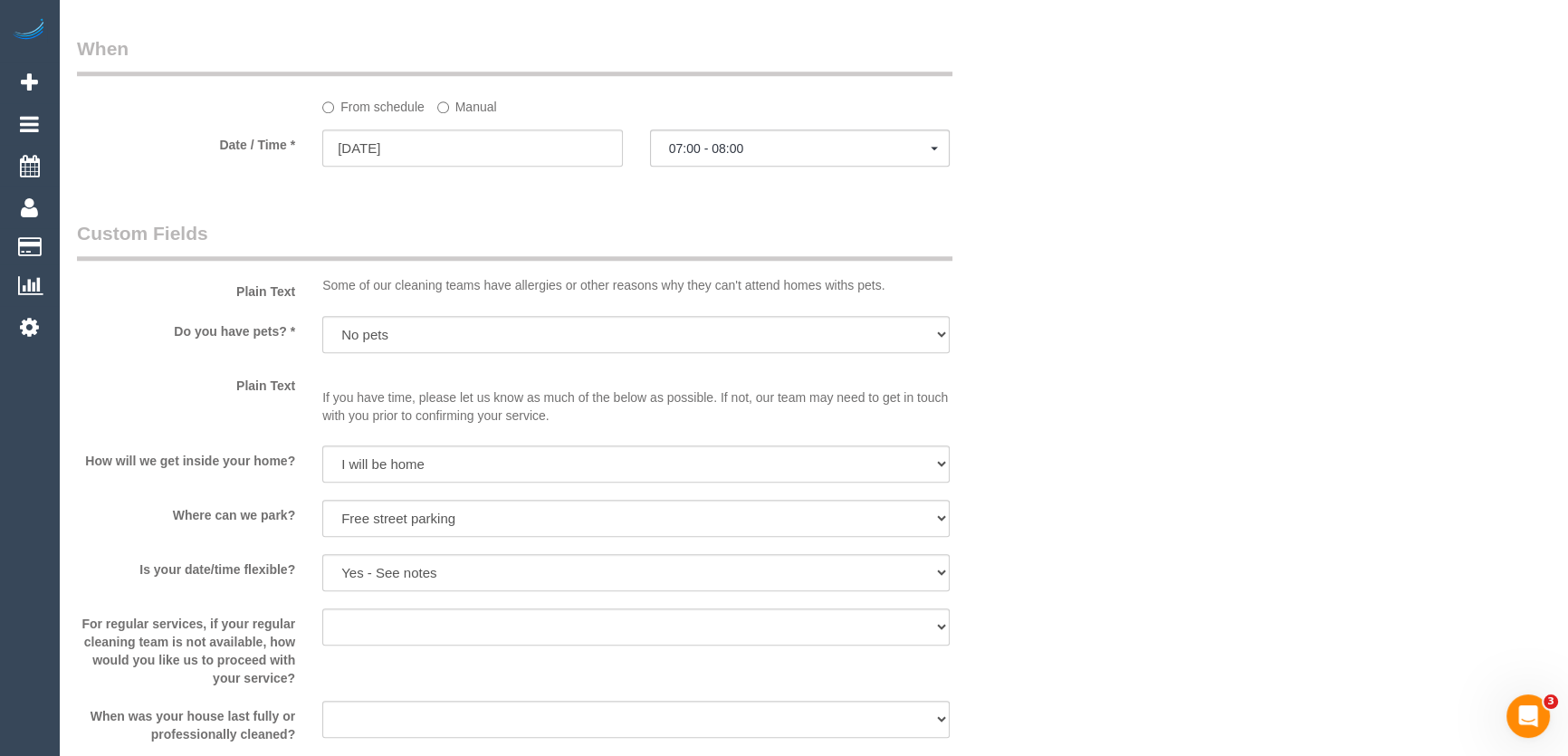
select select "spot20"
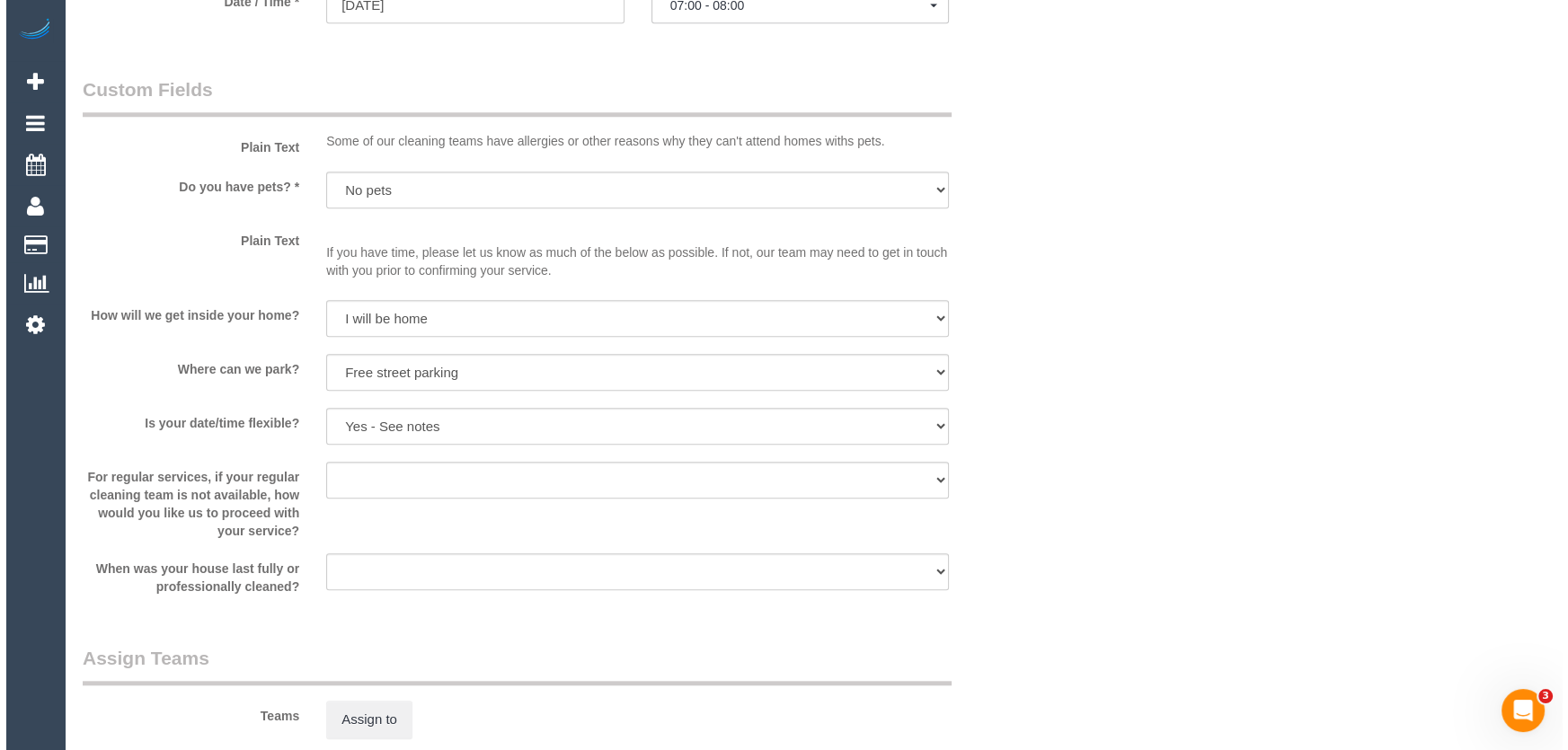
scroll to position [2286, 0]
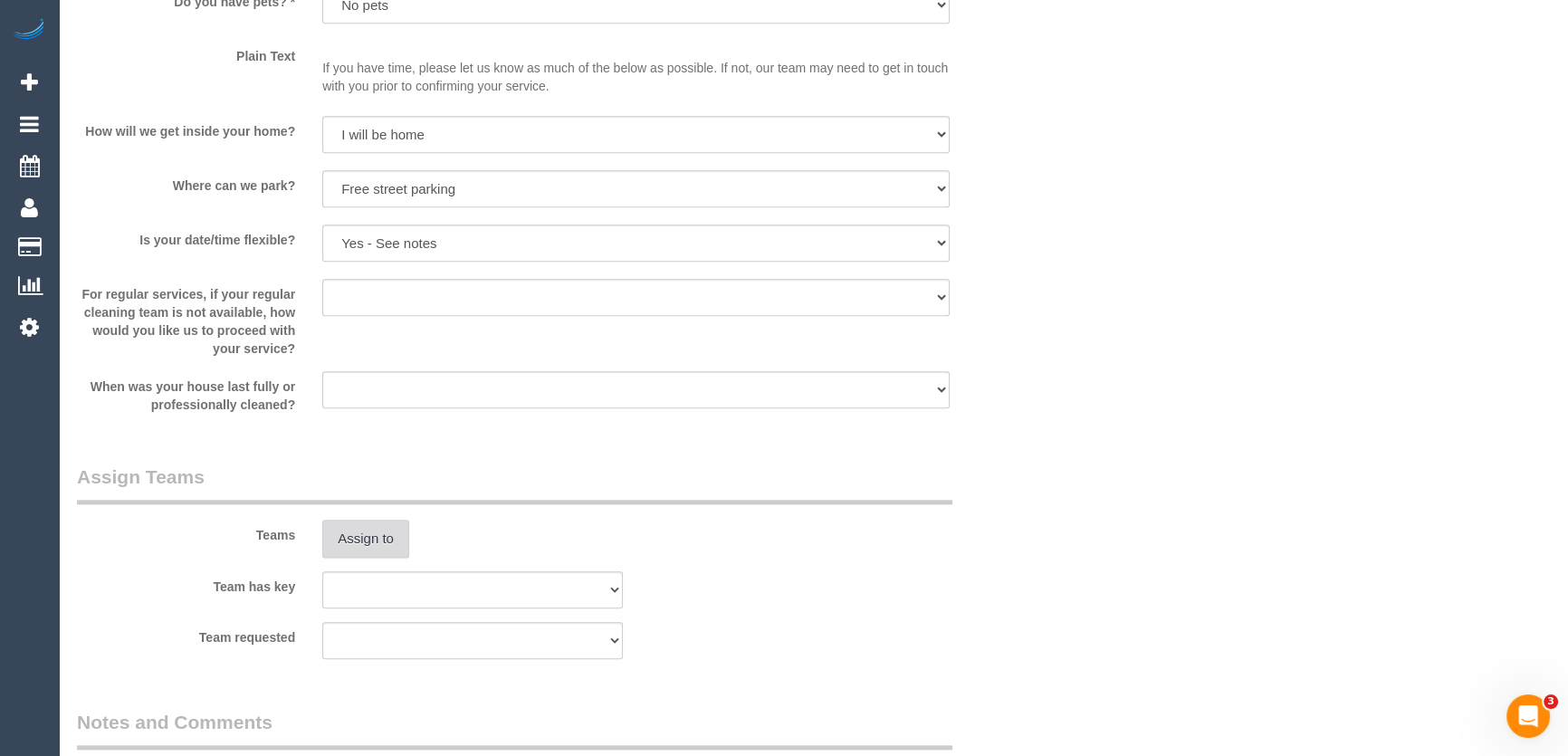
click at [370, 543] on button "Assign to" at bounding box center [366, 538] width 87 height 38
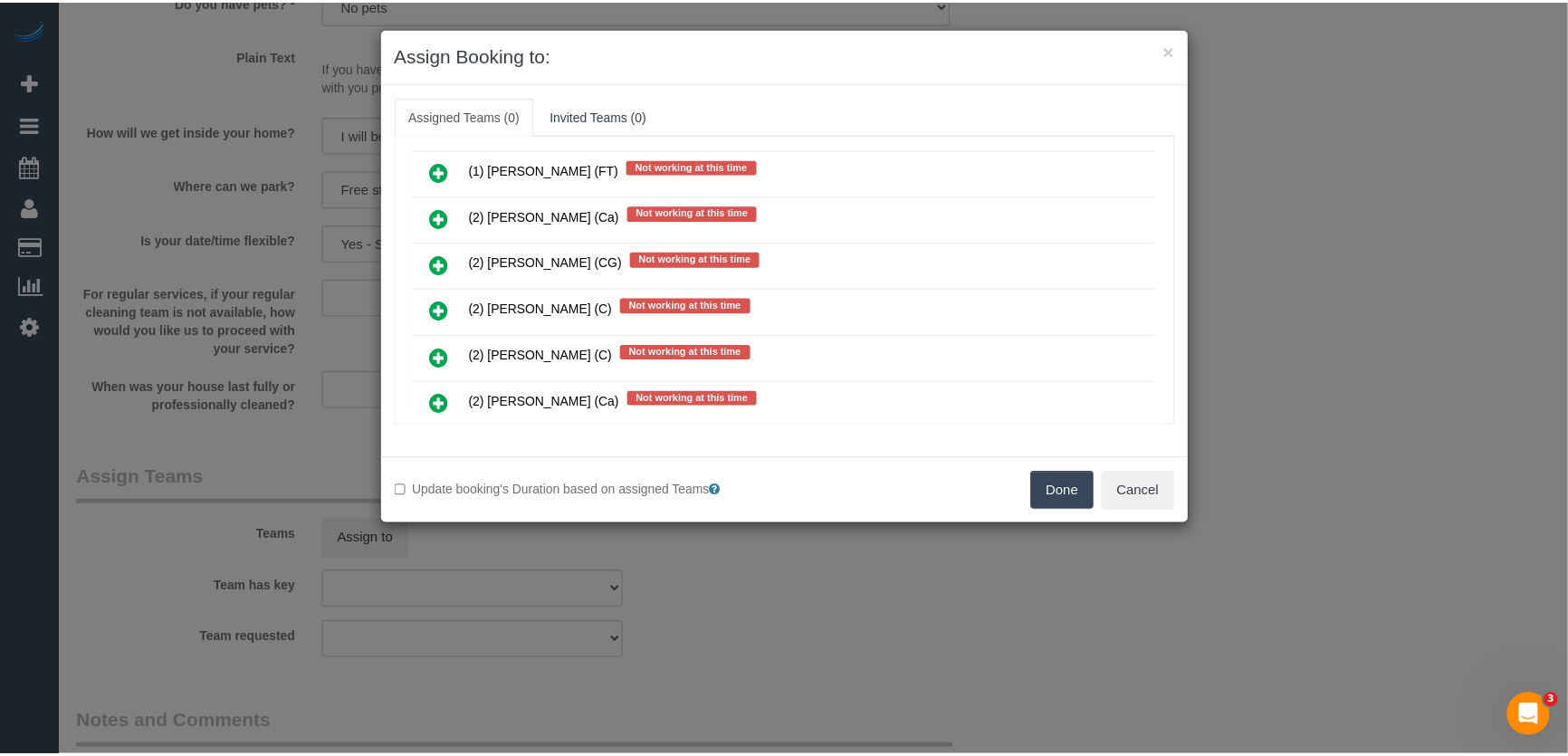
scroll to position [905, 0]
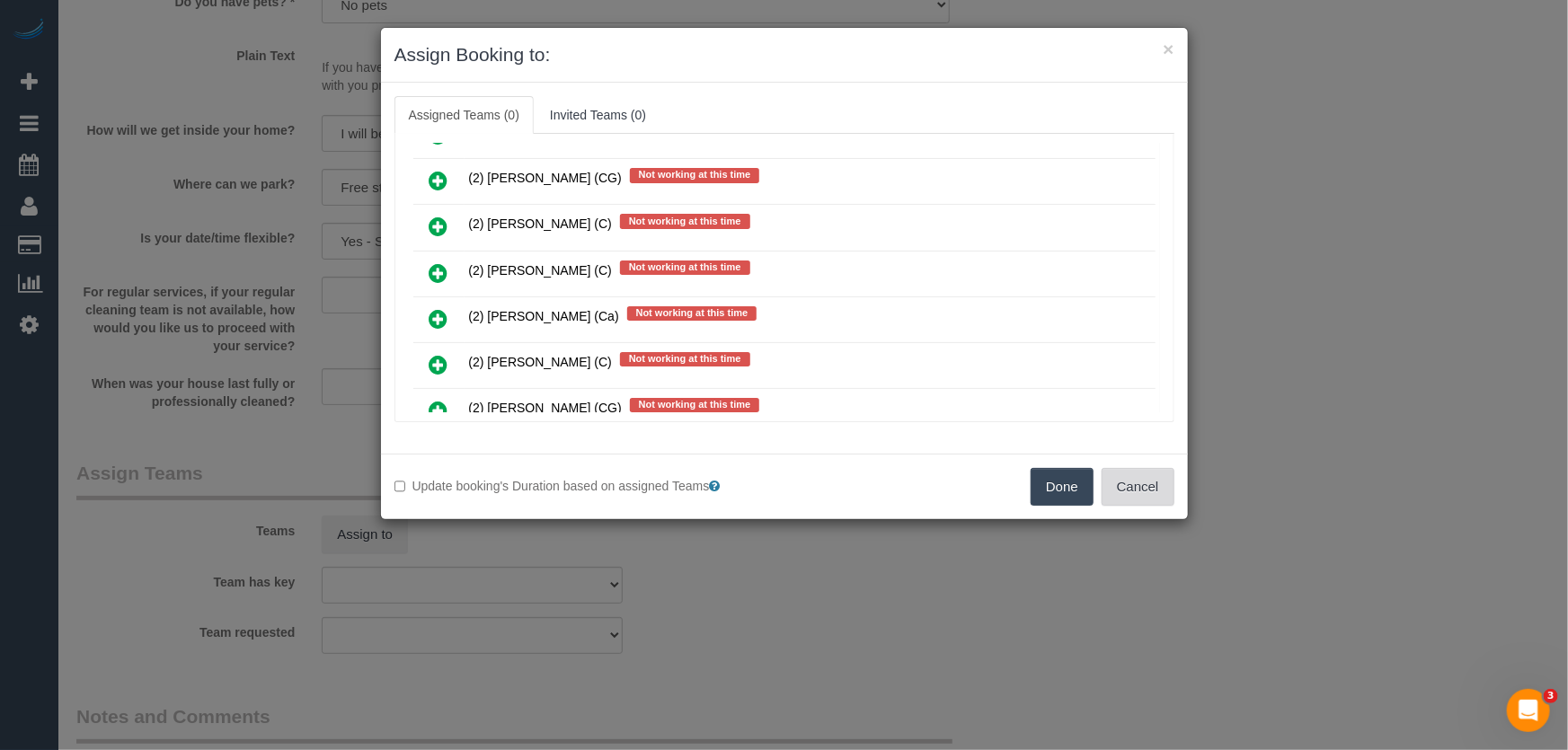
click at [1152, 488] on button "Cancel" at bounding box center [1138, 487] width 73 height 38
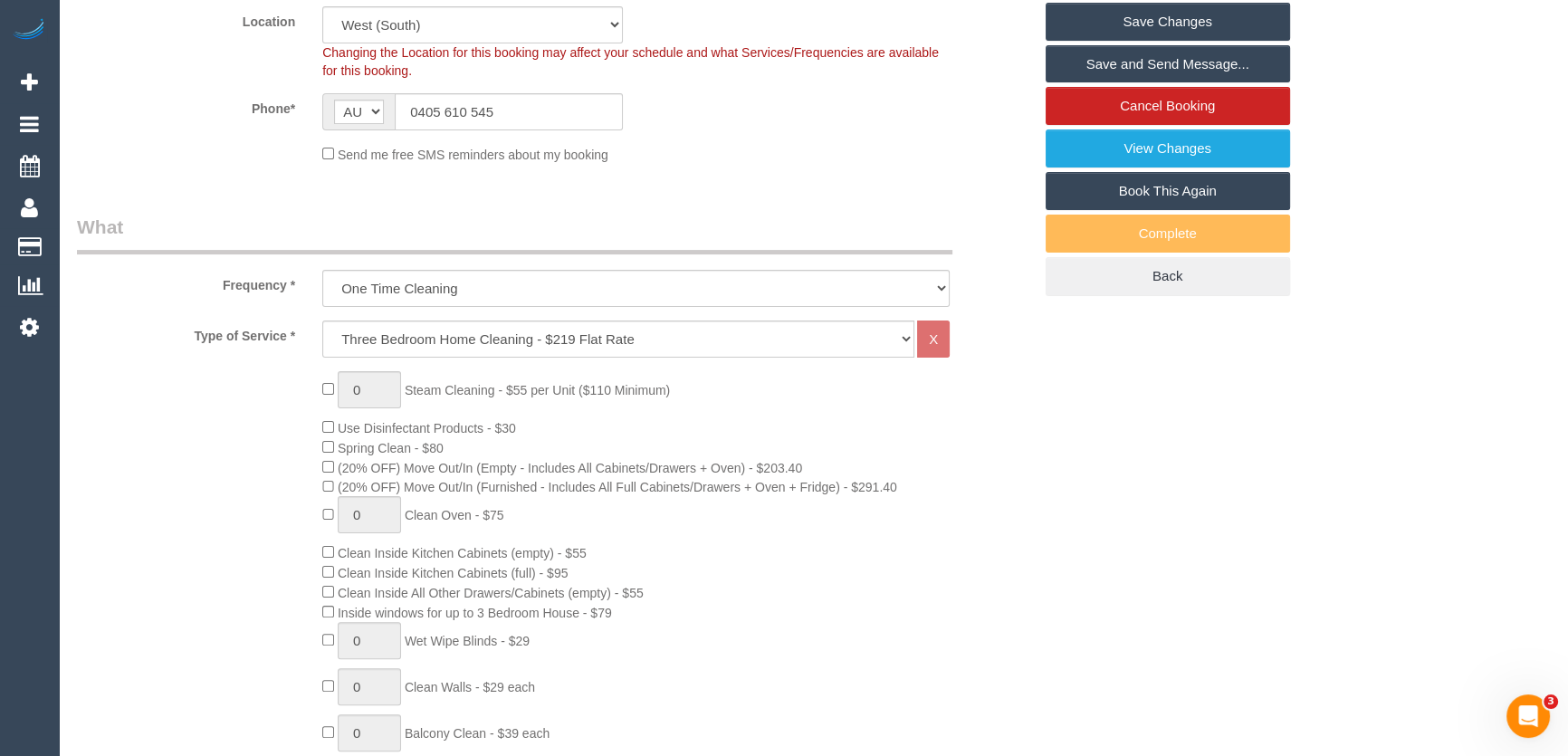
scroll to position [328, 0]
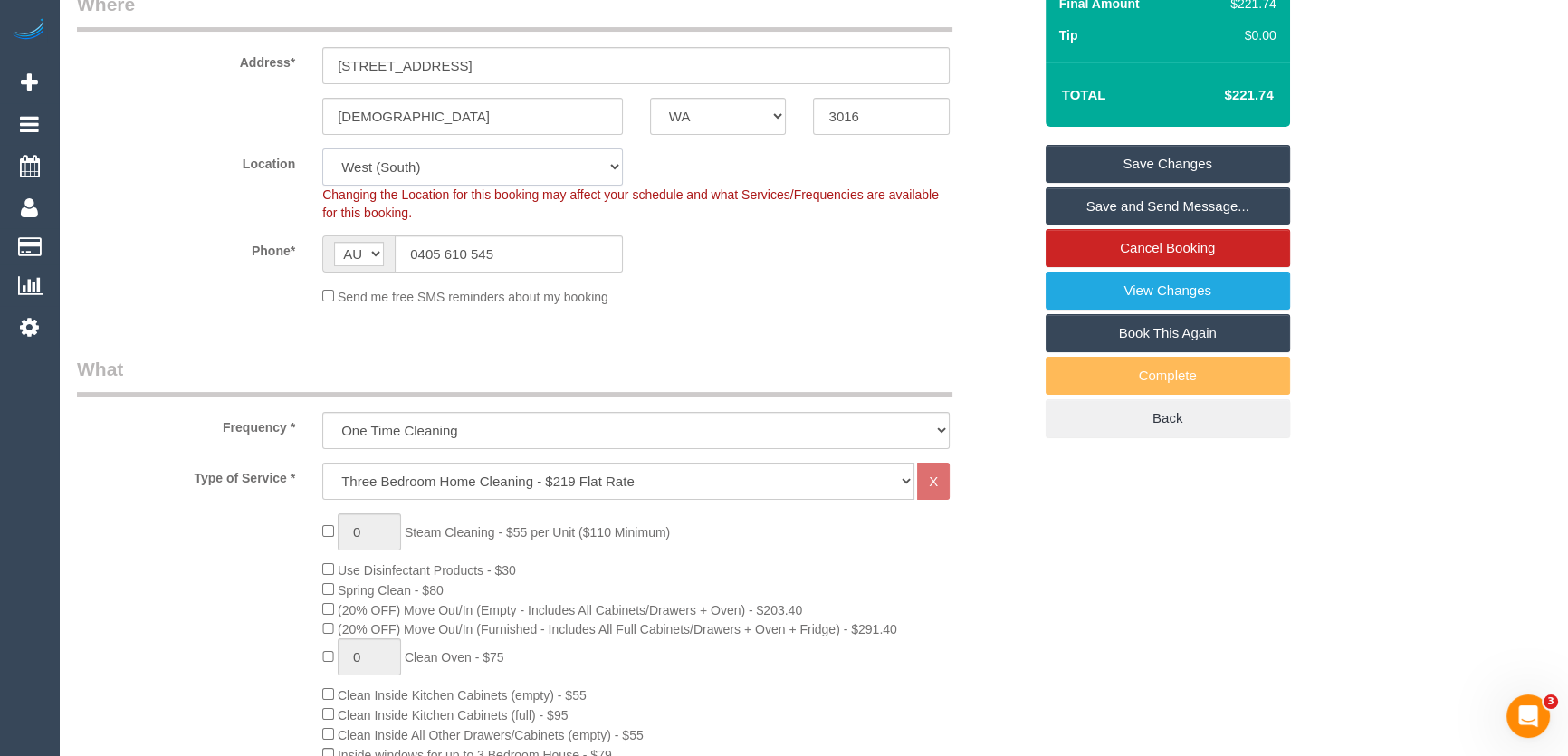
click at [359, 167] on select "Office City East (North) East (South) Inner East Inner North (East) Inner North…" at bounding box center [473, 167] width 300 height 38
select select "50"
click at [323, 148] on select "Office City East (North) East (South) Inner East Inner North (East) Inner North…" at bounding box center [473, 167] width 300 height 38
select select "object:3845"
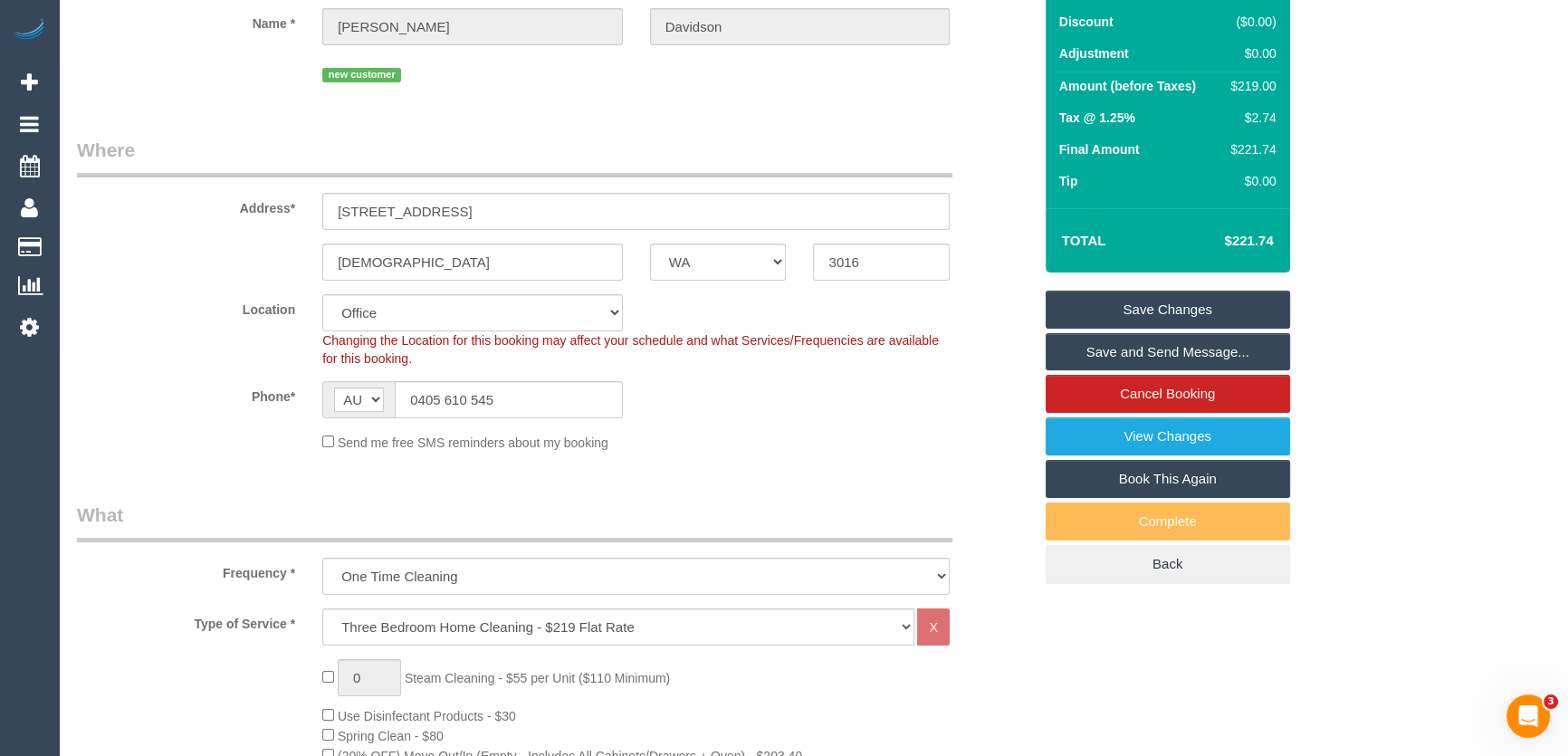
scroll to position [164, 0]
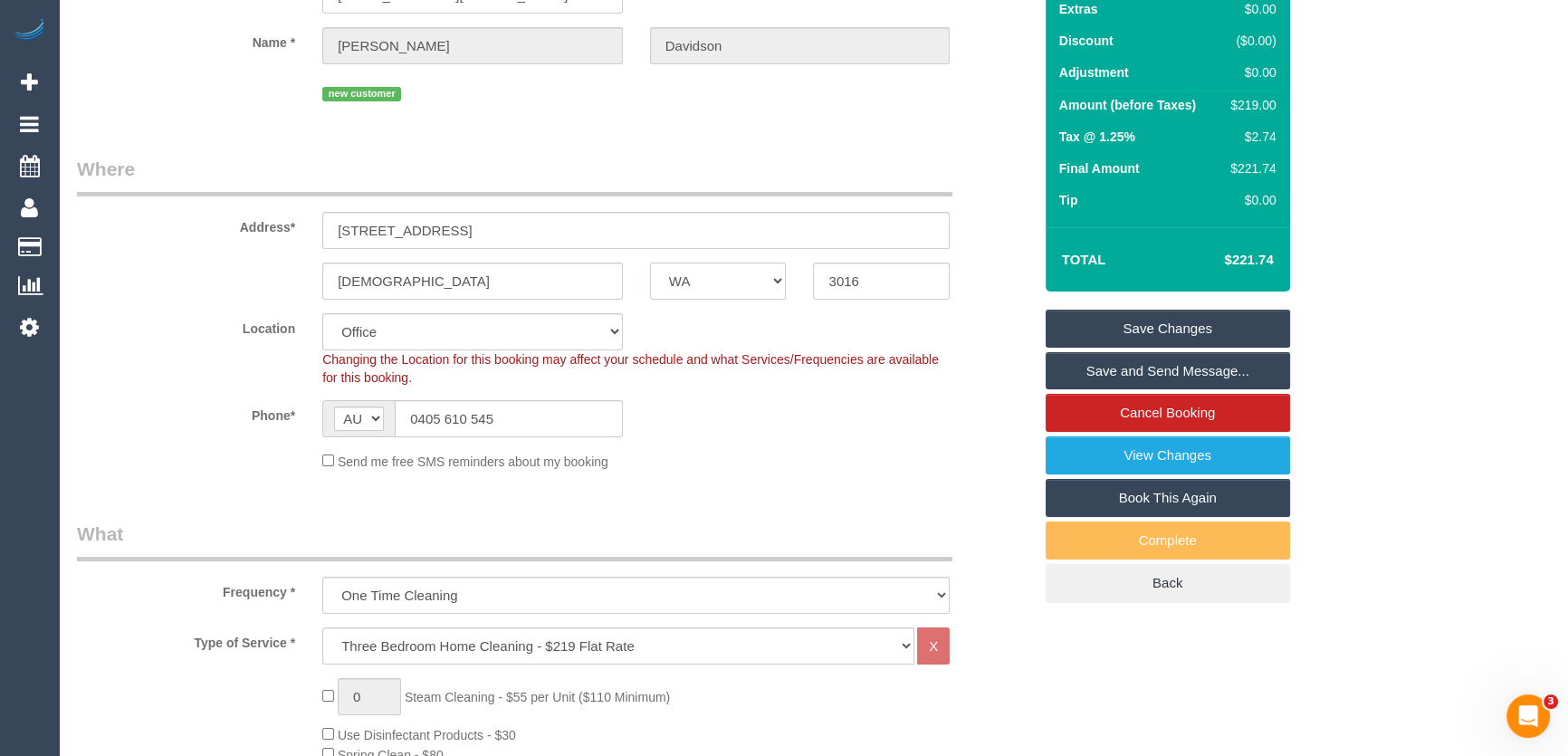
click at [755, 284] on select "ACT NSW NT QLD SA TAS VIC WA" at bounding box center [718, 281] width 137 height 38
click at [870, 466] on div "Send me free SMS reminders about my booking" at bounding box center [636, 461] width 655 height 20
click at [1157, 459] on link "View Changes" at bounding box center [1168, 455] width 245 height 38
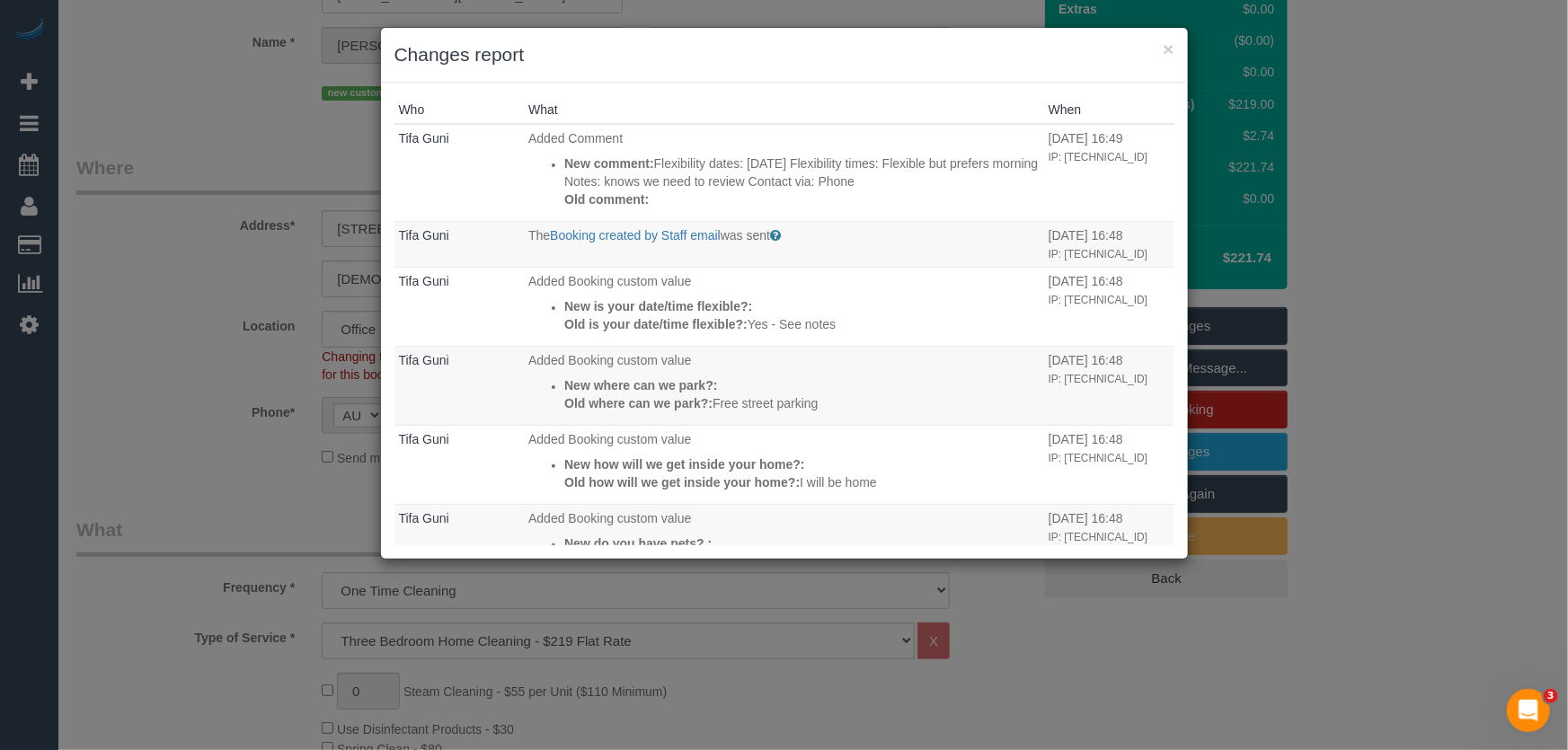
click at [196, 309] on div "× Changes report Who What When Tifa Guni Added Comment New comment: Flexibility…" at bounding box center [784, 375] width 1568 height 750
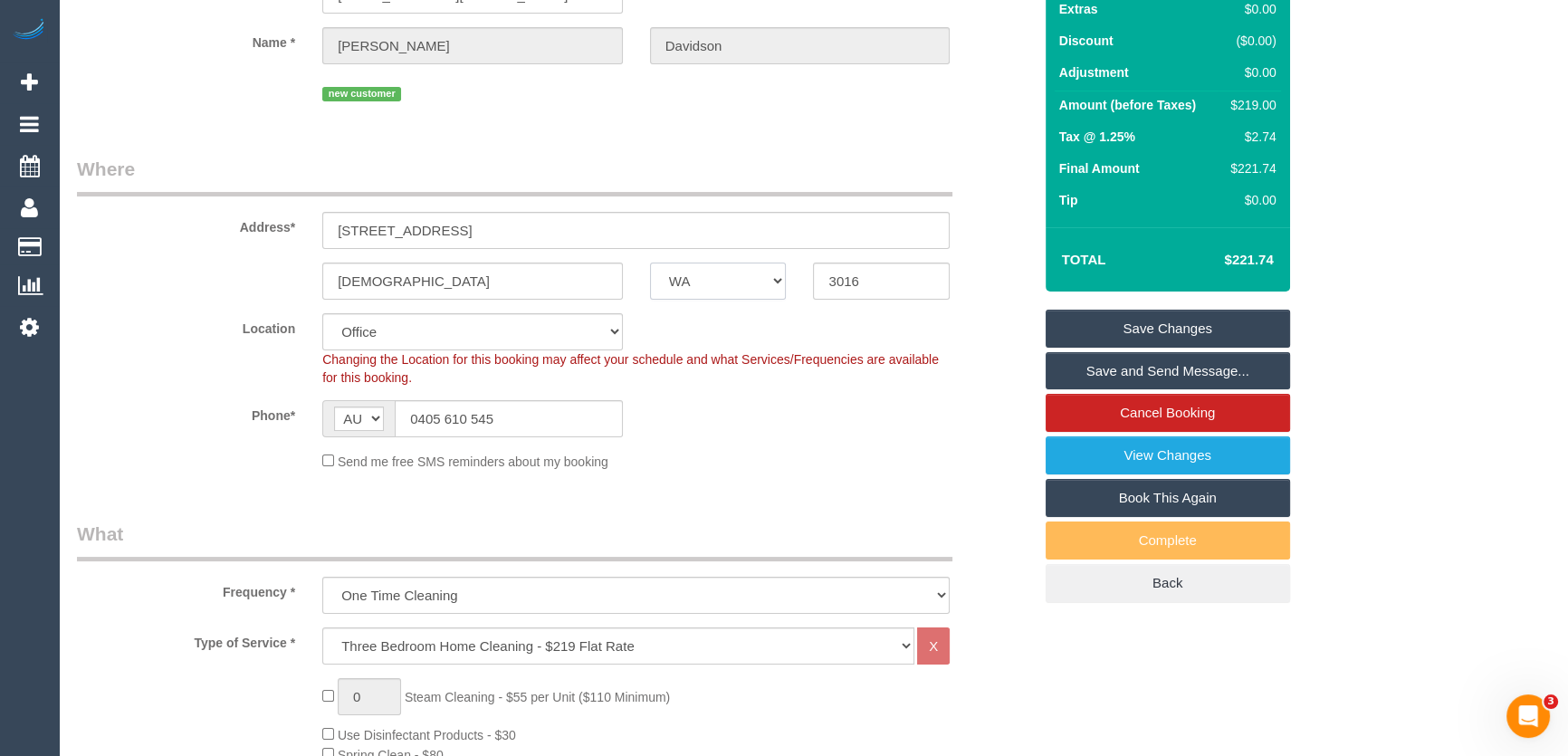
click at [707, 273] on select "ACT NSW NT QLD SA TAS VIC WA" at bounding box center [718, 281] width 137 height 38
select select "VIC"
click at [650, 263] on select "ACT NSW NT QLD SA TAS VIC WA" at bounding box center [718, 281] width 137 height 38
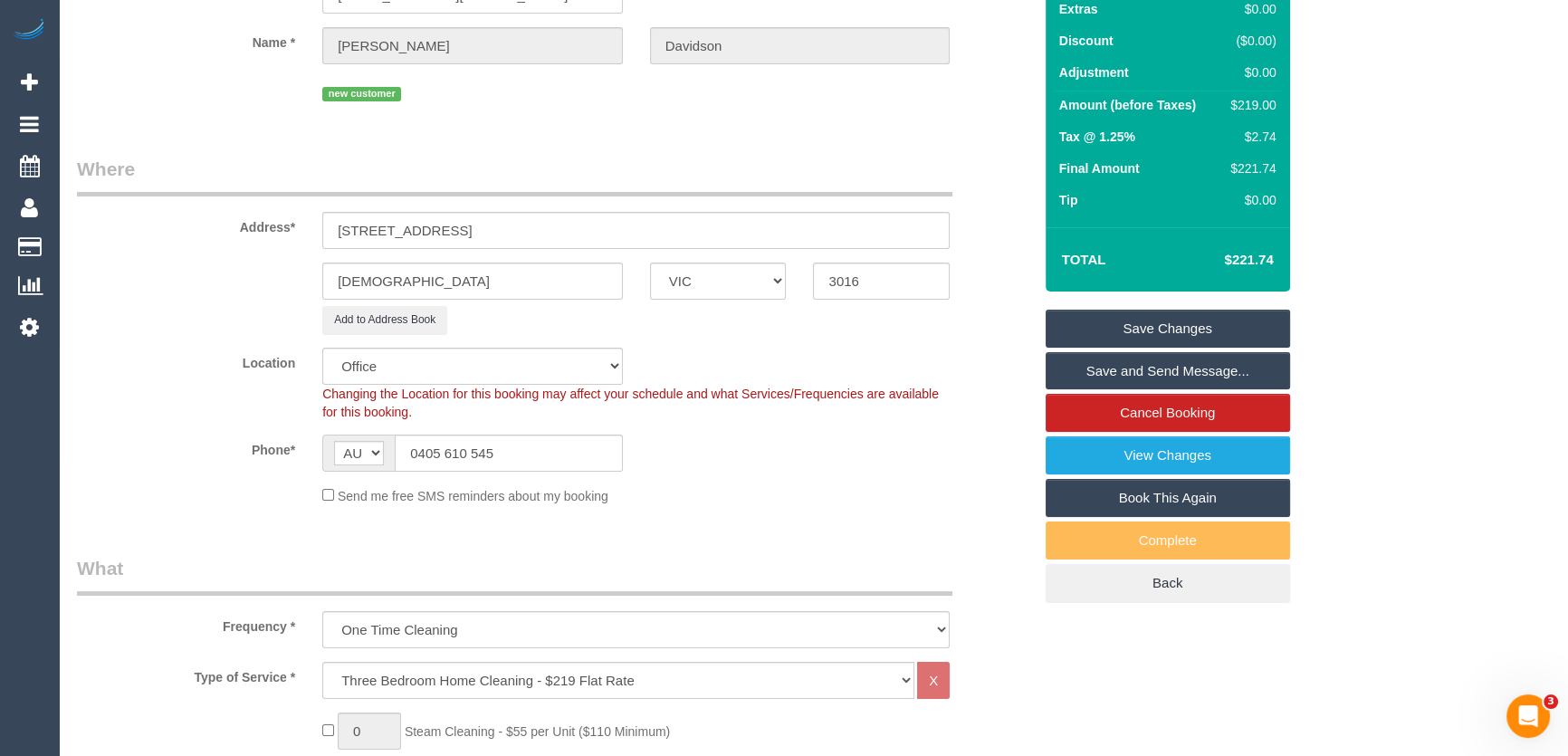
click at [787, 454] on div "Phone* AF AL DZ AD AO AI AQ AG AR AM AW AU AT AZ BS BH BD BB BY BE BZ BJ BM BT …" at bounding box center [554, 453] width 982 height 38
select select "65"
select select "object:6520"
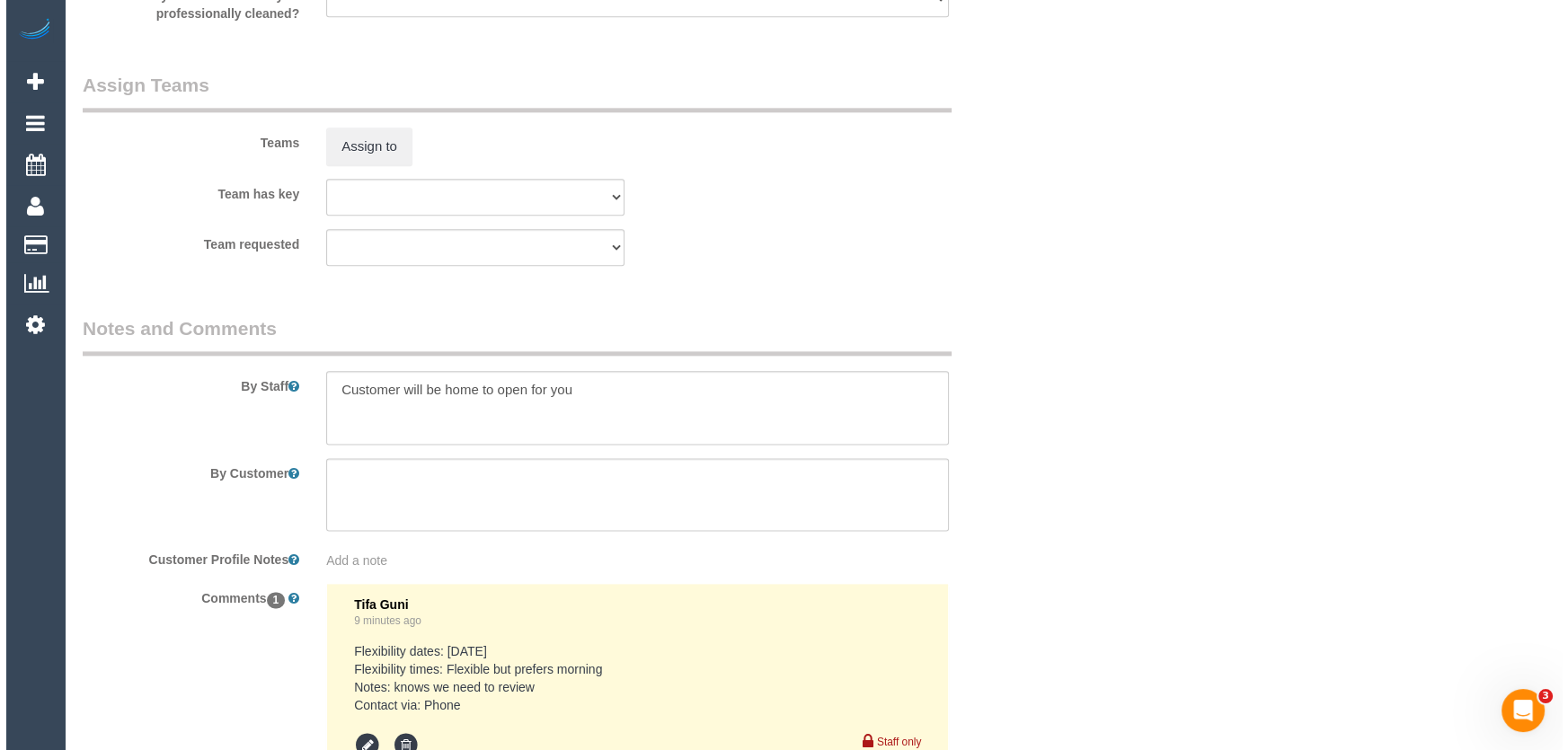
scroll to position [2801, 0]
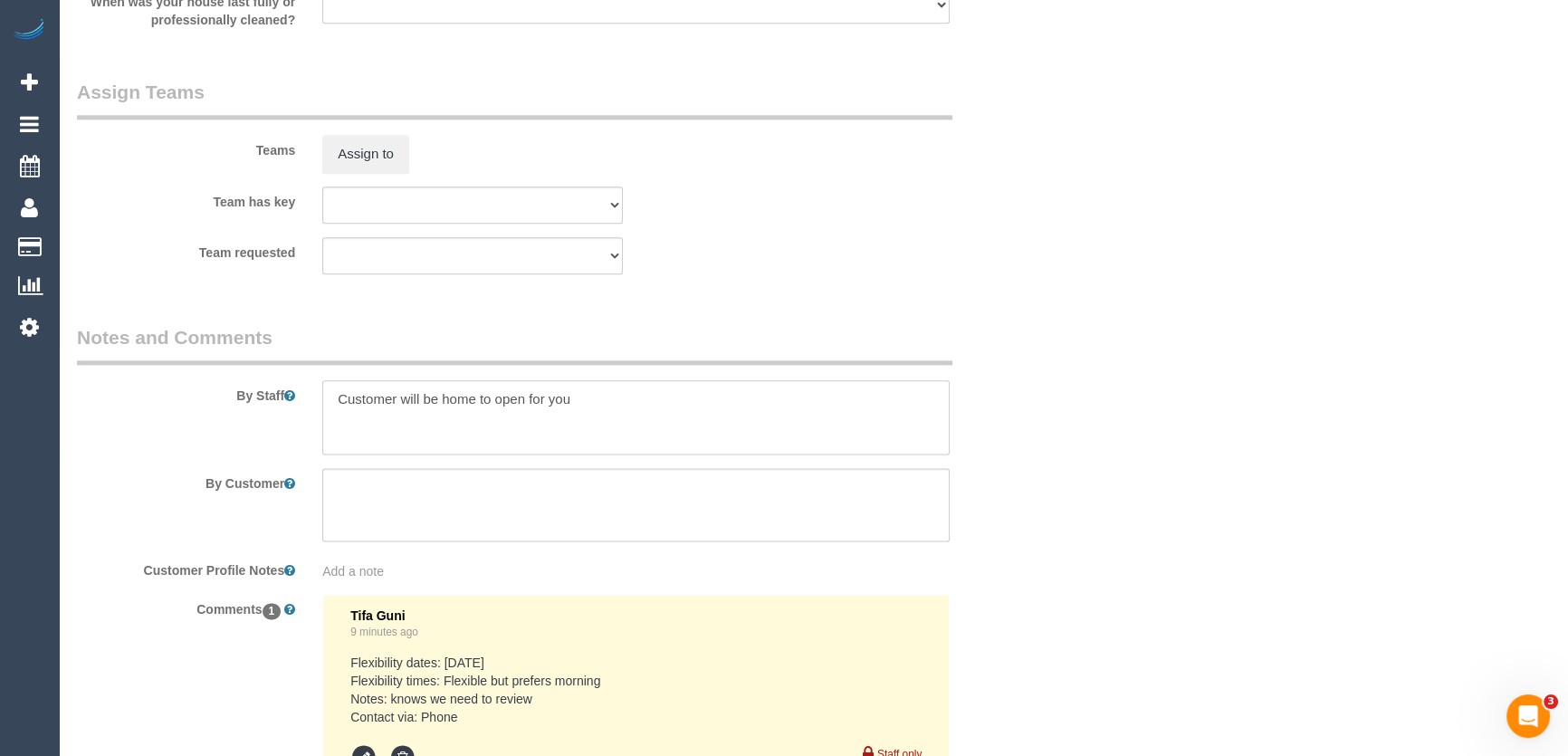
click at [329, 395] on textarea at bounding box center [636, 416] width 627 height 74
type textarea "Estimated time: 3-4 hours Customer will be home to open for you"
click at [362, 155] on button "Assign to" at bounding box center [366, 154] width 87 height 38
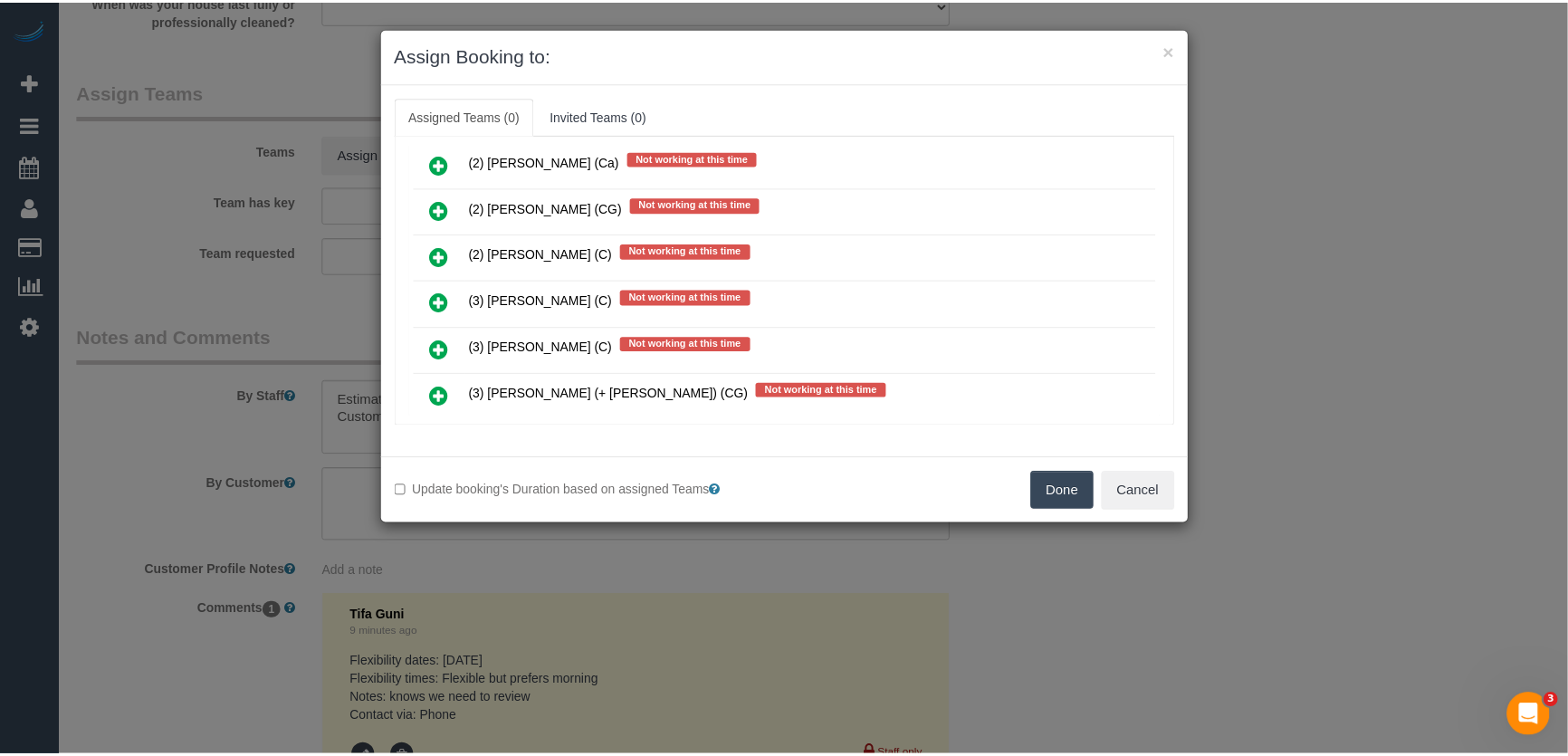
scroll to position [1227, 0]
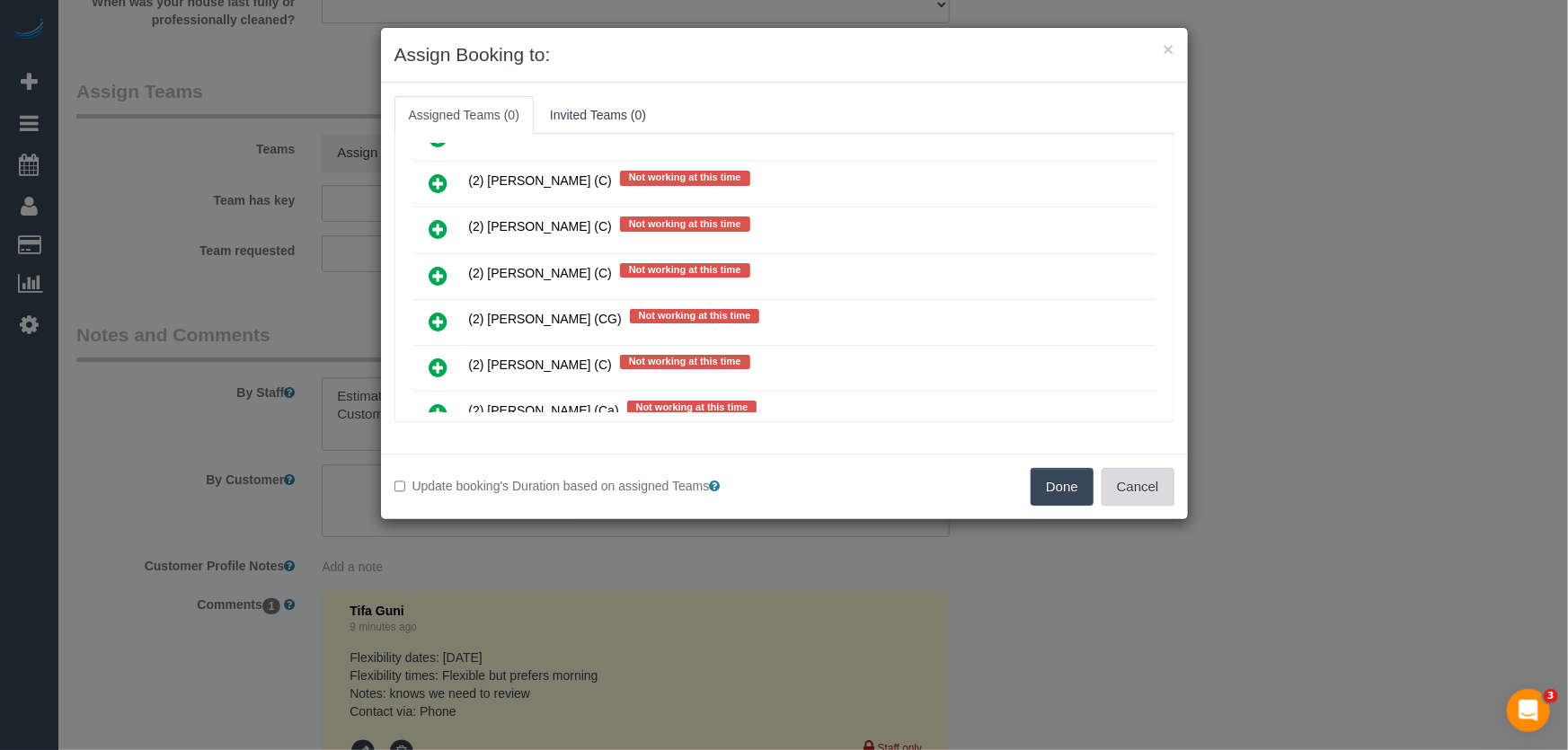
click at [1127, 489] on button "Cancel" at bounding box center [1138, 487] width 73 height 38
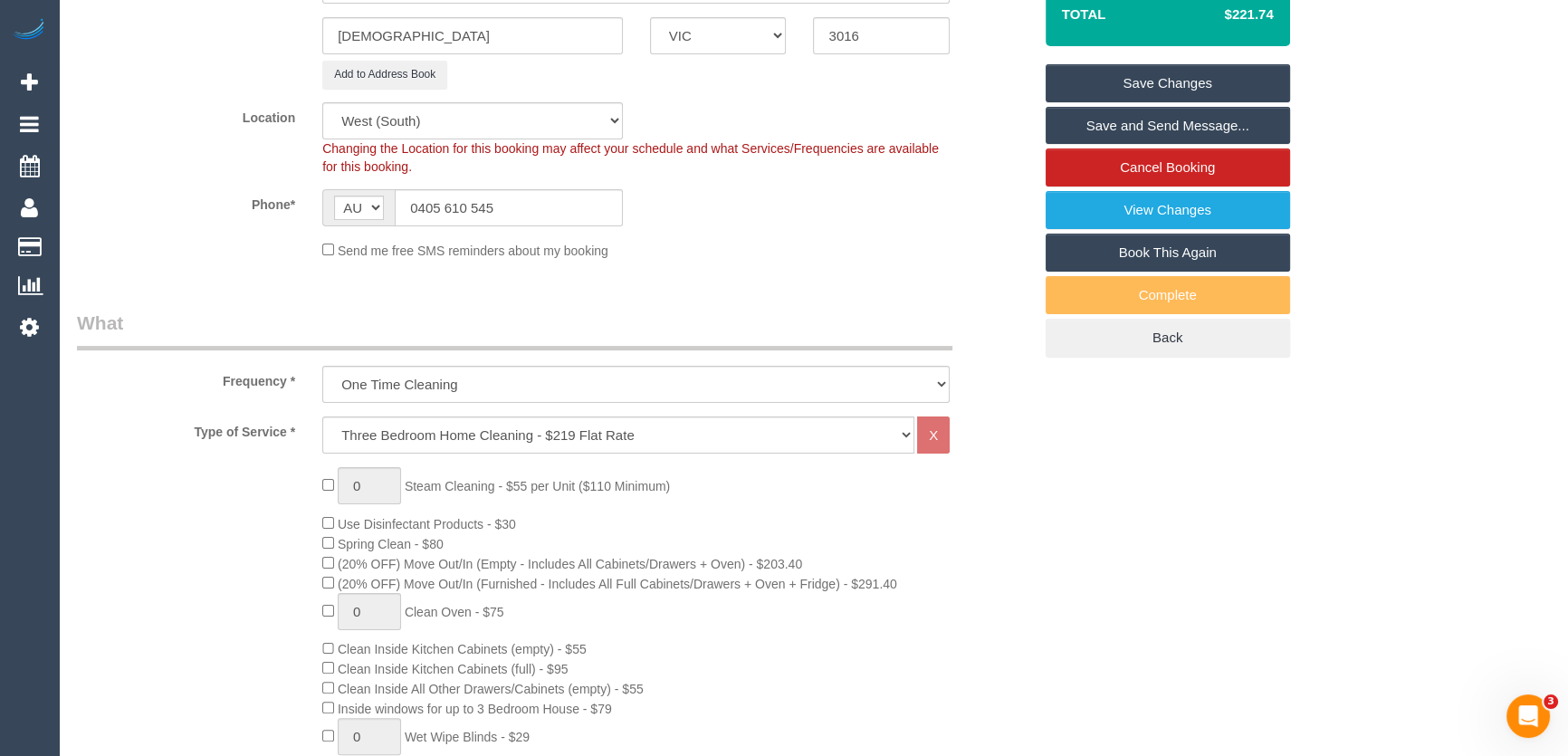
scroll to position [189, 0]
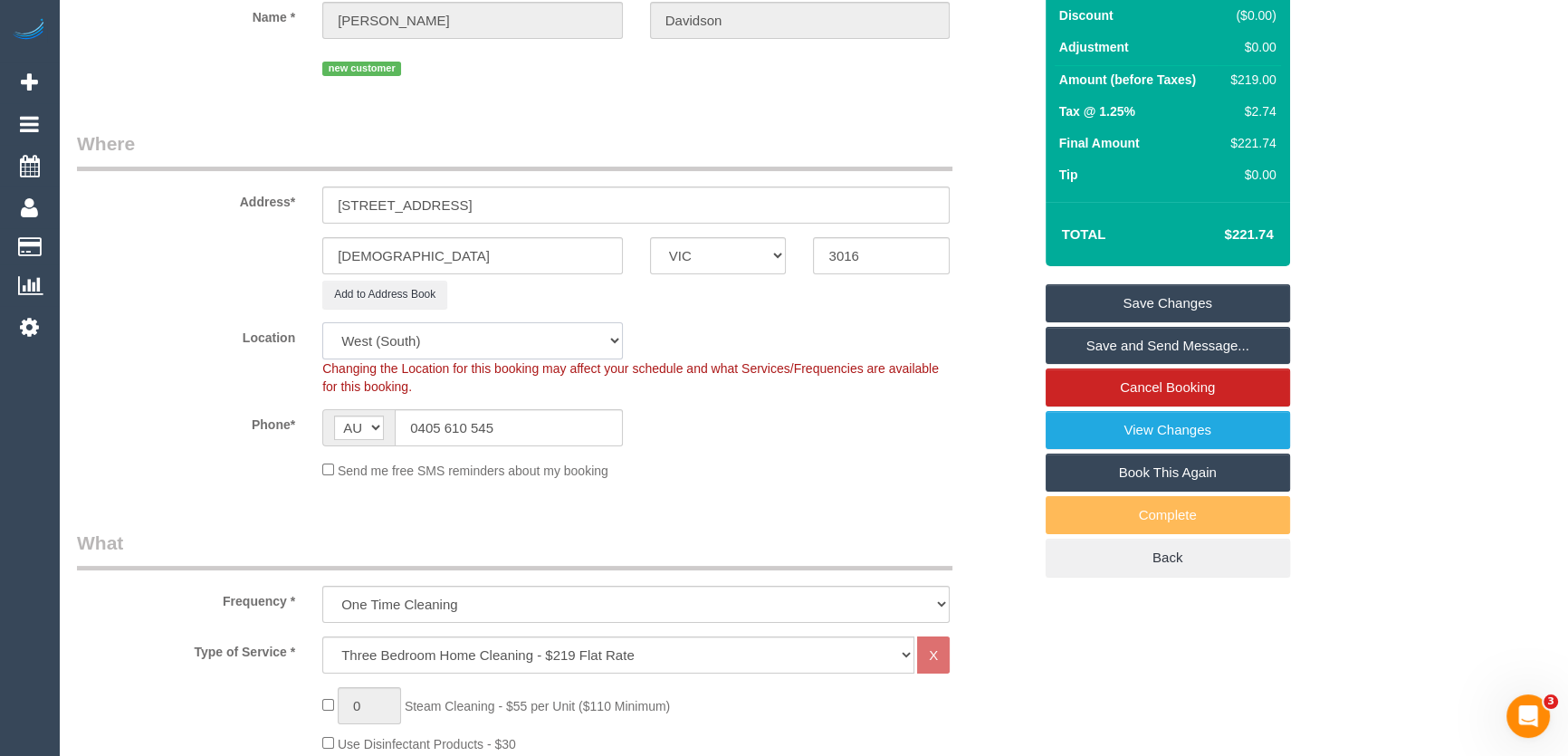
click at [377, 348] on select "Office City East (North) East (South) Inner East Inner North (East) Inner North…" at bounding box center [473, 341] width 300 height 38
select select "50"
click at [323, 323] on select "Office City East (North) East (South) Inner East Inner North (East) Inner North…" at bounding box center [473, 341] width 300 height 38
select select "object:8638"
click at [210, 363] on div "Location Office City East (North) East (South) Inner East Inner North (East) In…" at bounding box center [554, 359] width 982 height 73
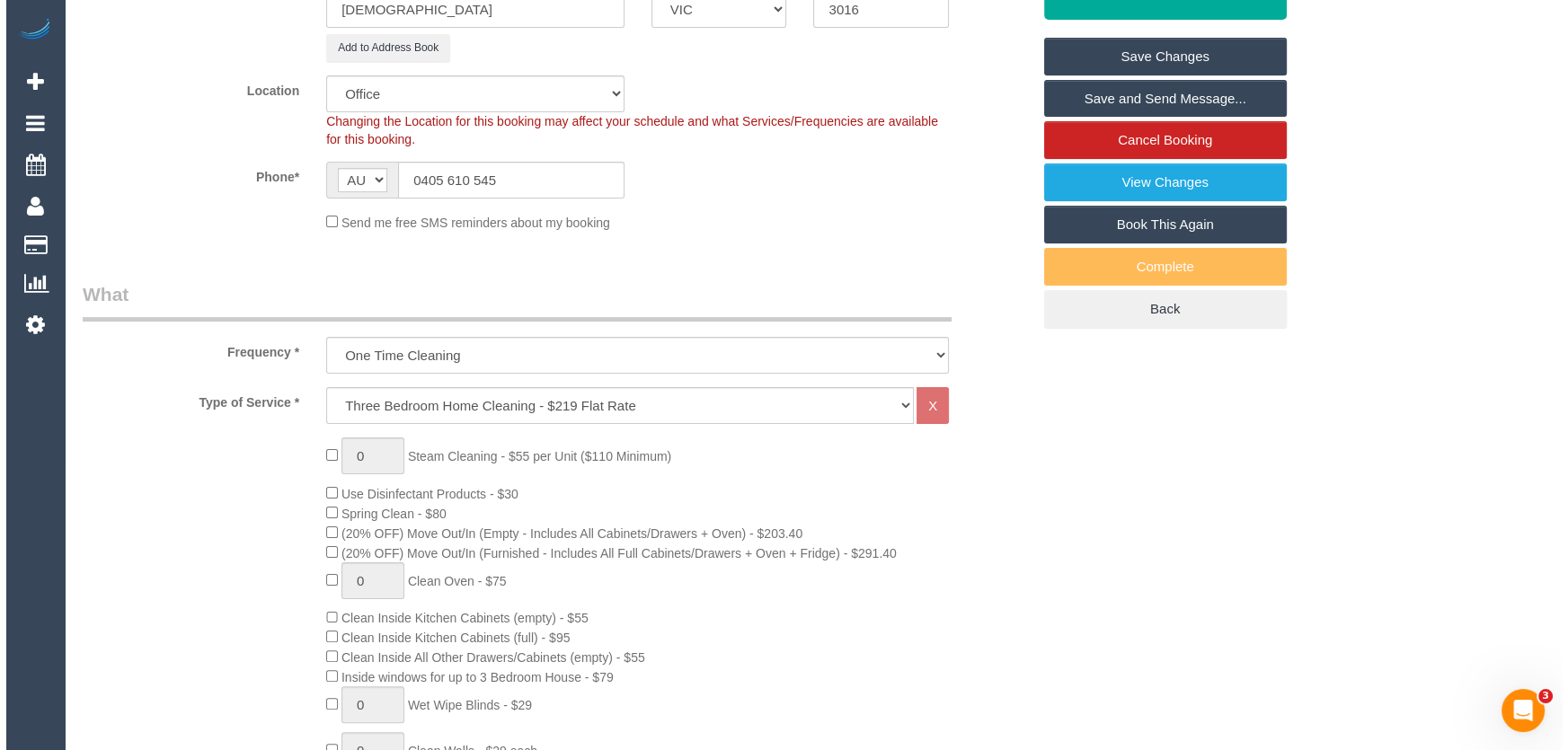
scroll to position [2473, 0]
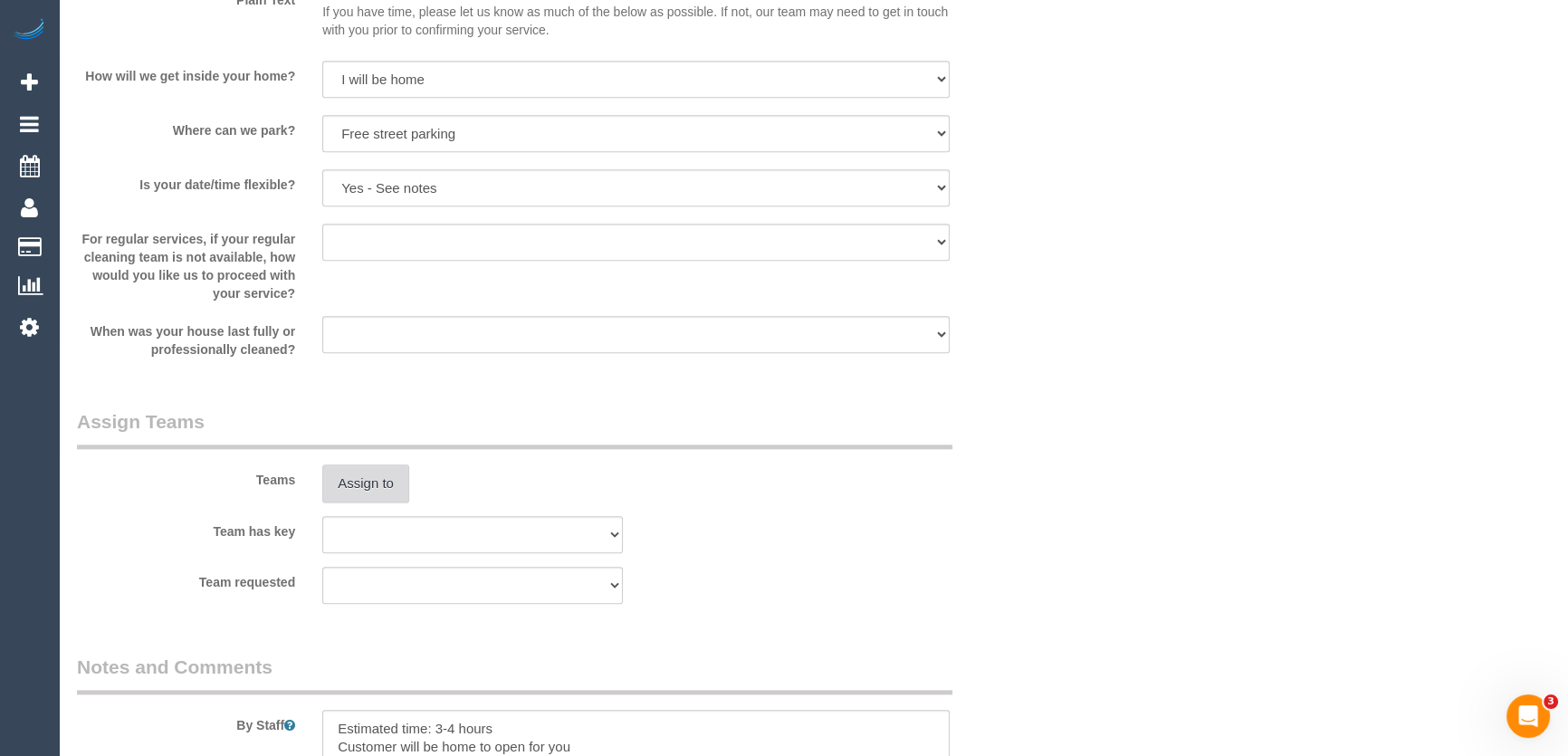
click at [353, 491] on button "Assign to" at bounding box center [366, 483] width 87 height 38
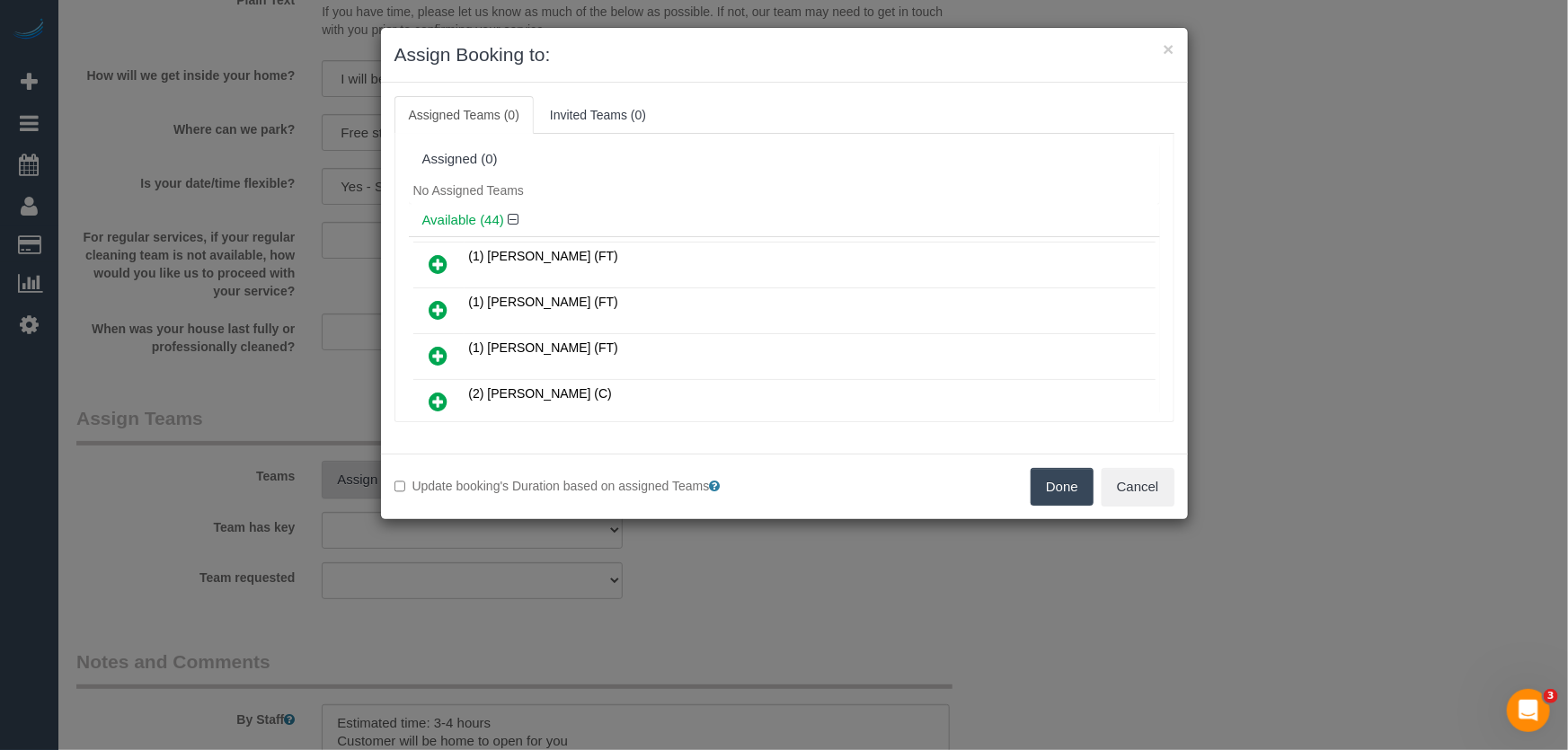
scroll to position [652, 0]
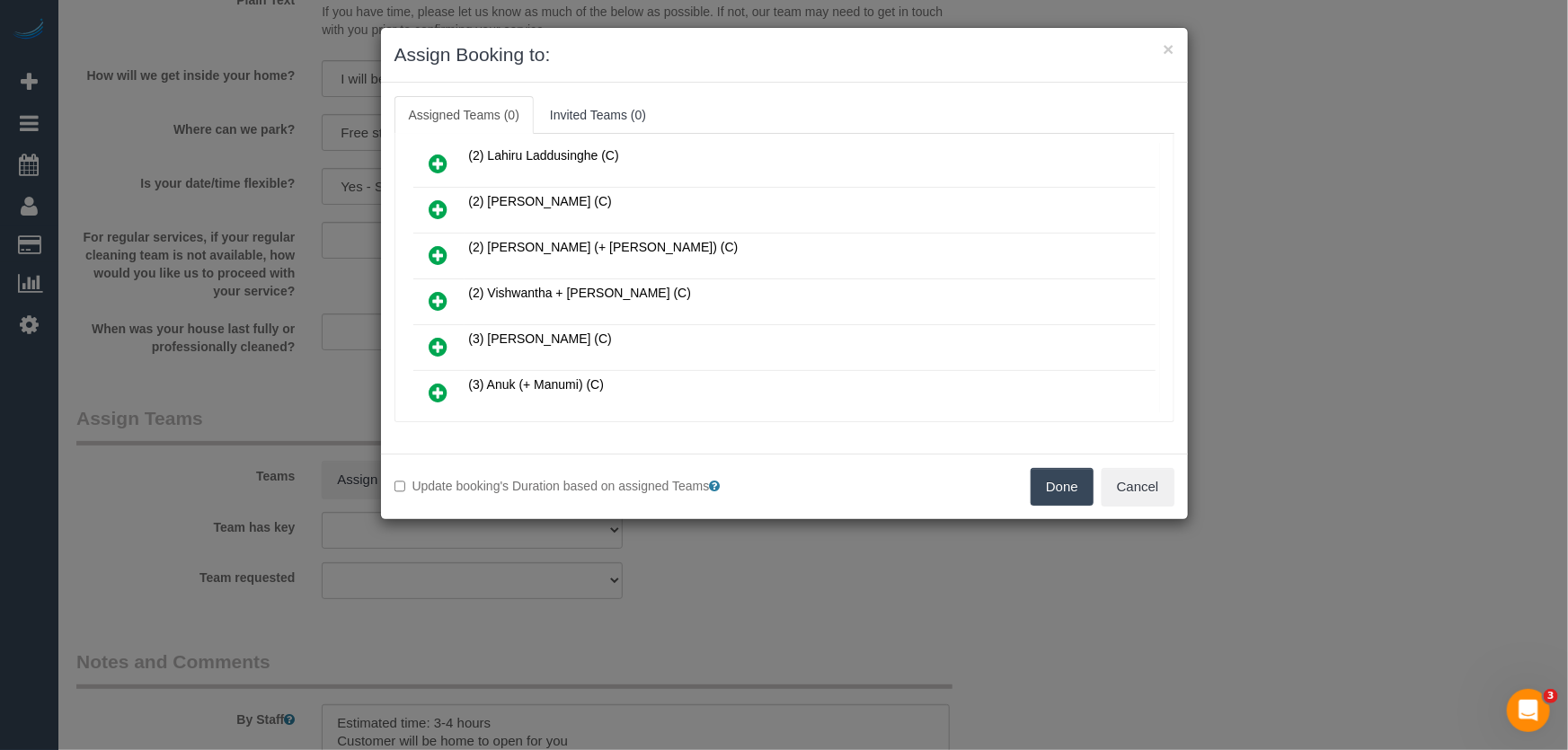
click at [436, 290] on icon at bounding box center [439, 301] width 19 height 21
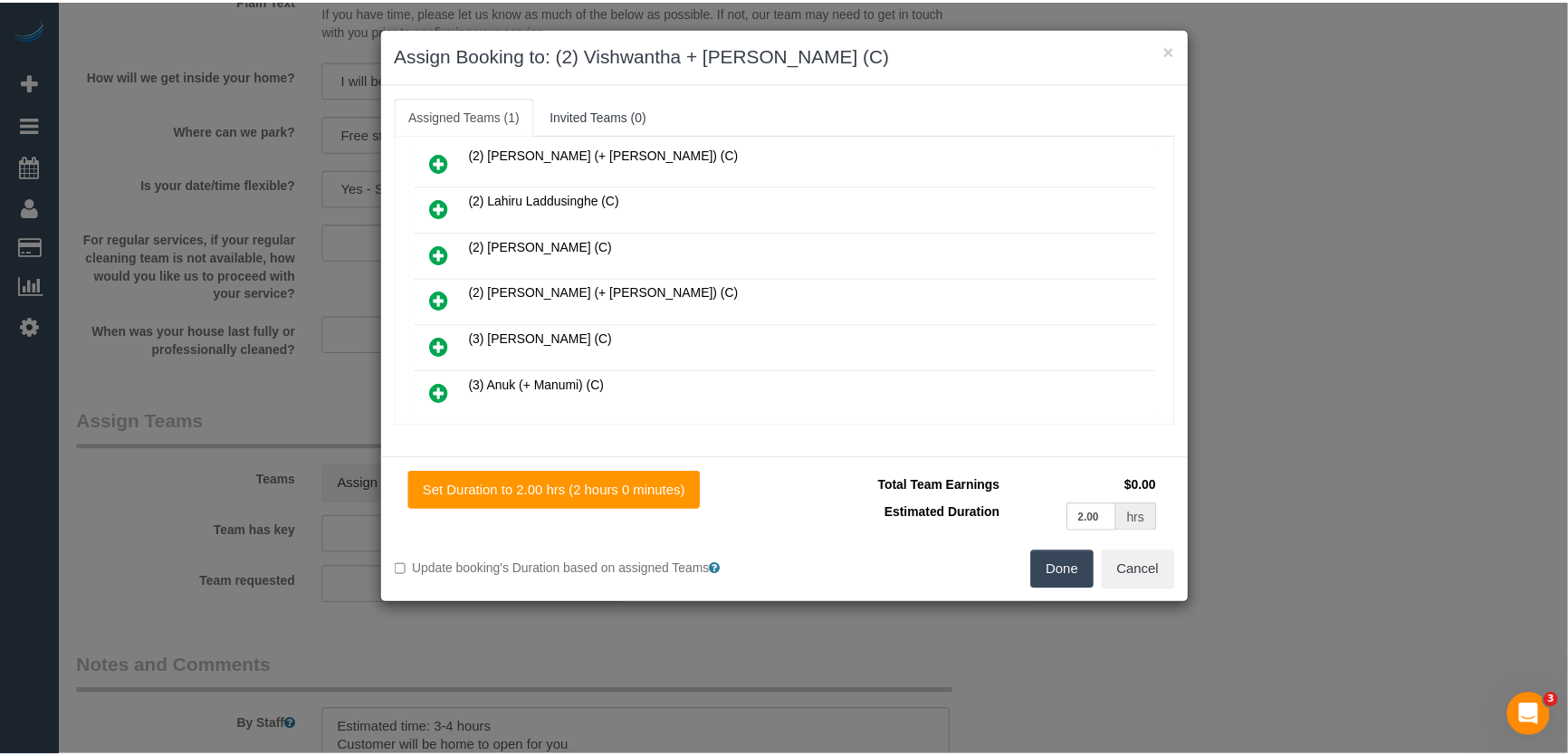
scroll to position [700, 0]
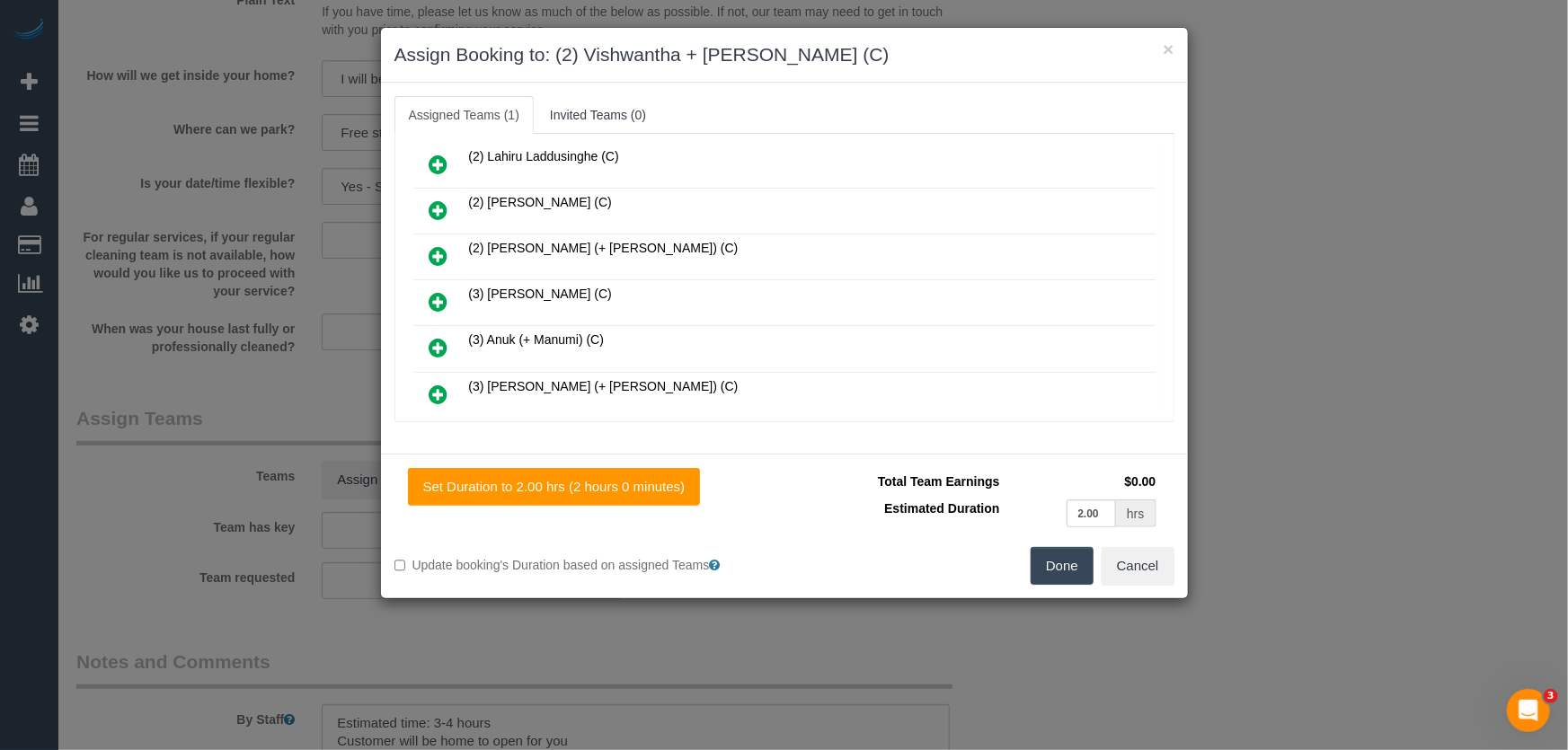
click at [1060, 556] on button "Done" at bounding box center [1062, 566] width 63 height 38
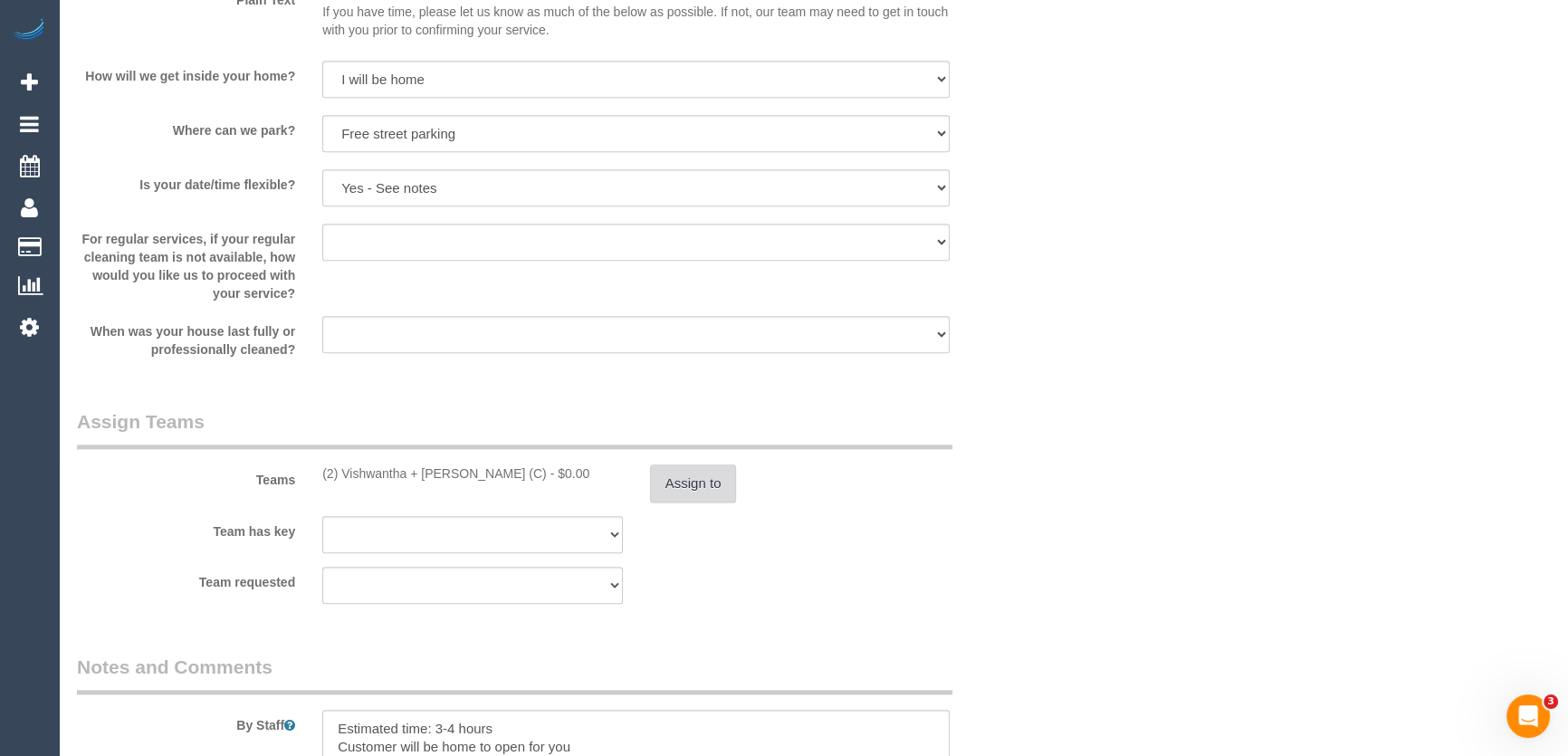
click at [691, 486] on button "Assign to" at bounding box center [693, 483] width 87 height 38
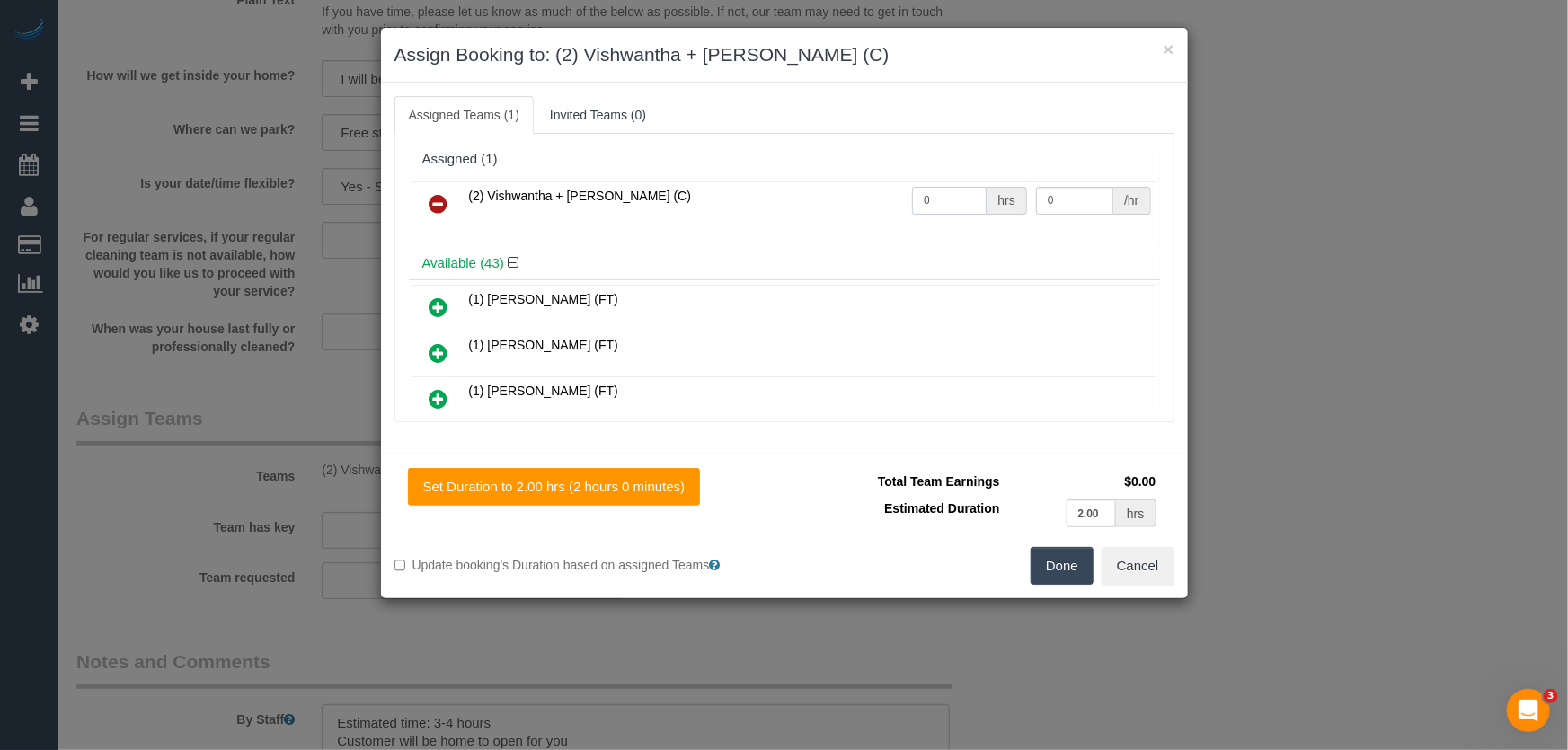
click at [950, 198] on input "0" at bounding box center [950, 201] width 74 height 28
type input "1"
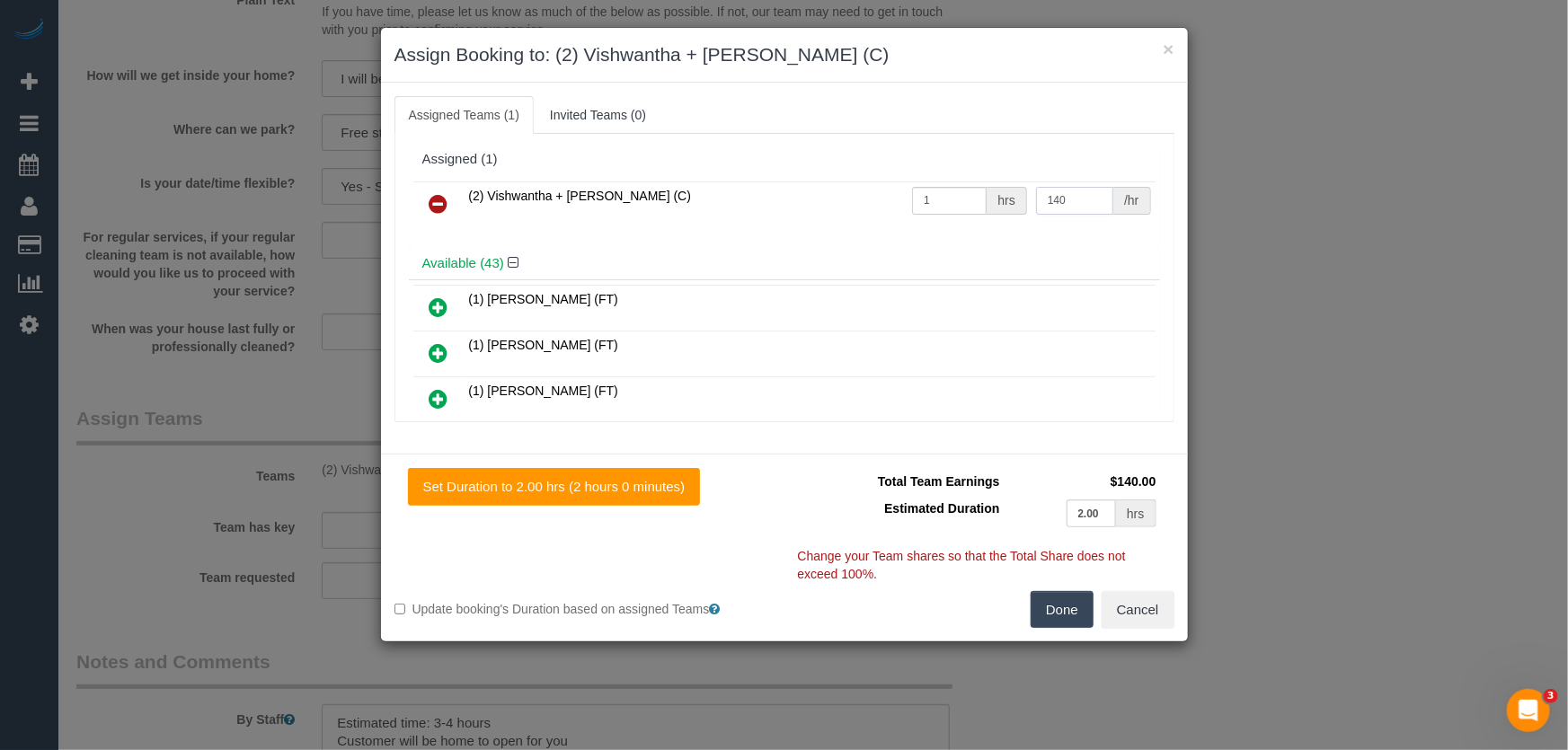
type input "140"
click at [1061, 614] on button "Done" at bounding box center [1062, 609] width 63 height 38
click at [1061, 614] on div "Done Cancel" at bounding box center [986, 609] width 403 height 38
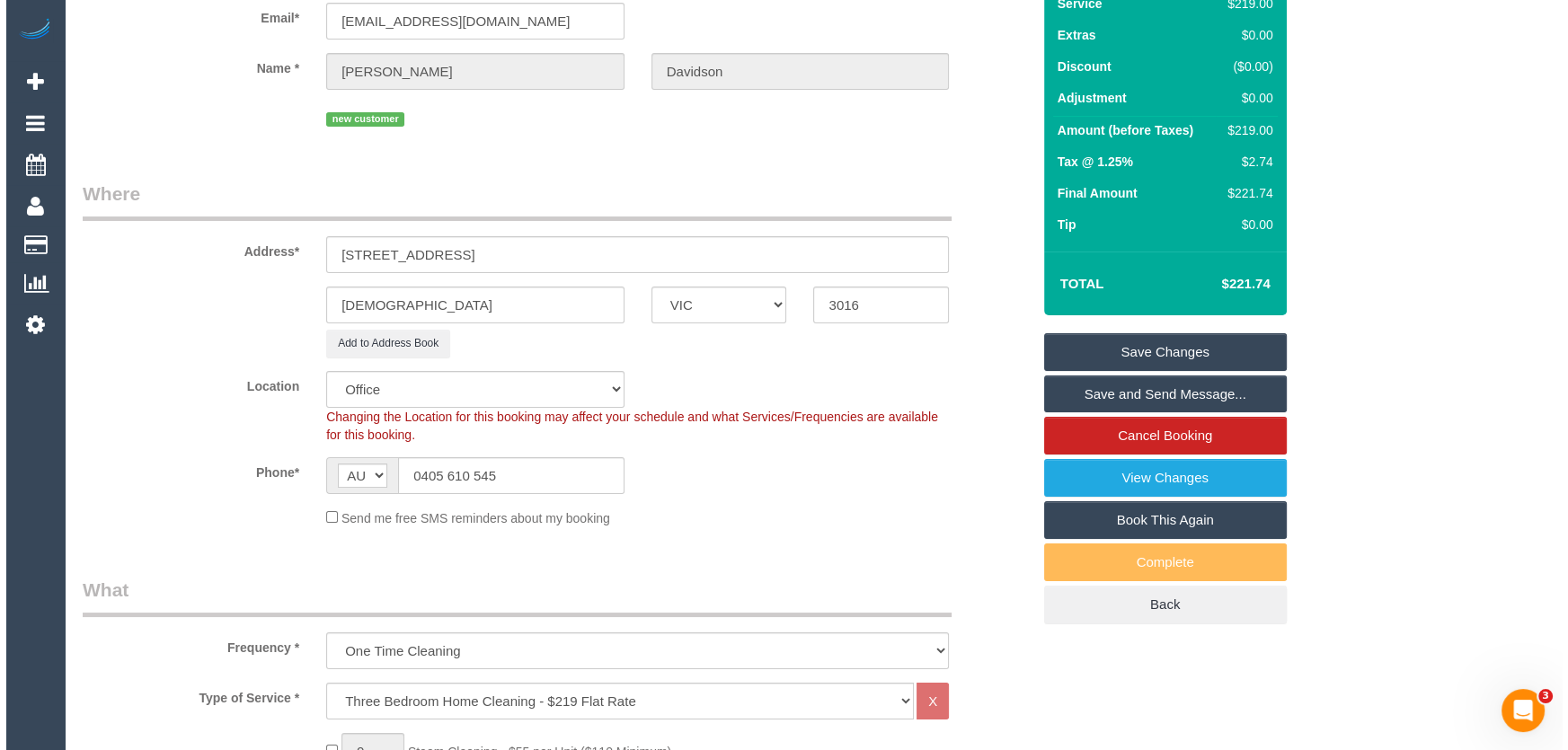
scroll to position [0, 0]
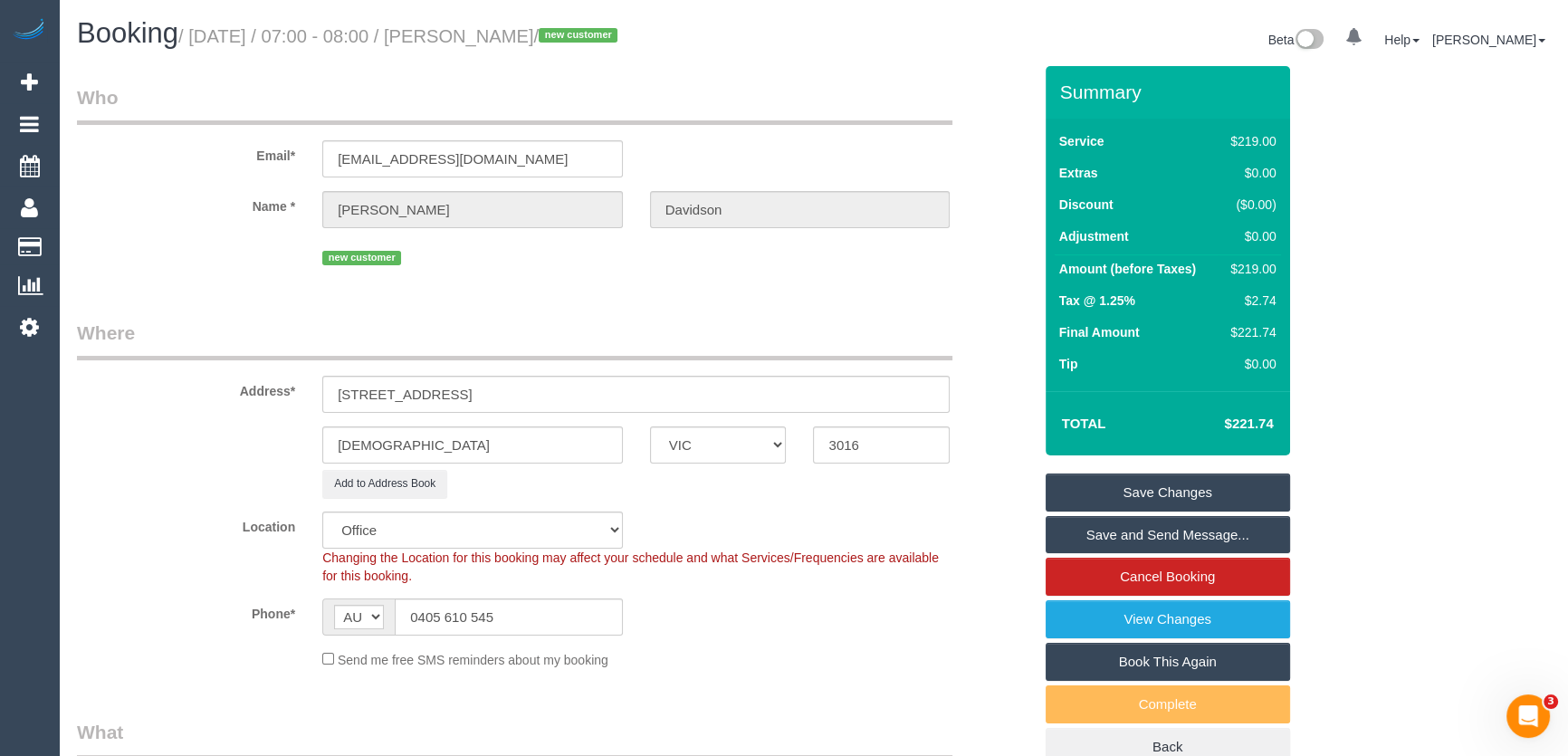
click at [513, 30] on small "/ September 09, 2025 / 07:00 - 08:00 / Angie Davidson / new customer" at bounding box center [400, 36] width 445 height 20
copy small "Angie Davidson"
click at [1089, 531] on link "Save and Send Message..." at bounding box center [1168, 535] width 245 height 38
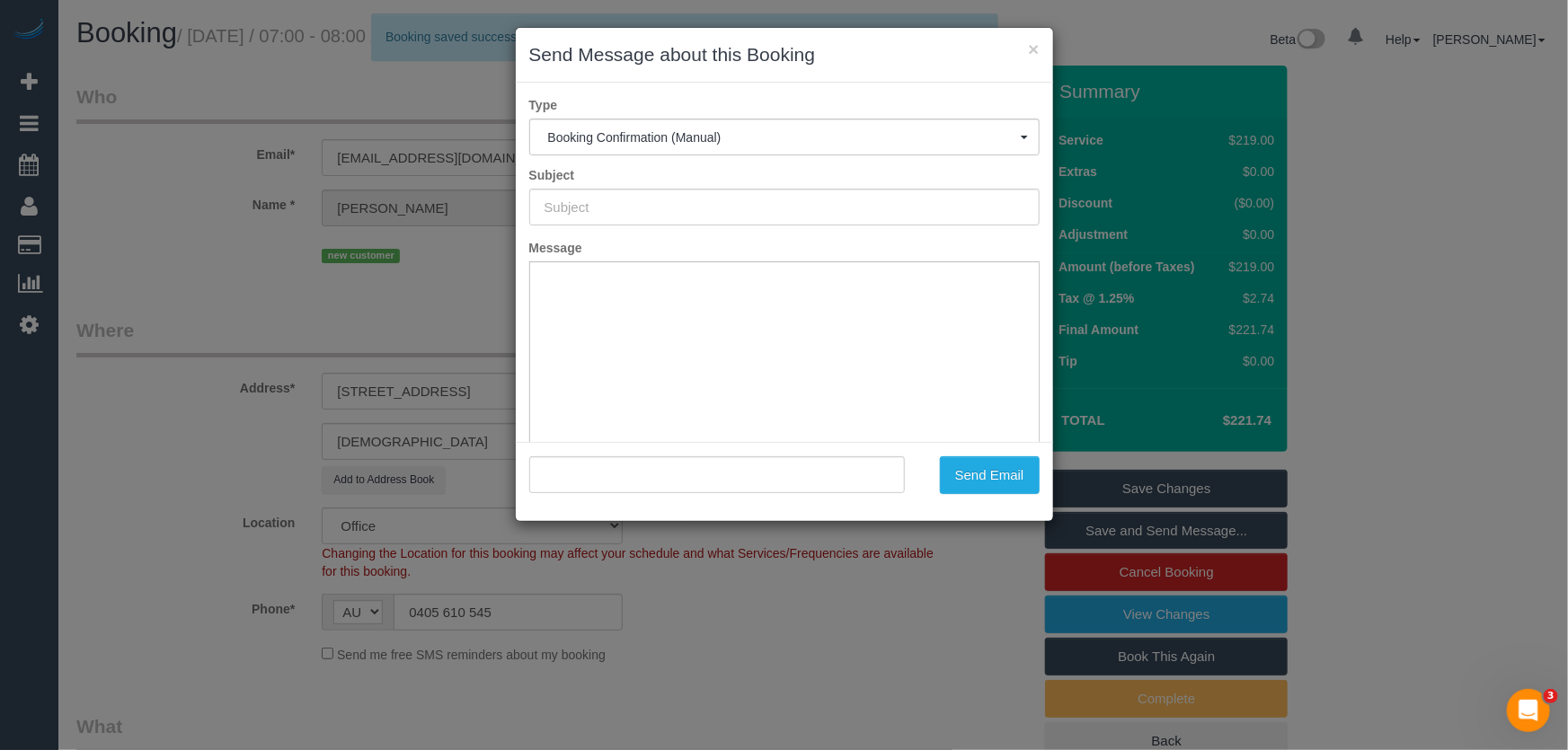
type input "Booking Confirmed"
type input ""Angie Davidson" <angiefaydavidson@gmail.com>"
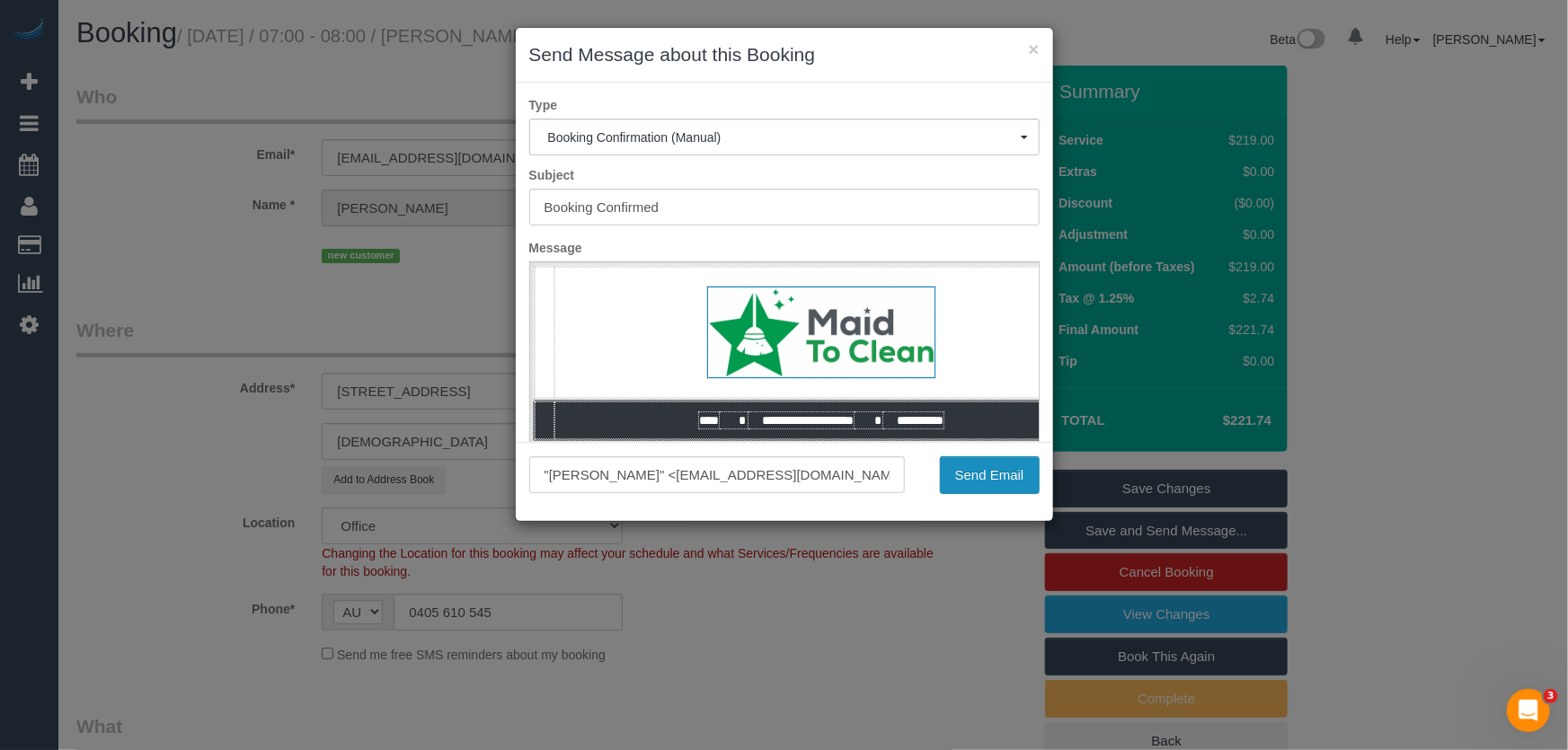
click at [975, 467] on button "Send Email" at bounding box center [990, 475] width 100 height 38
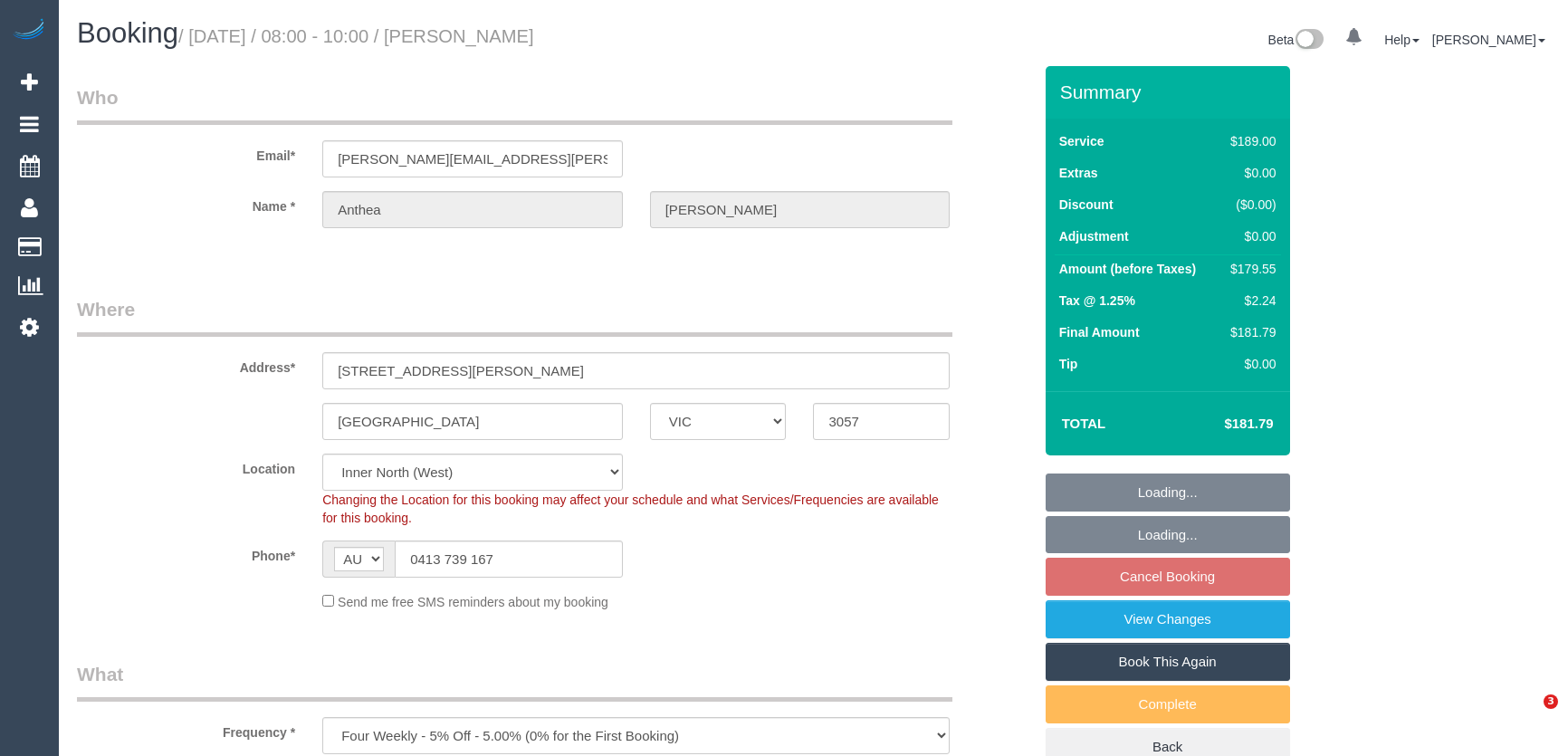
select select "VIC"
select select "number:28"
select select "number:14"
select select "number:19"
select select "number:22"
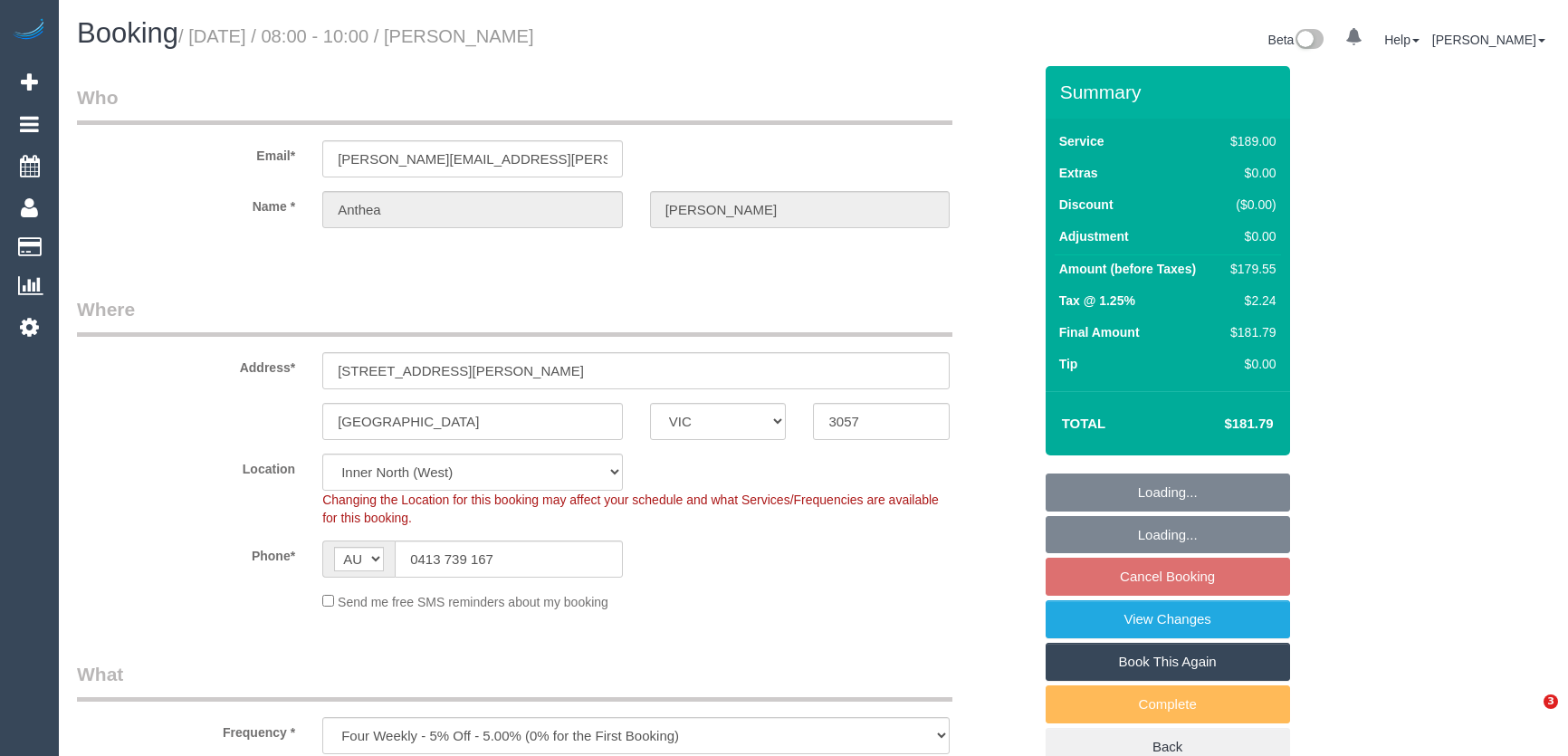
select select "number:33"
select select "number:12"
select select "object:736"
select select "string:stripe-pm_1RM48h2GScqysDRVDOPisZEw"
select select "spot2"
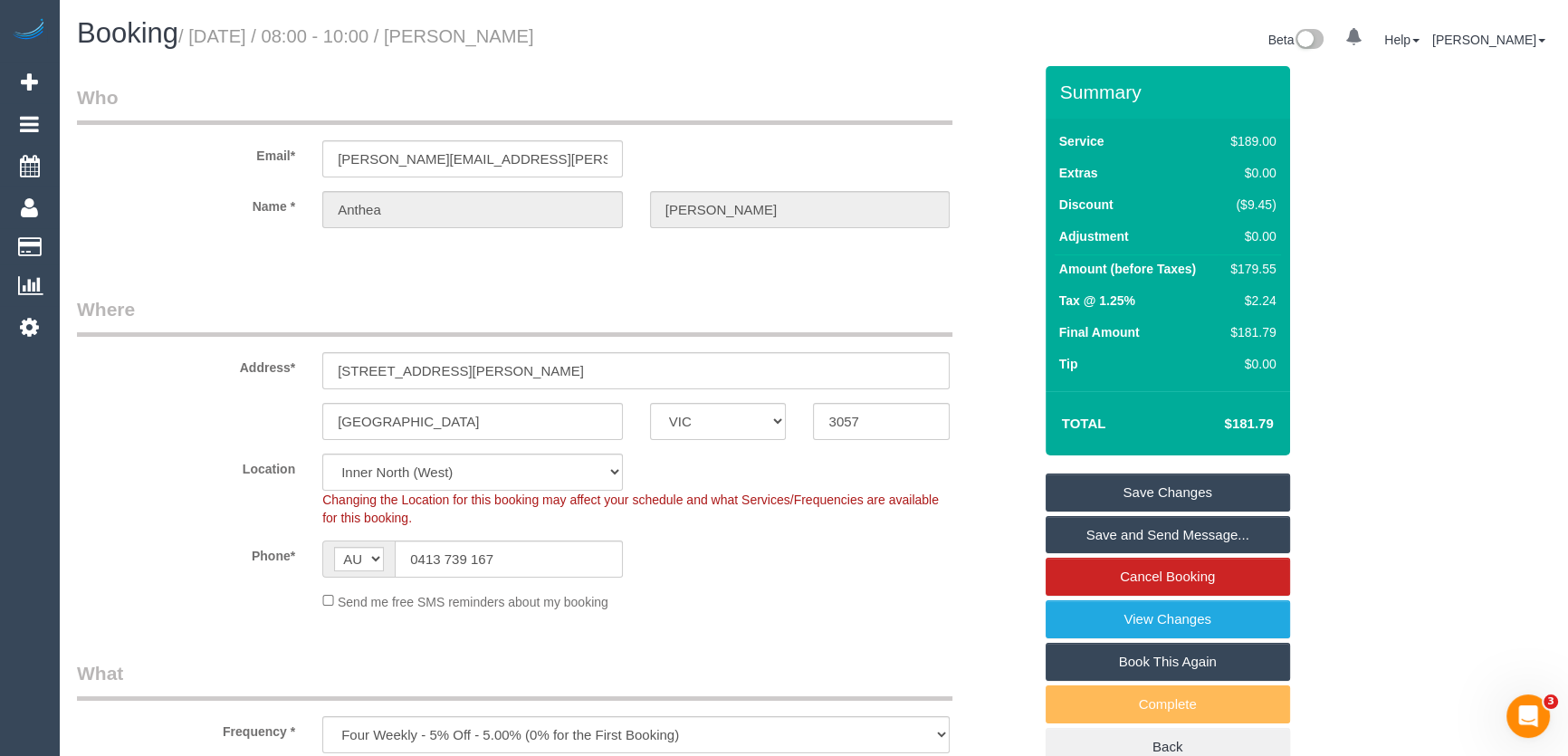
scroll to position [1152, 0]
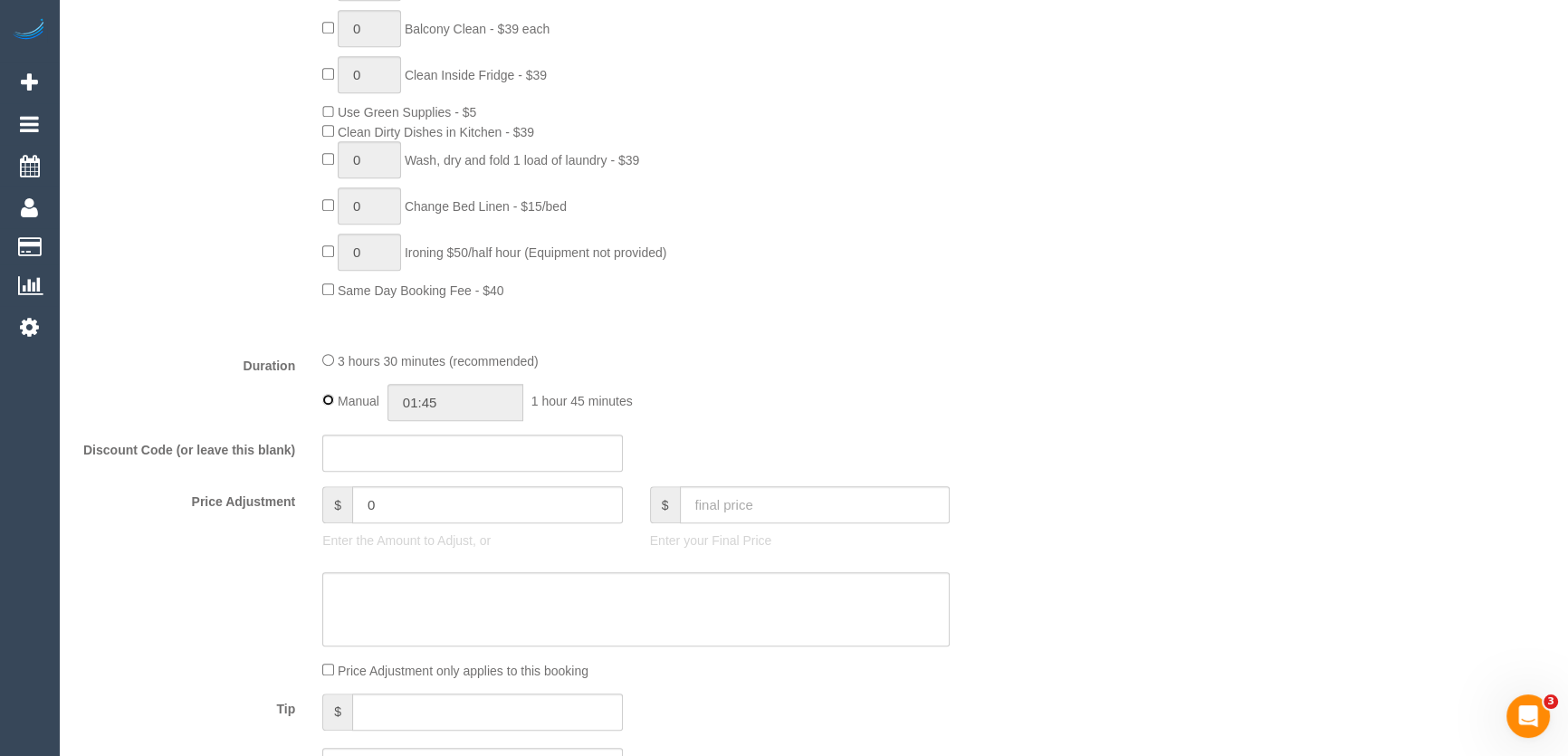
type input "03:30"
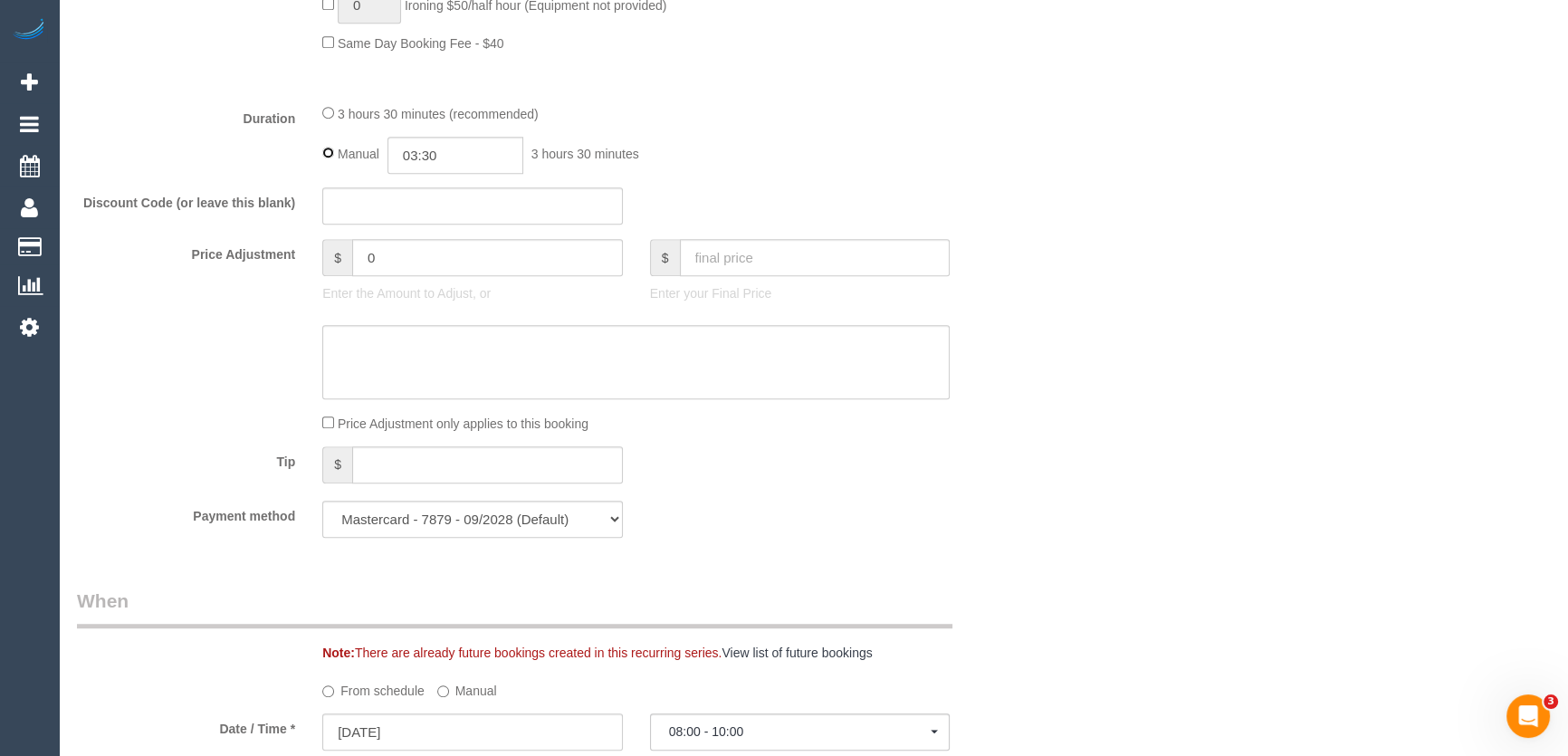
select select "spot27"
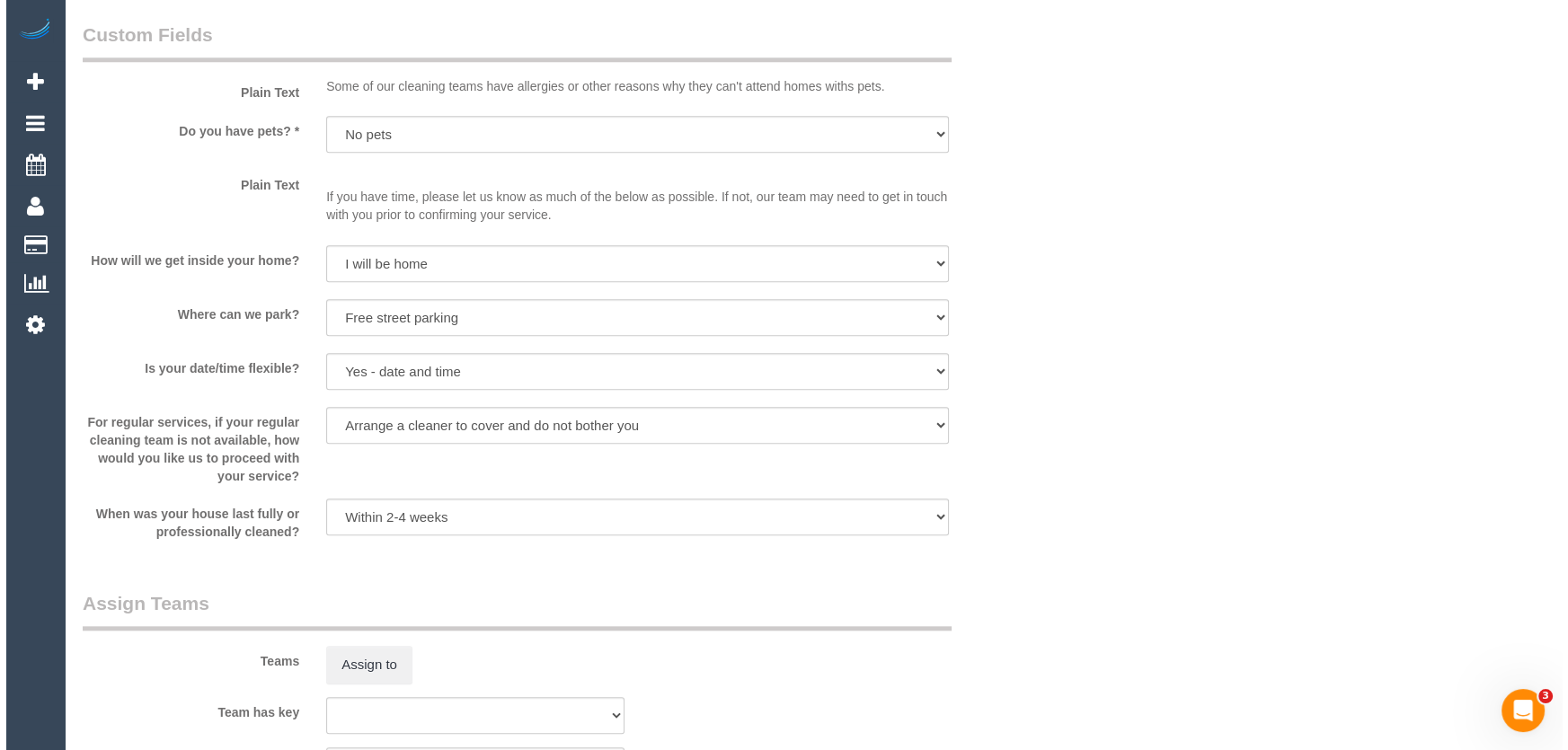
scroll to position [2286, 0]
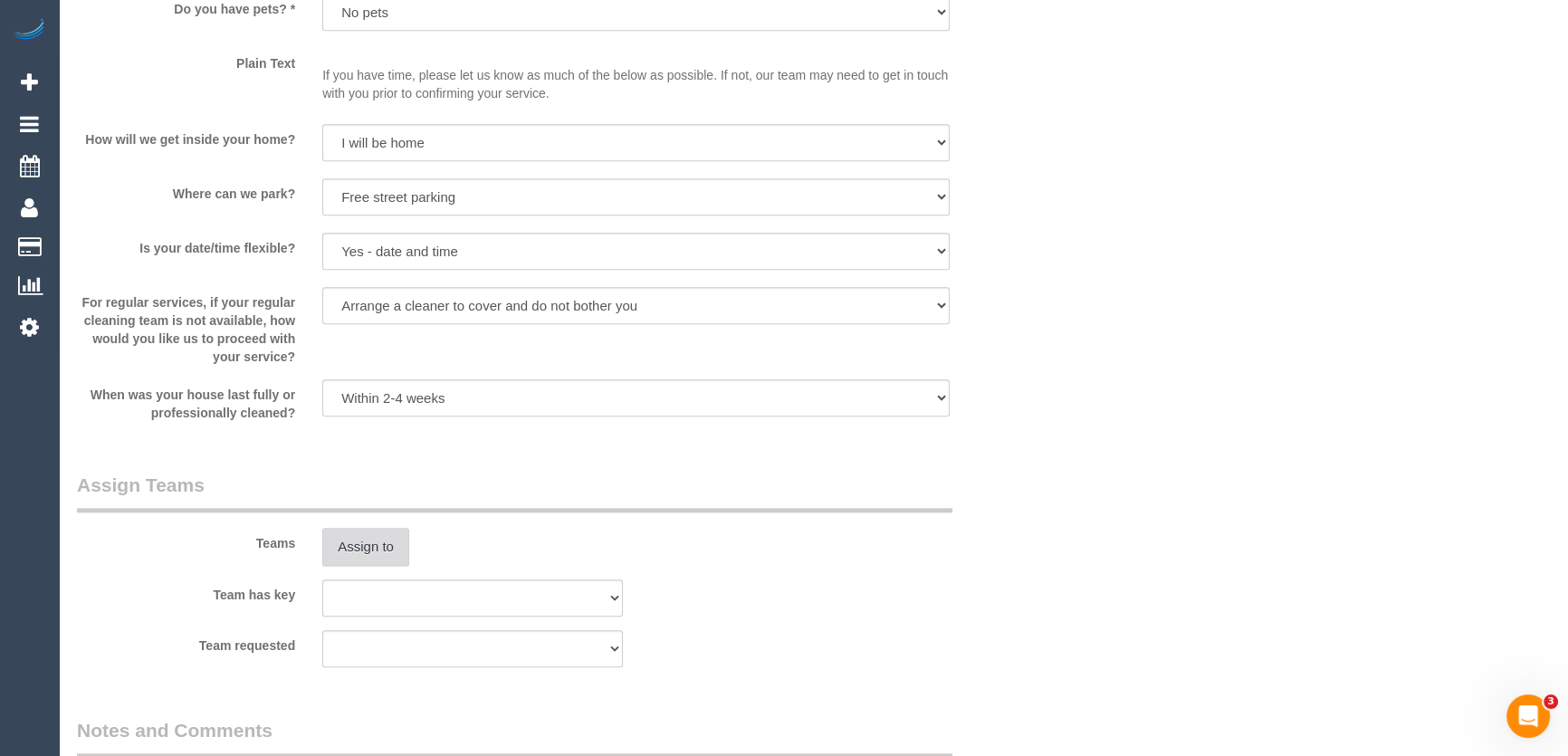
click at [358, 565] on button "Assign to" at bounding box center [366, 547] width 87 height 38
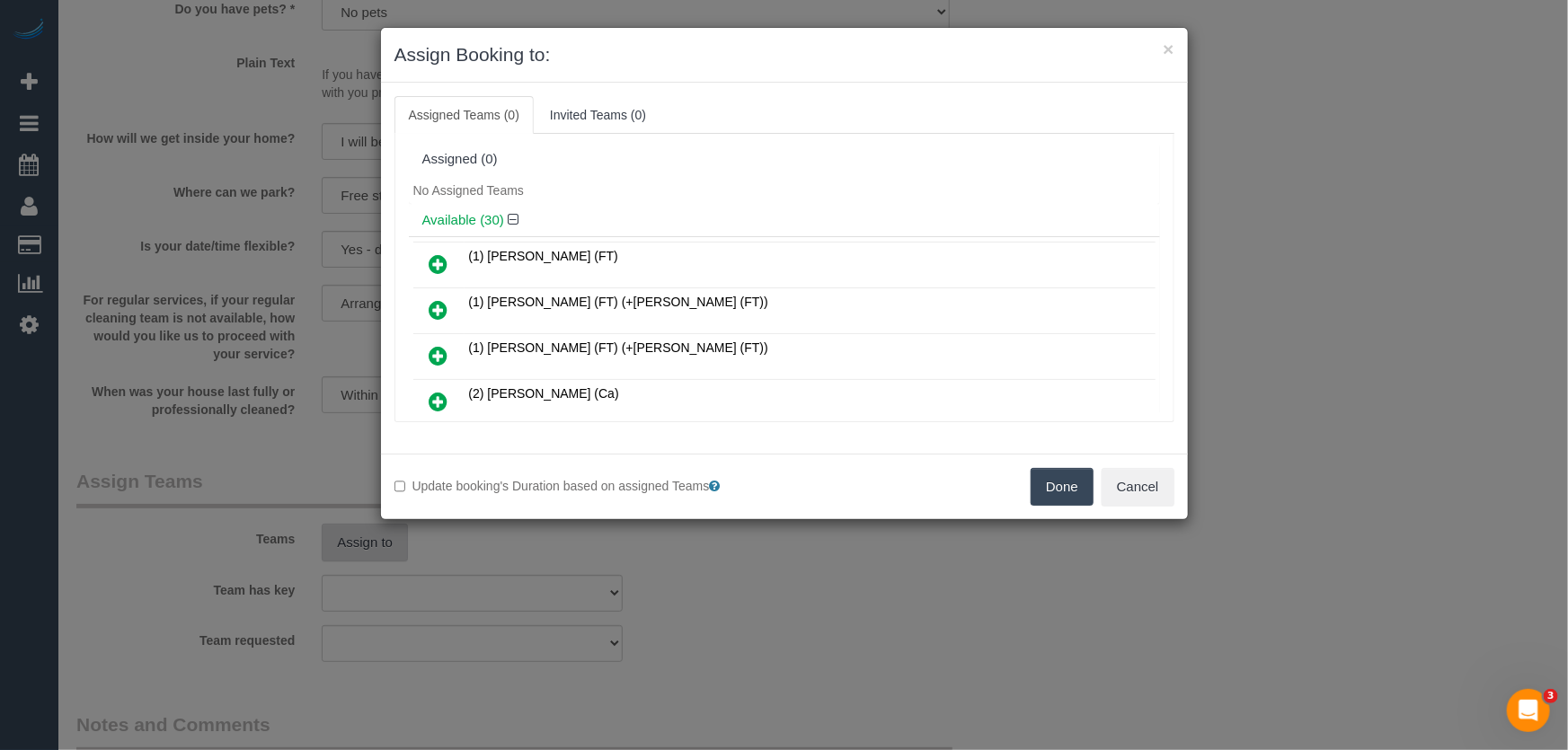
scroll to position [967, 0]
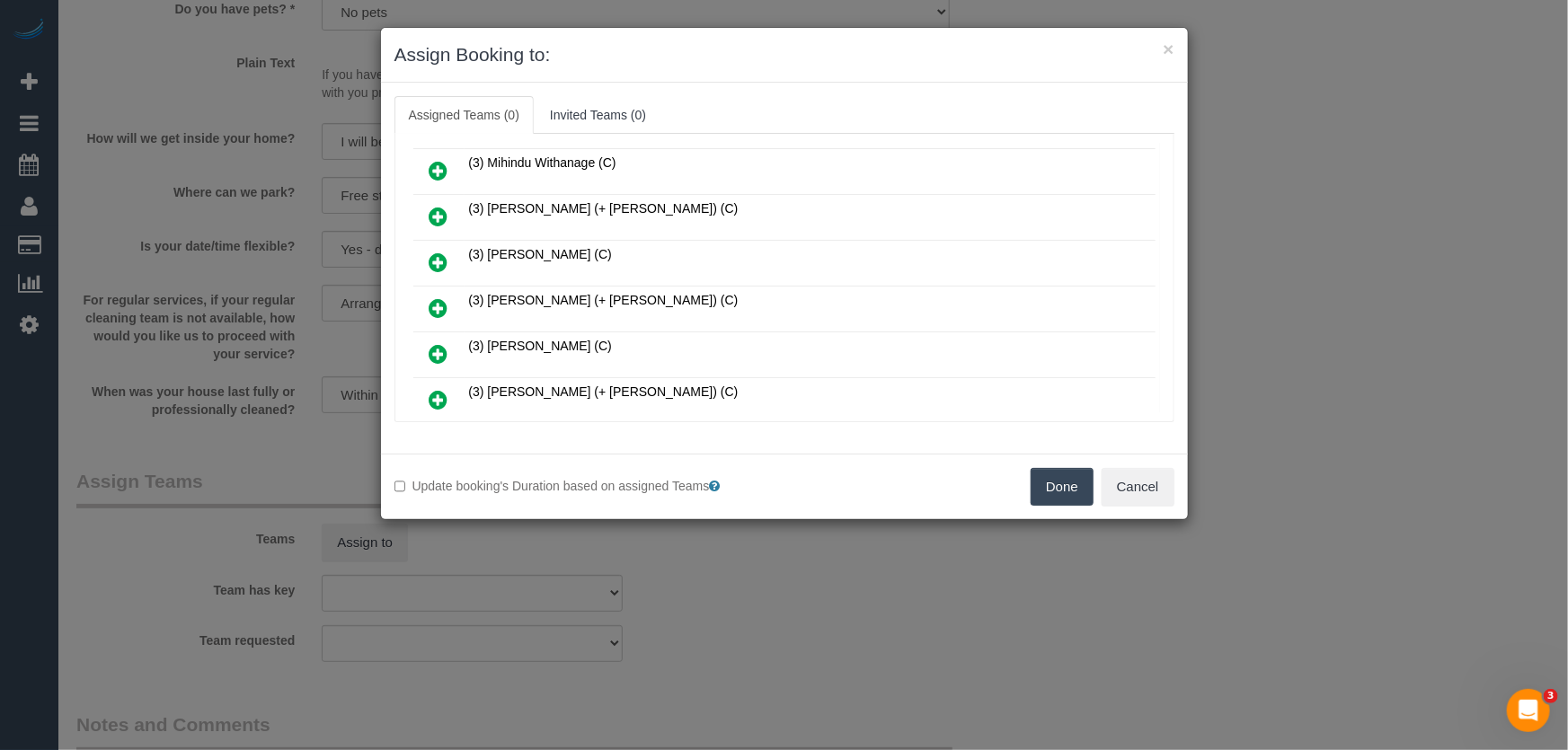
click at [431, 298] on icon at bounding box center [439, 308] width 19 height 21
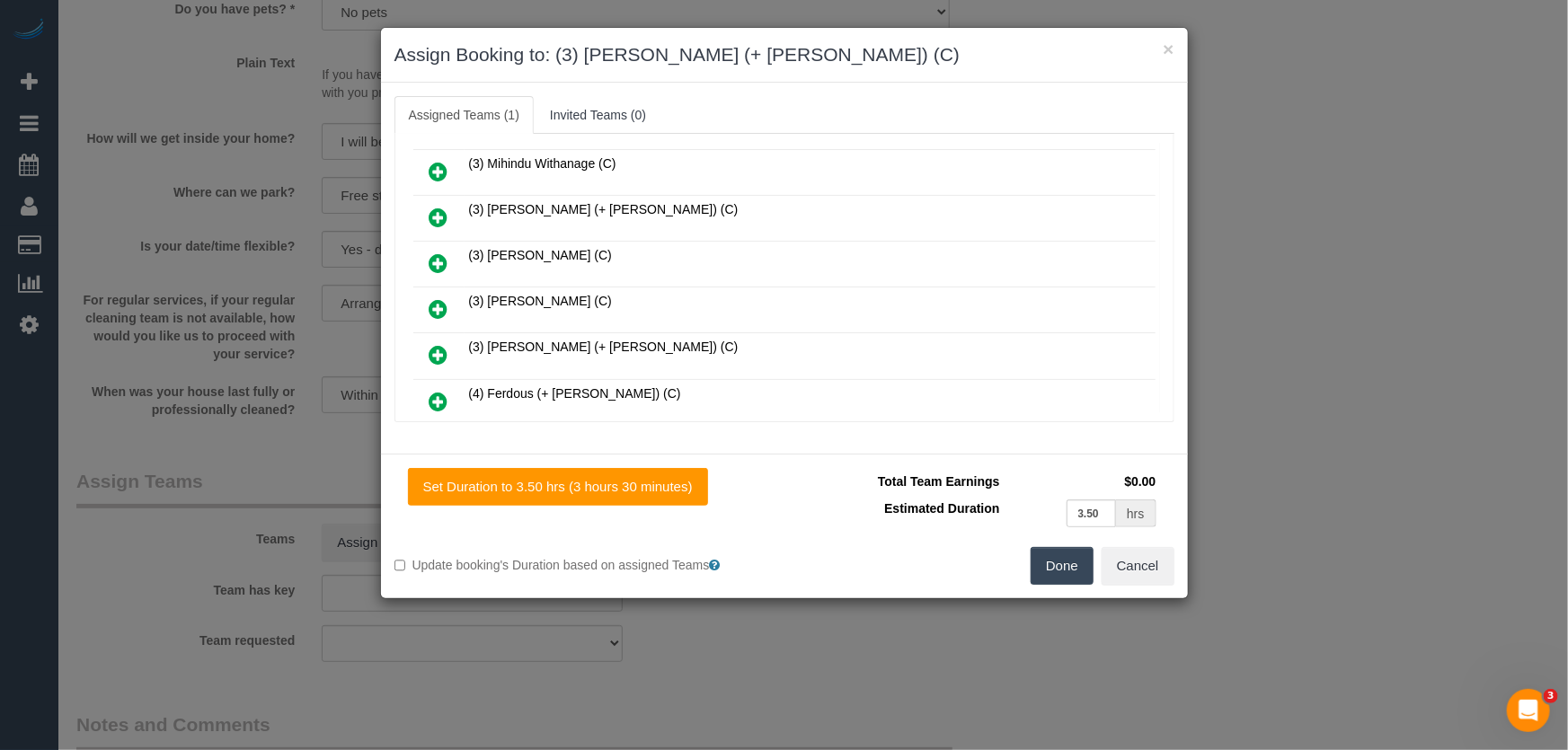
click at [1061, 557] on button "Done" at bounding box center [1062, 566] width 63 height 38
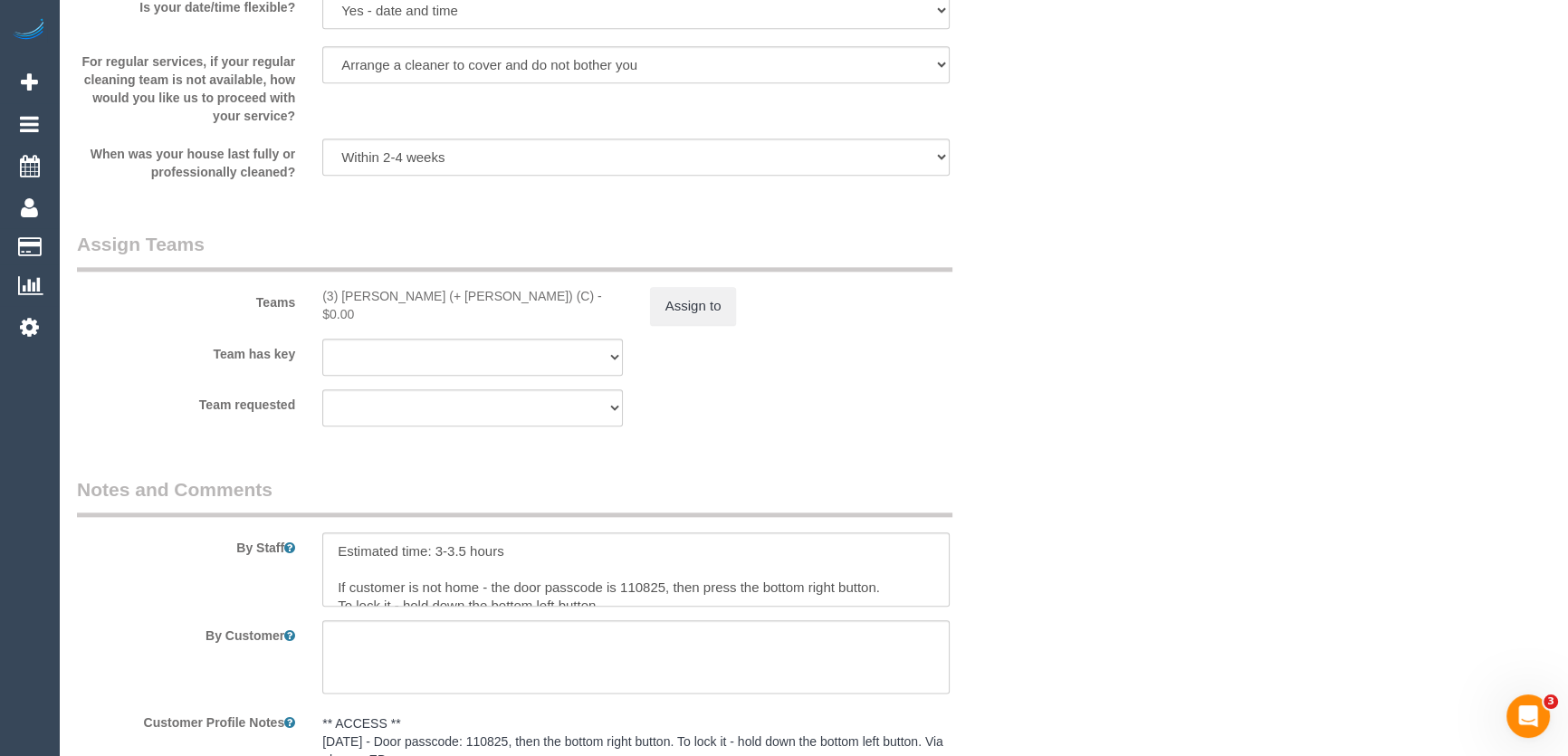
scroll to position [2551, 0]
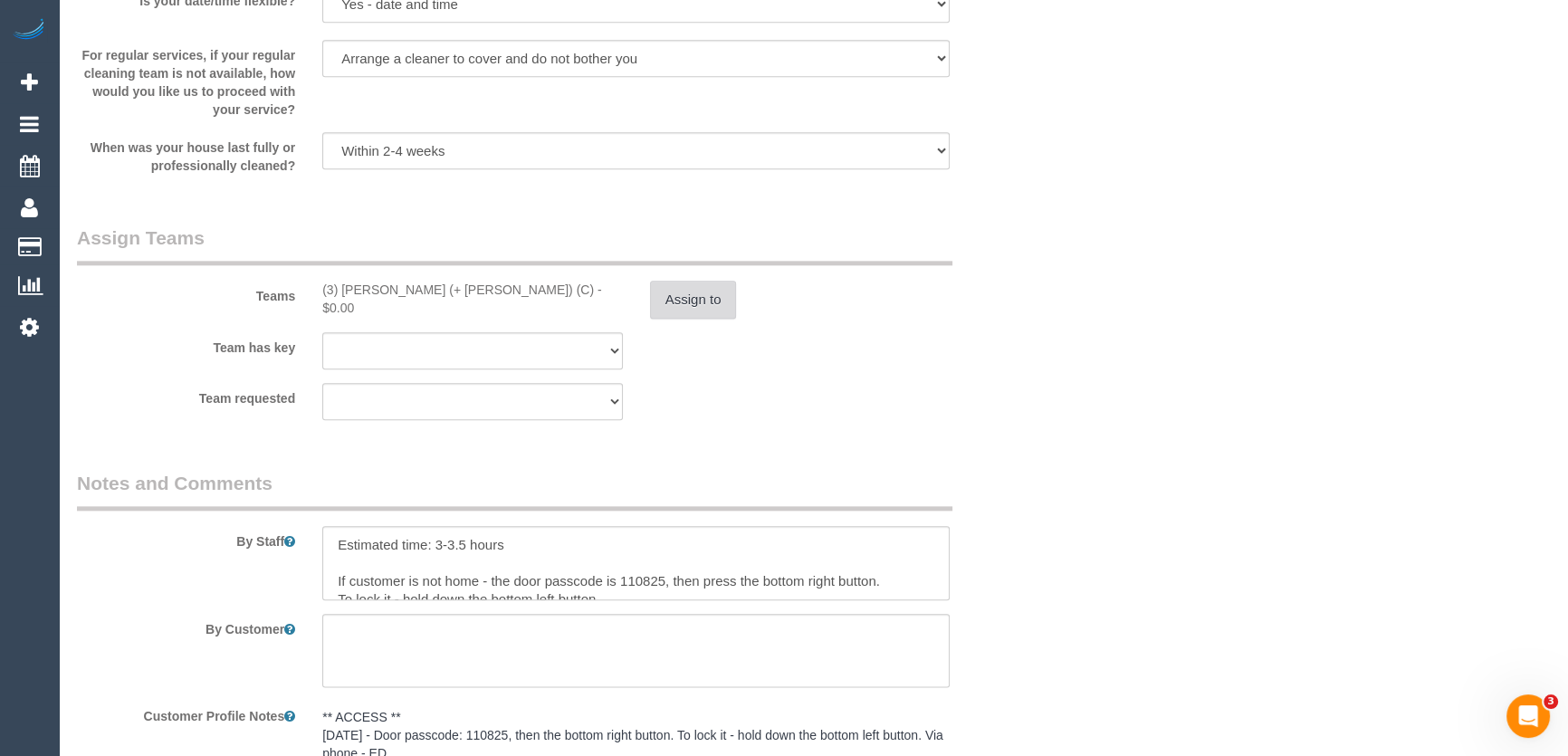
click at [690, 299] on button "Assign to" at bounding box center [693, 299] width 87 height 38
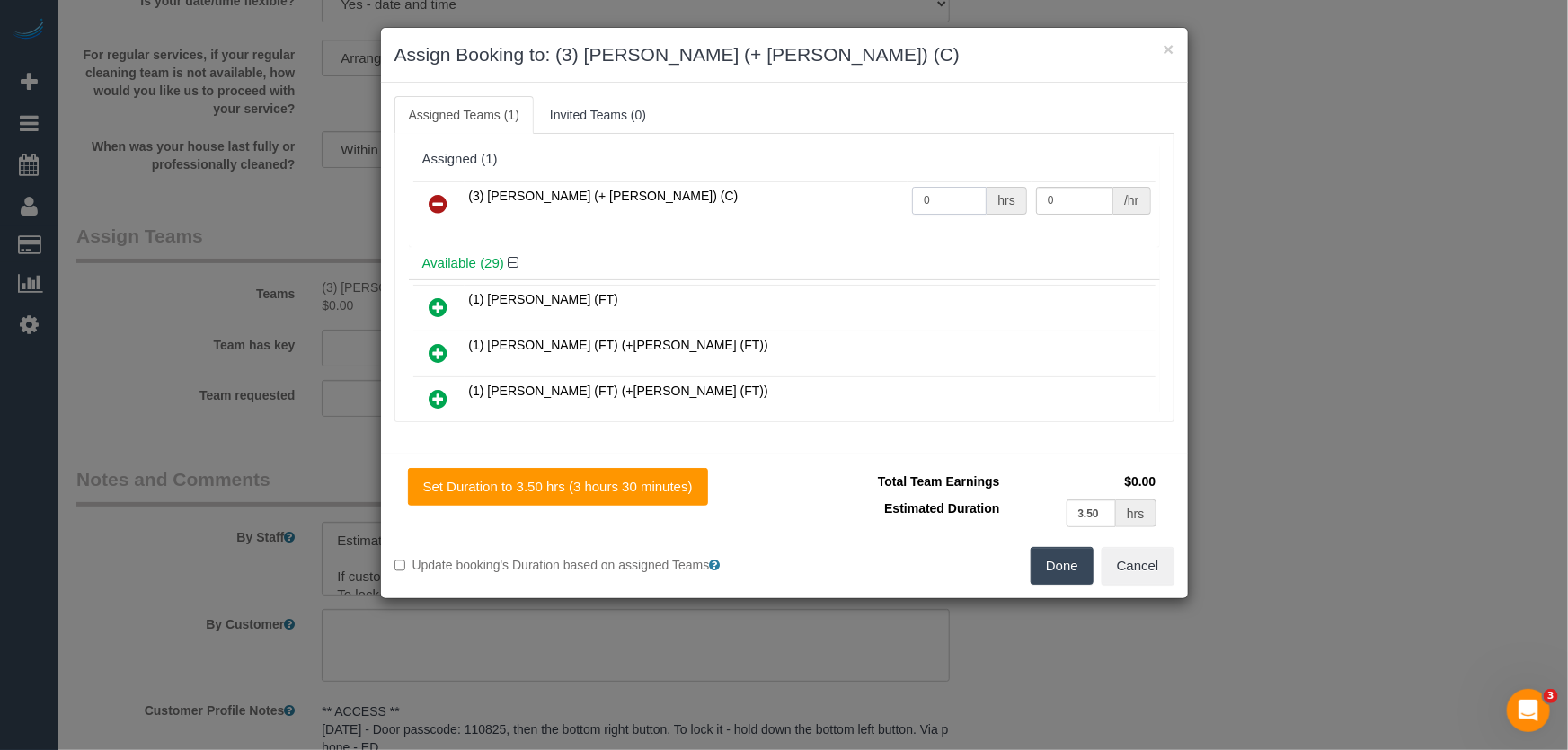
click at [944, 201] on input "0" at bounding box center [950, 201] width 74 height 28
type input "1"
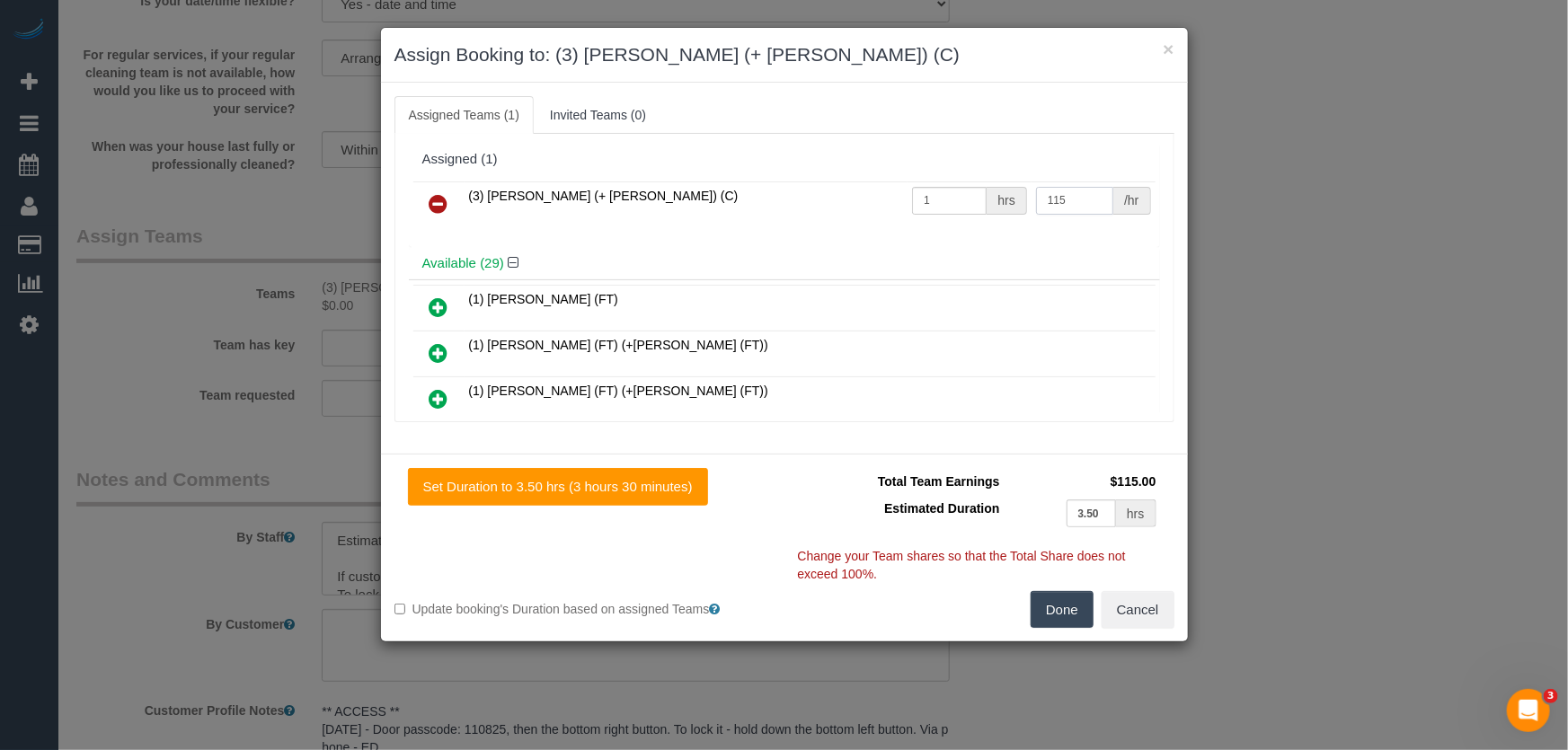
type input "115"
click at [1047, 611] on button "Done" at bounding box center [1062, 609] width 63 height 38
click at [1047, 611] on div "Done Cancel" at bounding box center [986, 609] width 403 height 38
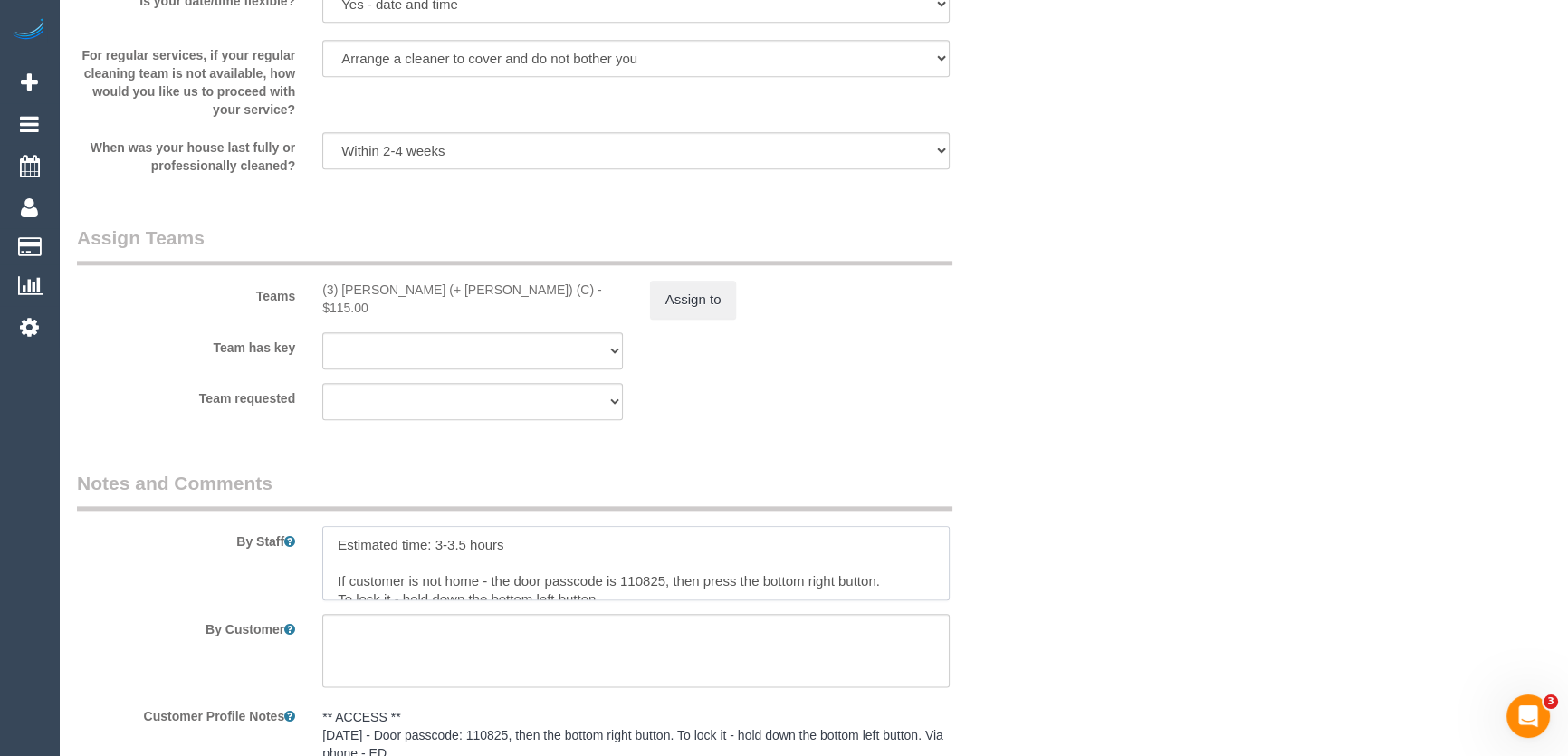
click at [332, 537] on textarea at bounding box center [636, 563] width 627 height 74
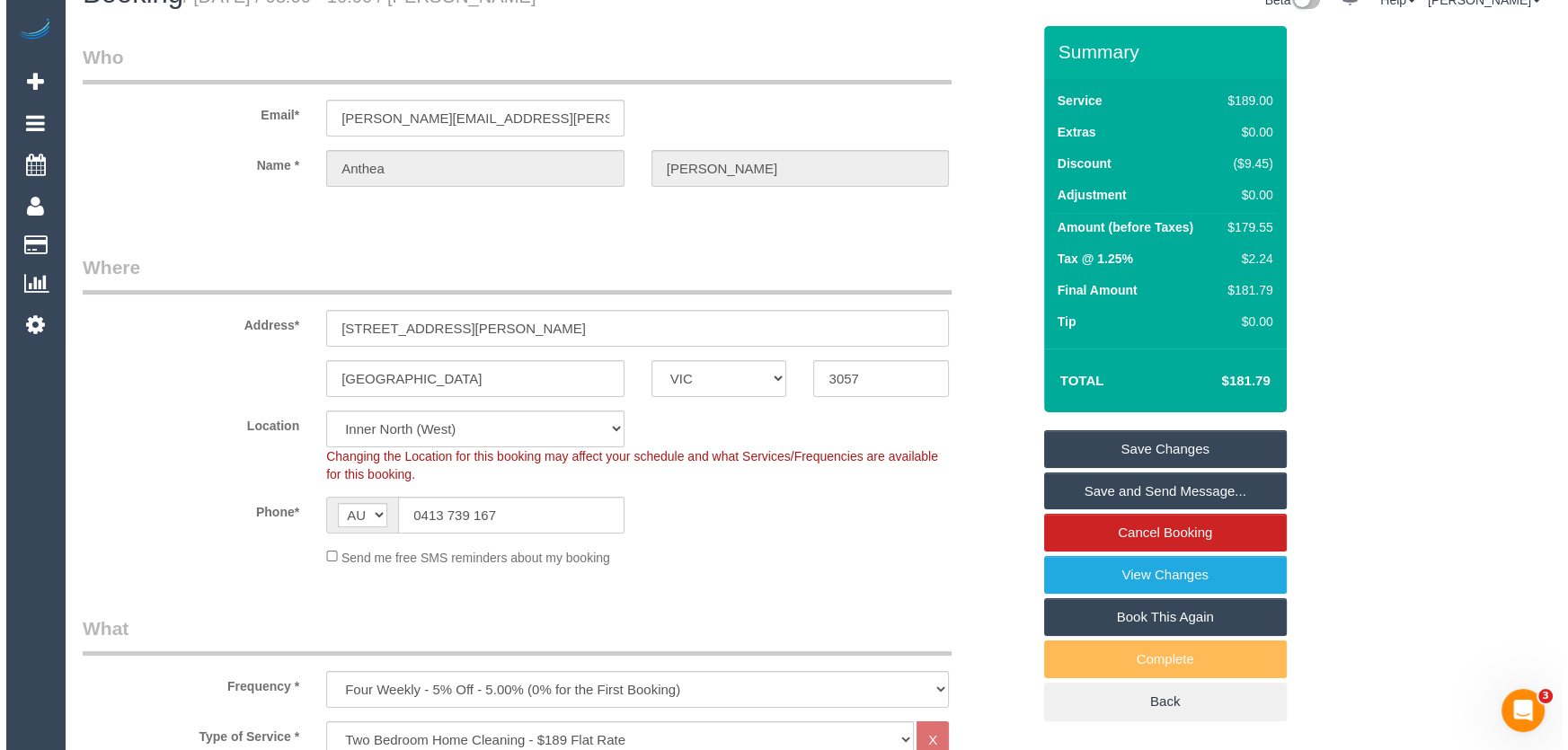
scroll to position [0, 0]
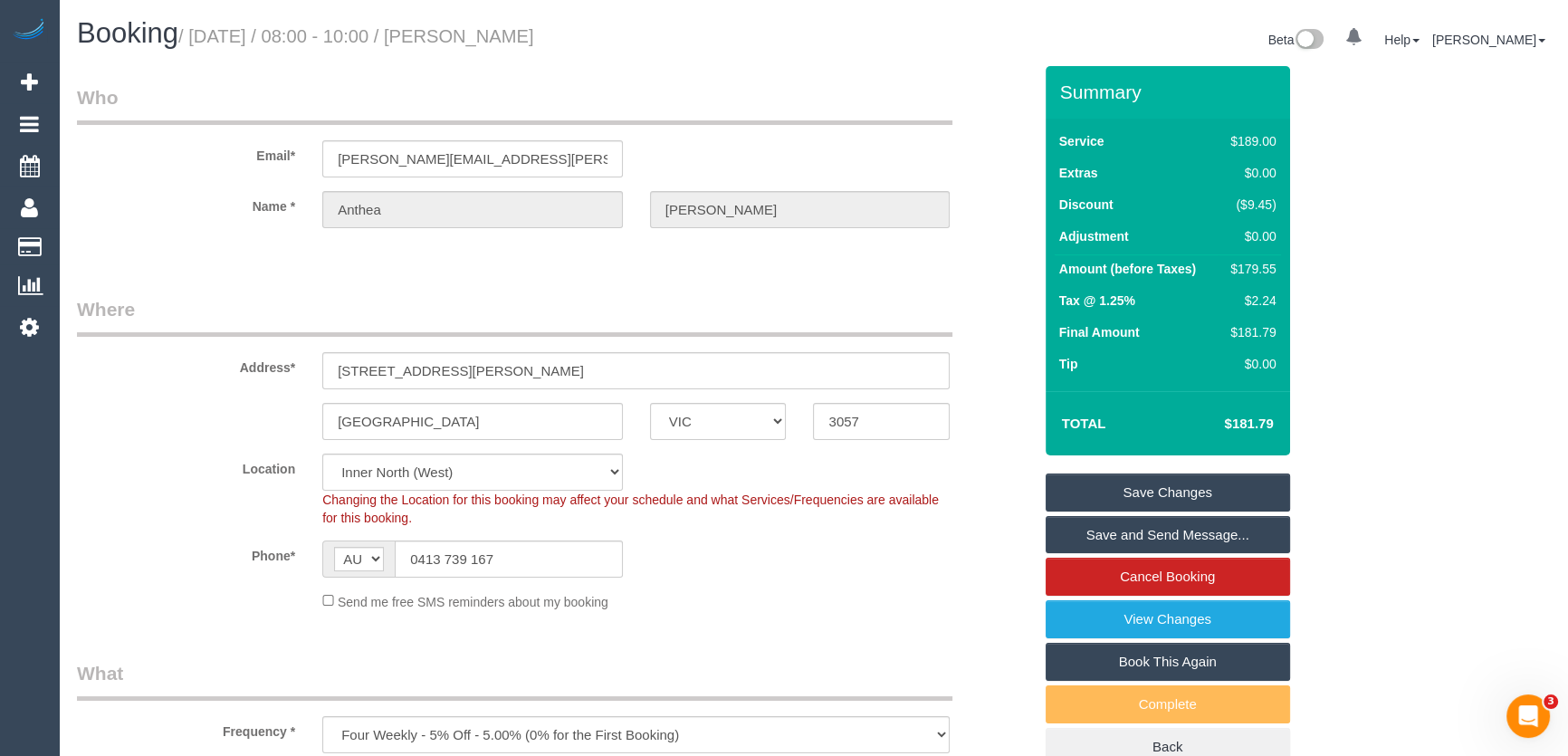
type textarea "*cover* Estimated time: 3-3.5 hours If customer is not home - the door passcode…"
click at [525, 35] on small "/ [DATE] / 08:00 - 10:00 / [PERSON_NAME]" at bounding box center [355, 36] width 355 height 20
copy small "[PERSON_NAME]"
click at [1108, 535] on link "Save and Send Message..." at bounding box center [1168, 535] width 245 height 38
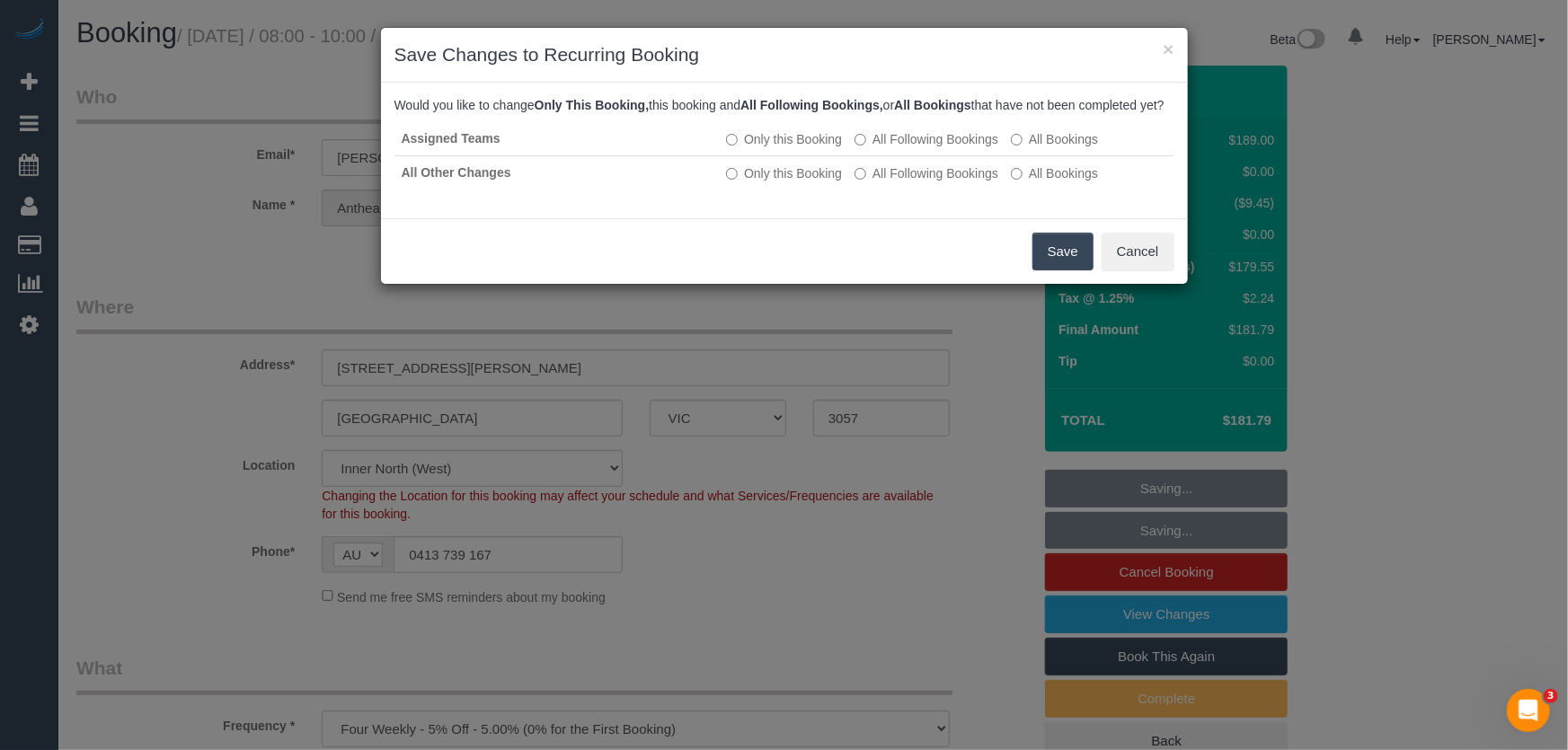
click at [1057, 271] on button "Save" at bounding box center [1063, 251] width 61 height 38
click at [1057, 272] on div "Save Cancel" at bounding box center [784, 251] width 807 height 65
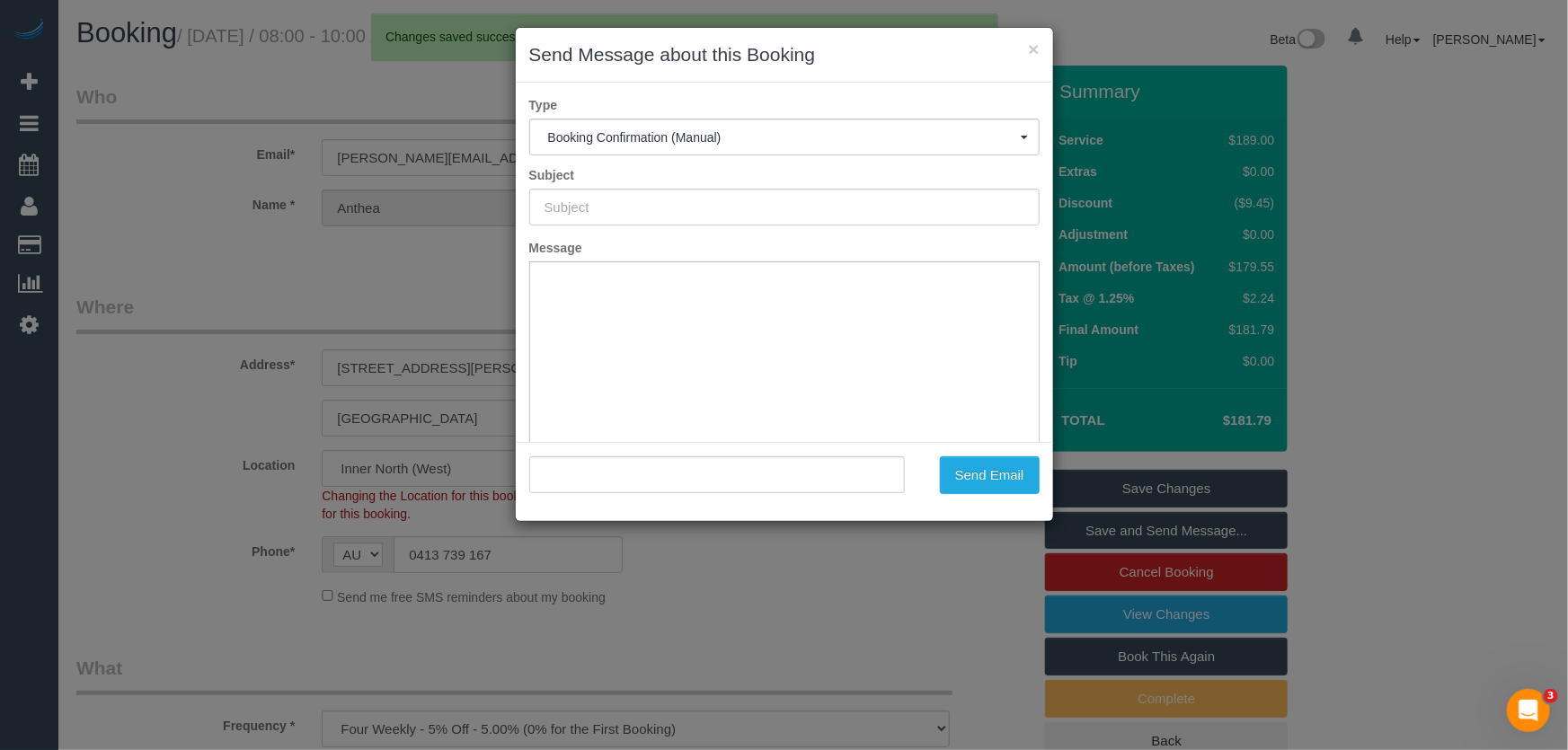
type input "Booking Confirmed"
type input ""[PERSON_NAME]" <[PERSON_NAME][EMAIL_ADDRESS][PERSON_NAME][DOMAIN_NAME]>"
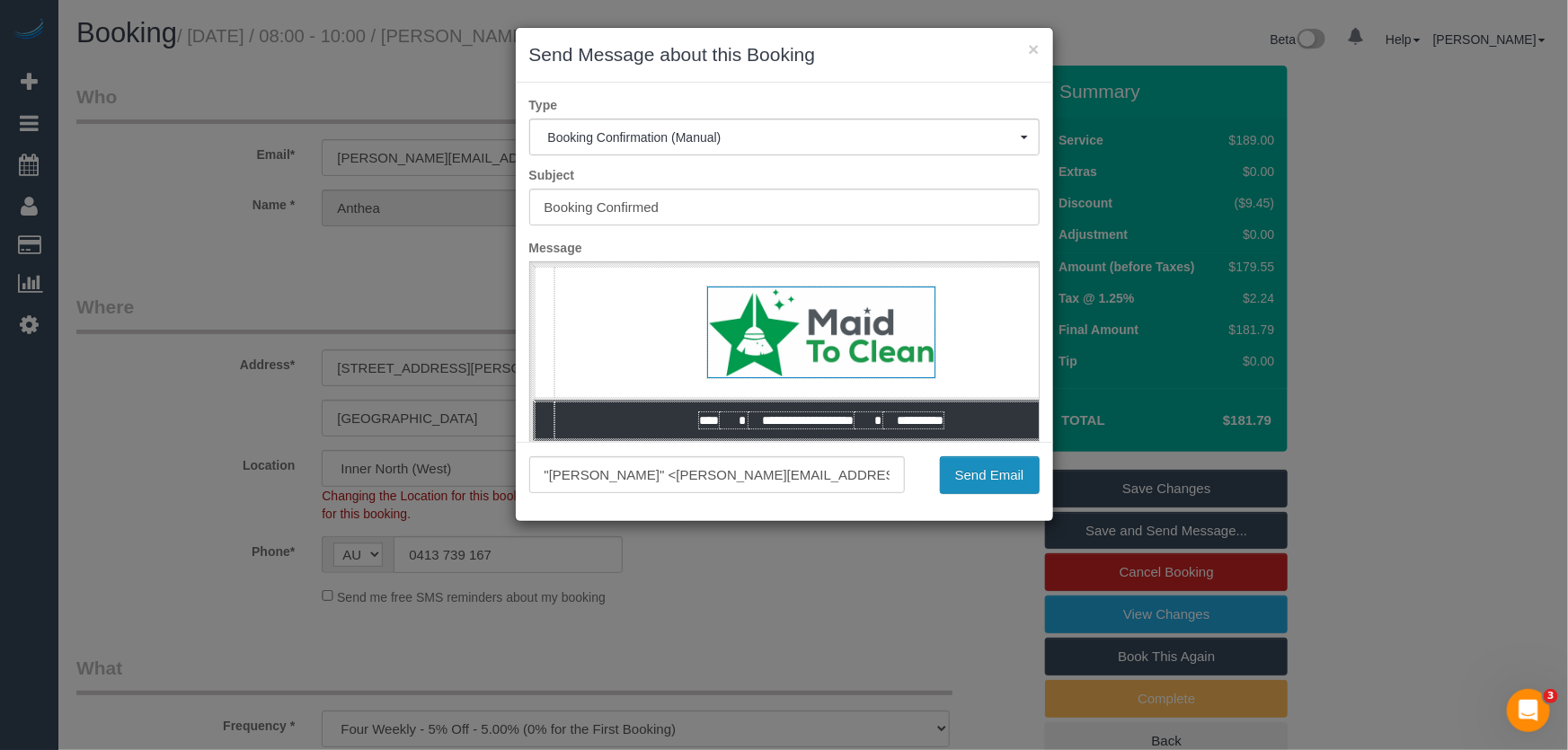
click at [971, 476] on button "Send Email" at bounding box center [990, 475] width 100 height 38
